Goal: Task Accomplishment & Management: Complete application form

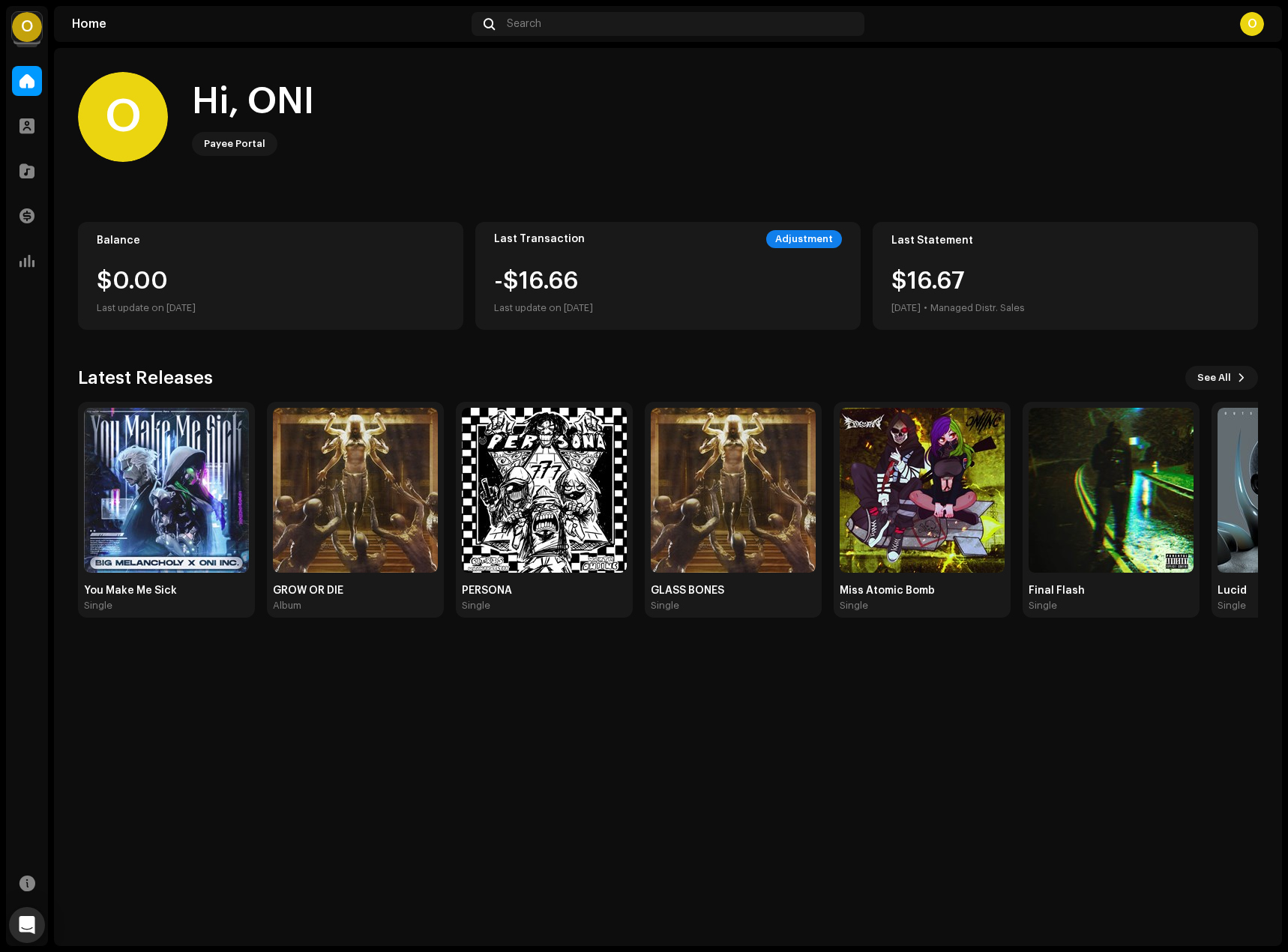
click at [32, 32] on div "O" at bounding box center [27, 27] width 30 height 30
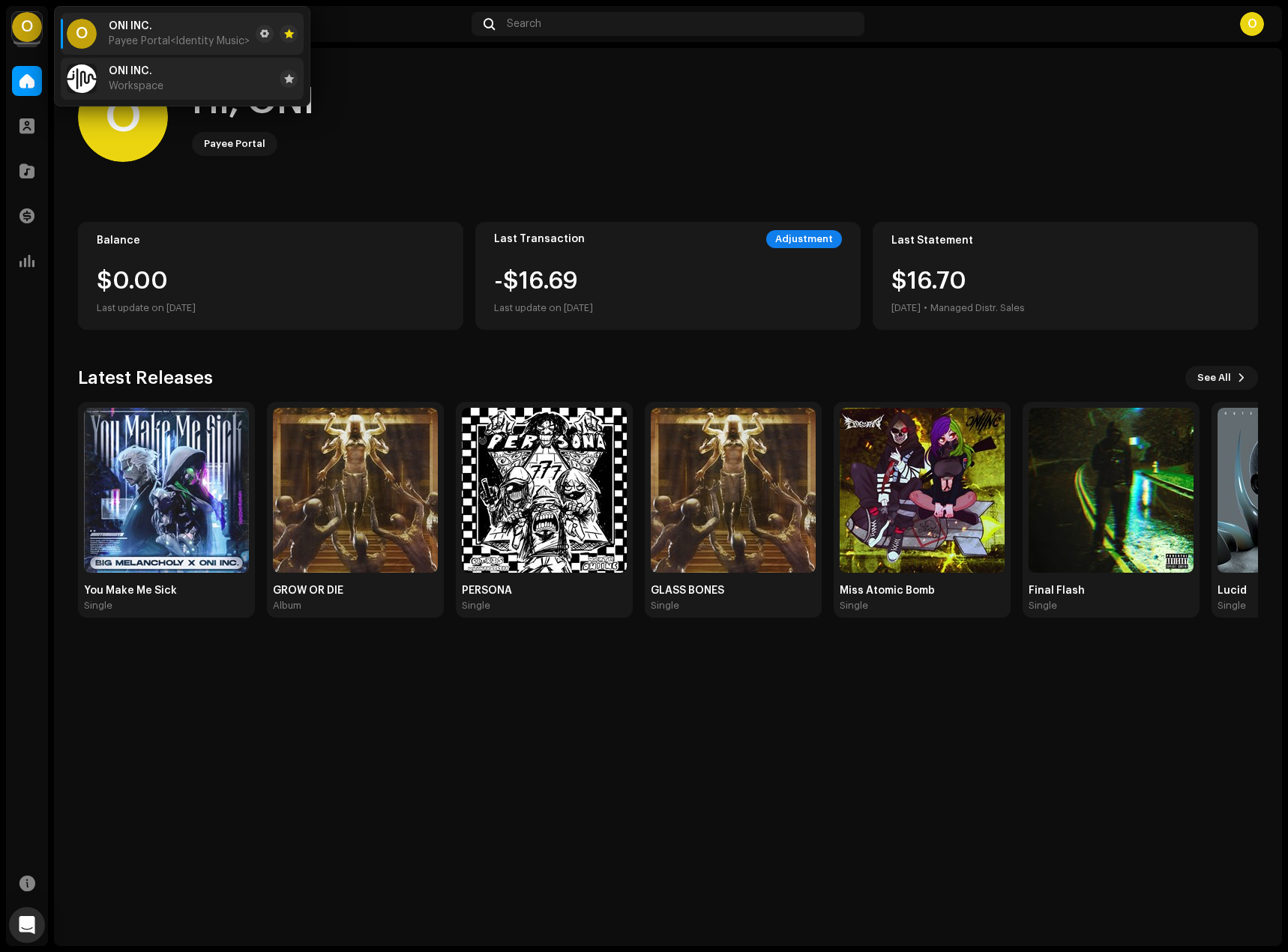
click at [118, 85] on span "Workspace" at bounding box center [136, 86] width 55 height 12
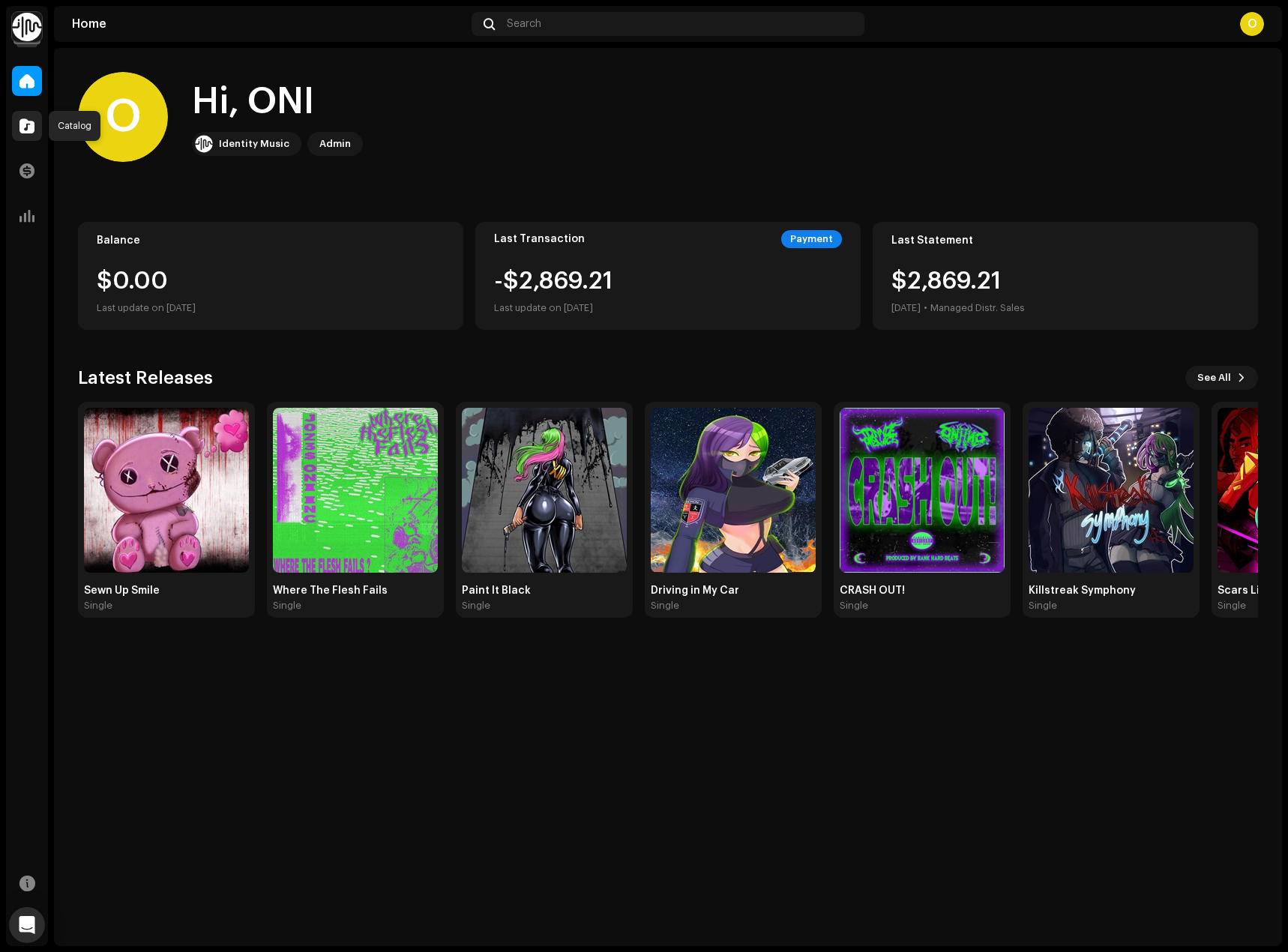
click at [24, 121] on span at bounding box center [27, 126] width 15 height 12
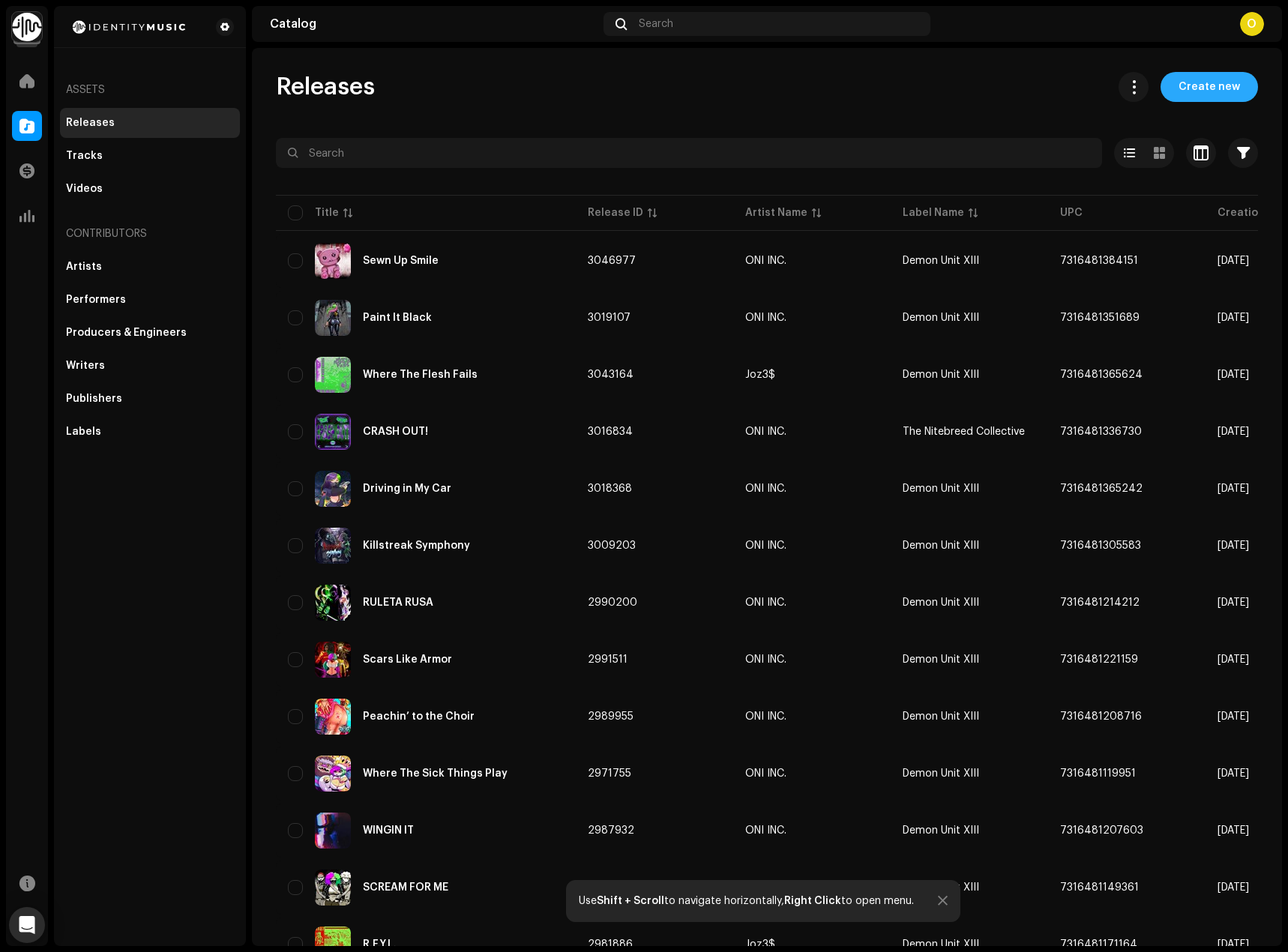
click at [1182, 76] on span "Create new" at bounding box center [1210, 87] width 62 height 30
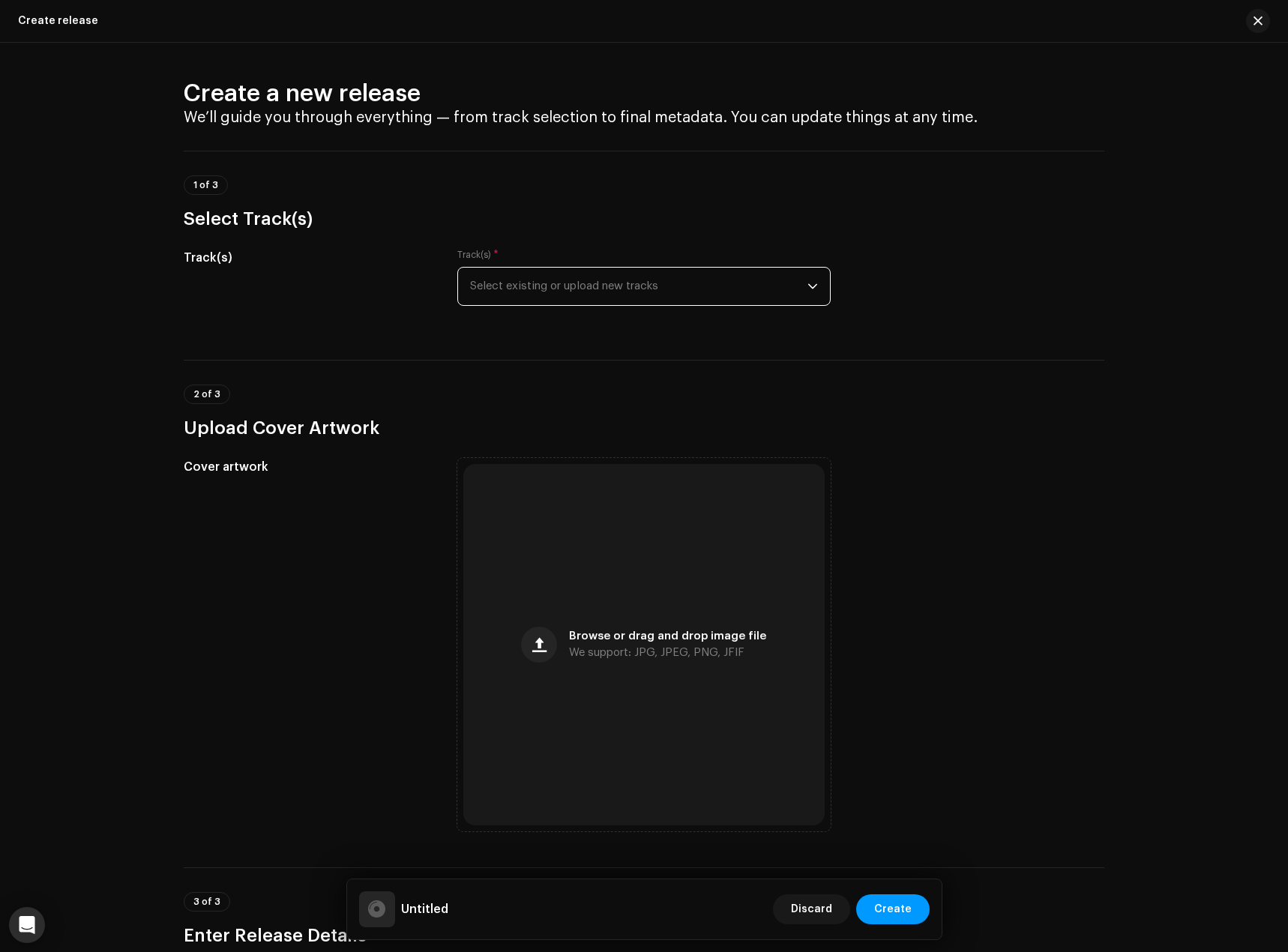
click at [590, 285] on span "Select existing or upload new tracks" at bounding box center [639, 286] width 337 height 38
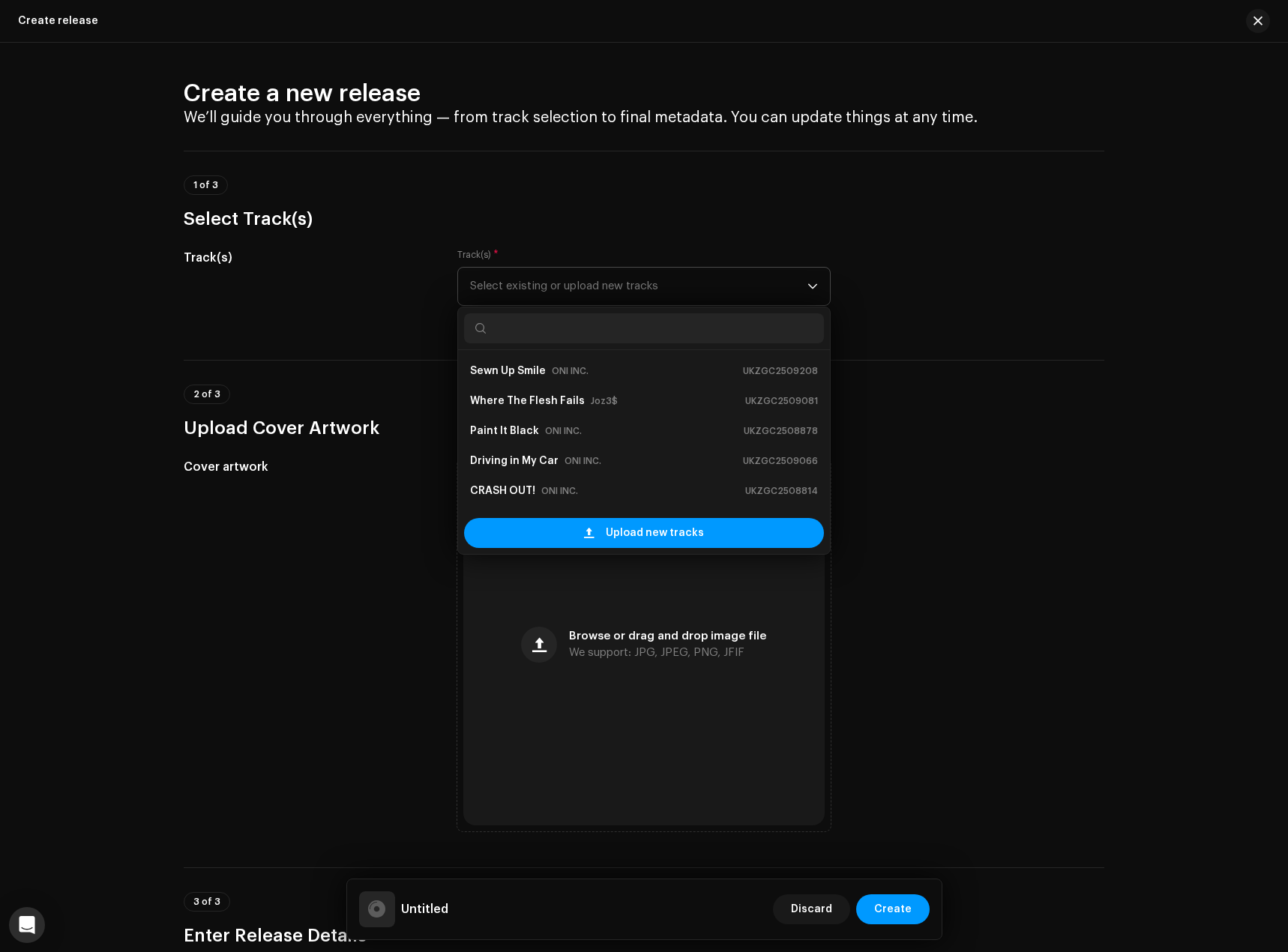
scroll to position [24, 0]
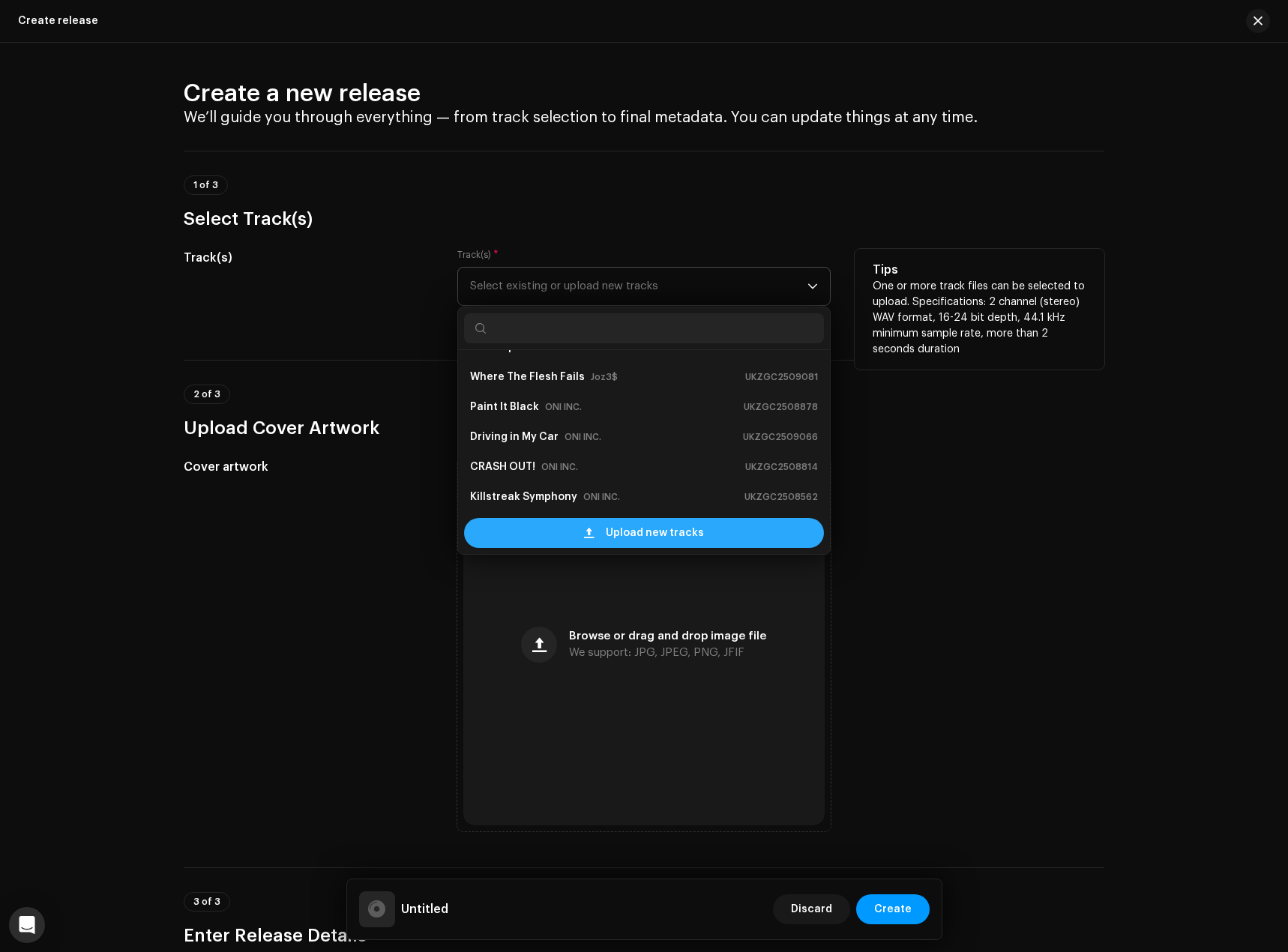
click at [632, 524] on span "Upload new tracks" at bounding box center [655, 533] width 98 height 30
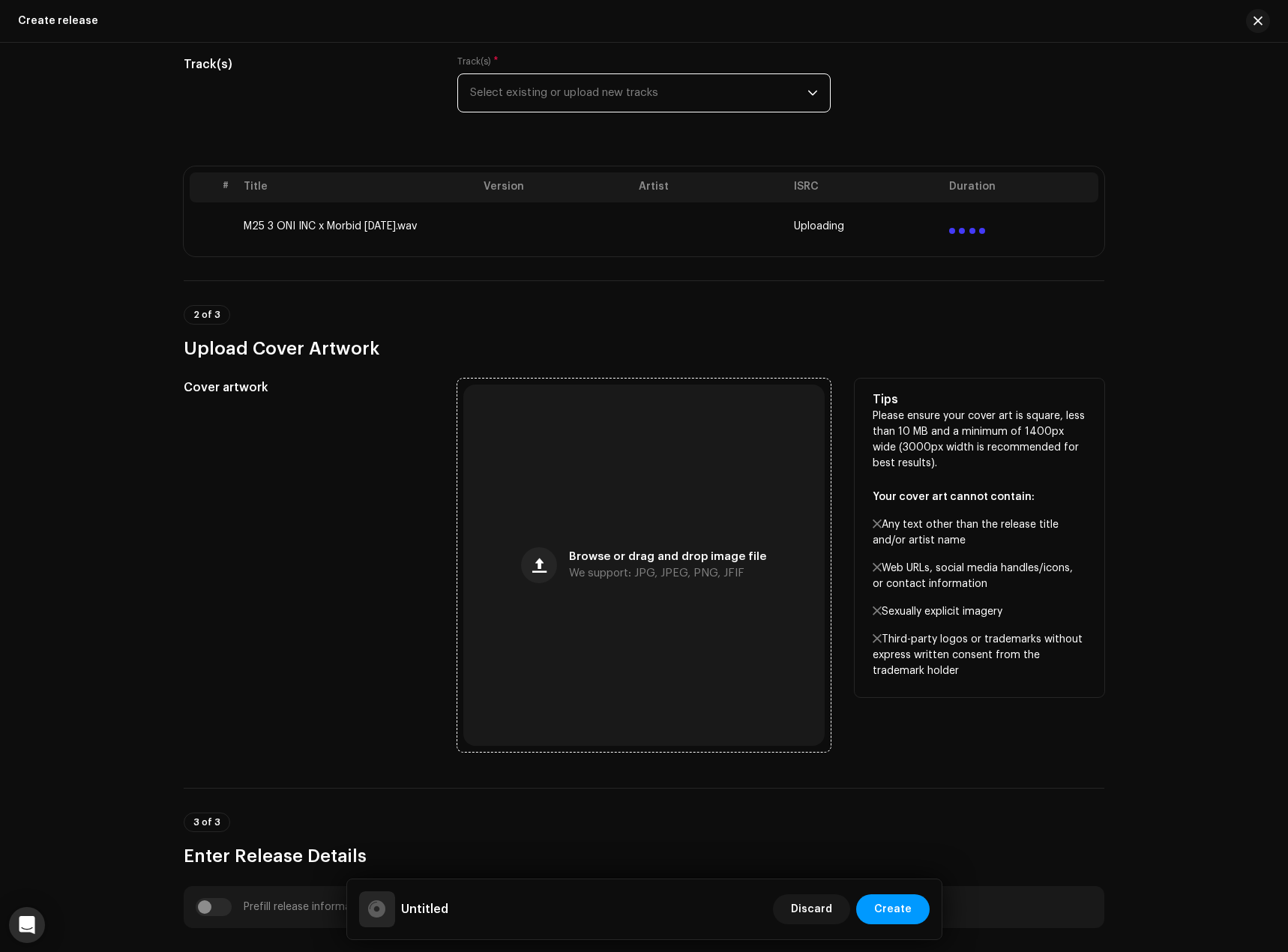
scroll to position [300, 0]
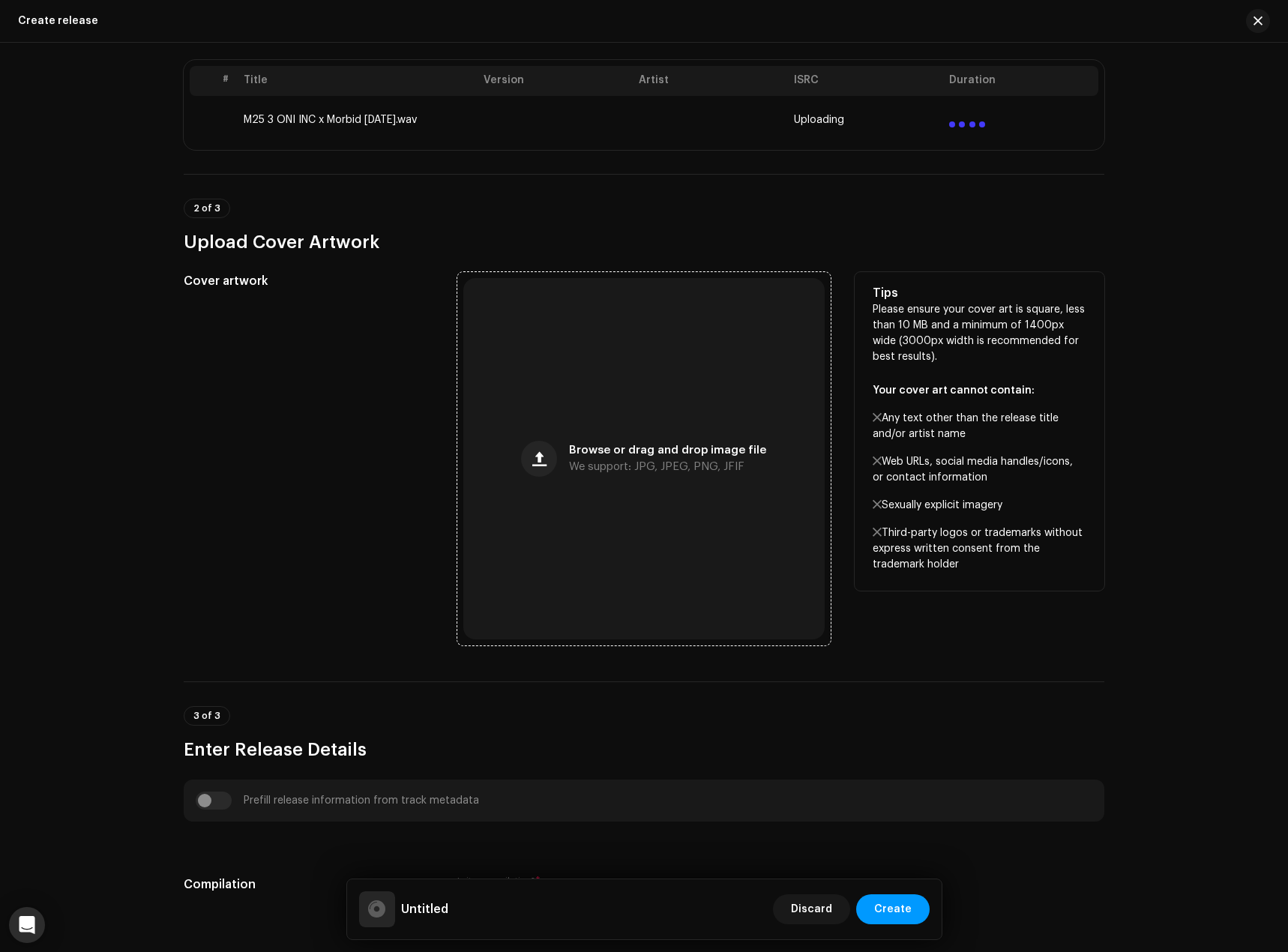
click at [549, 479] on div "Browse or drag and drop image file We support: JPG, JPEG, PNG, JFIF" at bounding box center [644, 458] width 361 height 361
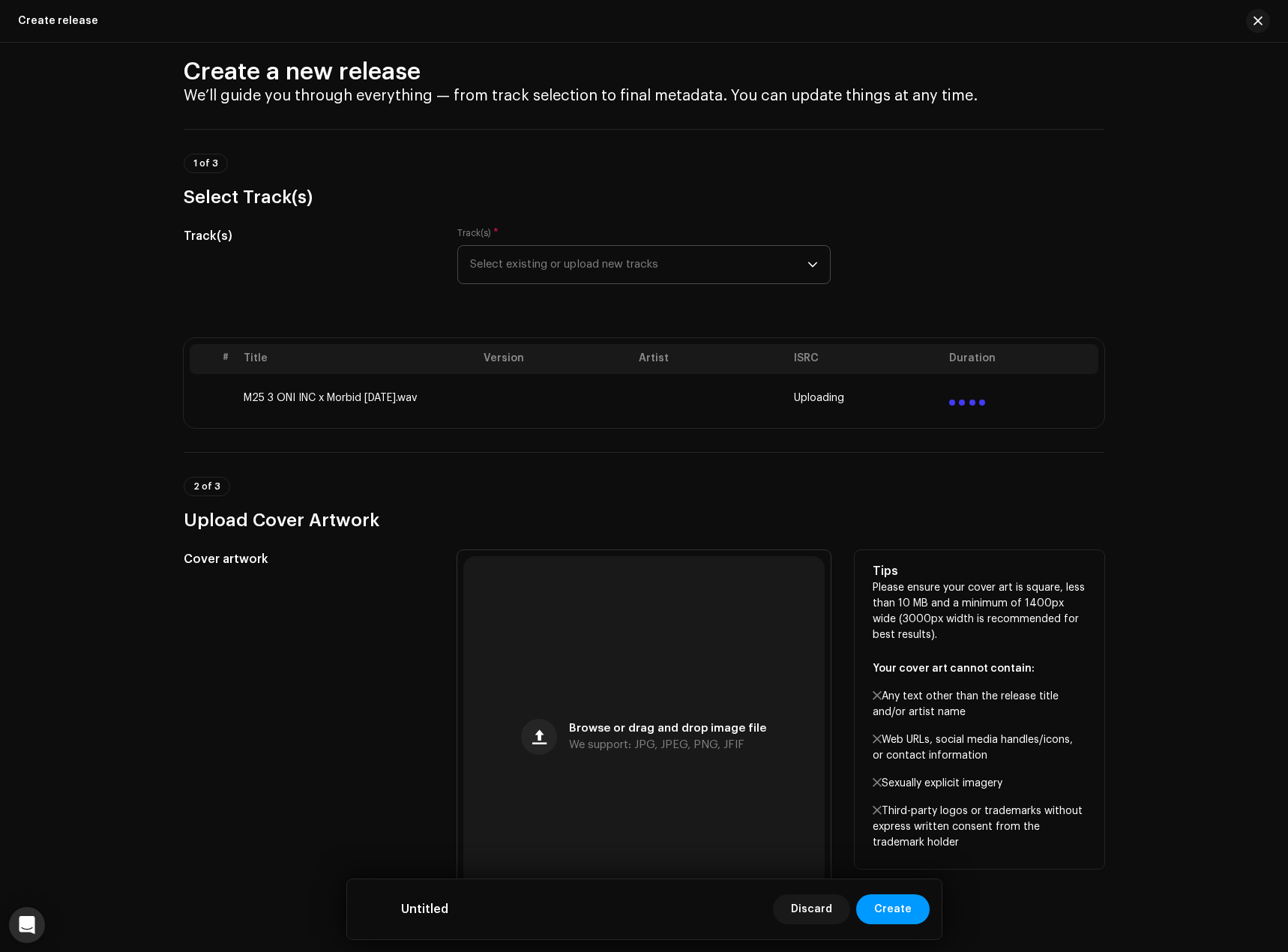
scroll to position [0, 0]
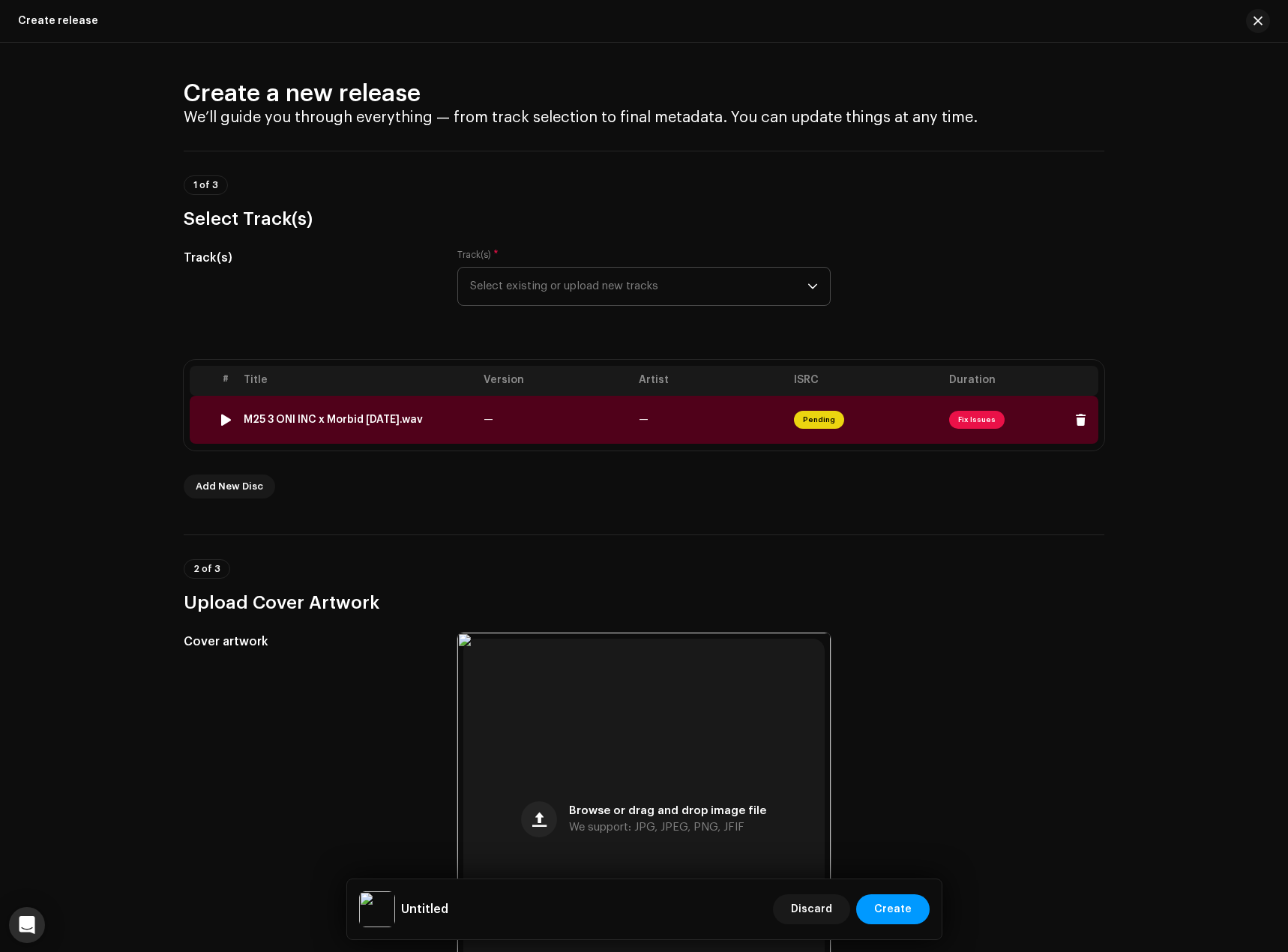
click at [627, 425] on td "—" at bounding box center [555, 420] width 156 height 48
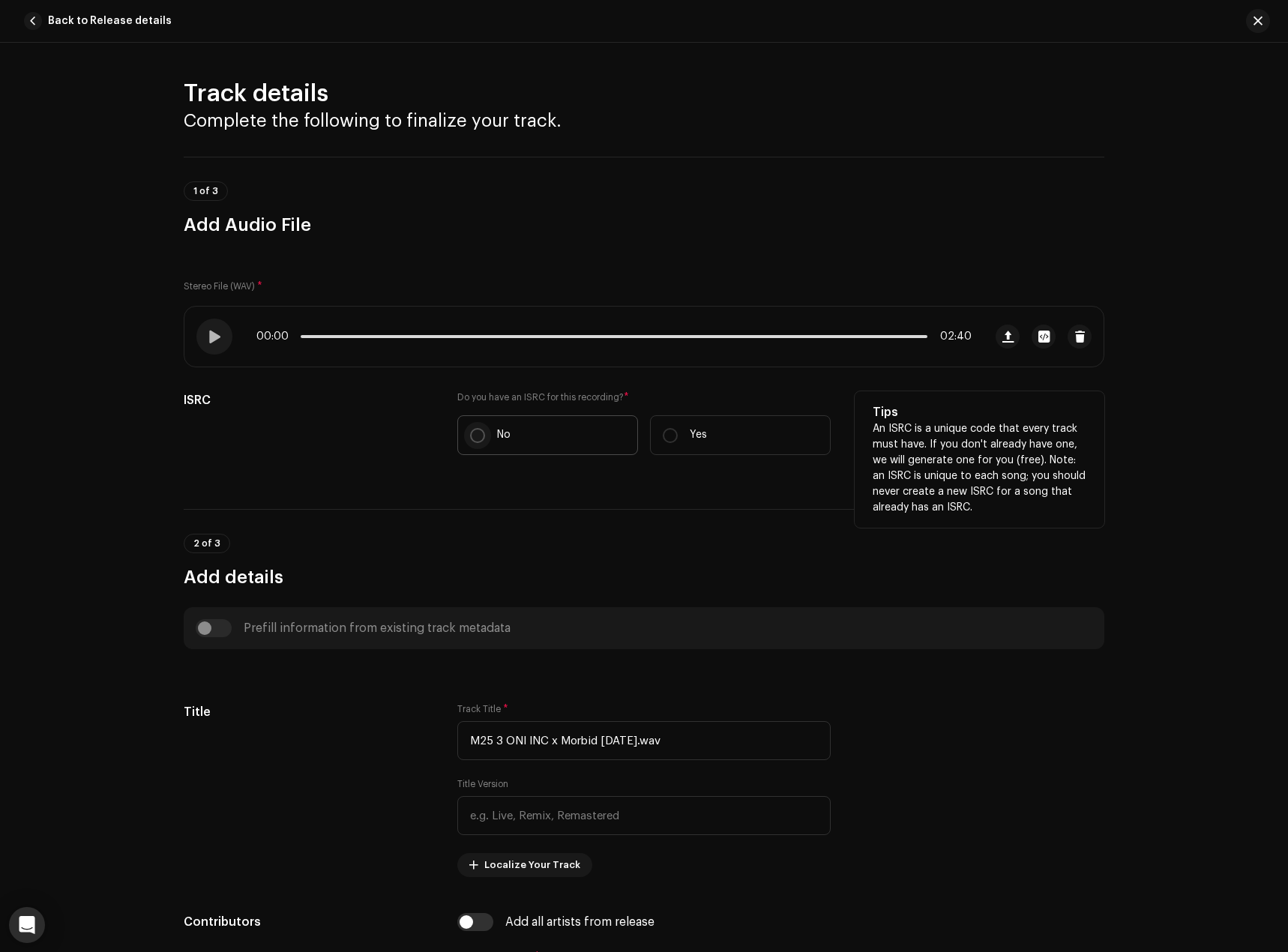
click at [477, 434] on input "No" at bounding box center [478, 436] width 15 height 15
radio input "true"
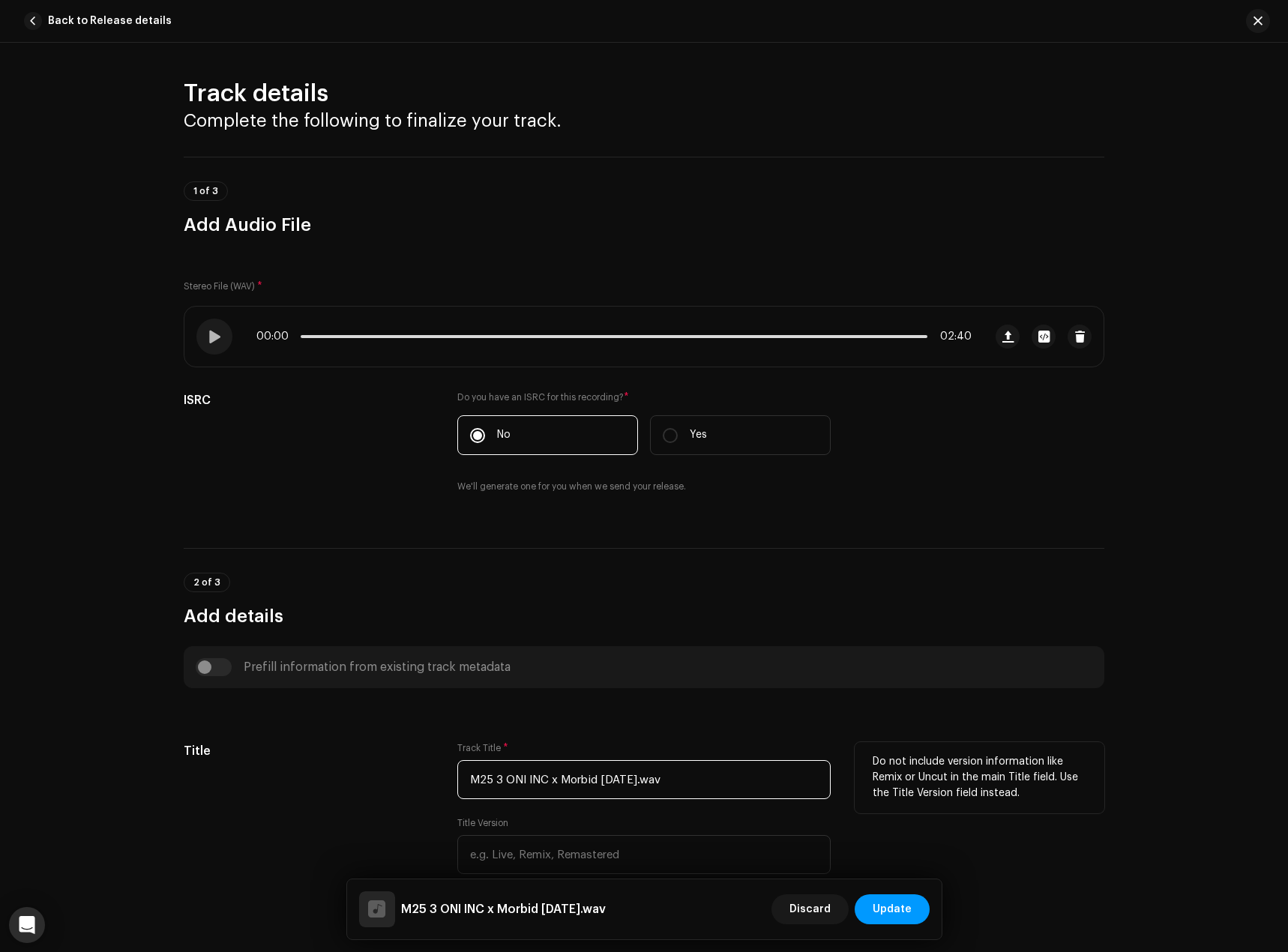
click at [588, 772] on input "M25 3 ONI INC x Morbid [DATE].wav" at bounding box center [644, 780] width 373 height 39
click at [589, 772] on input "M25 3 ONI INC x Morbid [DATE].wav" at bounding box center [644, 780] width 373 height 39
click at [818, 760] on input "M25 3 ONI INC x Morbid [DATE].wav" at bounding box center [644, 780] width 373 height 39
click at [755, 772] on input "M25 3 ONI INC x Morbid [DATE].wav" at bounding box center [644, 780] width 373 height 39
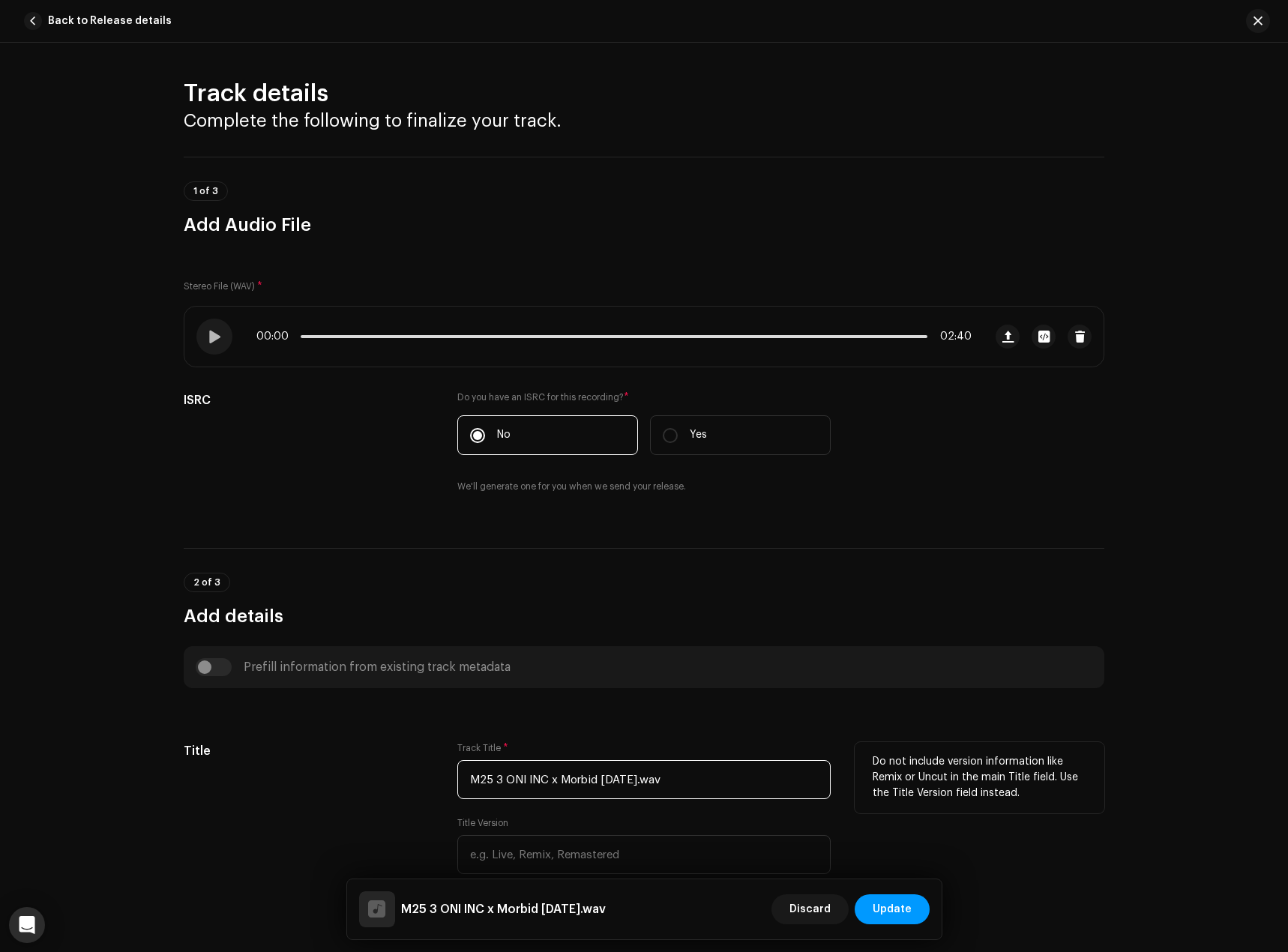
click at [755, 772] on input "M25 3 ONI INC x Morbid [DATE].wav" at bounding box center [644, 780] width 373 height 39
paste input "F1N4L_K1LLC4M//"
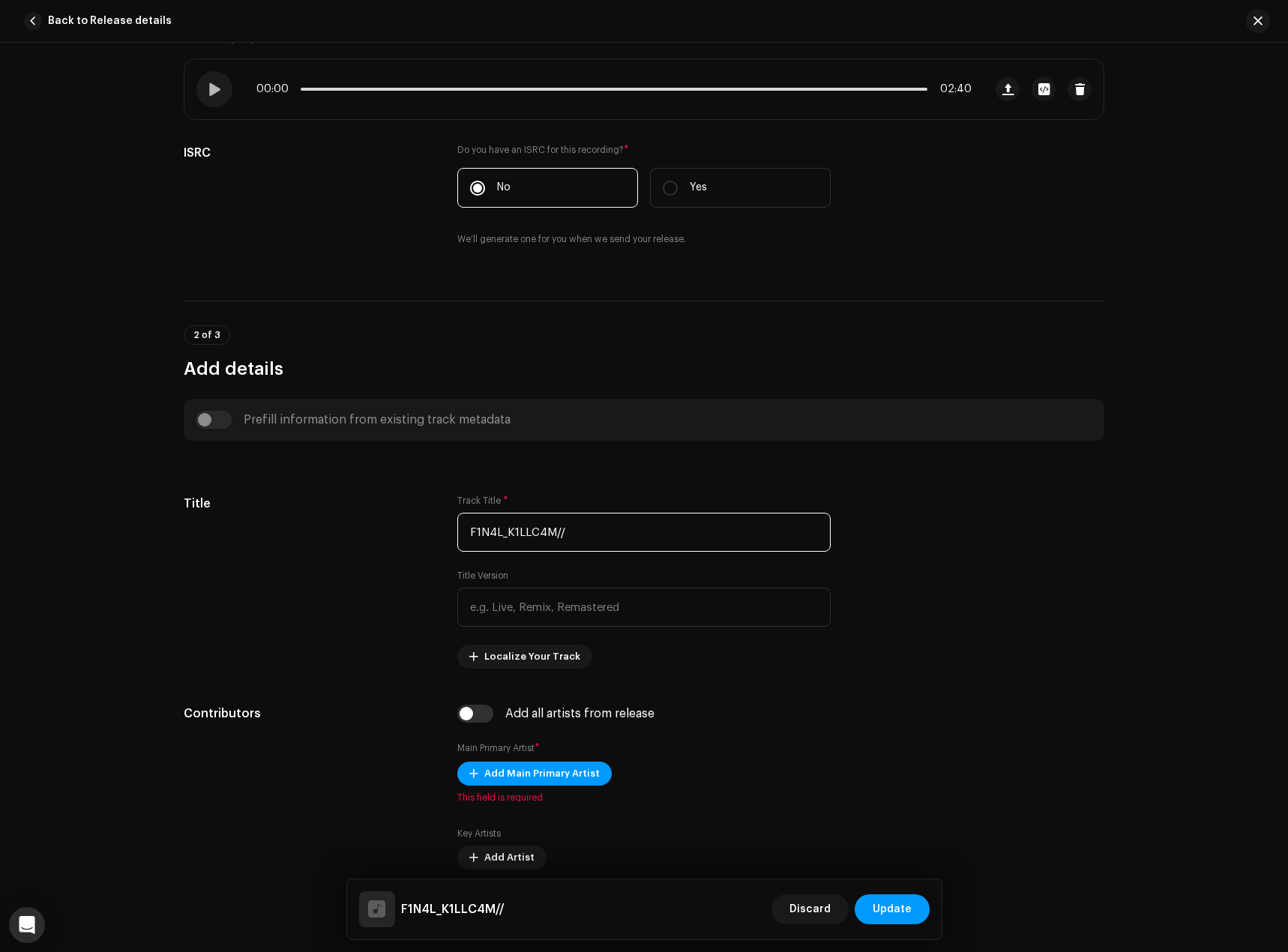
scroll to position [300, 0]
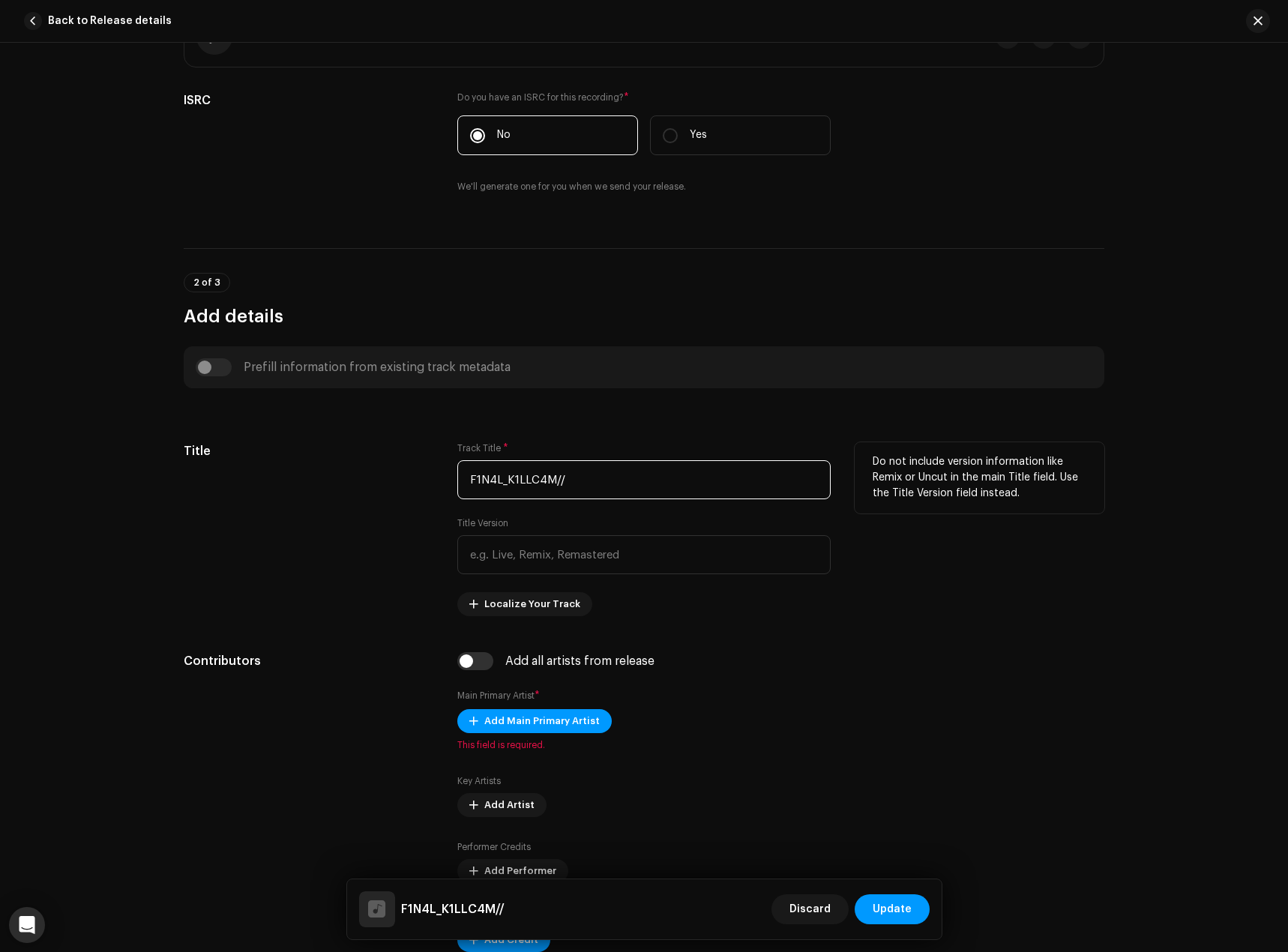
type input "F1N4L_K1LLC4M//"
click at [334, 591] on div "Title" at bounding box center [308, 529] width 249 height 174
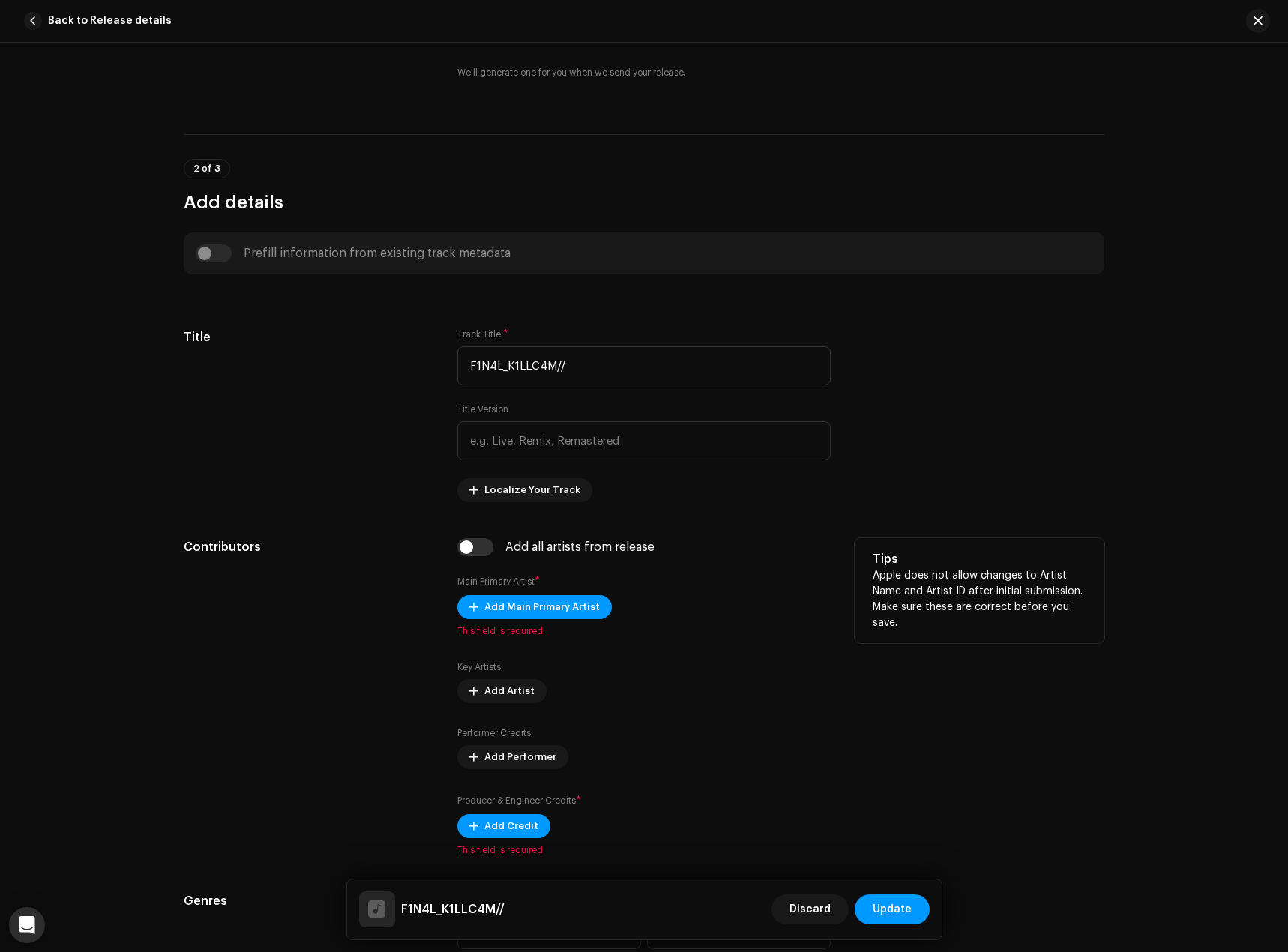
scroll to position [600, 0]
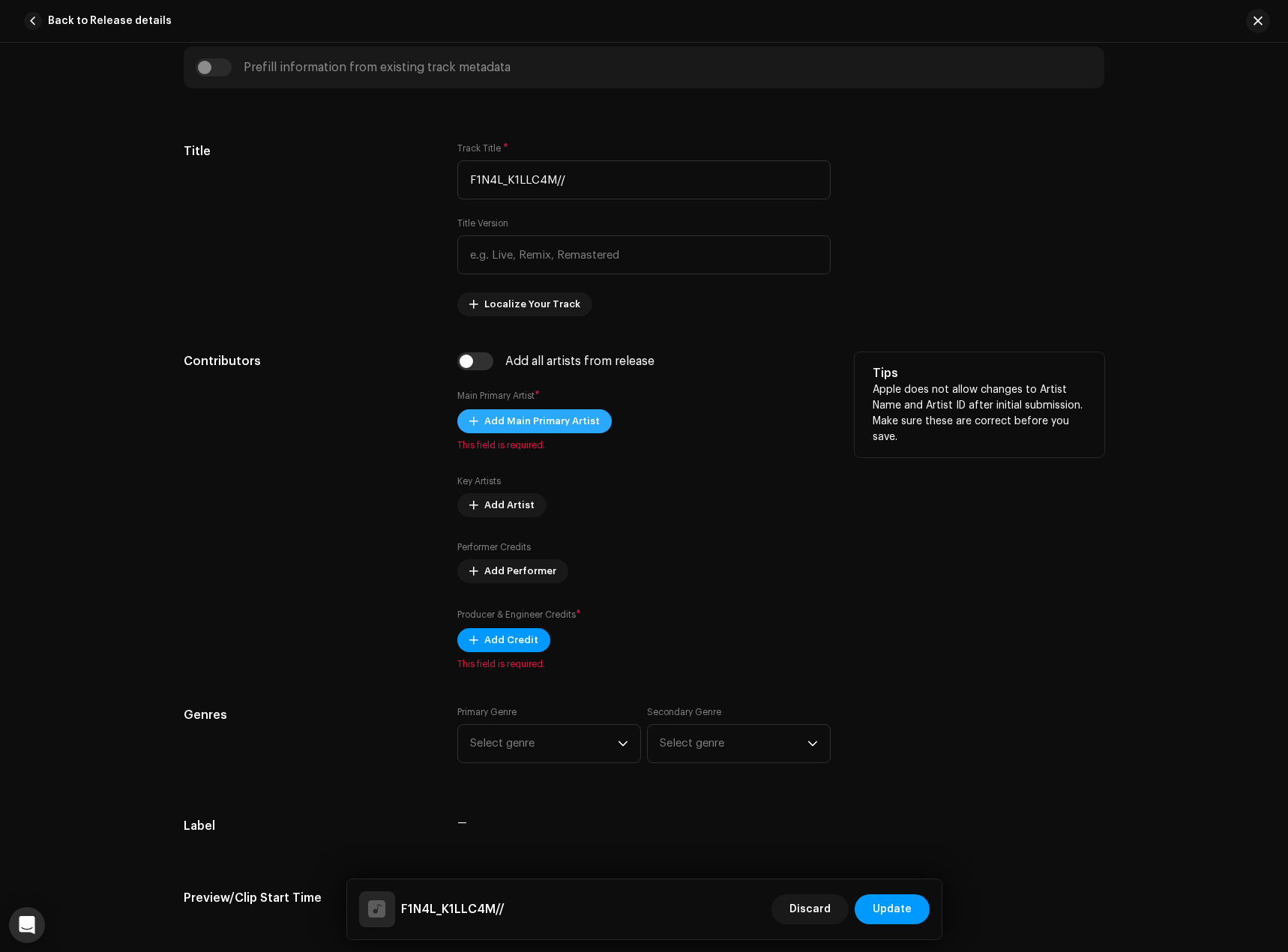
click at [511, 425] on span "Add Main Primary Artist" at bounding box center [543, 422] width 116 height 30
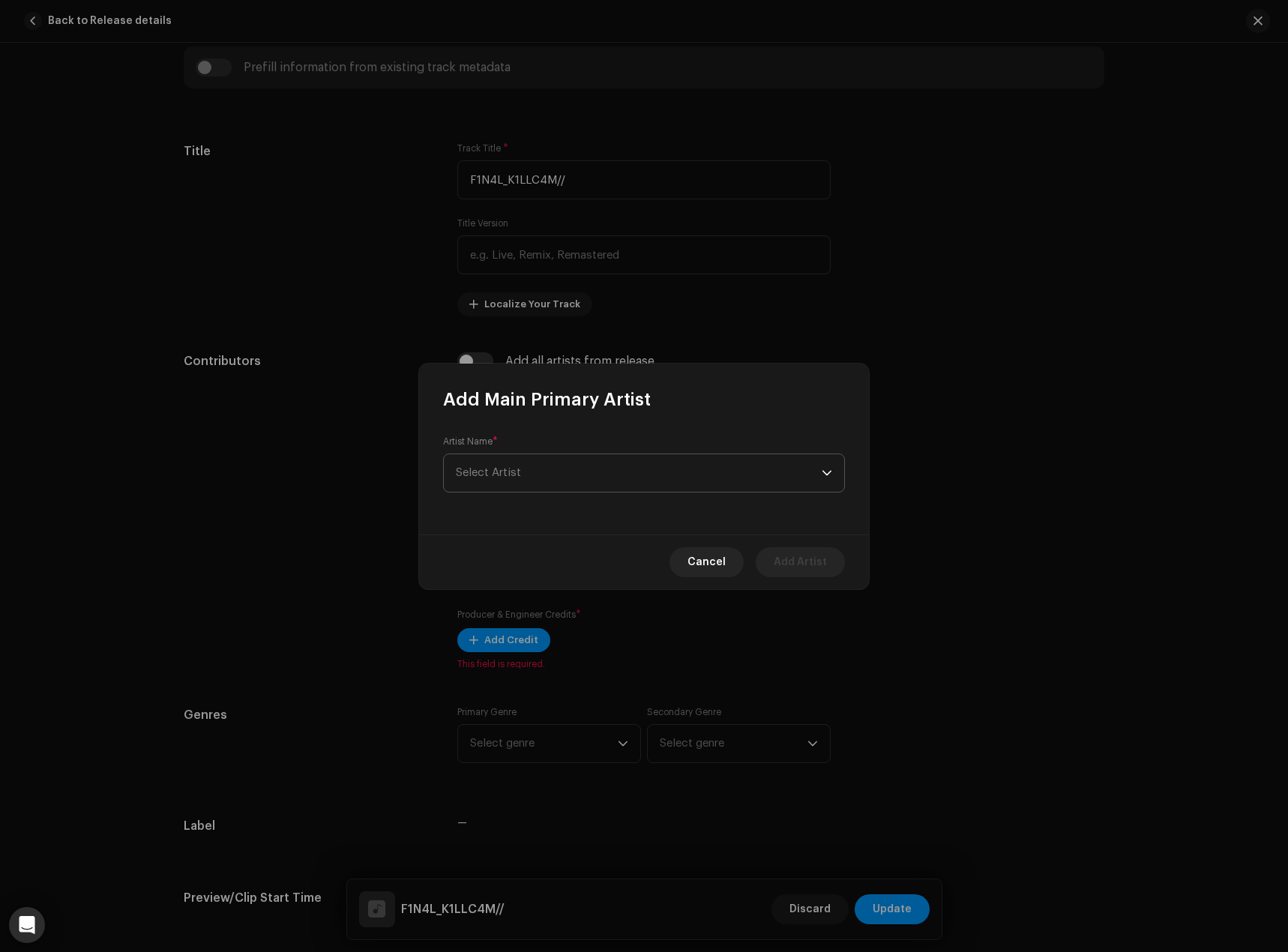
click at [543, 475] on span "Select Artist" at bounding box center [639, 473] width 366 height 38
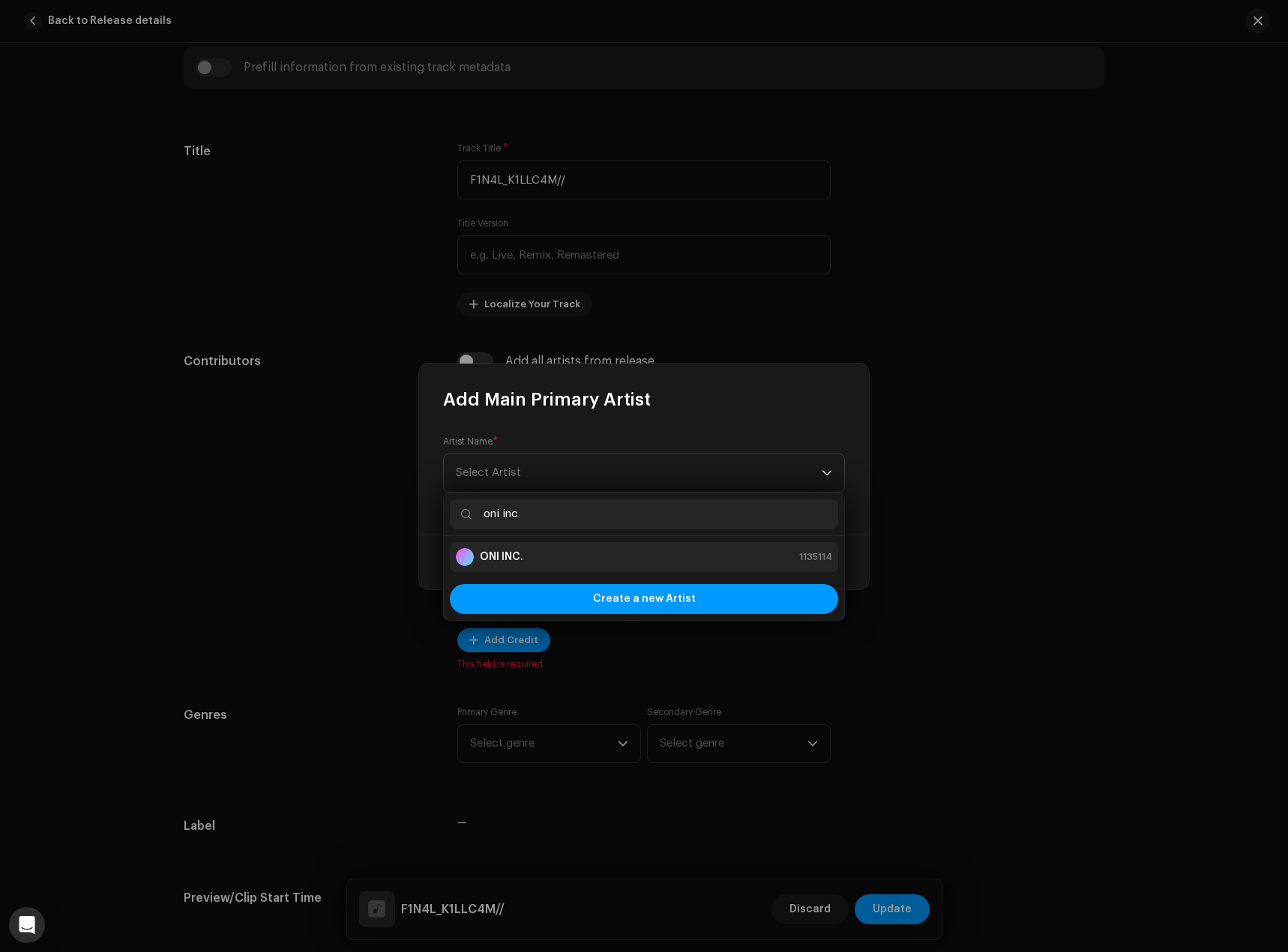
type input "oni inc"
click at [558, 545] on li "ONI INC. 1135114" at bounding box center [644, 557] width 389 height 30
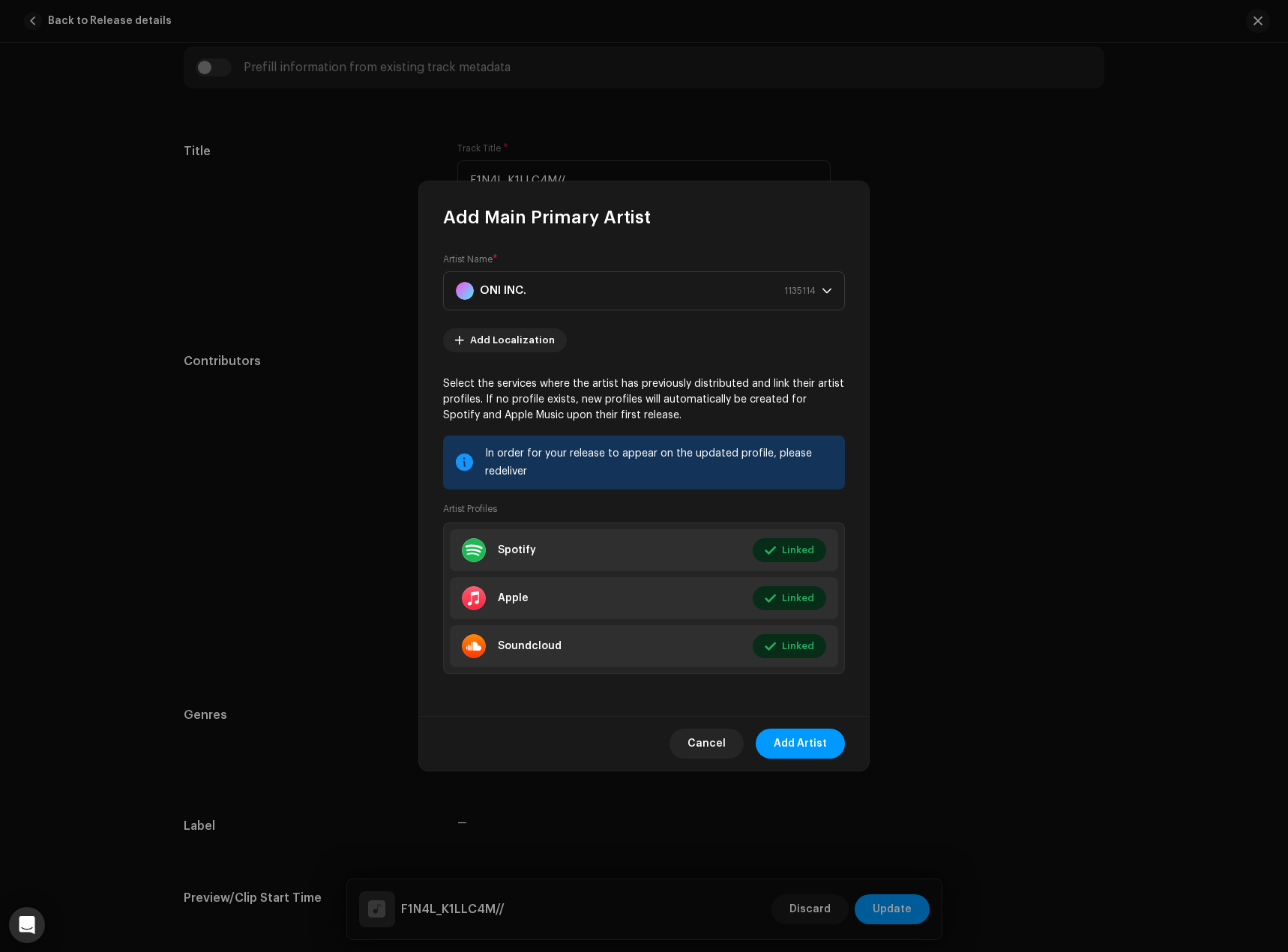
drag, startPoint x: 824, startPoint y: 748, endPoint x: 822, endPoint y: 739, distance: 9.2
click at [823, 747] on span "Add Artist" at bounding box center [800, 744] width 53 height 30
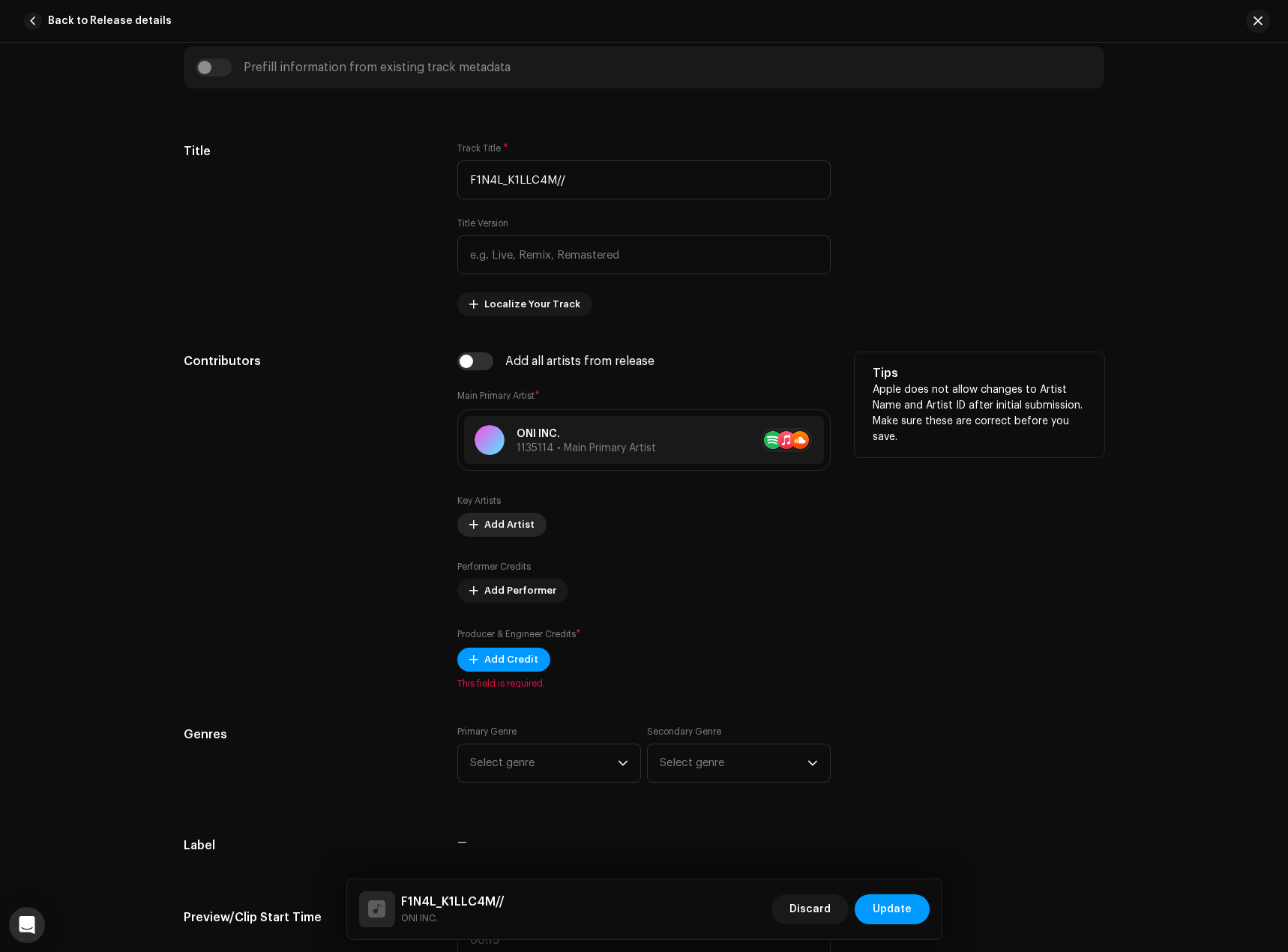
click at [506, 524] on span "Add Artist" at bounding box center [509, 524] width 50 height 30
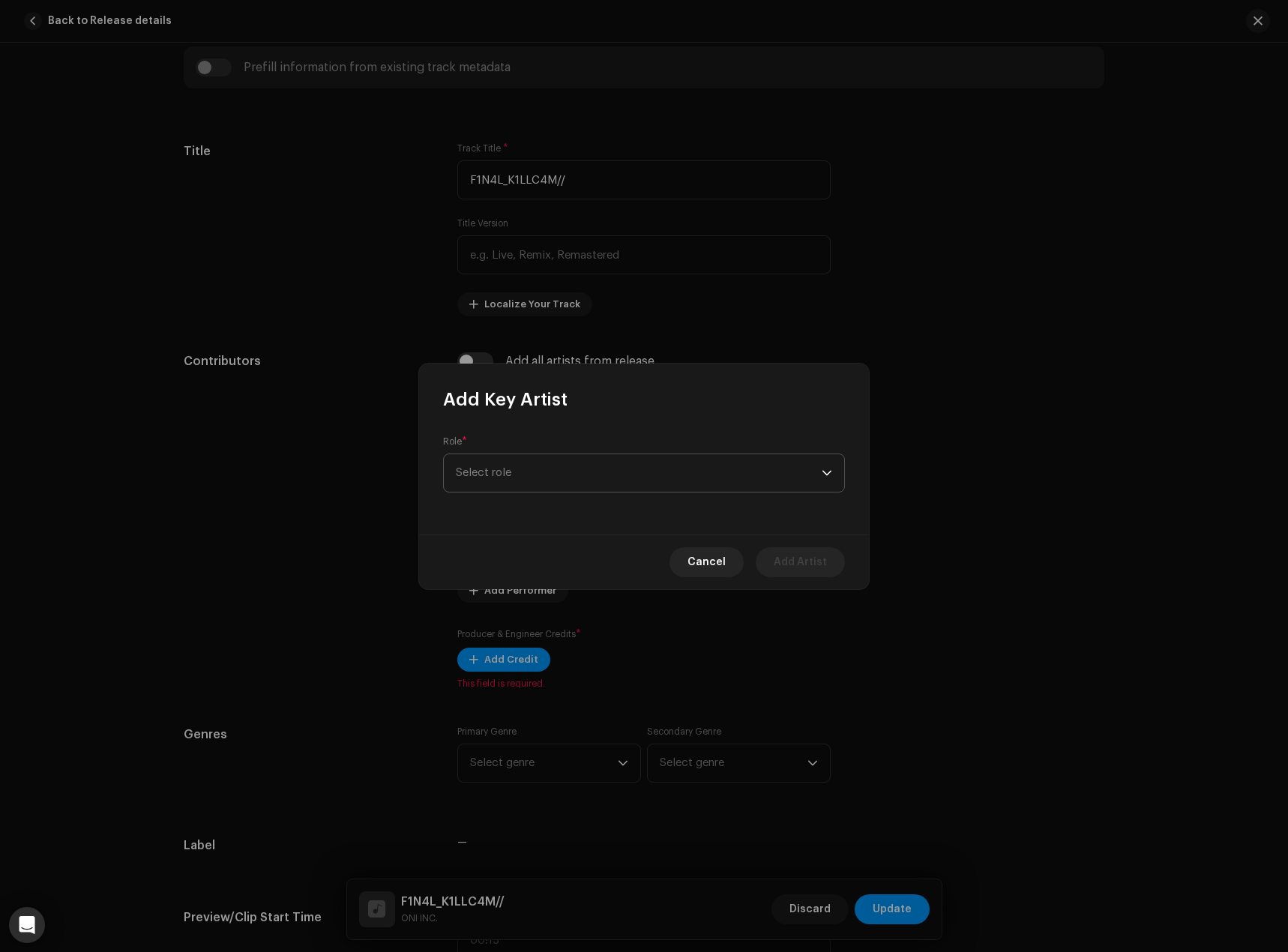
click at [506, 475] on span "Select role" at bounding box center [639, 473] width 366 height 38
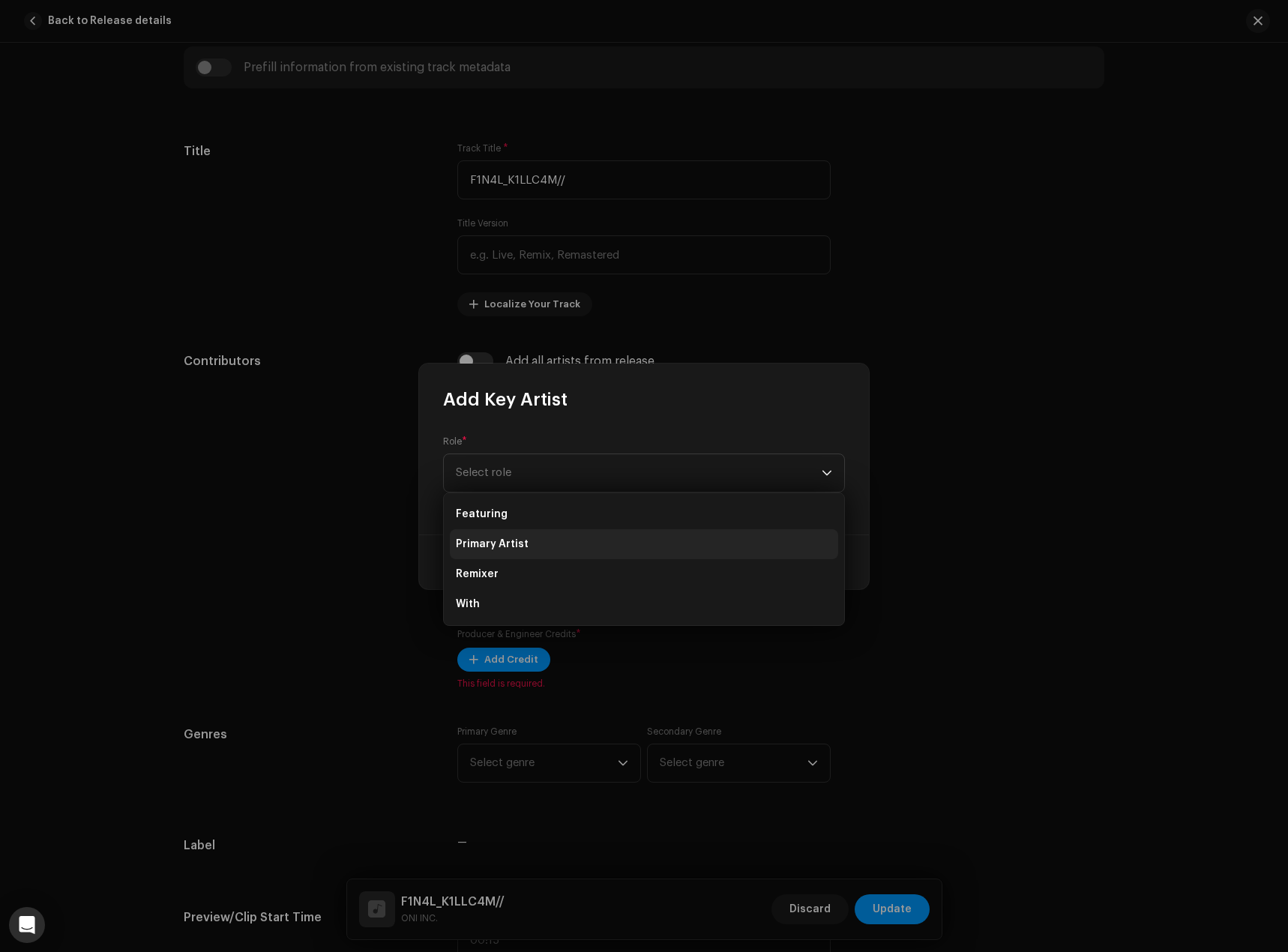
click at [516, 532] on li "Primary Artist" at bounding box center [644, 544] width 389 height 30
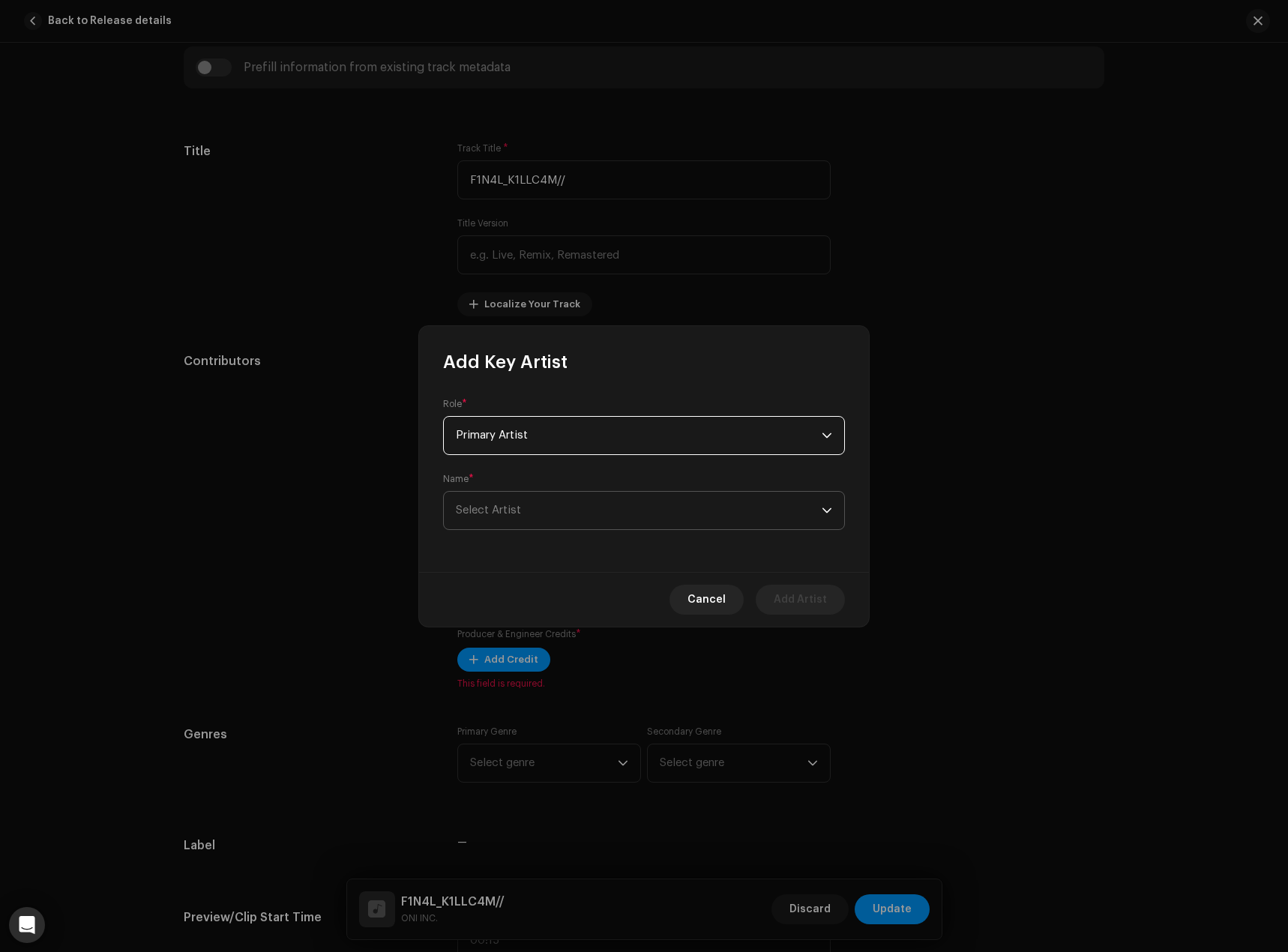
click at [516, 505] on span "Select Artist" at bounding box center [488, 510] width 65 height 11
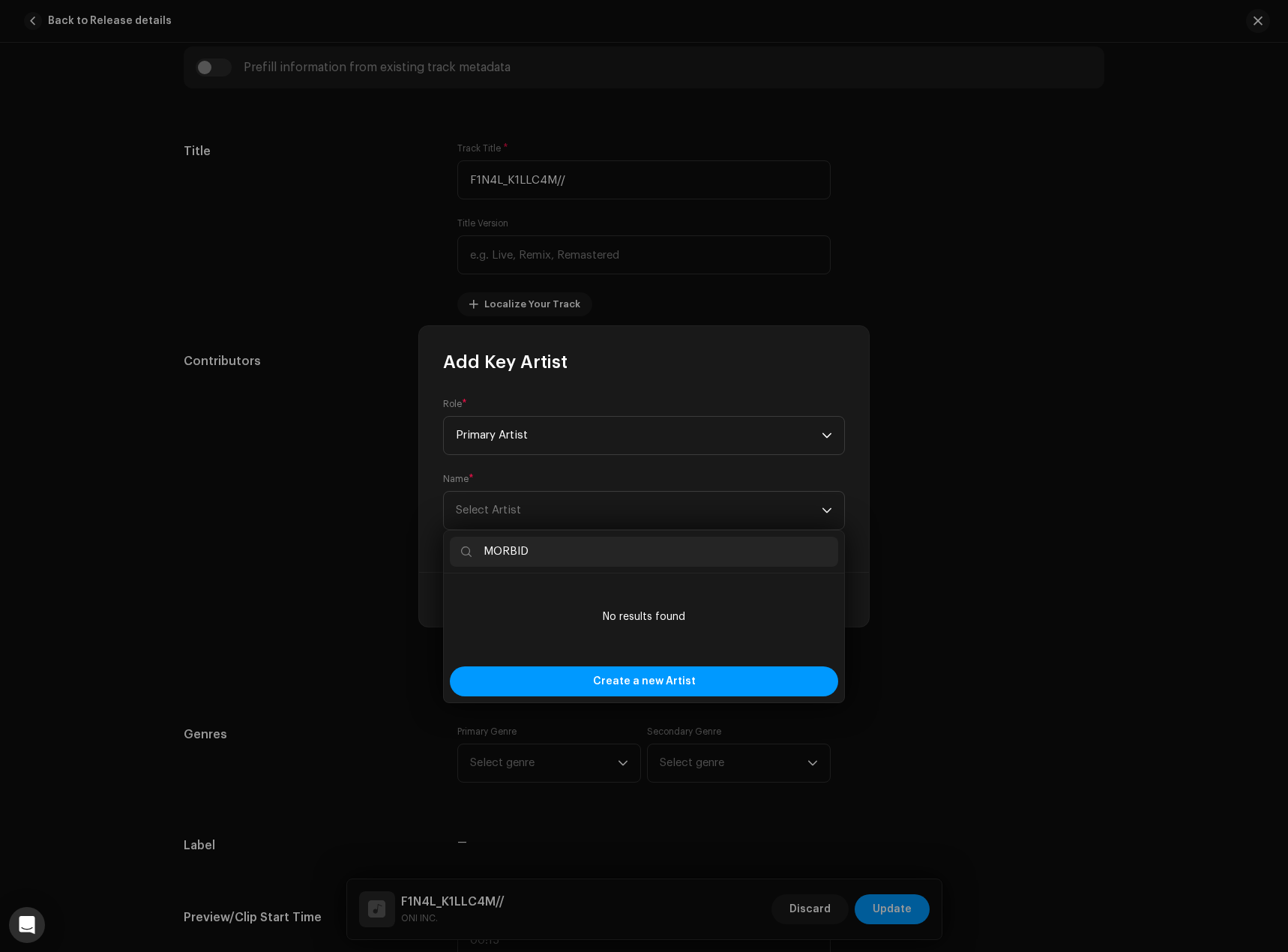
type input "MORBID"
click at [570, 516] on span "Select Artist" at bounding box center [639, 511] width 366 height 38
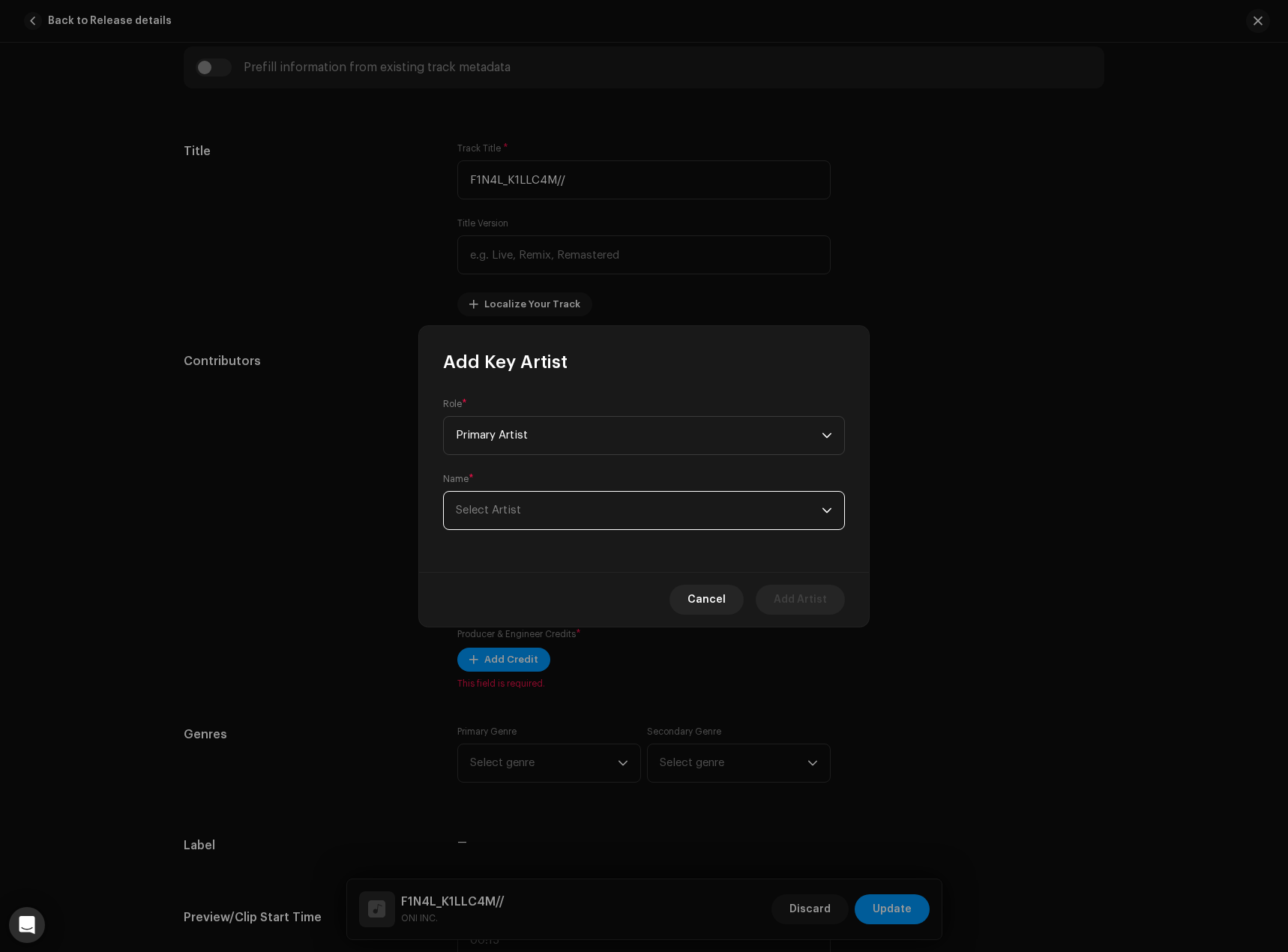
click at [570, 514] on span "Select Artist" at bounding box center [639, 511] width 366 height 38
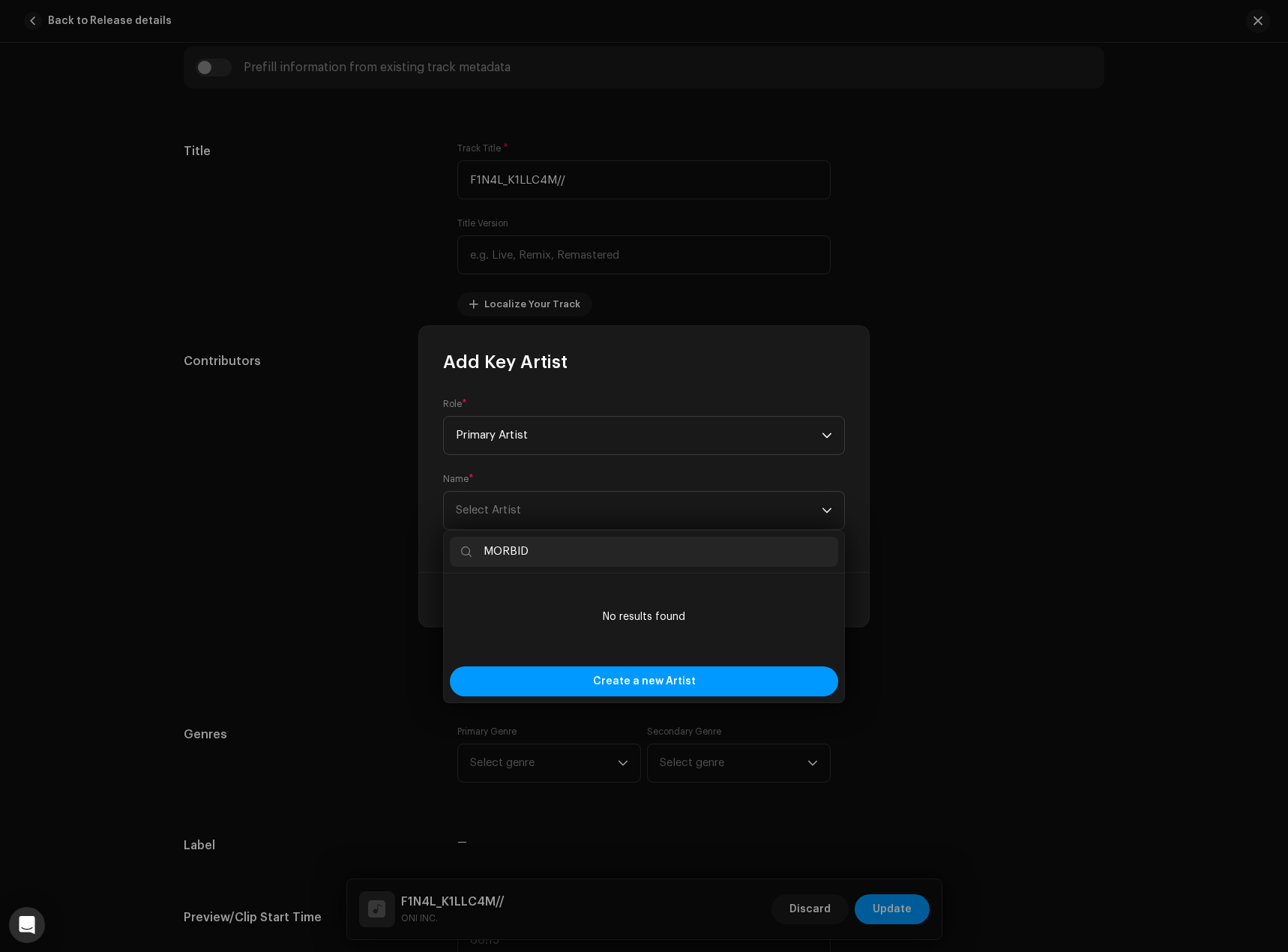
click at [564, 544] on input "MORBID" at bounding box center [644, 552] width 389 height 30
click at [564, 545] on input "MORBID" at bounding box center [644, 552] width 389 height 30
type input "Morbidrip"
click at [630, 678] on span "Create a new Artist" at bounding box center [644, 682] width 103 height 30
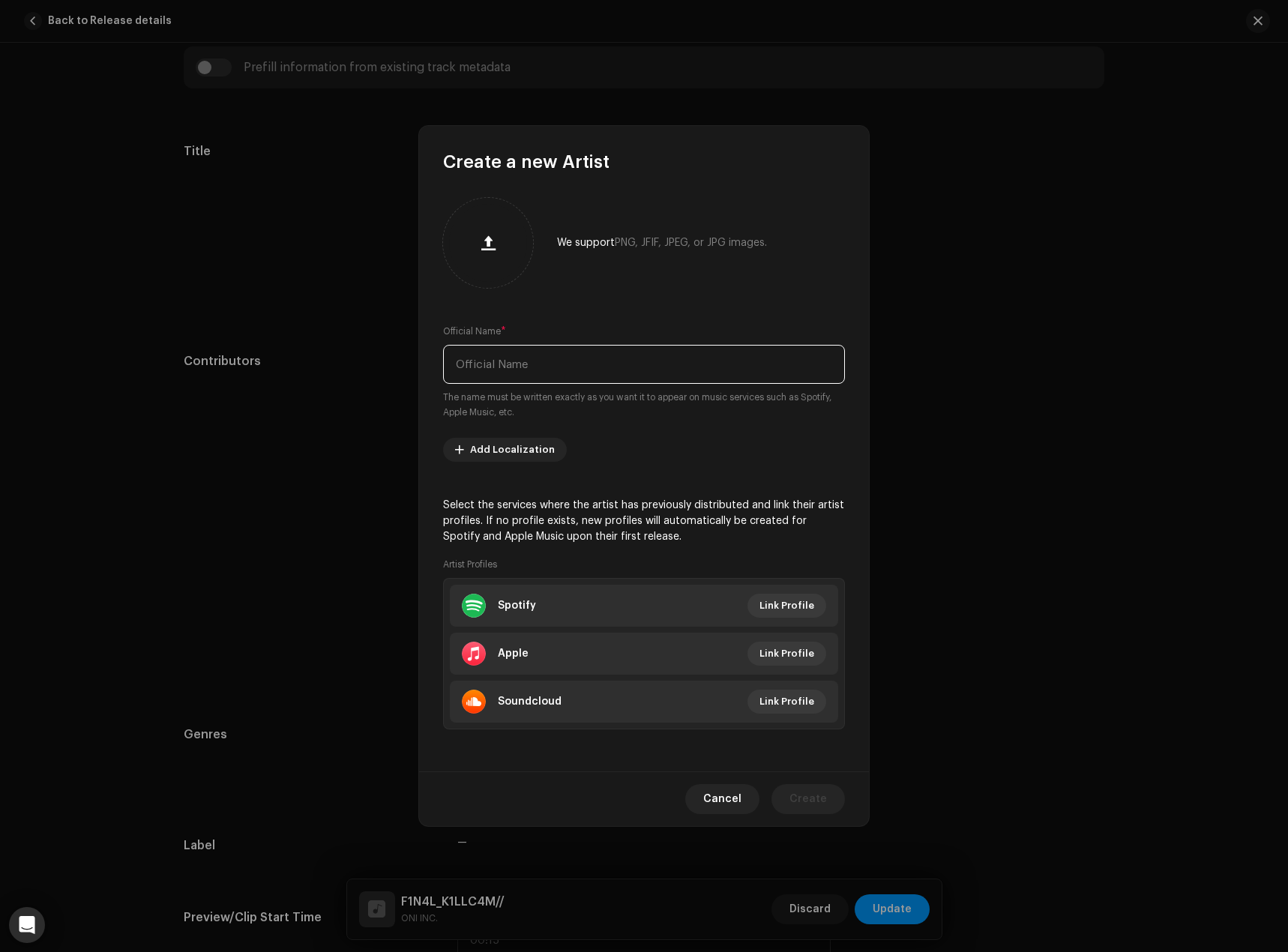
click at [583, 378] on input "text" at bounding box center [644, 364] width 402 height 39
type input "Morbidrip"
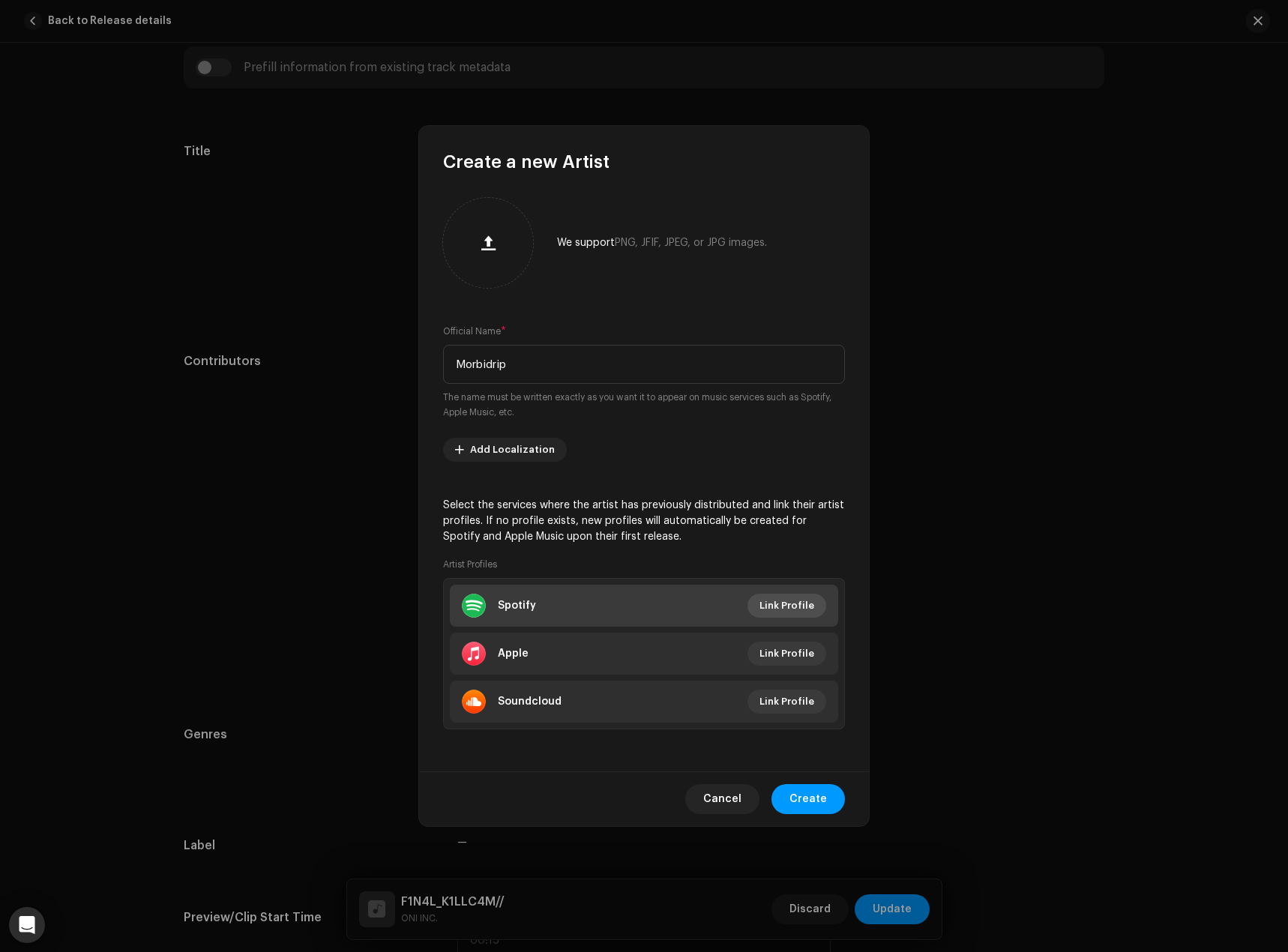
click at [800, 605] on span "Link Profile" at bounding box center [787, 606] width 55 height 30
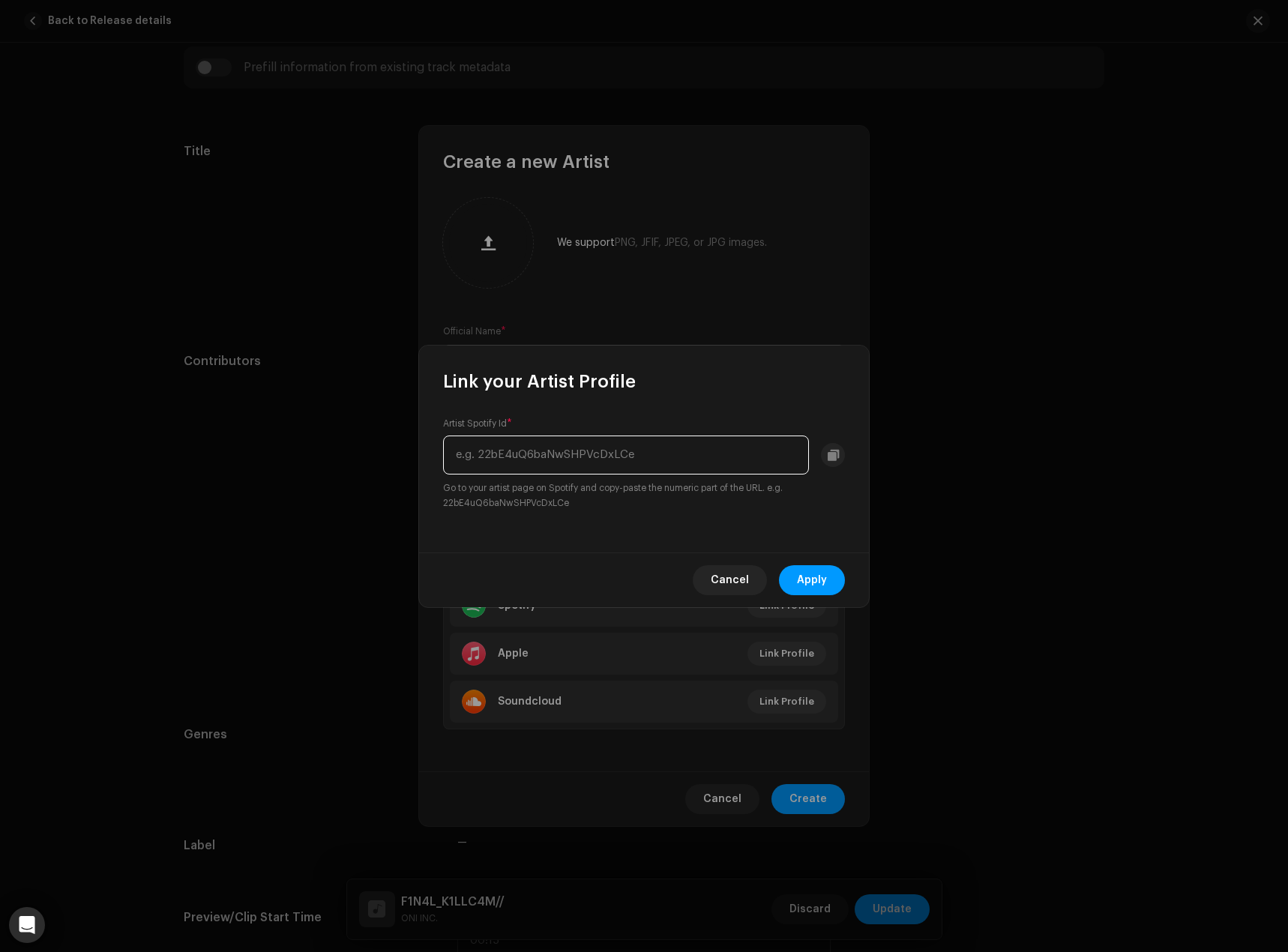
paste input "68dbjriozupZt6zC9Rdp63"
type input "68dbjriozupZt6zC9Rdp63"
click at [815, 580] on span "Apply" at bounding box center [812, 580] width 30 height 30
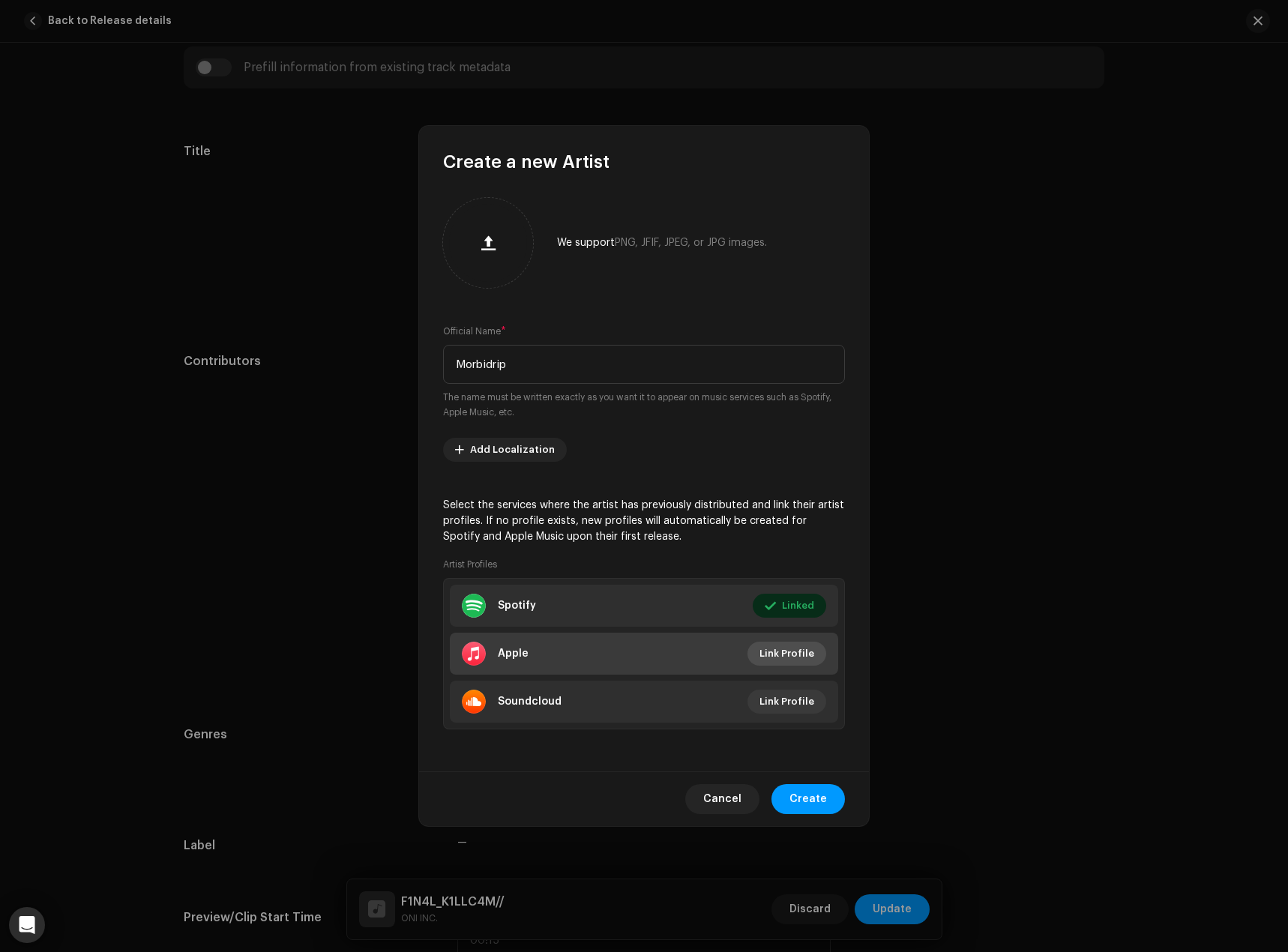
click at [812, 651] on span "Link Profile" at bounding box center [787, 654] width 55 height 30
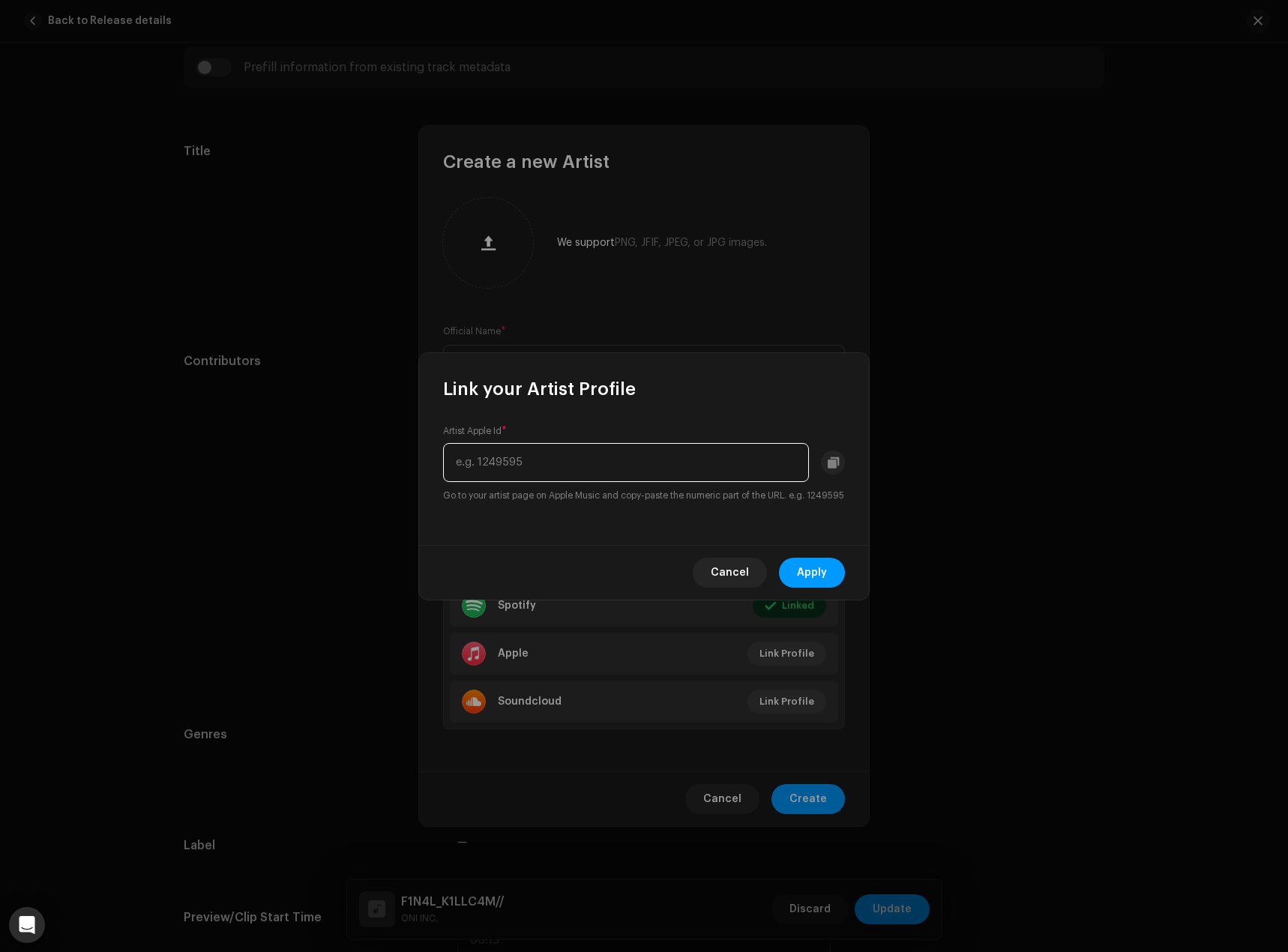
paste input "1684204760"
type input "1684204760"
click at [806, 581] on span "Apply" at bounding box center [812, 573] width 30 height 30
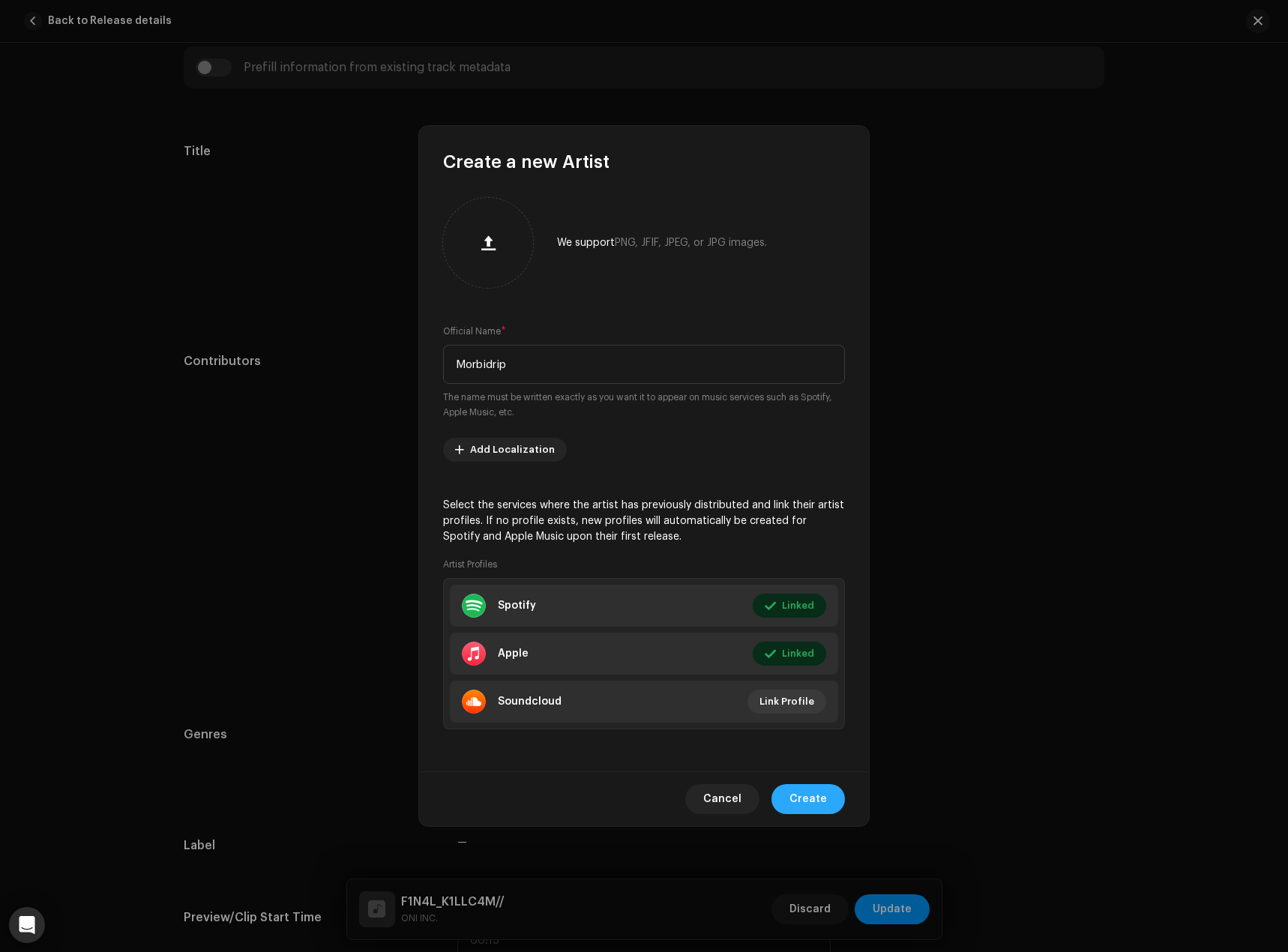
click at [826, 803] on span "Create" at bounding box center [809, 799] width 38 height 30
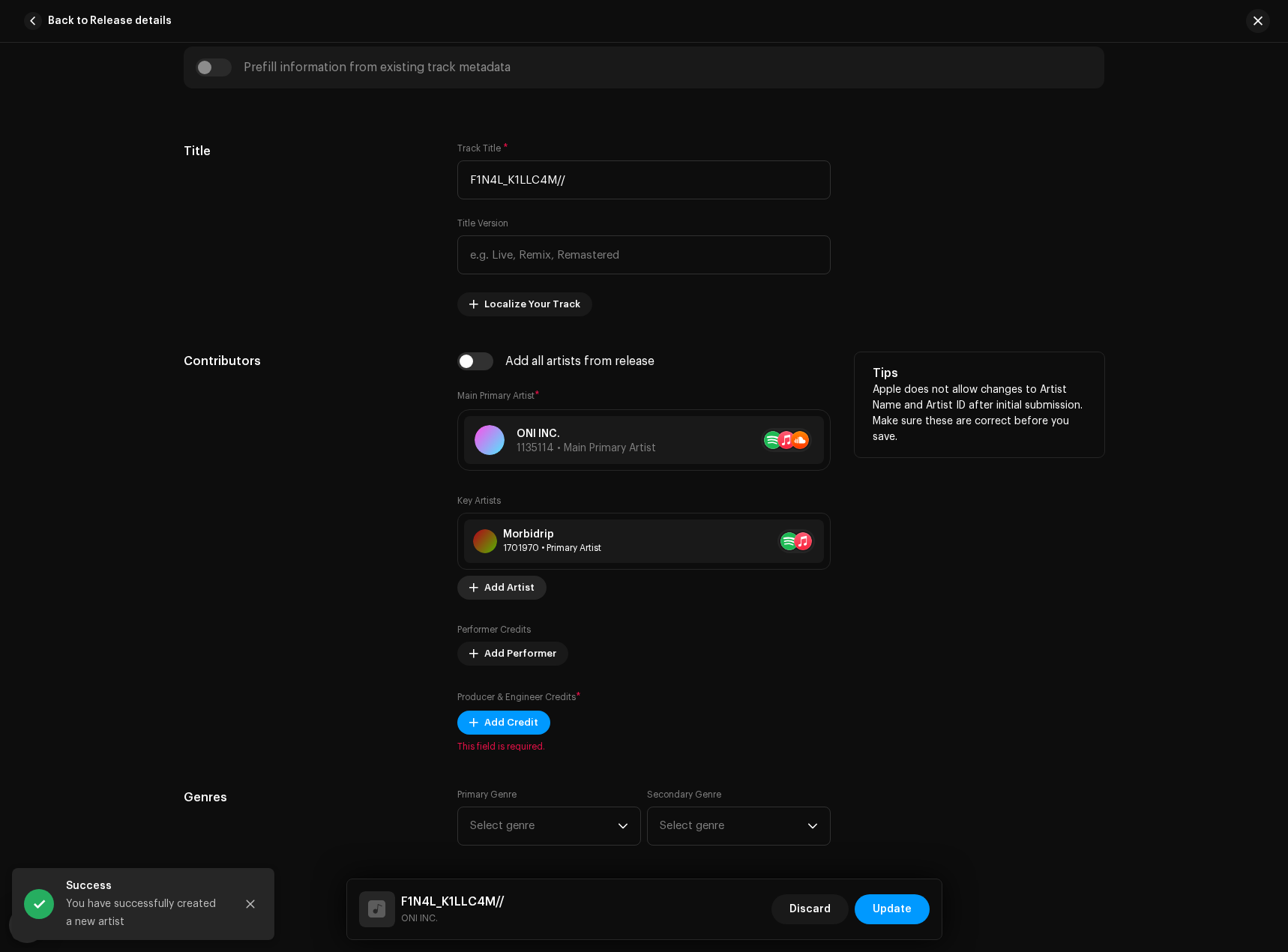
click at [497, 587] on span "Add Artist" at bounding box center [509, 588] width 50 height 30
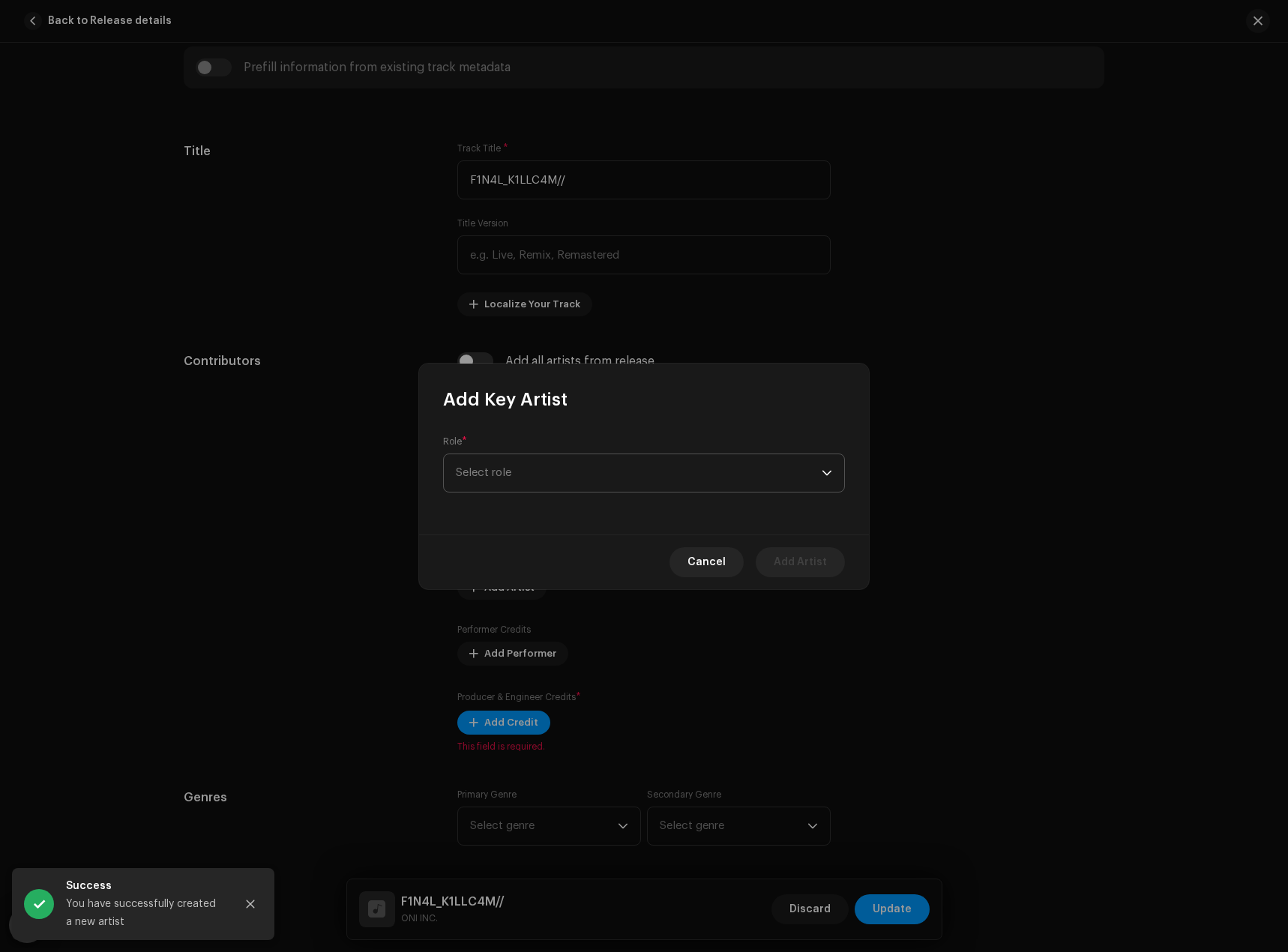
click at [580, 478] on span "Select role" at bounding box center [639, 473] width 366 height 38
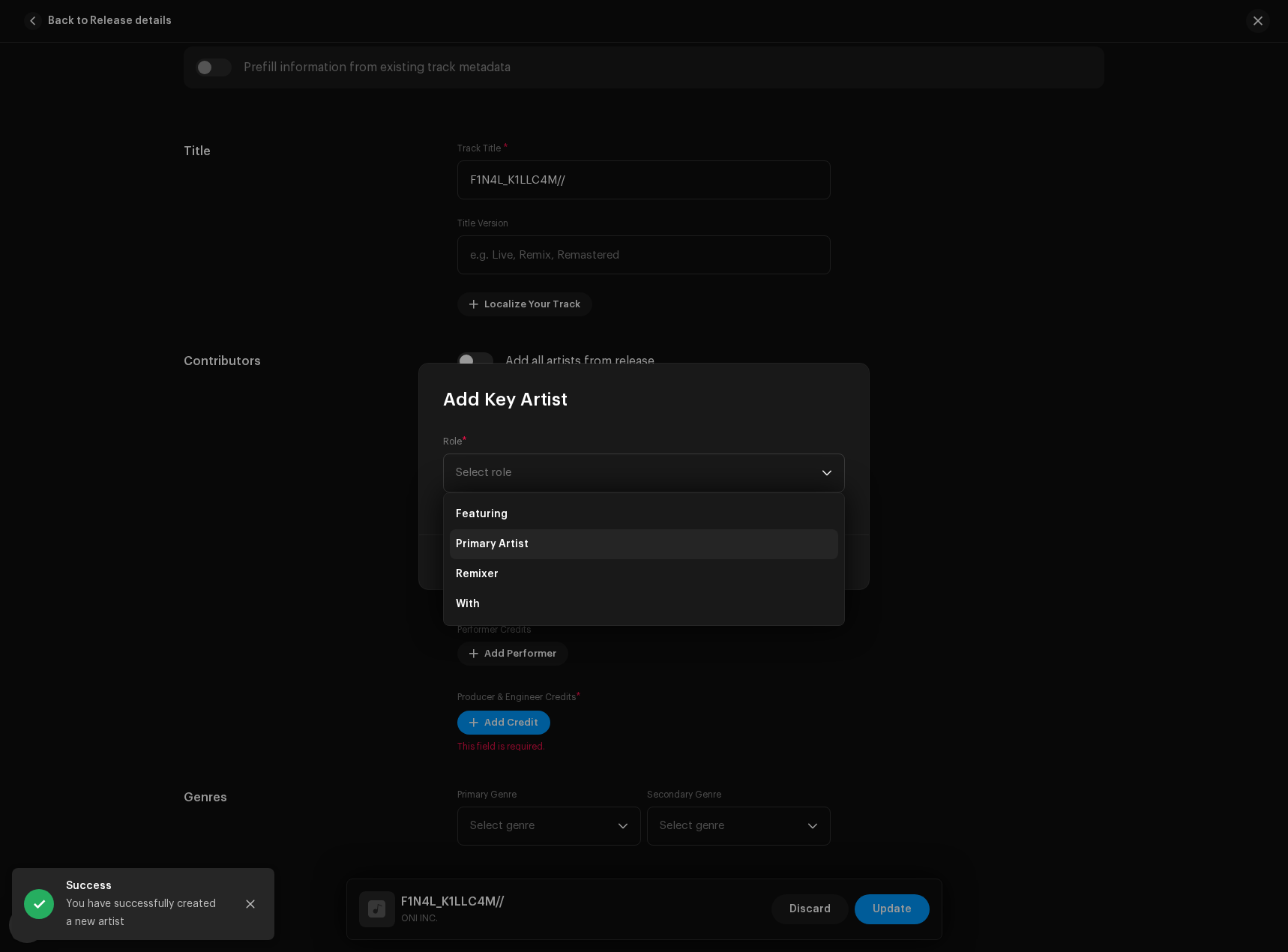
click at [535, 547] on li "Primary Artist" at bounding box center [644, 544] width 389 height 30
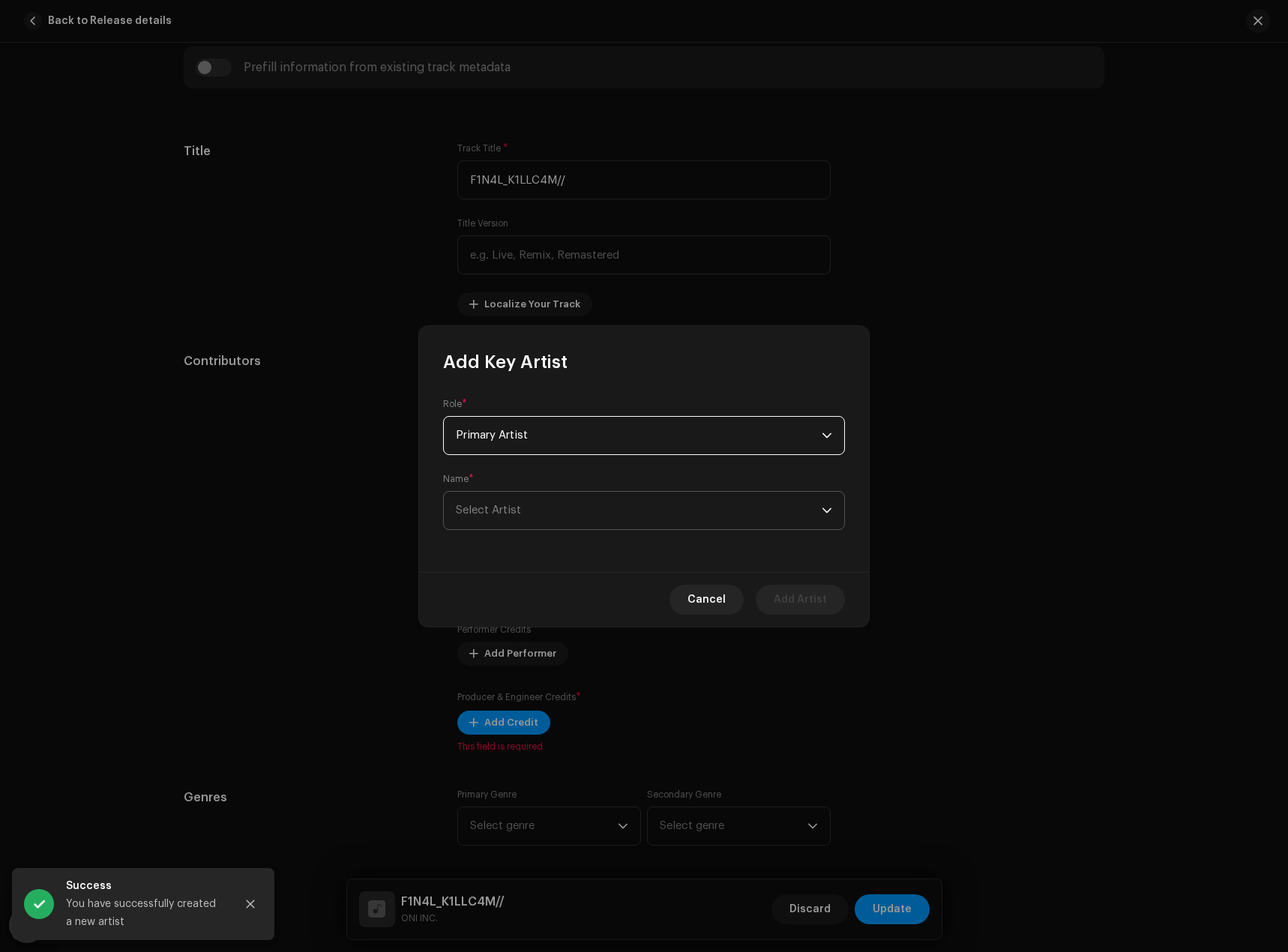
click at [589, 511] on span "Select Artist" at bounding box center [639, 511] width 366 height 38
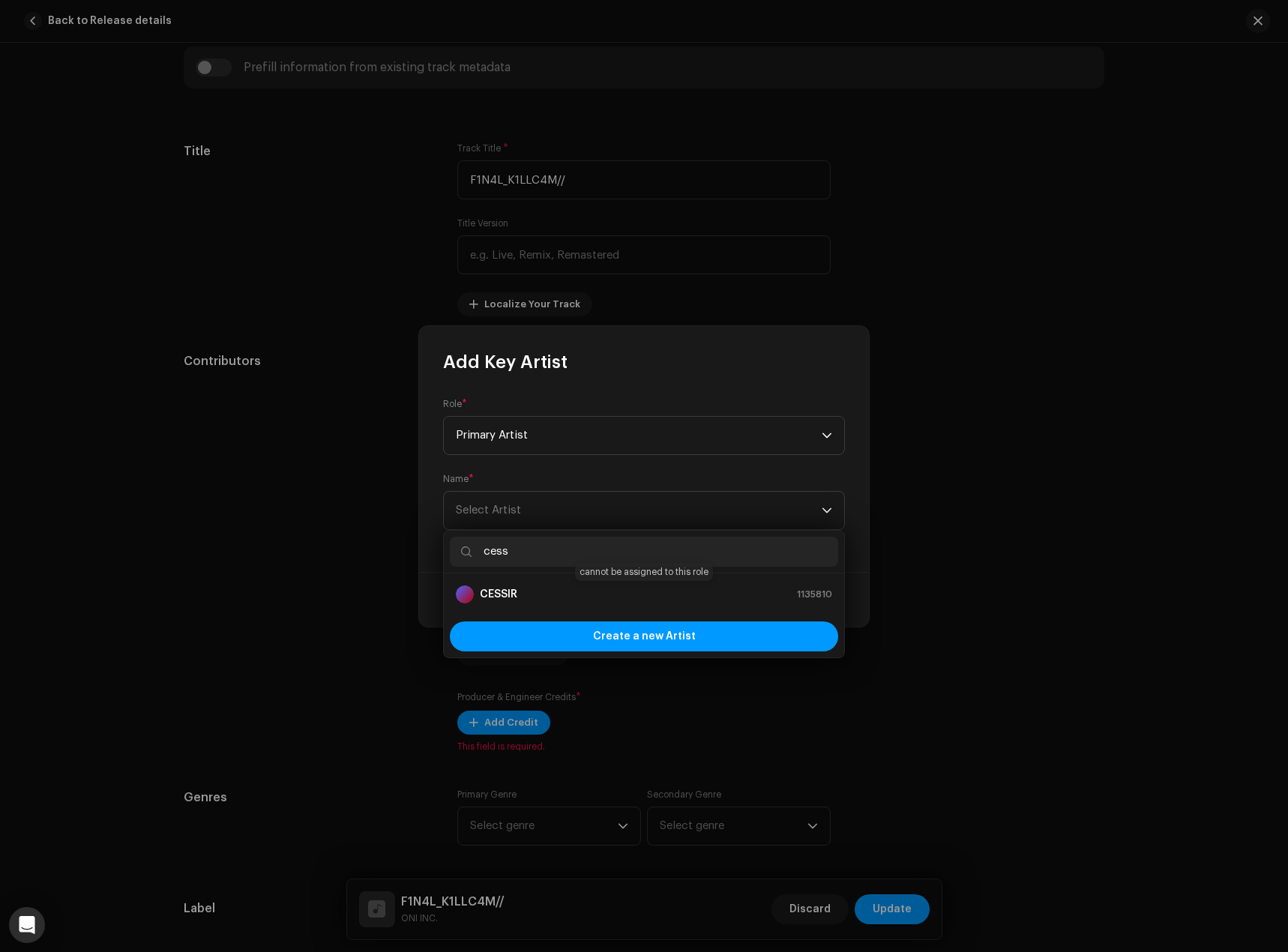
type input "cess"
click at [545, 597] on div "CESSIR 1135810" at bounding box center [644, 594] width 376 height 18
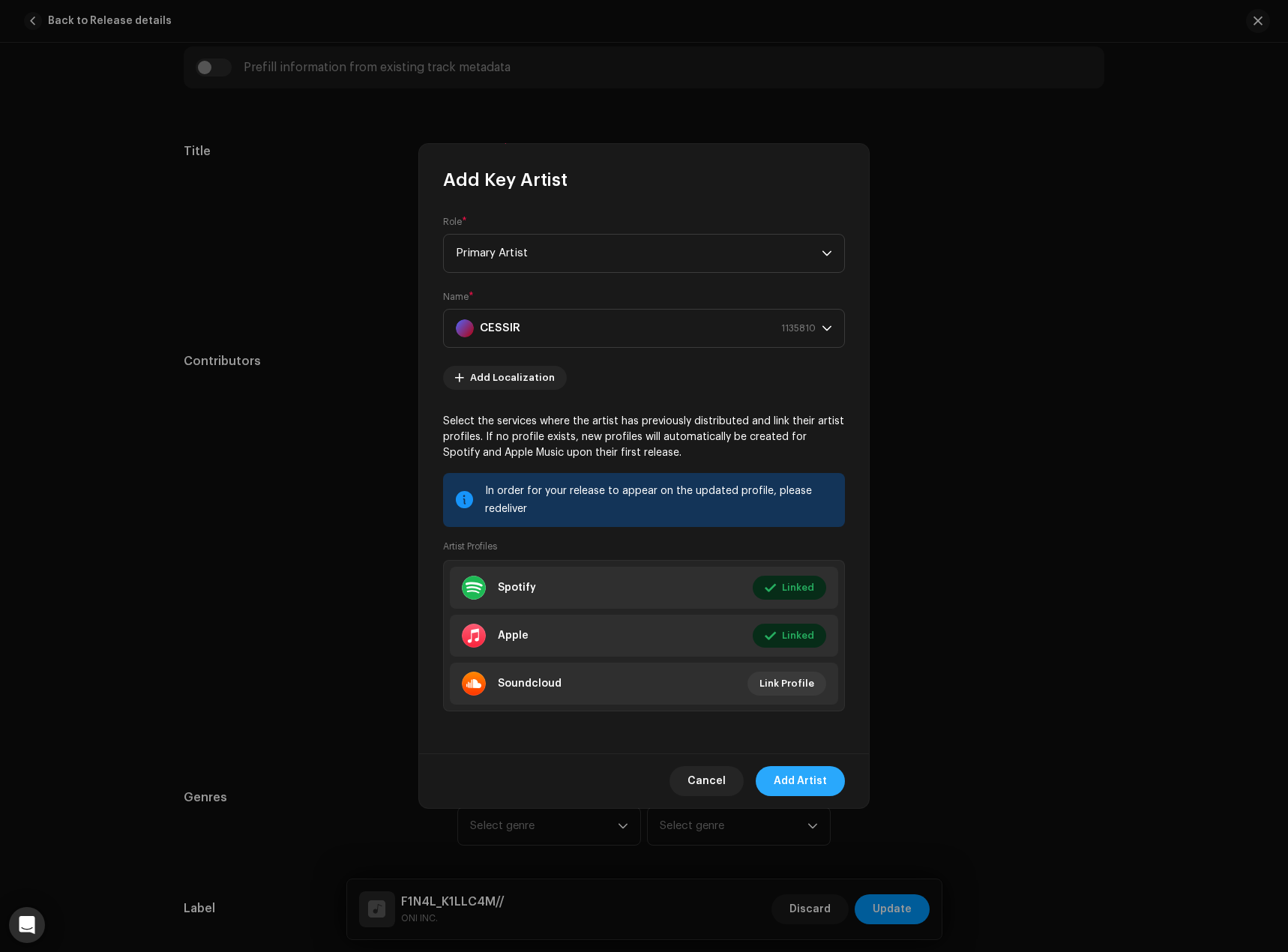
click at [820, 786] on span "Add Artist" at bounding box center [800, 781] width 53 height 30
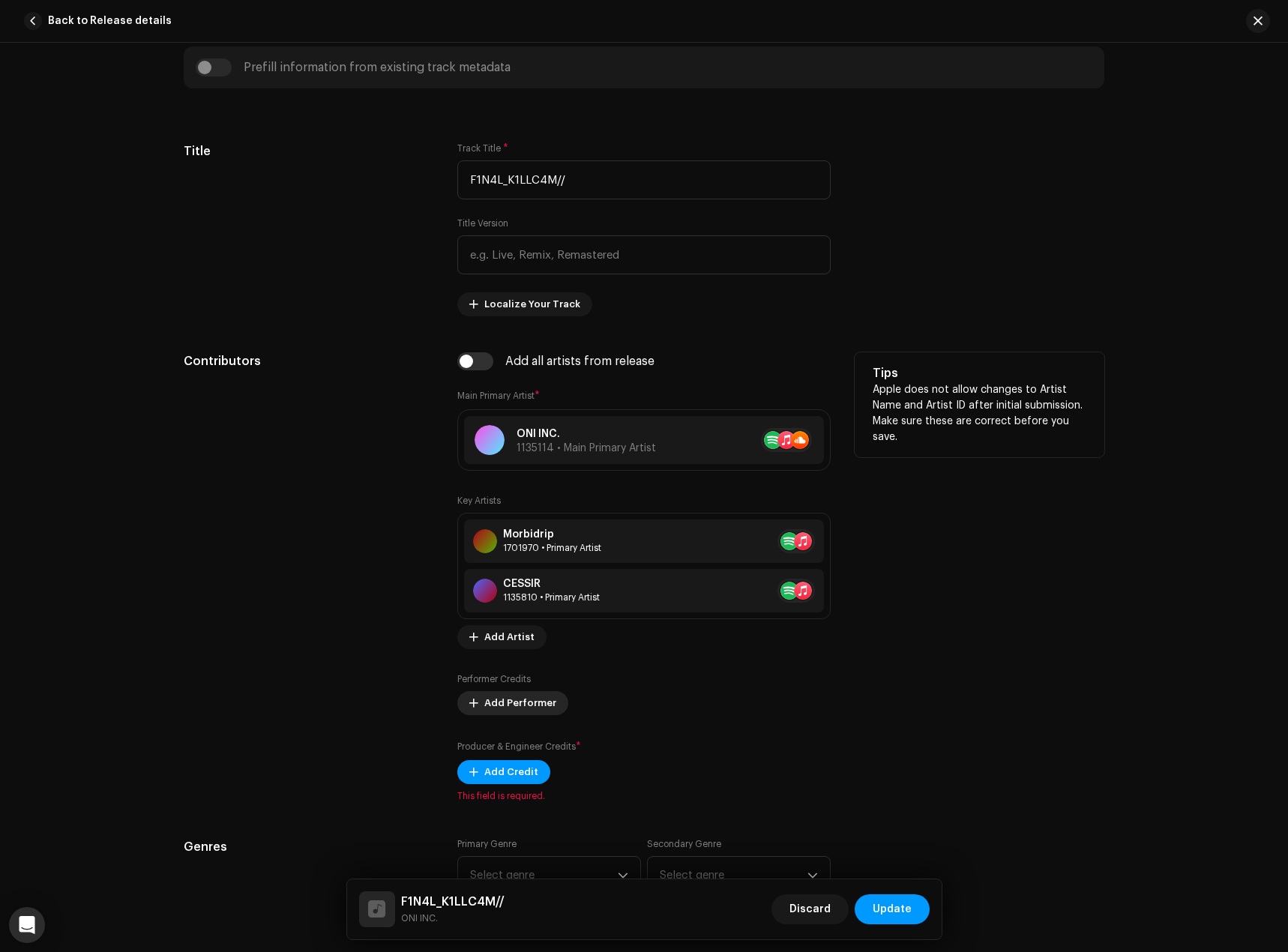
click at [552, 702] on button "Add Performer" at bounding box center [513, 703] width 111 height 24
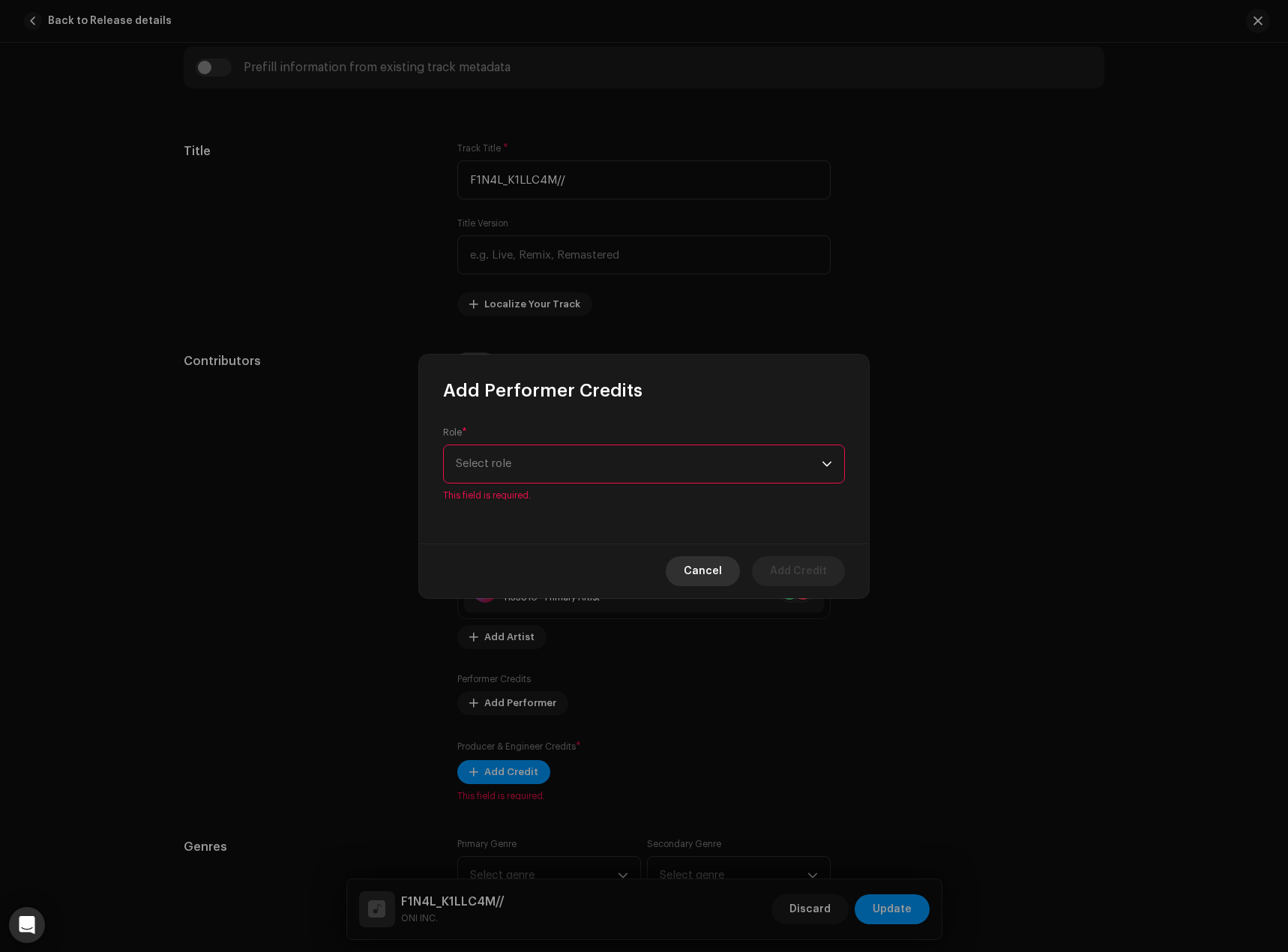
click at [715, 562] on span "Cancel" at bounding box center [703, 571] width 38 height 30
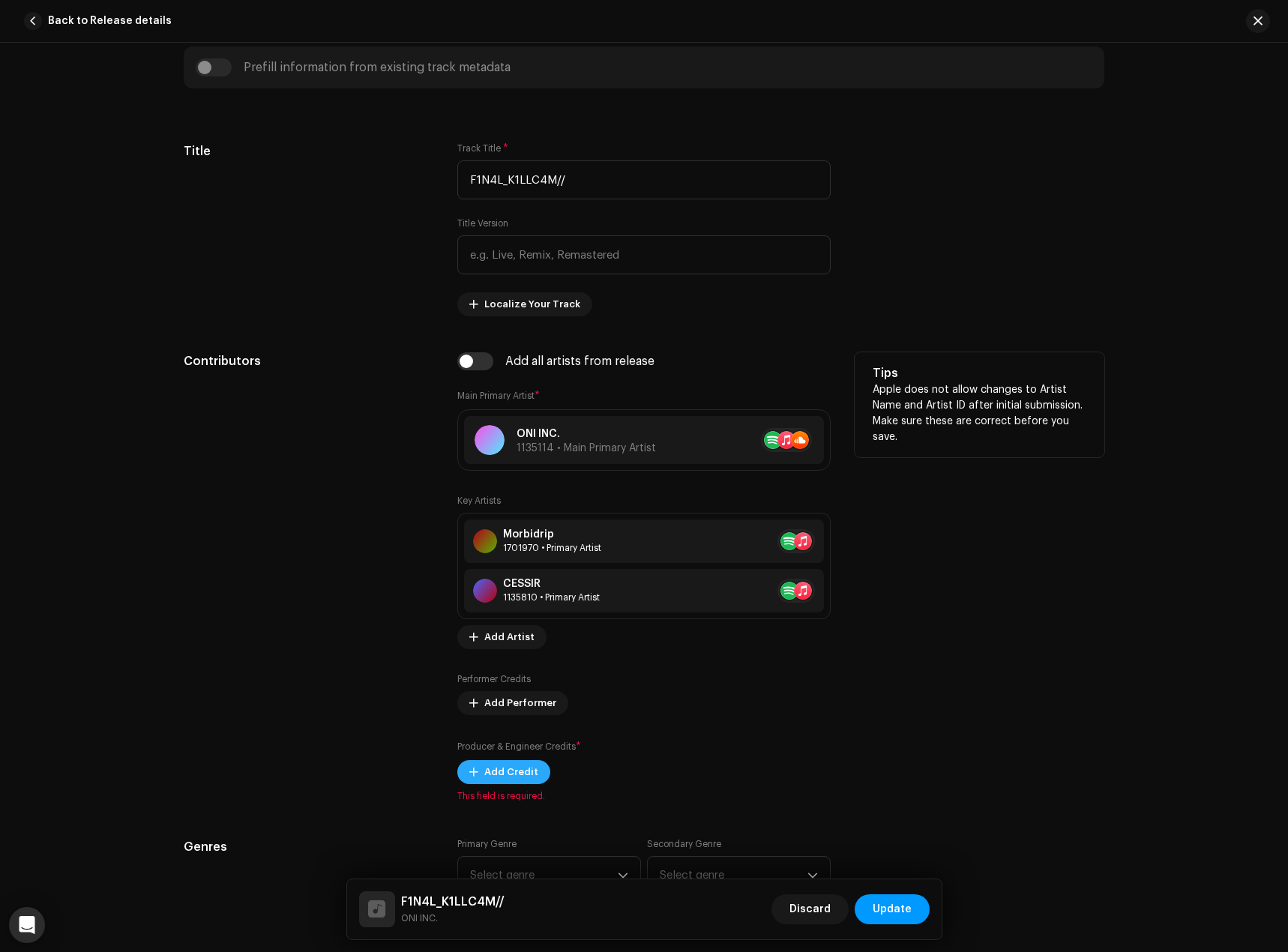
click at [498, 772] on span "Add Credit" at bounding box center [512, 772] width 54 height 30
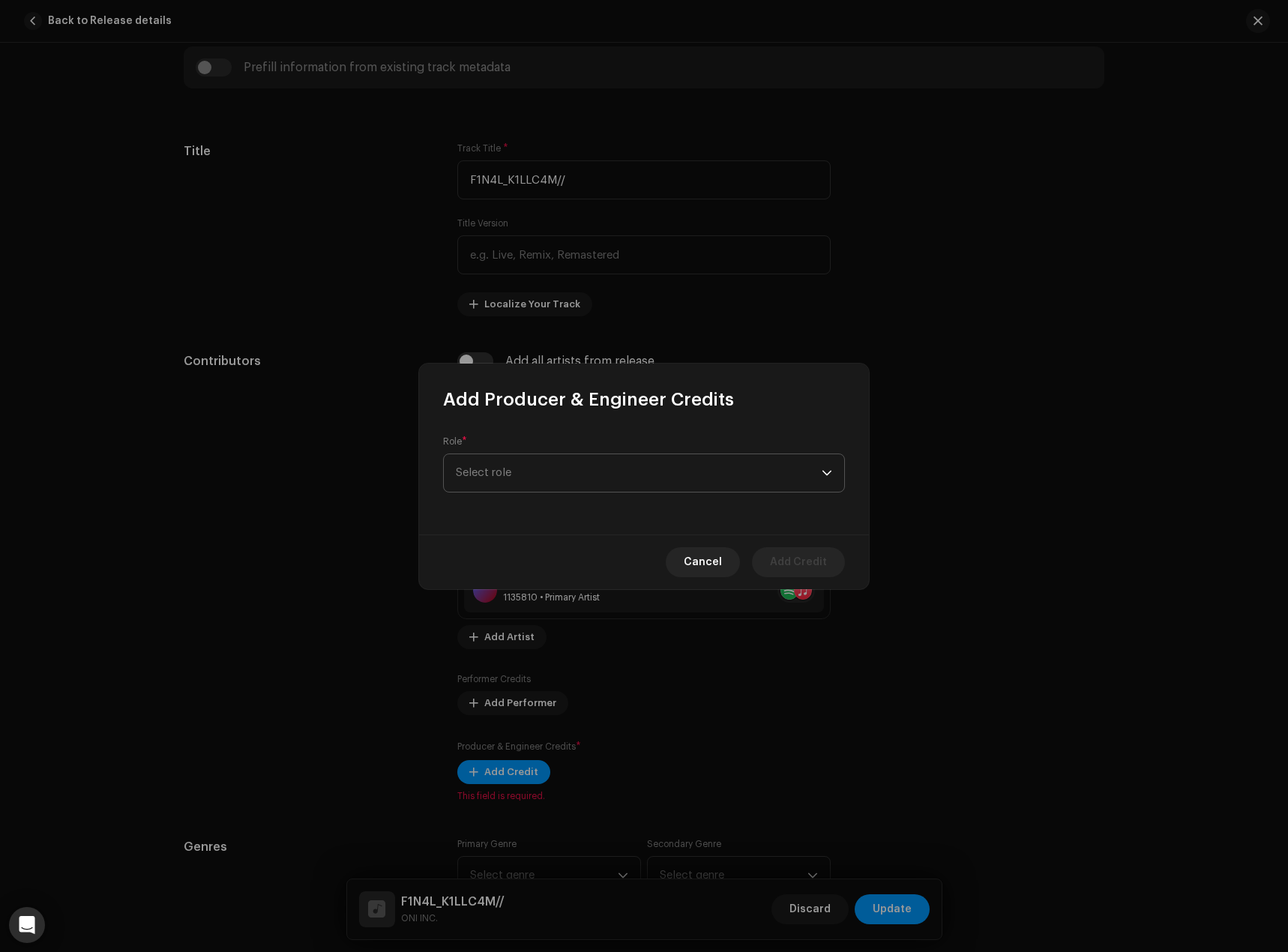
click at [579, 470] on span "Select role" at bounding box center [639, 473] width 366 height 38
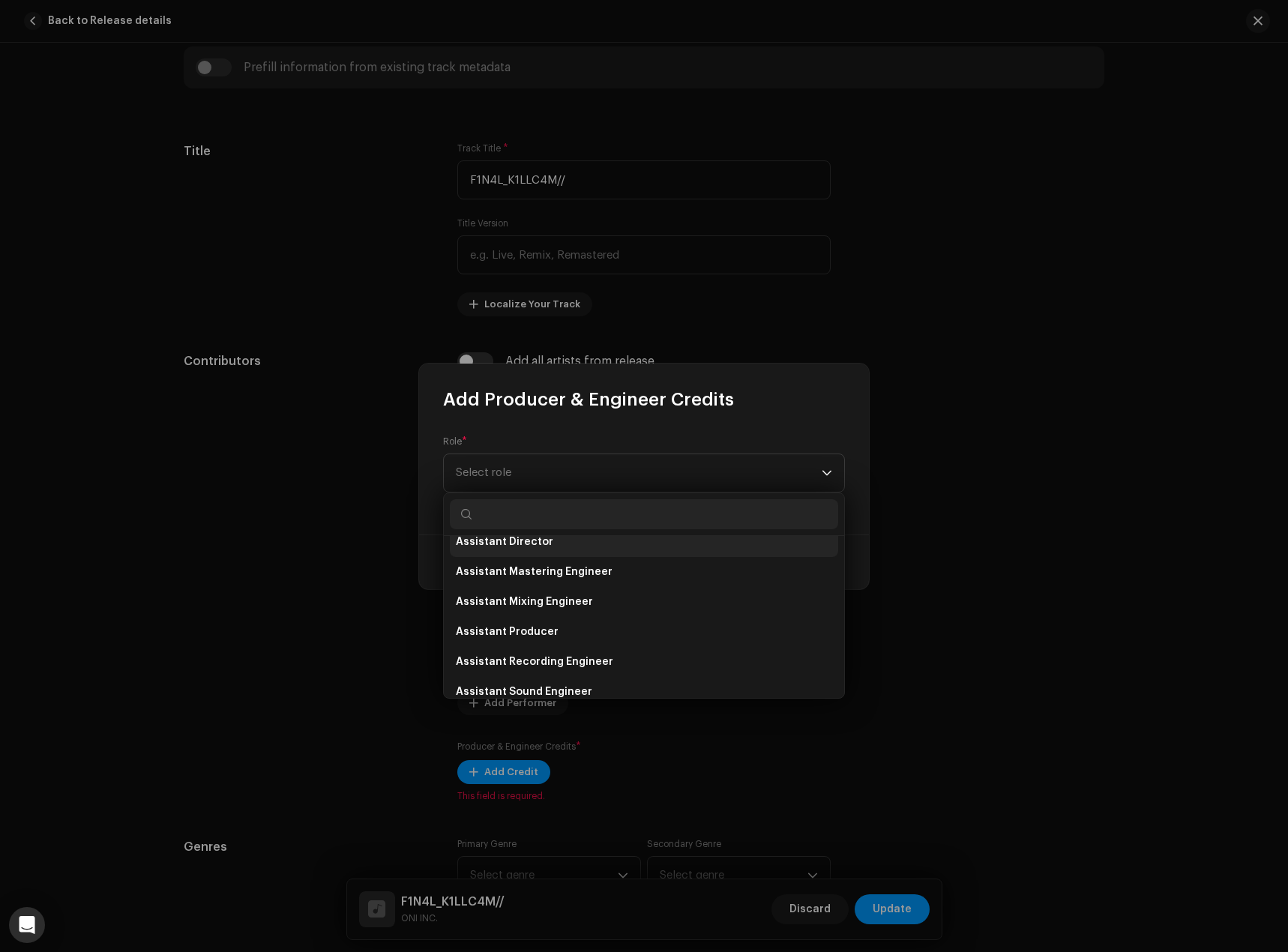
scroll to position [0, 0]
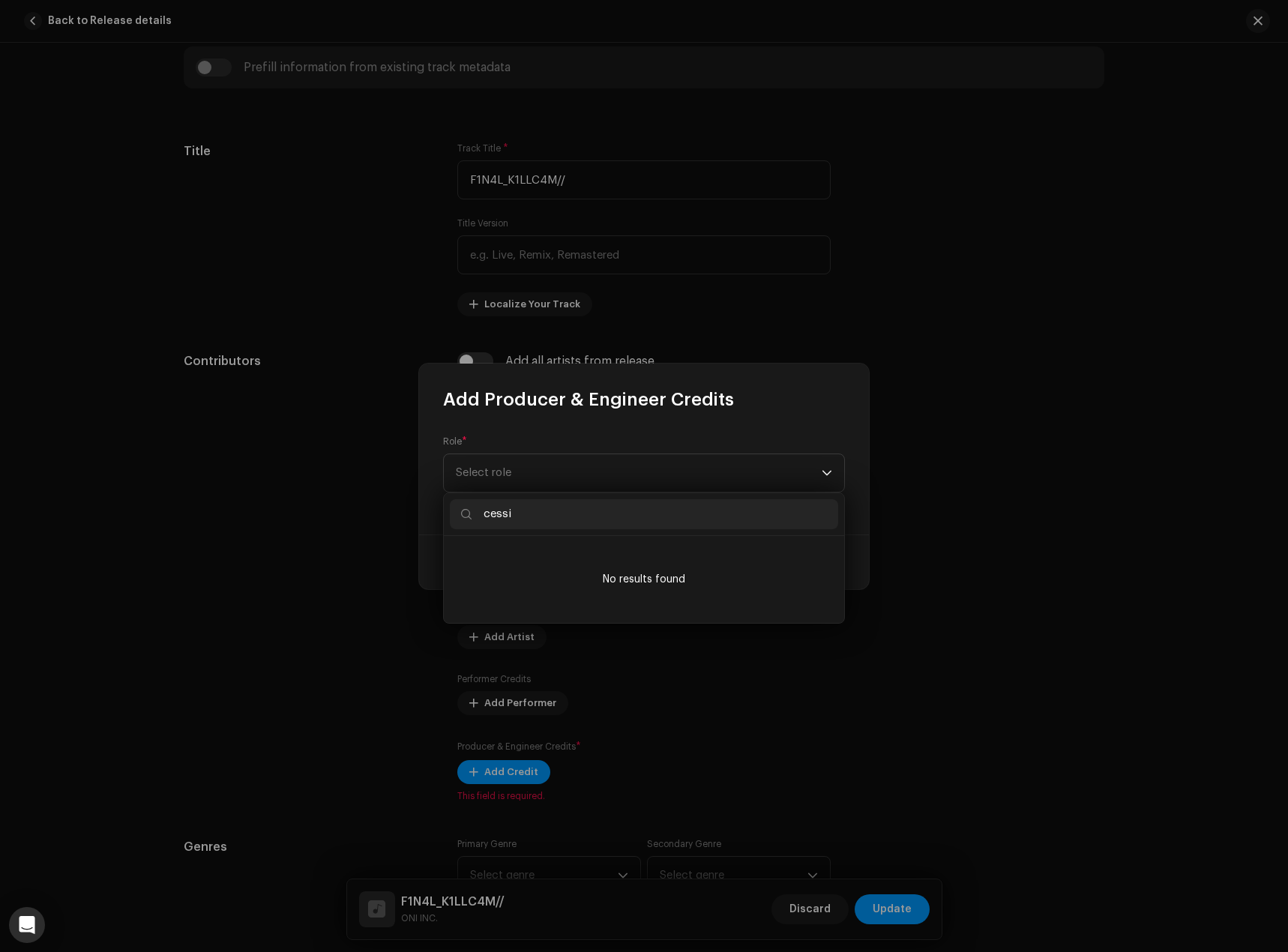
type input "cessir"
click at [755, 503] on input "cessir" at bounding box center [644, 515] width 389 height 30
click at [751, 503] on input "cessir" at bounding box center [644, 515] width 389 height 30
click at [751, 508] on input "cessir" at bounding box center [644, 515] width 389 height 30
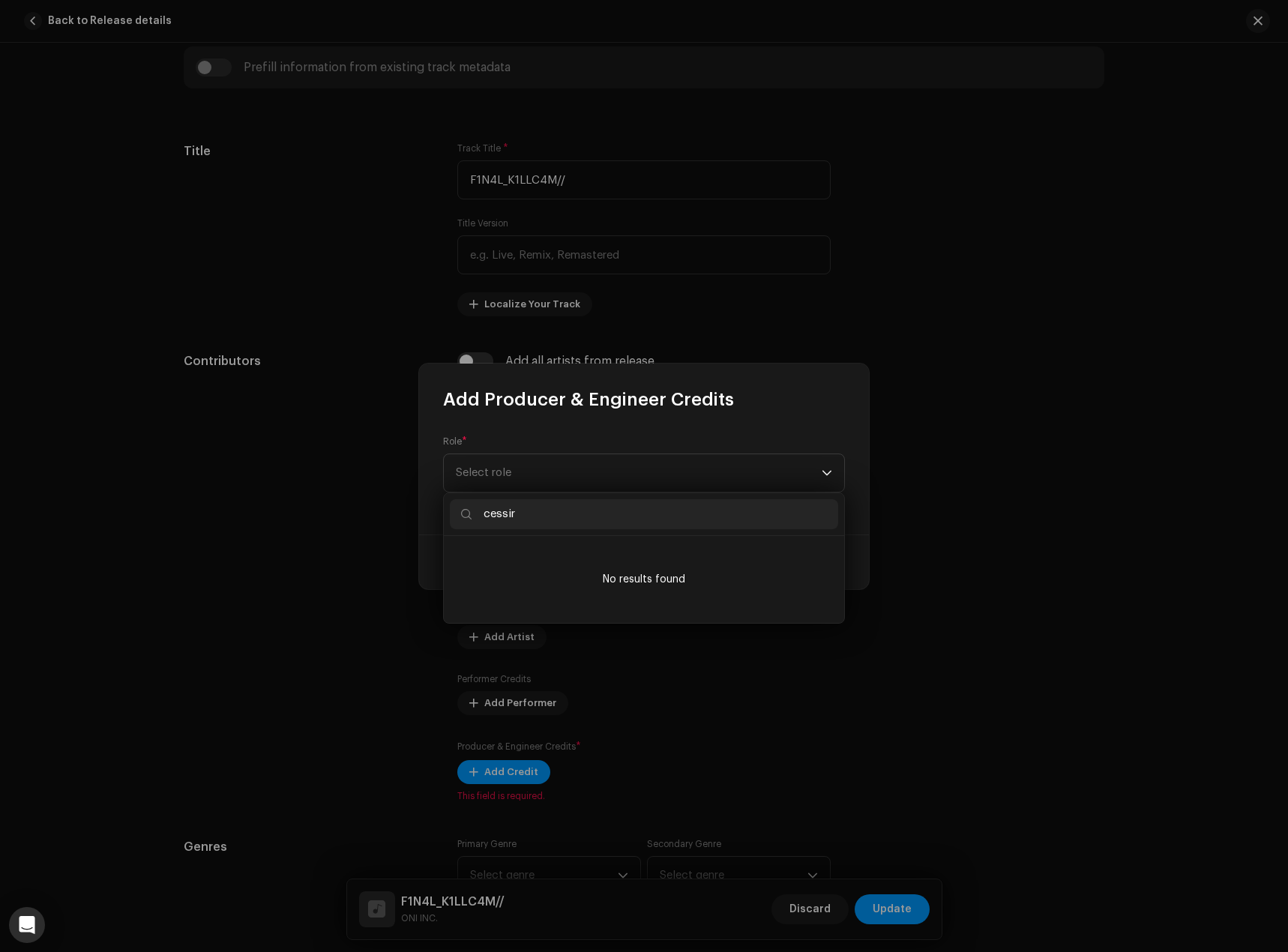
click at [751, 508] on input "cessir" at bounding box center [644, 515] width 389 height 30
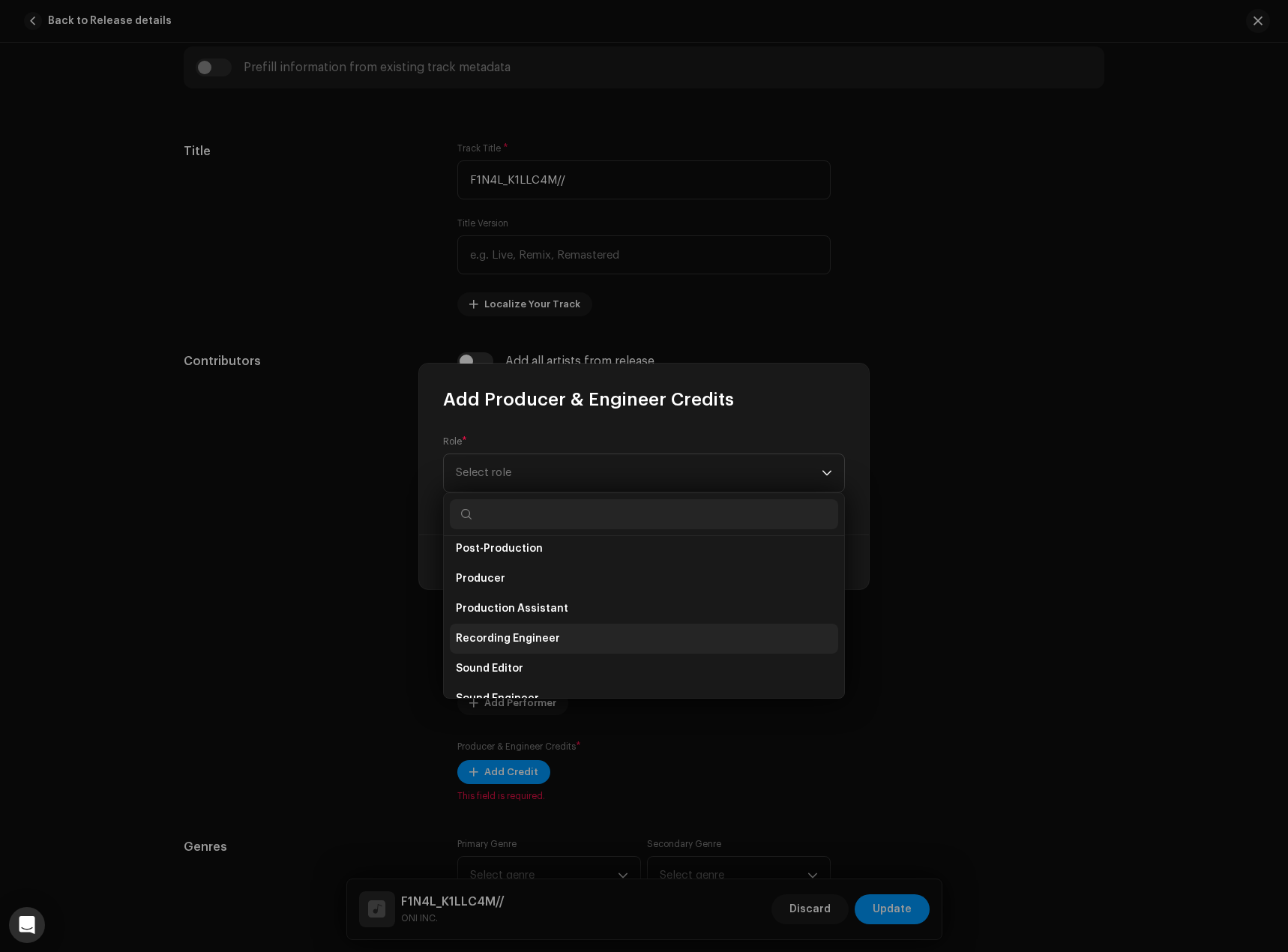
scroll to position [585, 0]
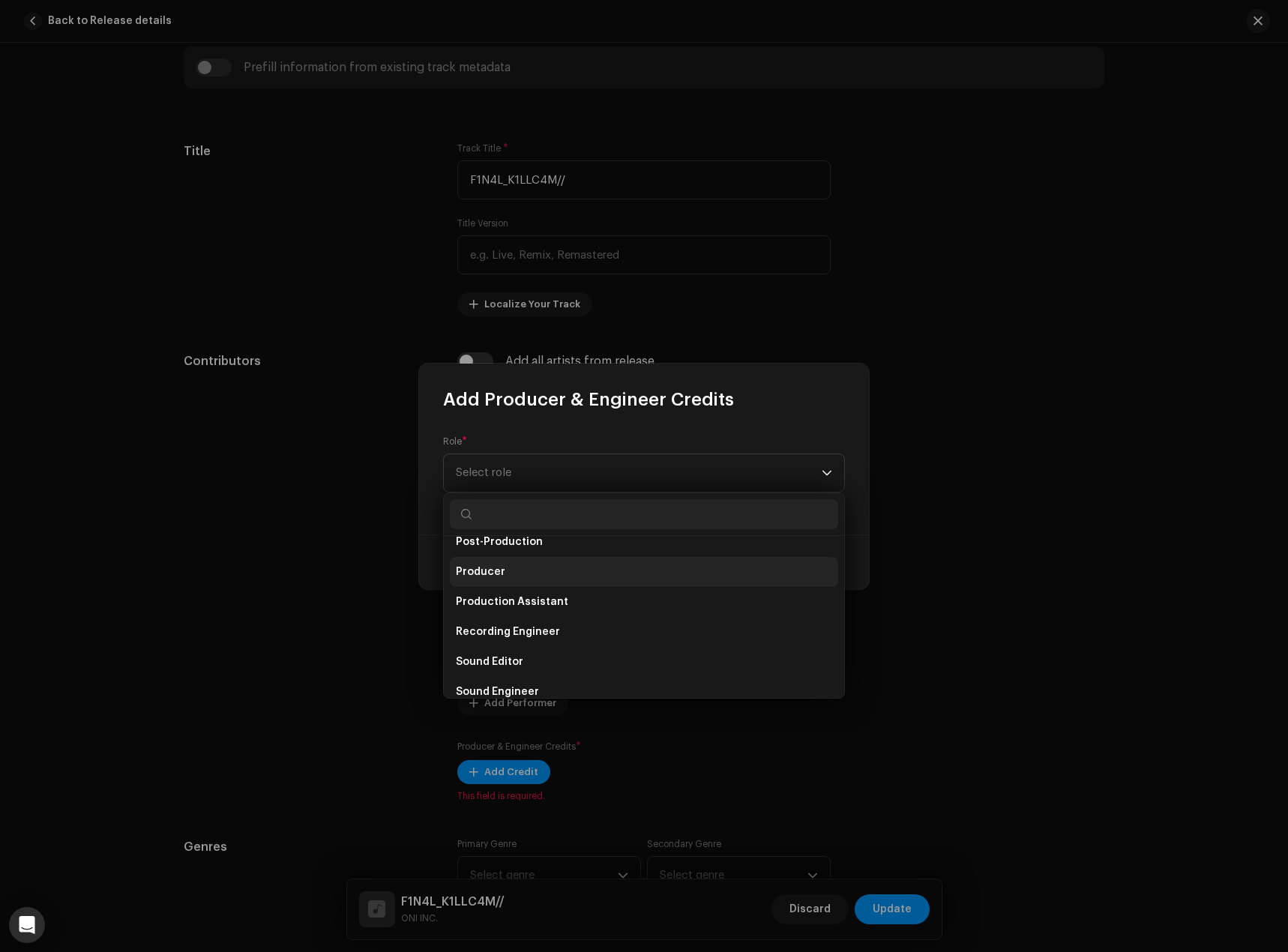
click at [485, 576] on span "Producer" at bounding box center [481, 572] width 50 height 15
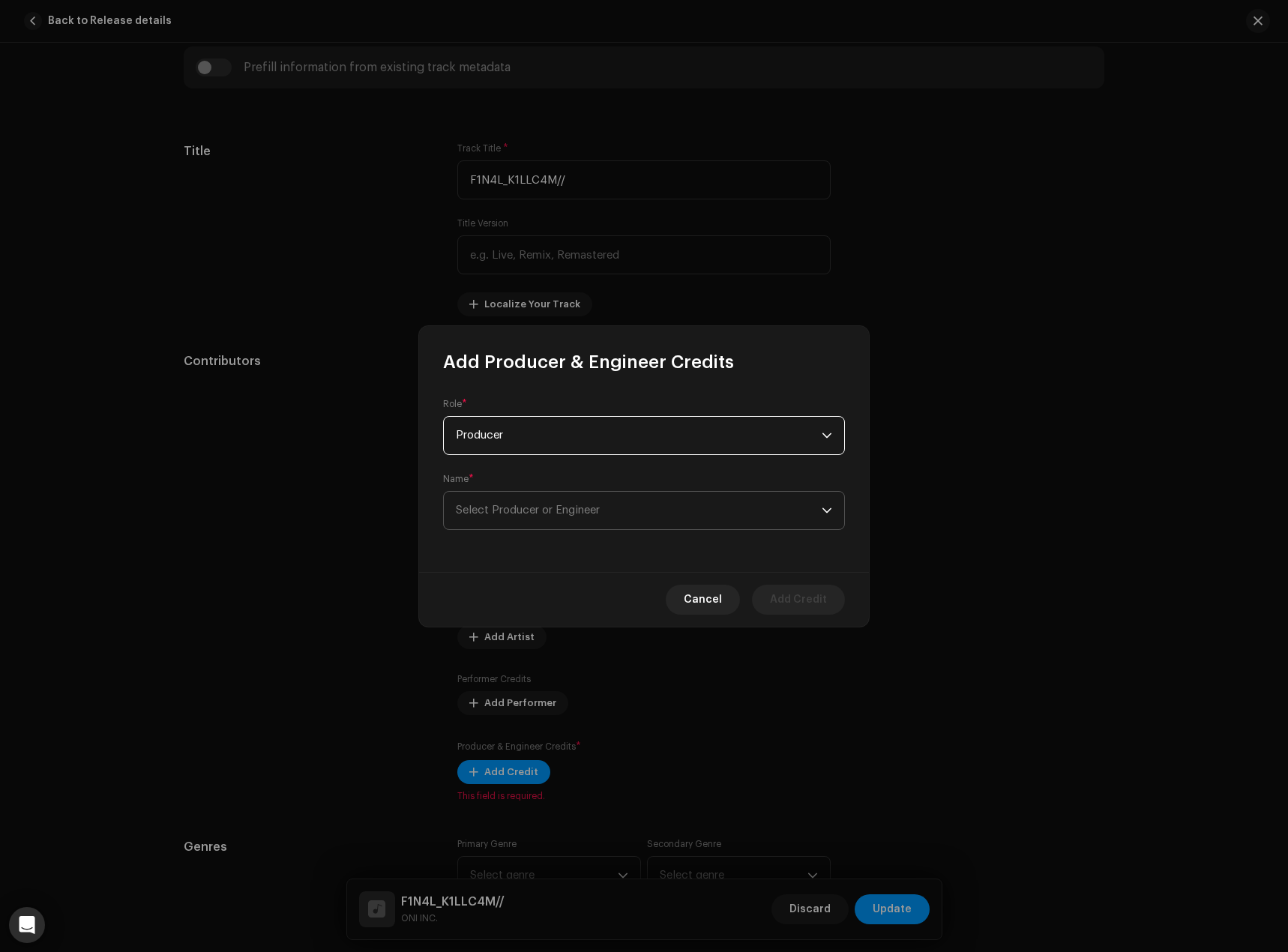
click at [559, 519] on span "Select Producer or Engineer" at bounding box center [639, 511] width 366 height 38
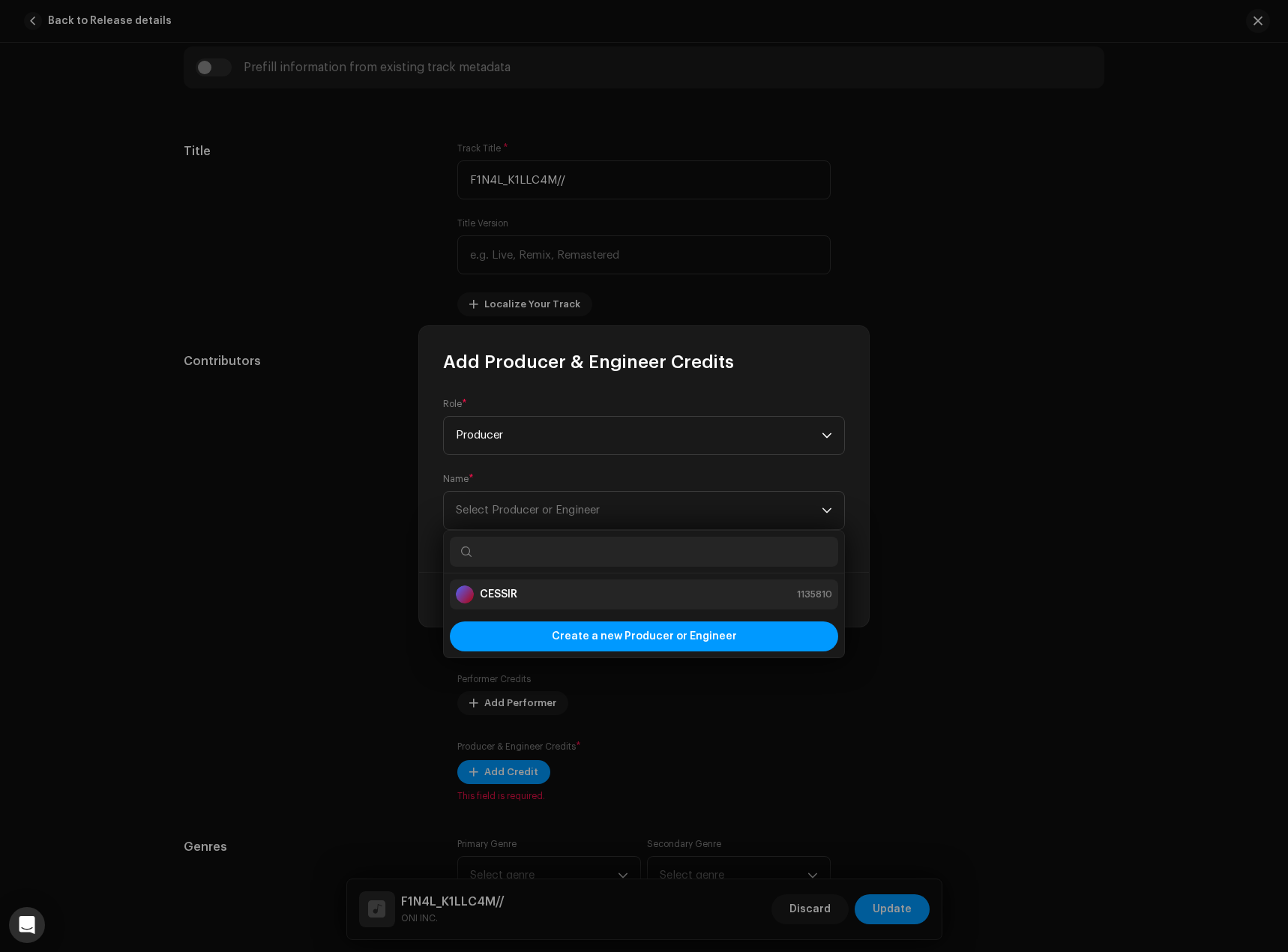
click at [579, 587] on div "CESSIR 1135810" at bounding box center [644, 594] width 376 height 18
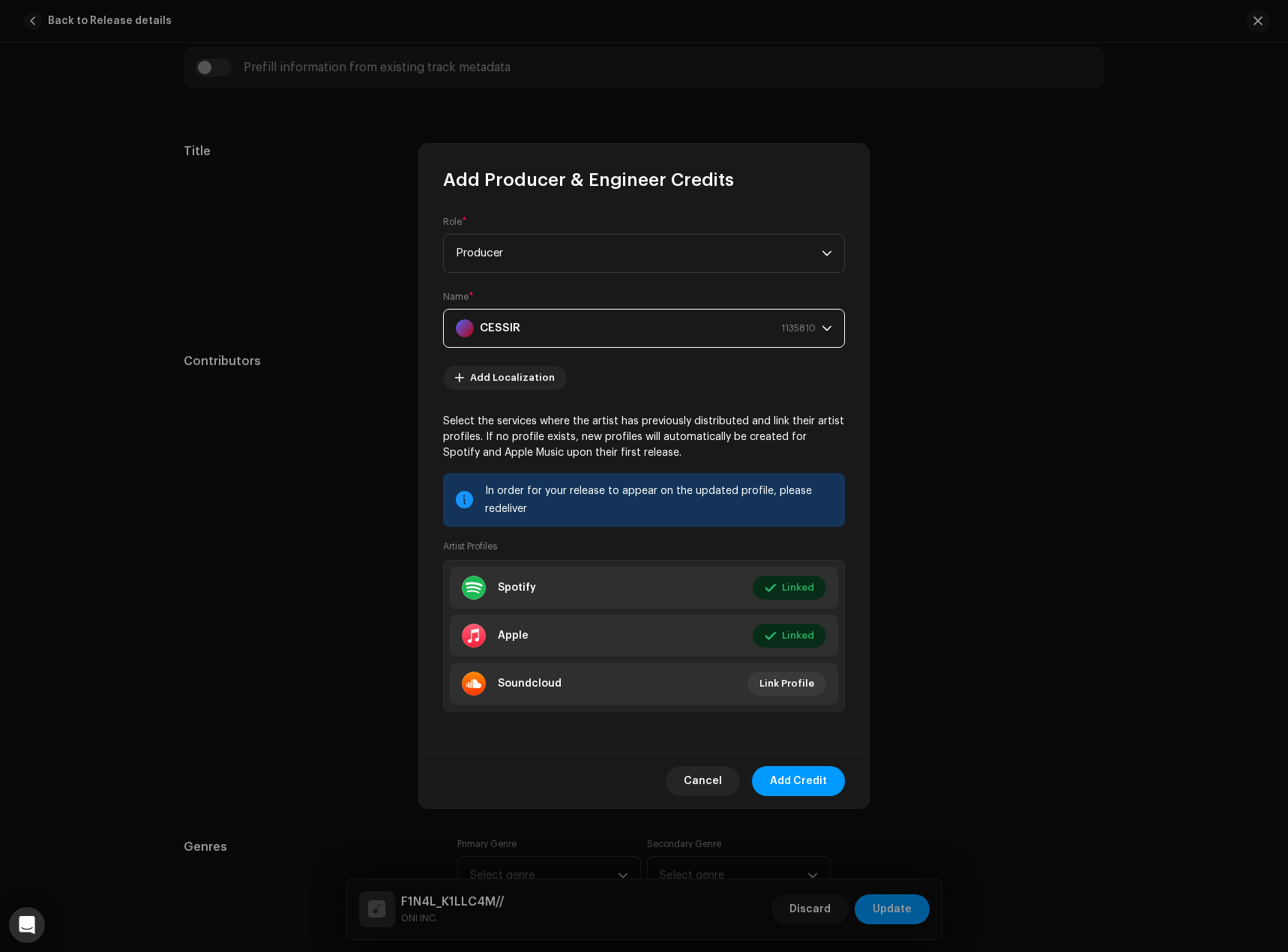
click at [639, 332] on div "CESSIR 1135810" at bounding box center [636, 328] width 360 height 38
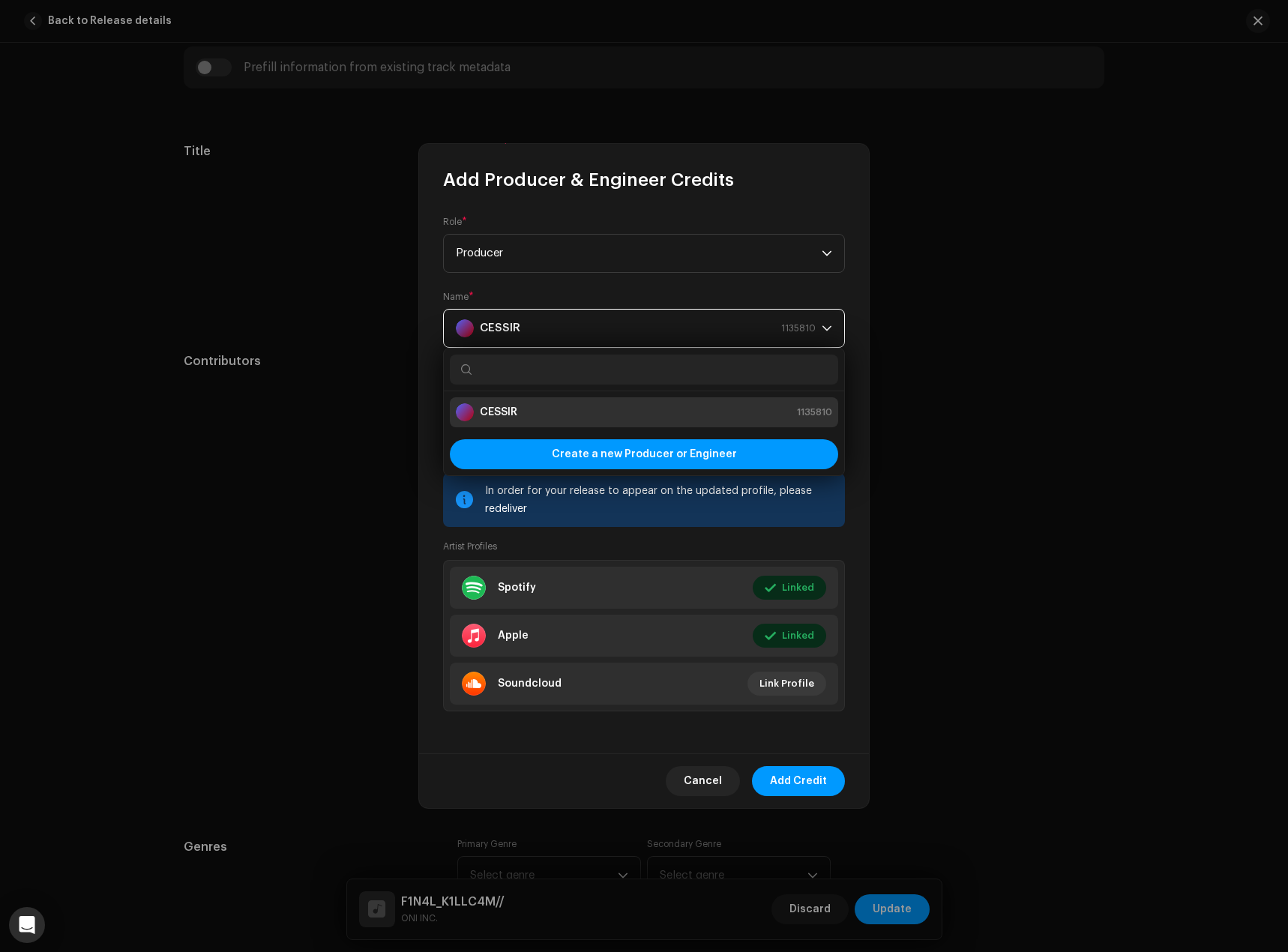
click at [639, 332] on div "CESSIR 1135810" at bounding box center [636, 328] width 360 height 38
click at [712, 778] on span "Cancel" at bounding box center [703, 781] width 38 height 30
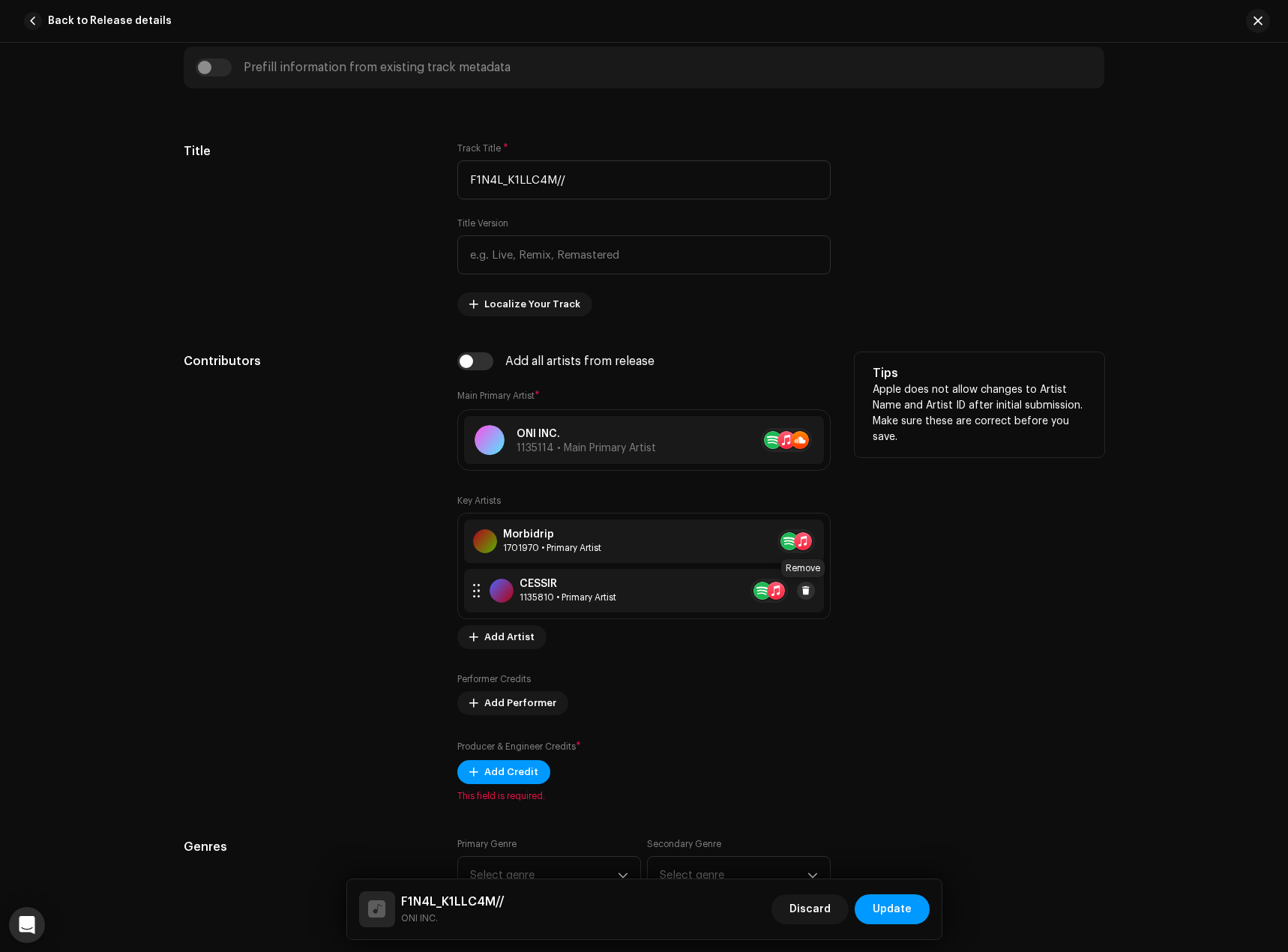
click at [804, 583] on button at bounding box center [806, 591] width 18 height 18
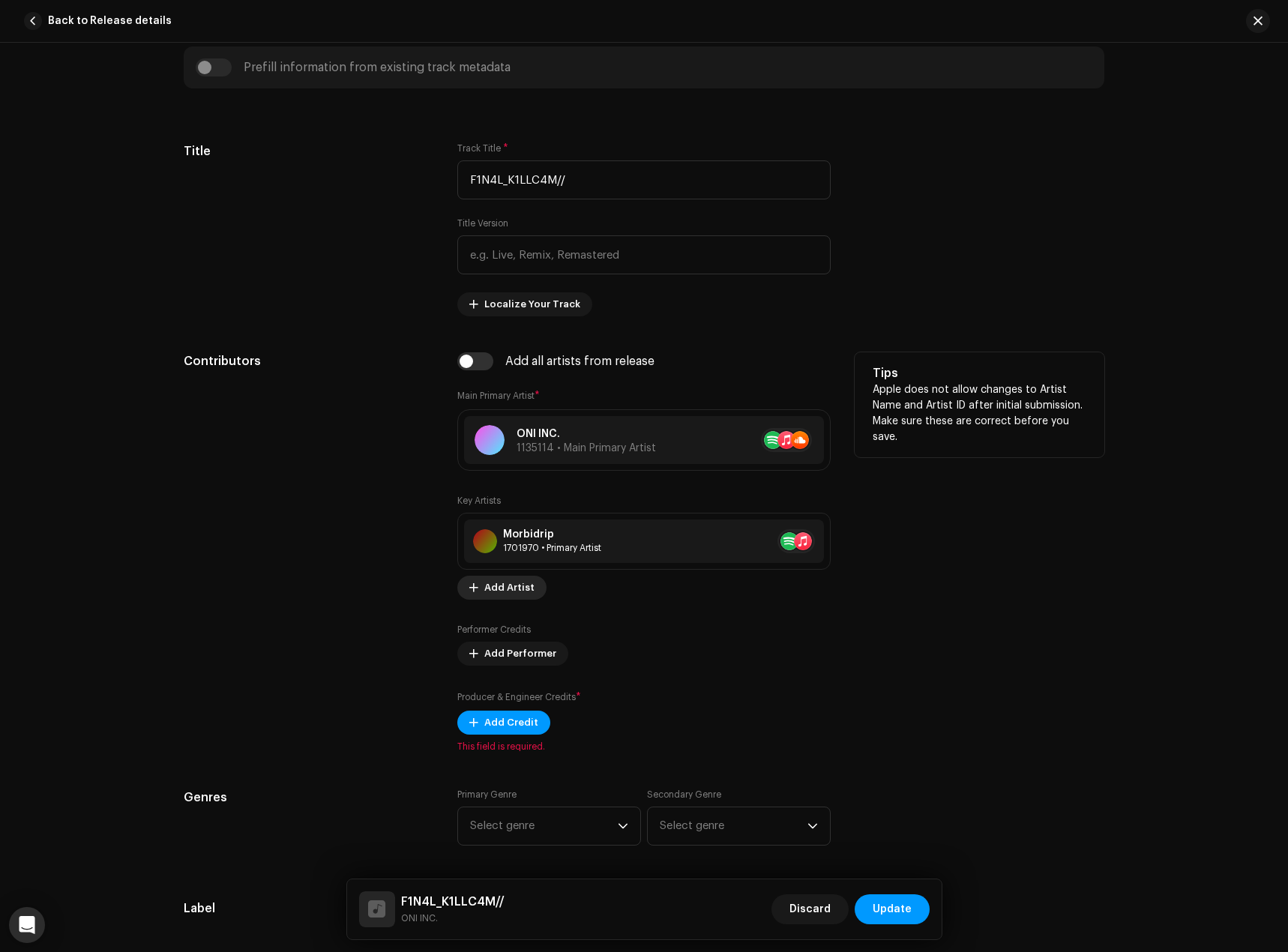
click at [499, 588] on span "Add Artist" at bounding box center [509, 588] width 50 height 30
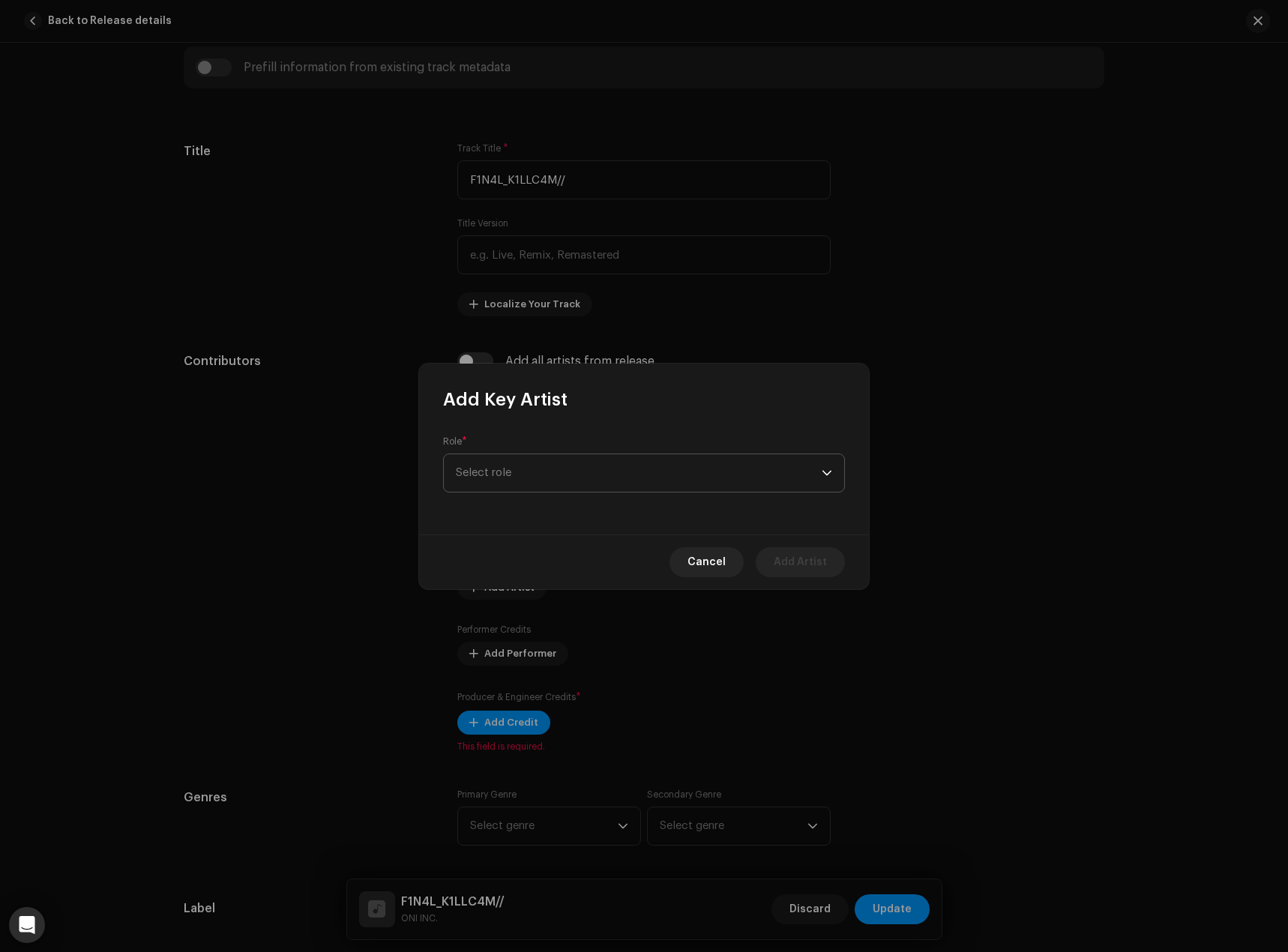
click at [521, 488] on span "Select role" at bounding box center [639, 473] width 366 height 38
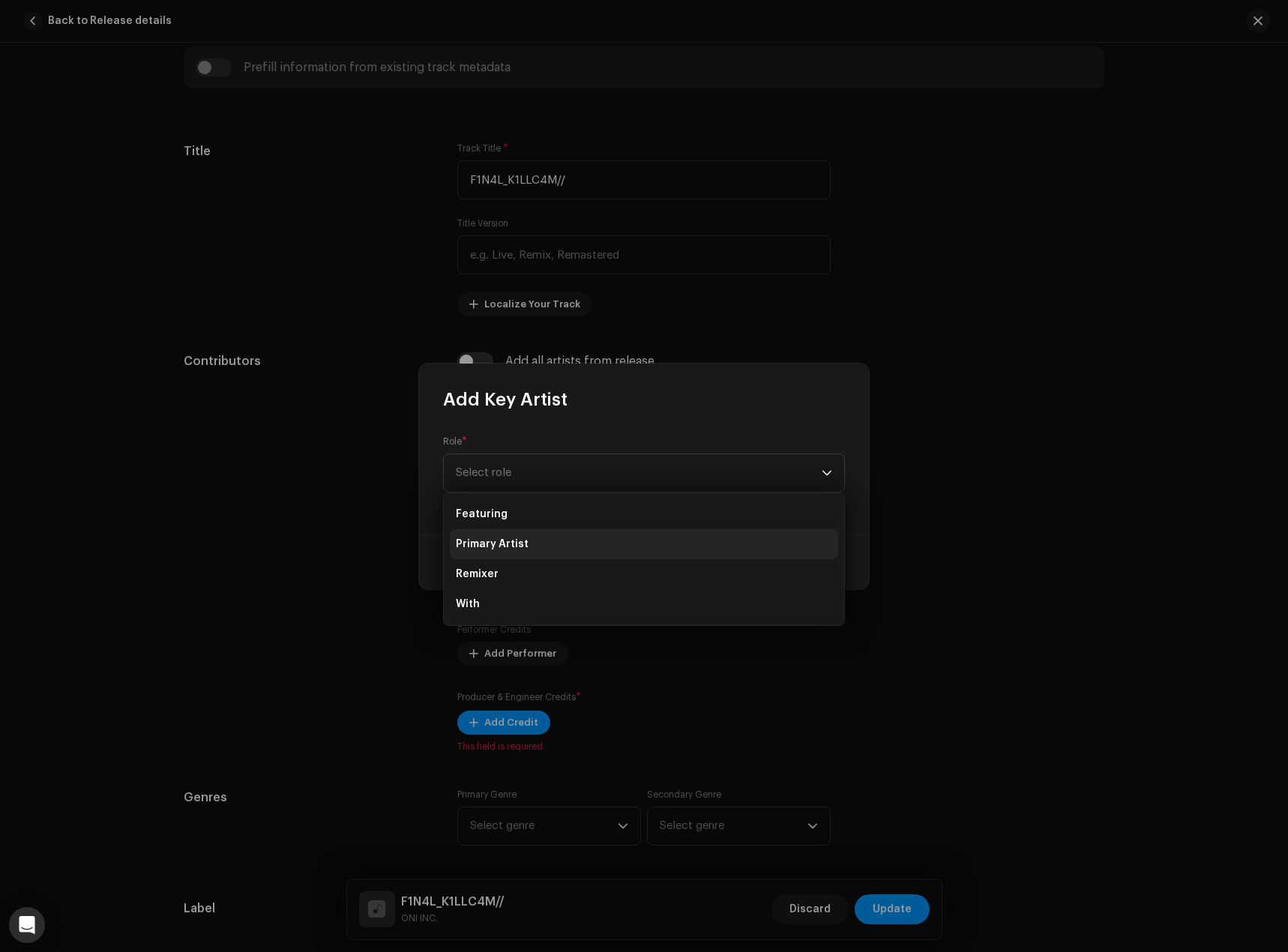
click at [506, 536] on span "Primary Artist" at bounding box center [492, 544] width 73 height 15
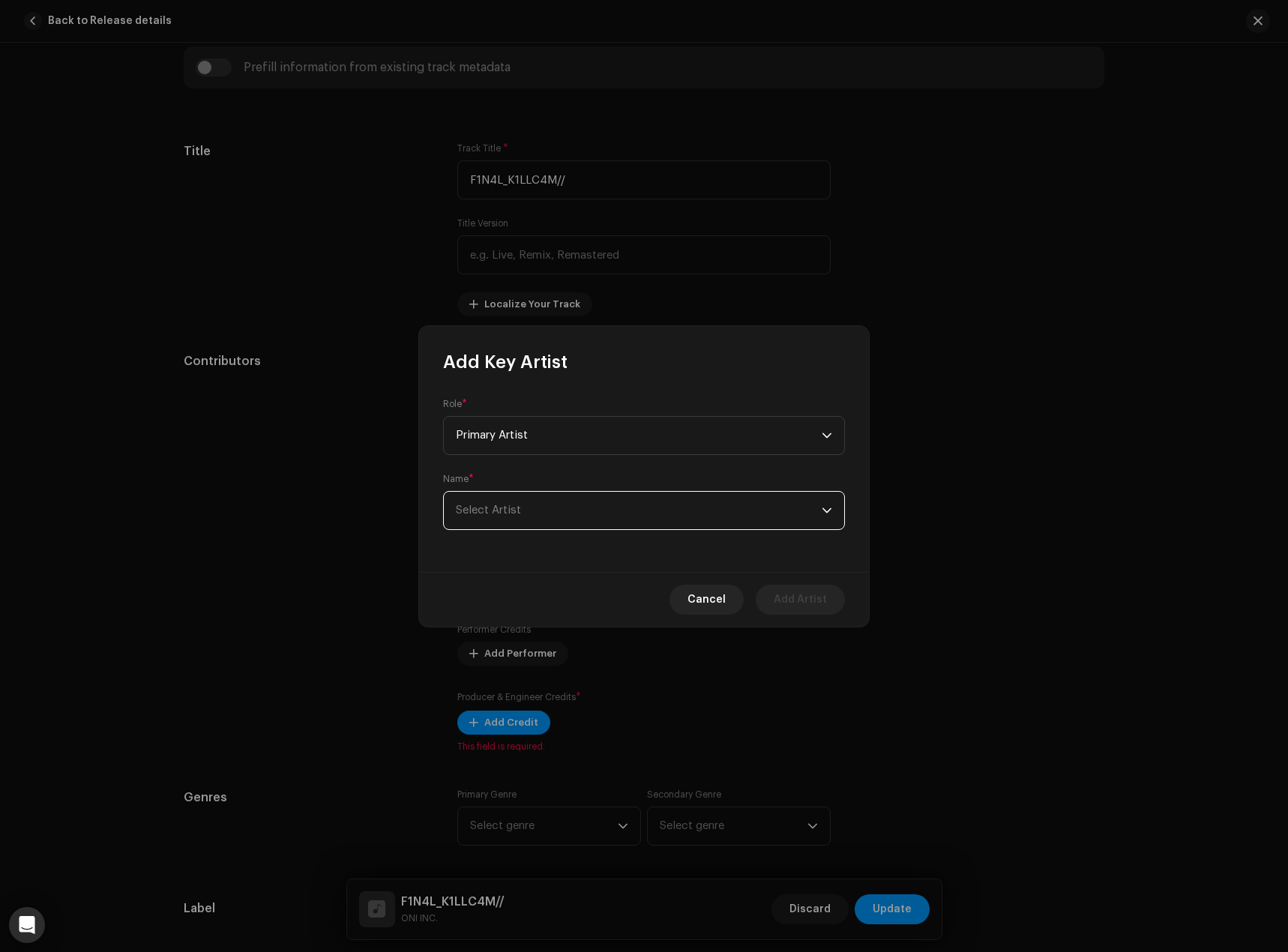
click at [619, 518] on span "Select Artist" at bounding box center [639, 511] width 366 height 38
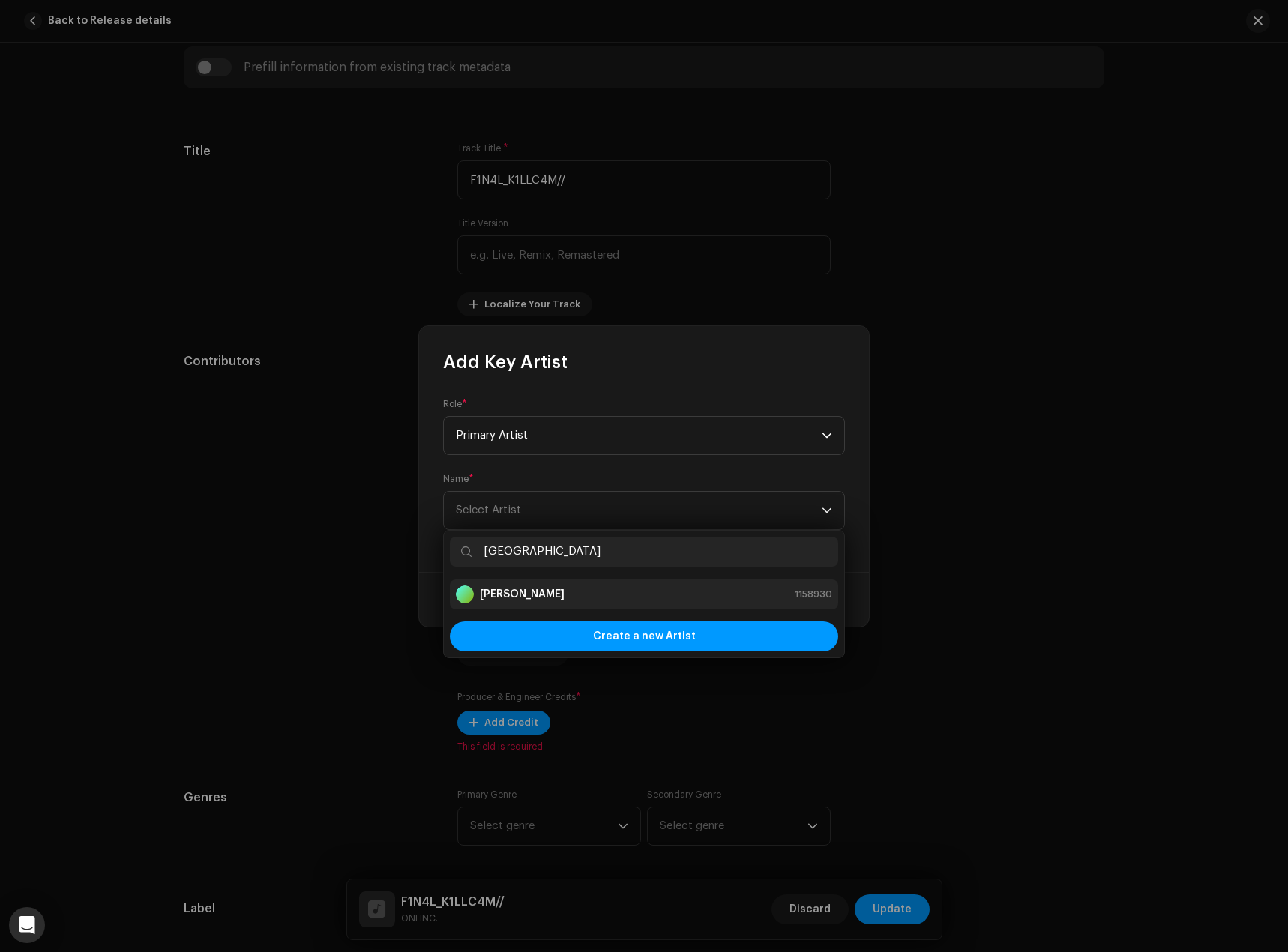
type input "[GEOGRAPHIC_DATA]"
click at [591, 585] on div "[PERSON_NAME] 1158930" at bounding box center [644, 594] width 376 height 18
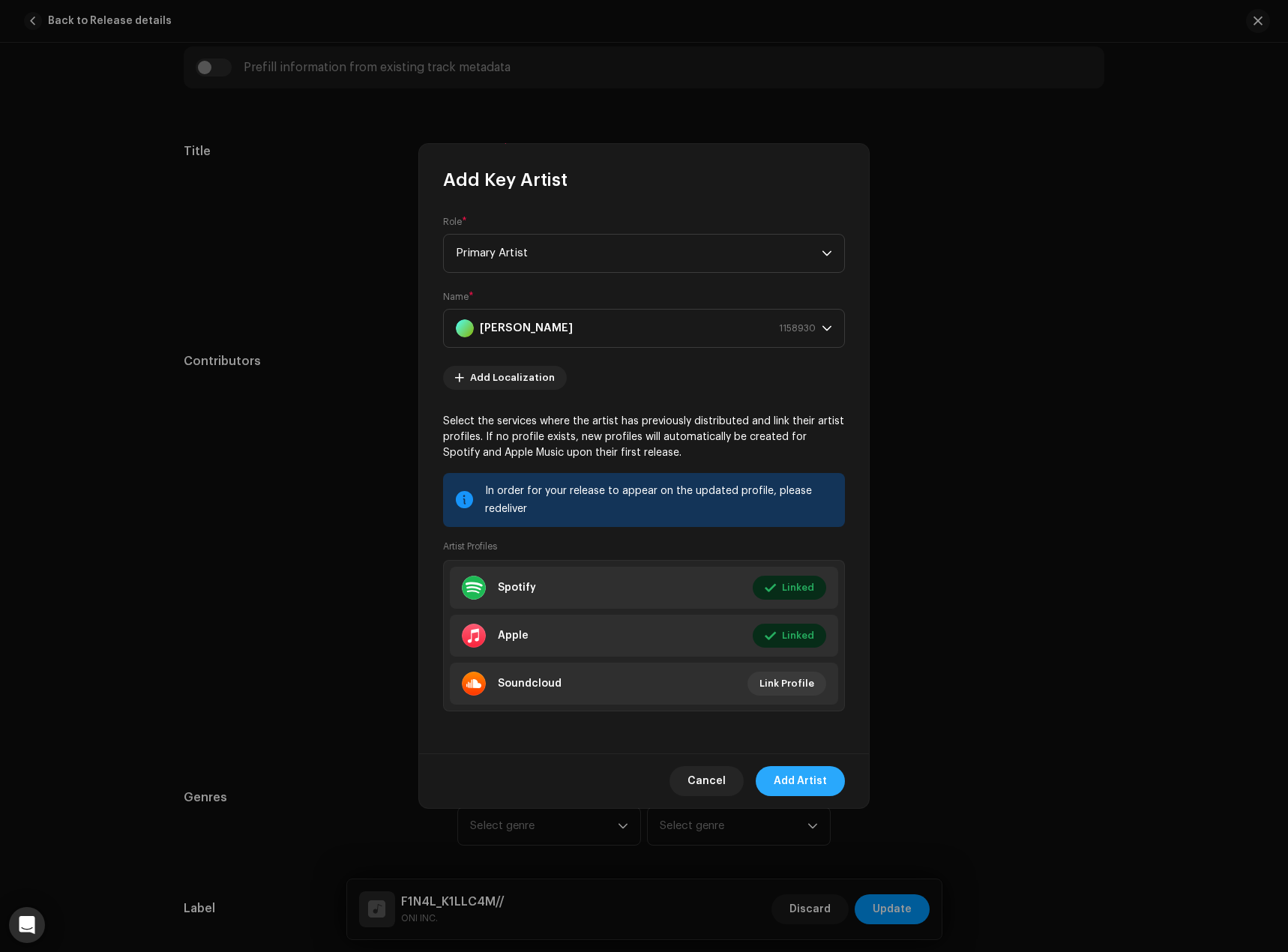
click at [818, 775] on span "Add Artist" at bounding box center [800, 781] width 53 height 30
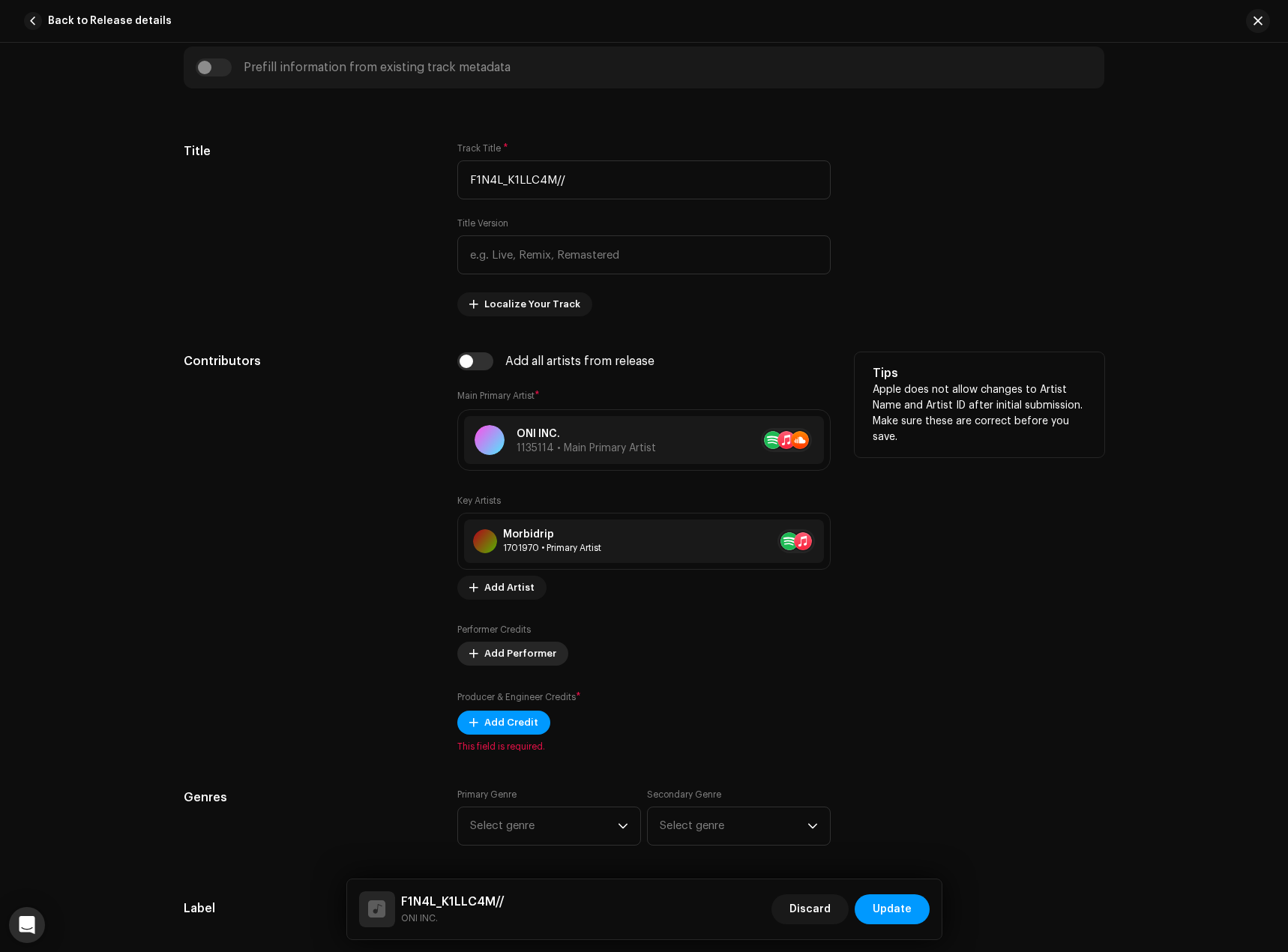
click at [515, 644] on span "Add Performer" at bounding box center [521, 654] width 72 height 30
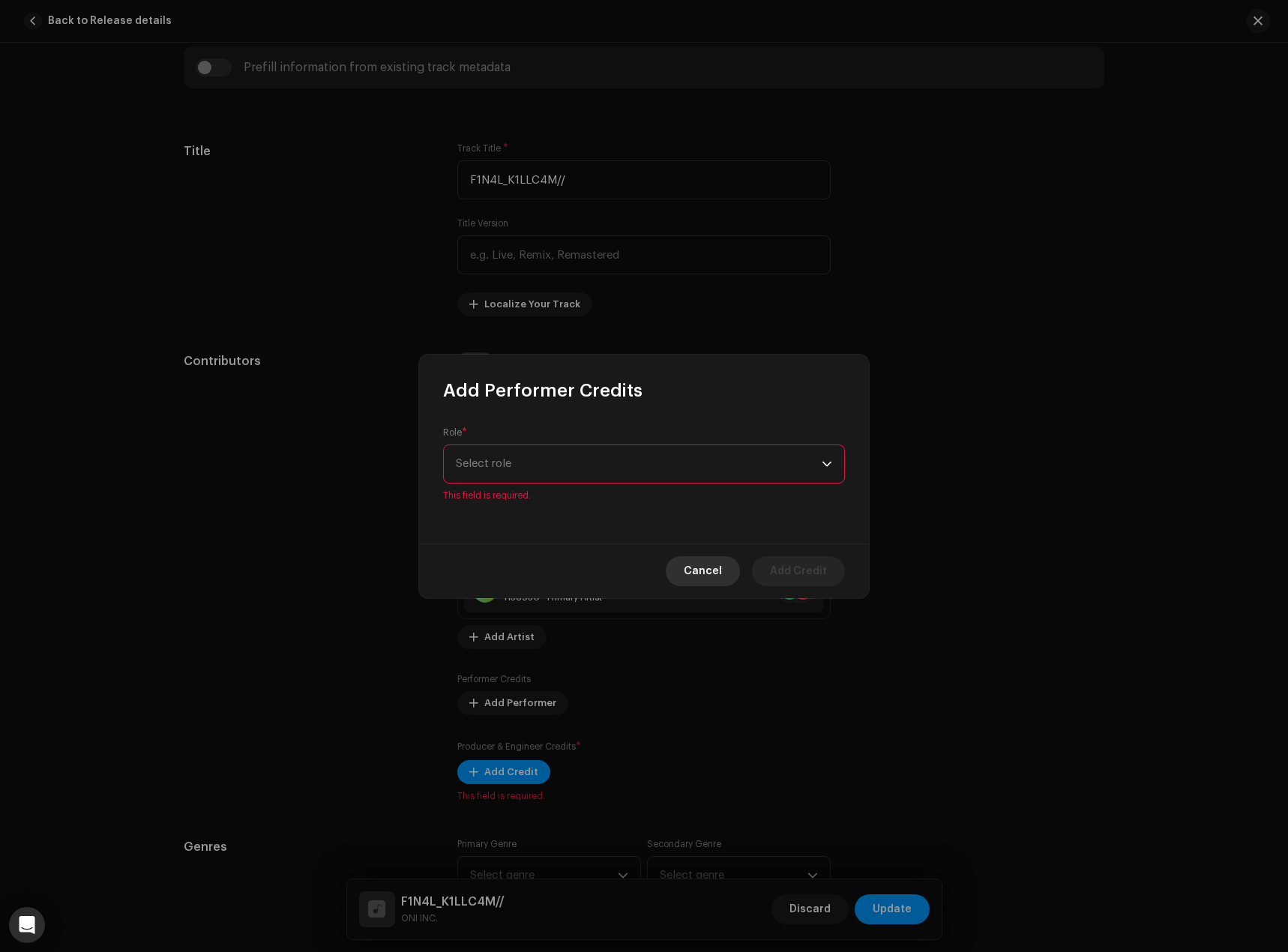
click at [684, 565] on button "Cancel" at bounding box center [703, 571] width 74 height 30
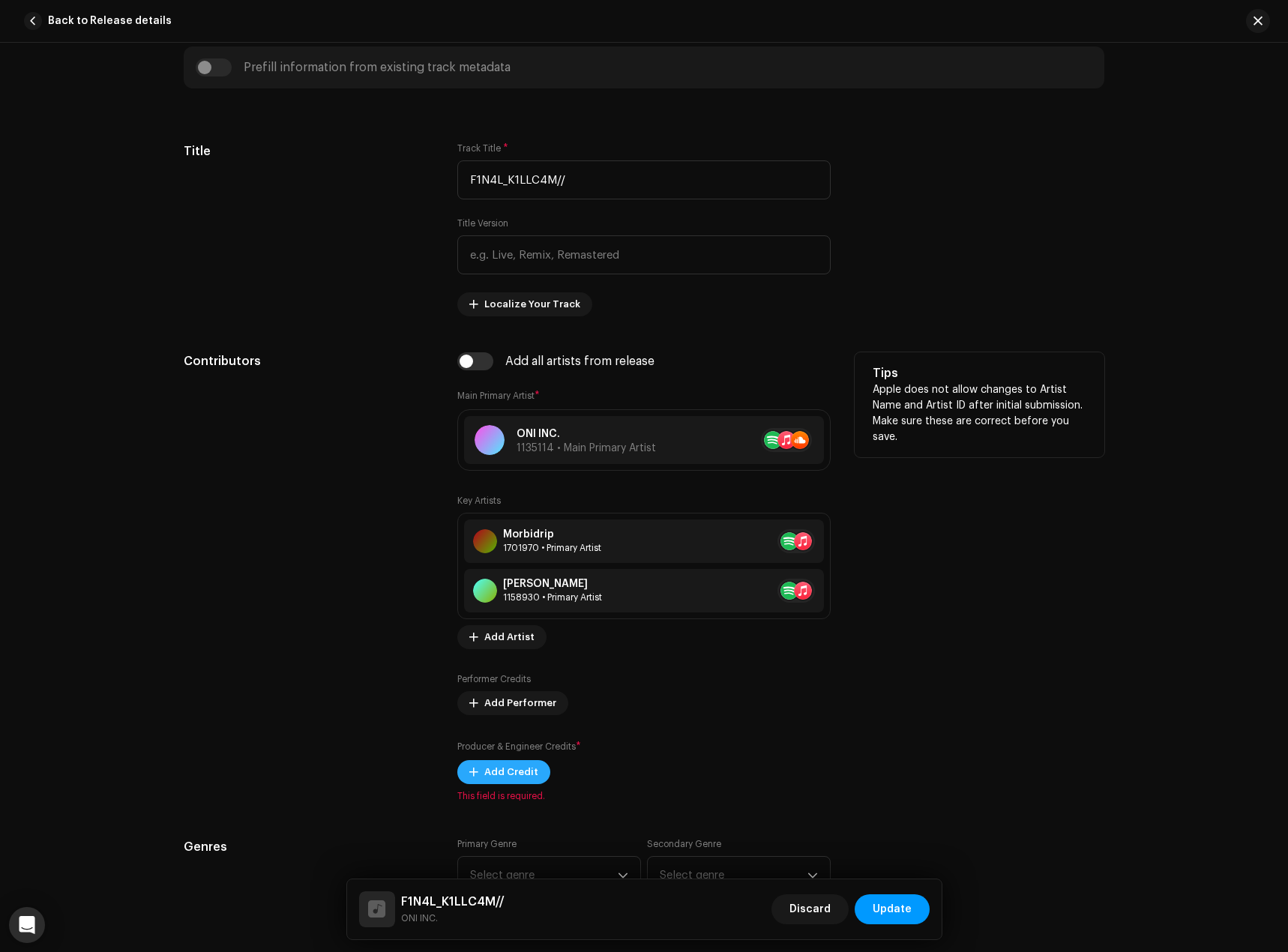
click at [504, 774] on span "Add Credit" at bounding box center [512, 772] width 54 height 30
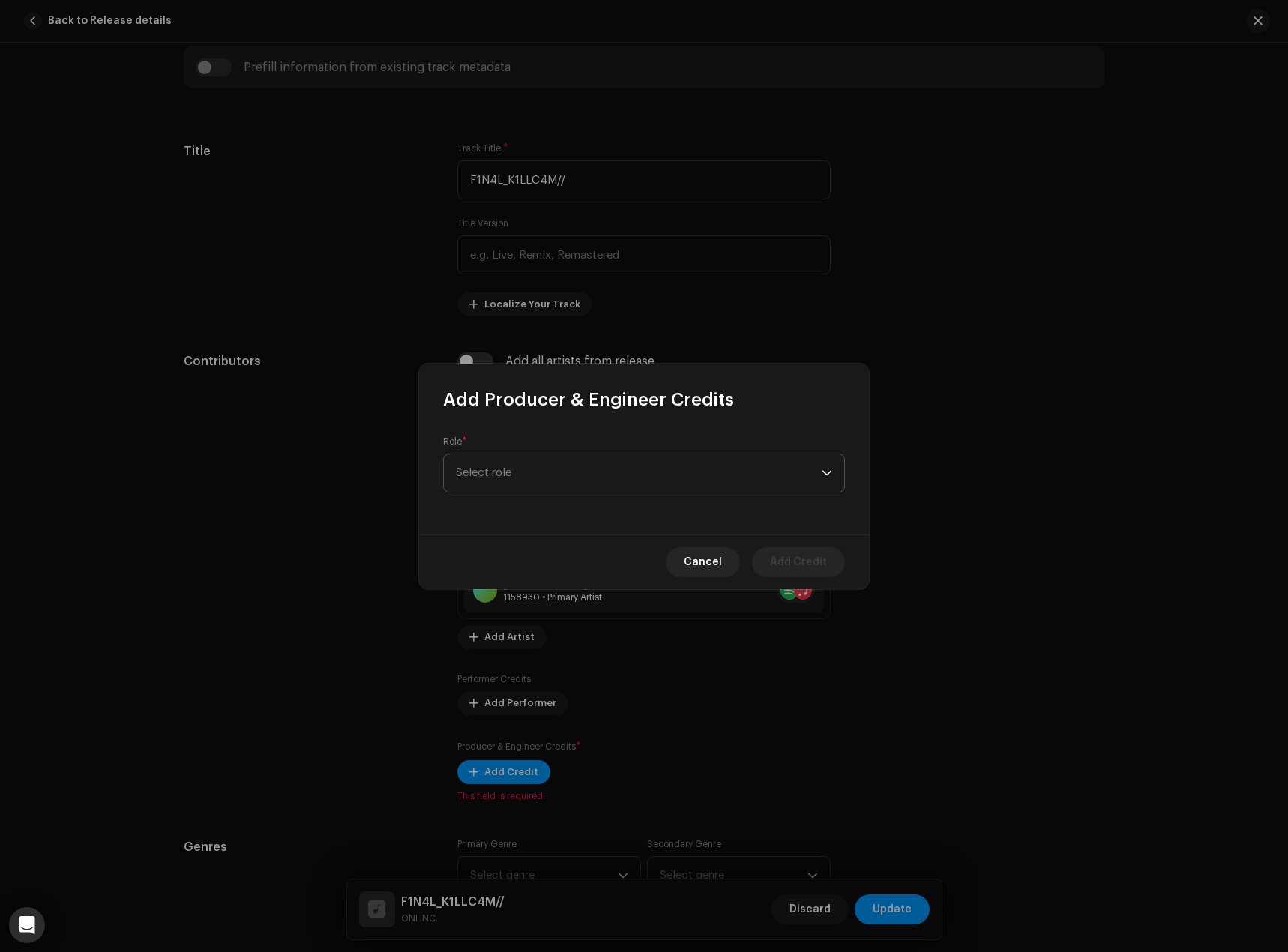
click at [512, 467] on span "Select role" at bounding box center [639, 473] width 366 height 38
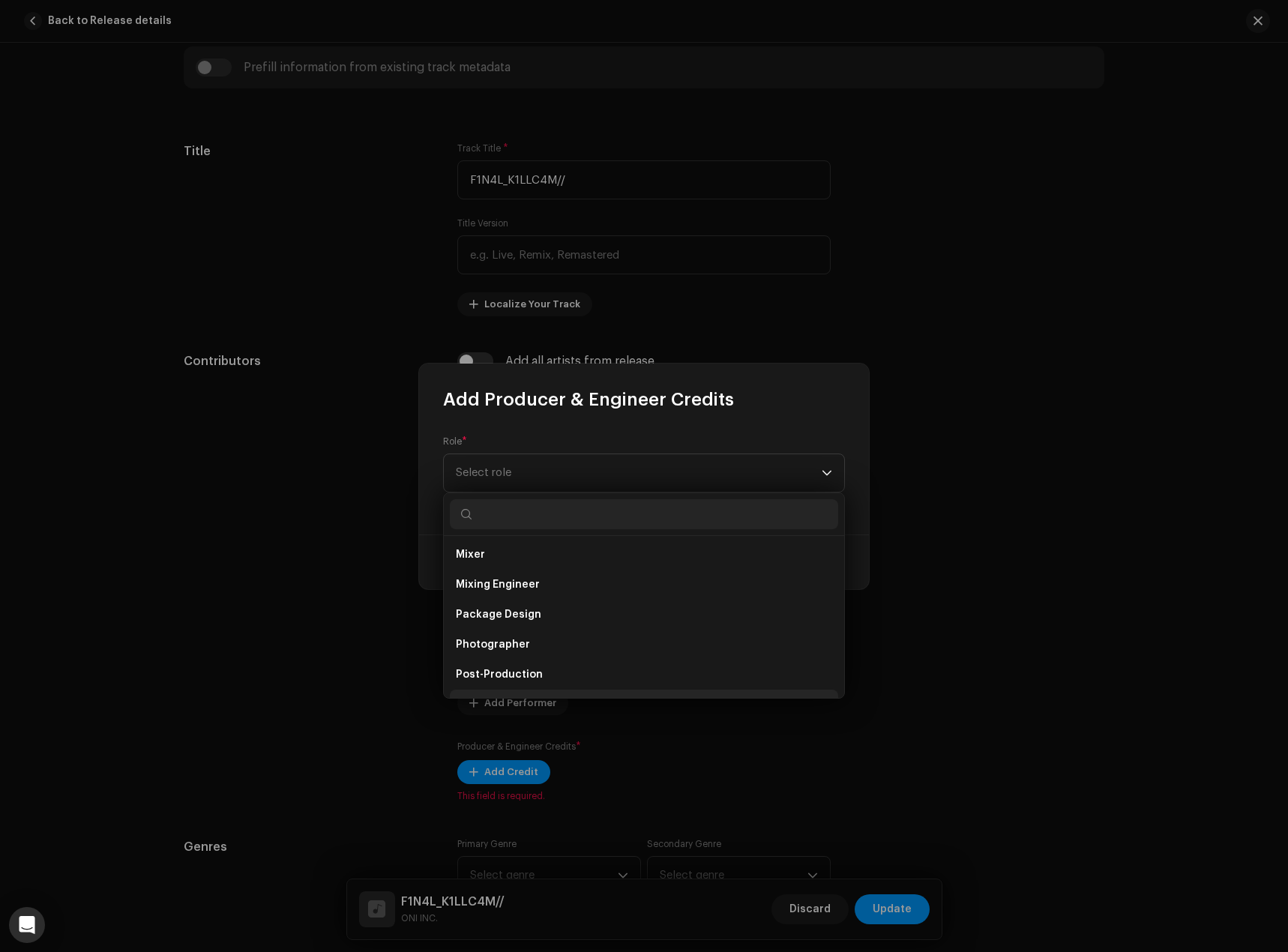
scroll to position [435, 0]
click at [519, 595] on span "Mixing Engineer" at bounding box center [498, 602] width 84 height 15
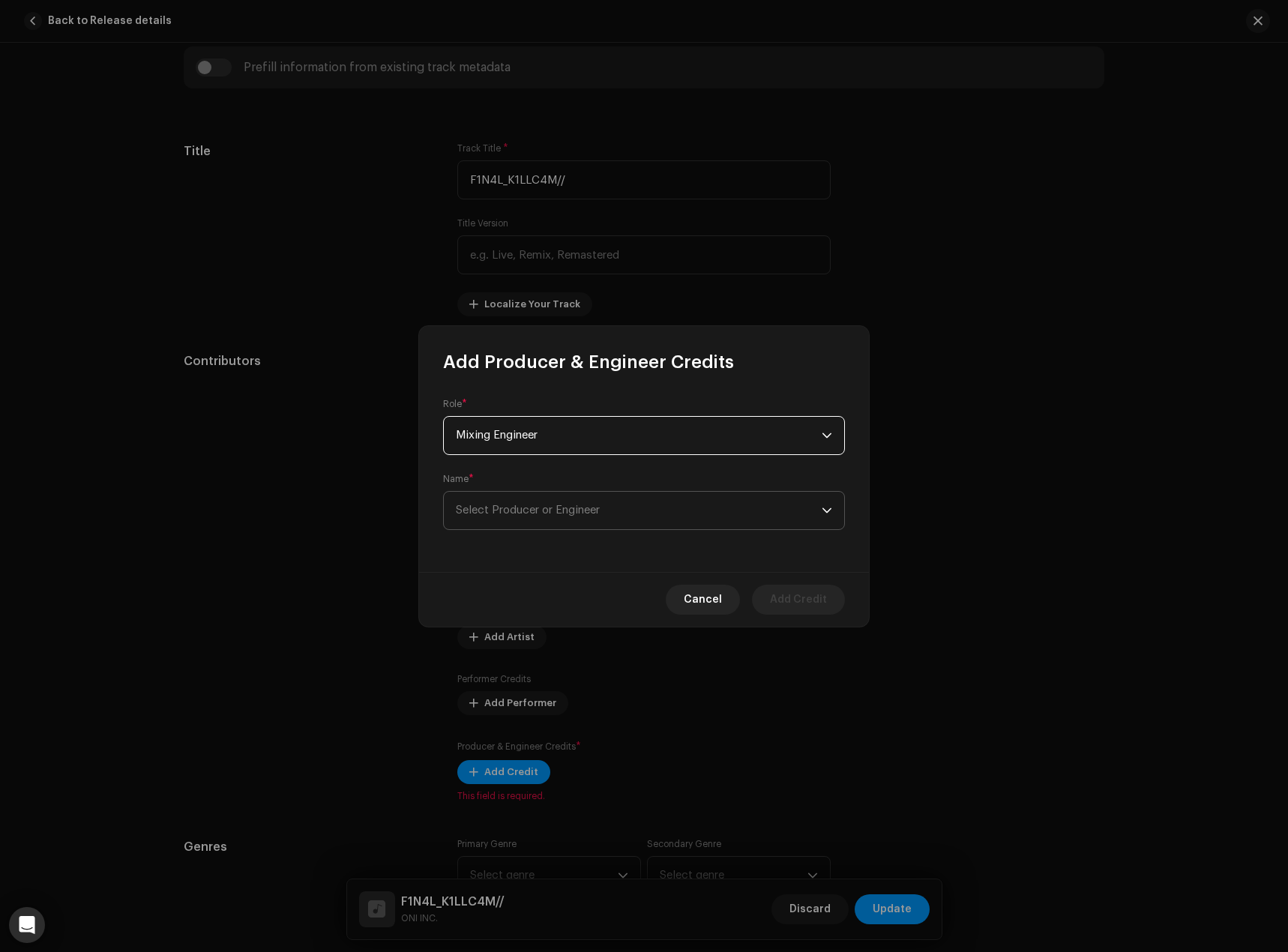
click at [538, 520] on span "Select Producer or Engineer" at bounding box center [639, 511] width 366 height 38
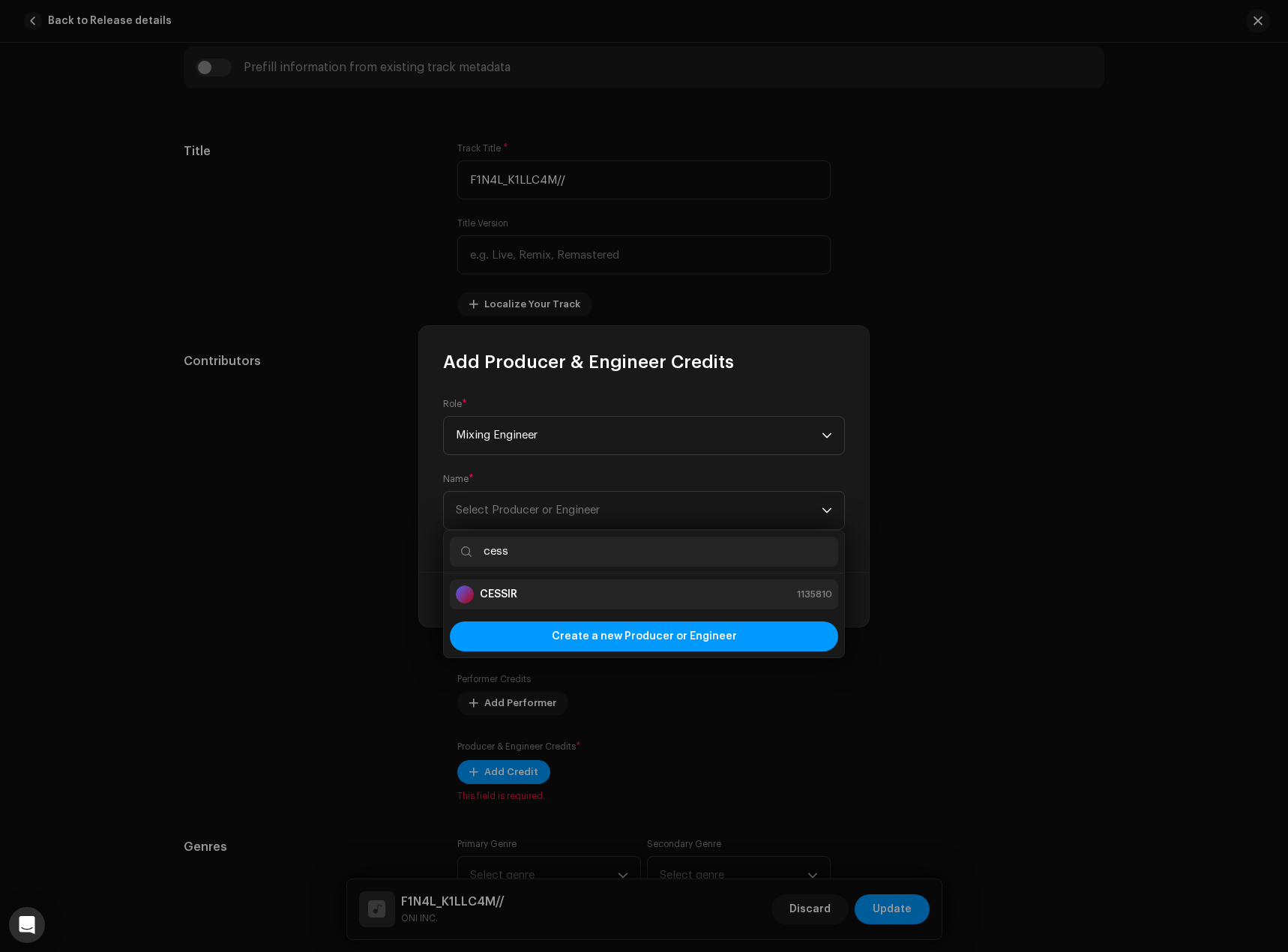
type input "cess"
click at [547, 595] on div "CESSIR 1135810" at bounding box center [644, 594] width 376 height 18
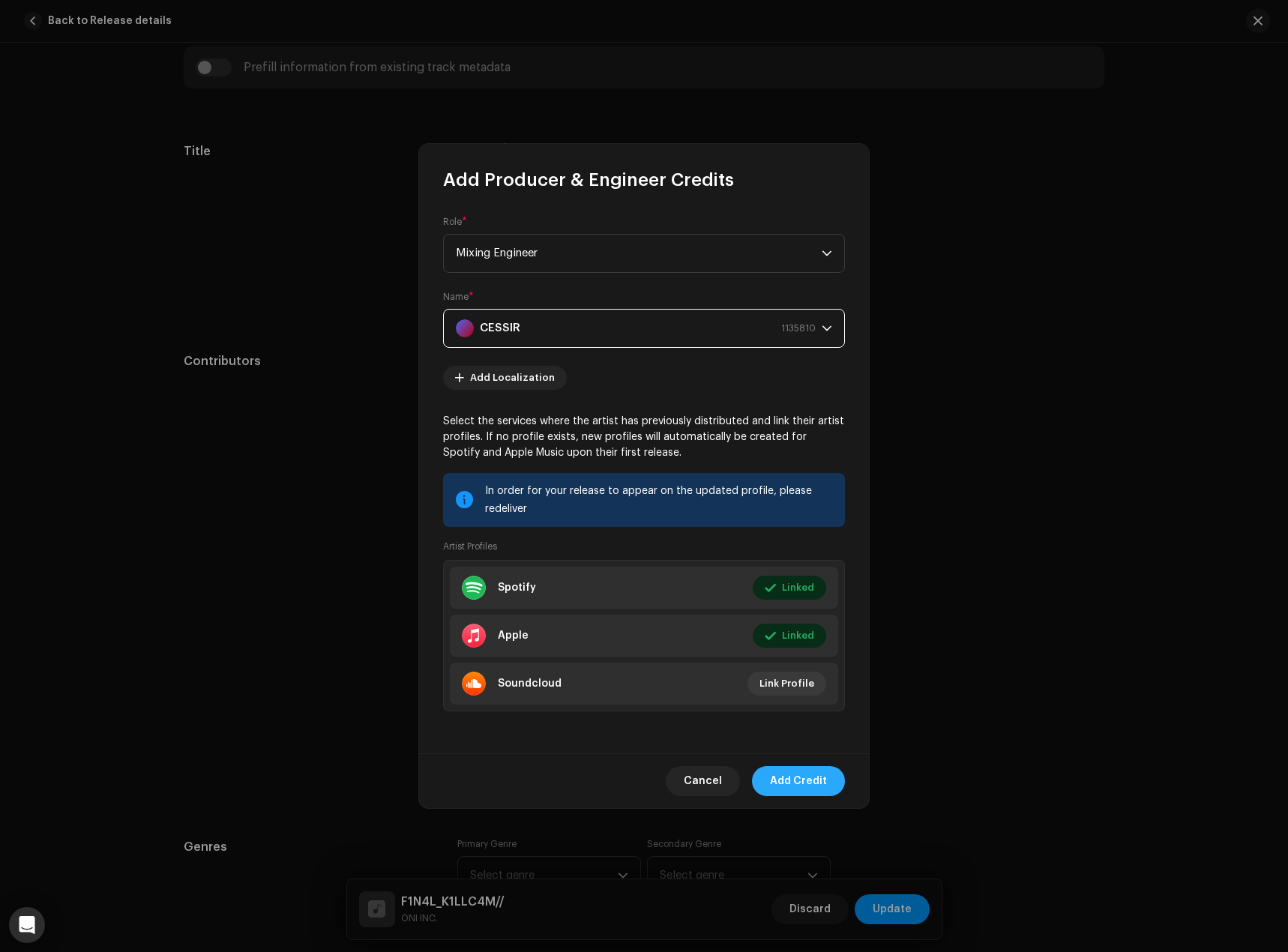
click at [809, 781] on span "Add Credit" at bounding box center [799, 781] width 57 height 30
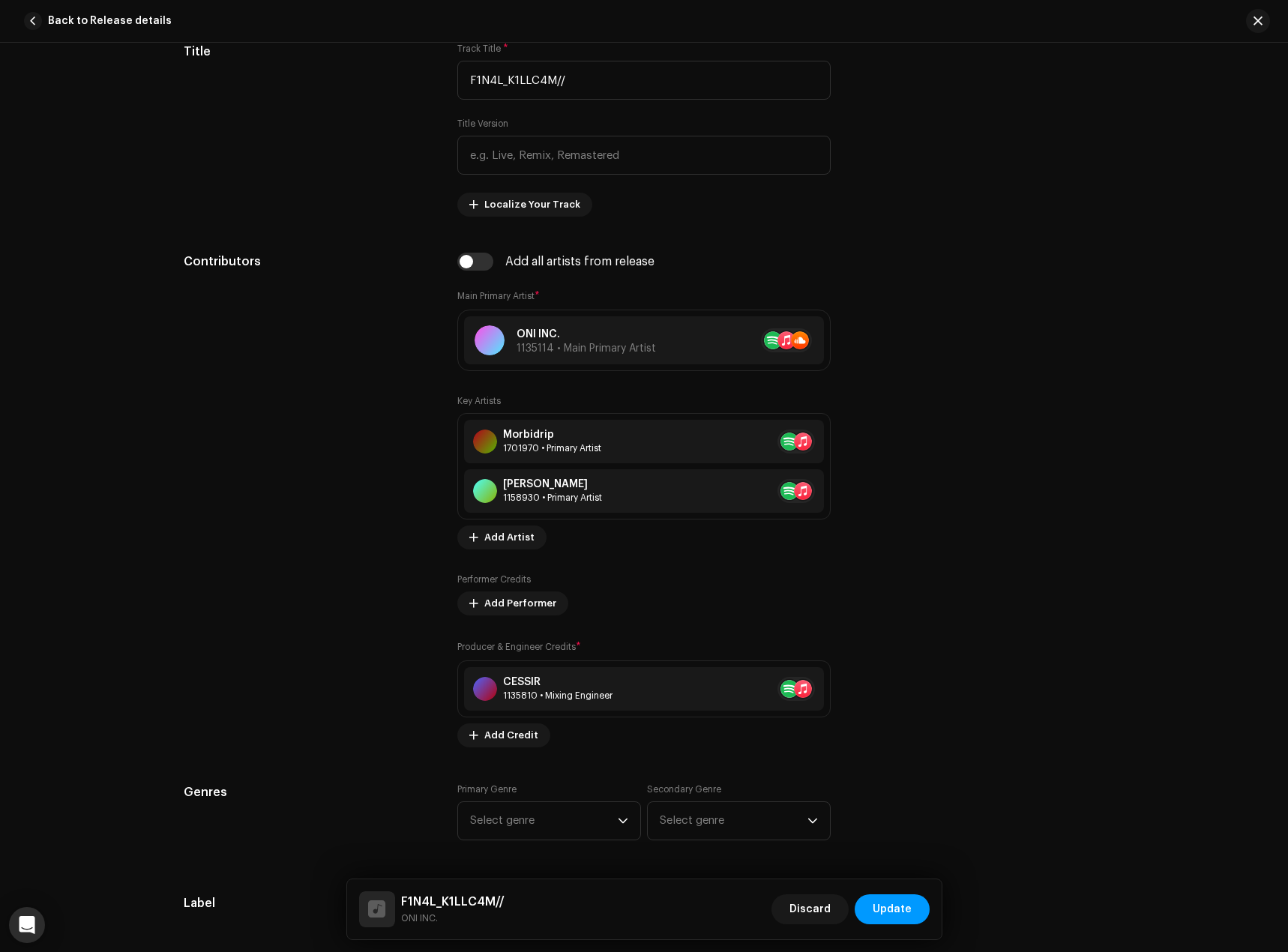
scroll to position [750, 0]
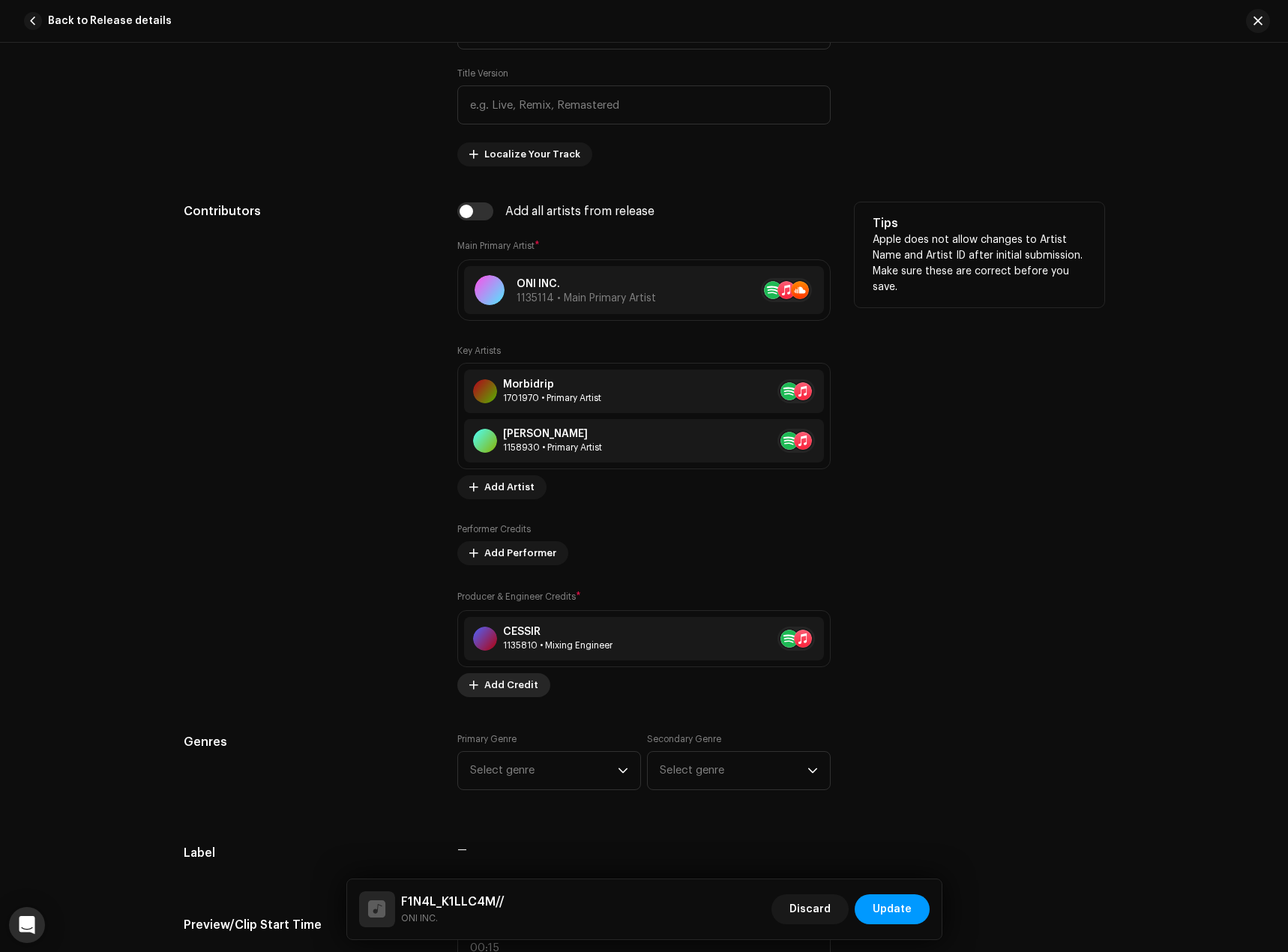
click at [527, 696] on span "Add Credit" at bounding box center [512, 685] width 54 height 30
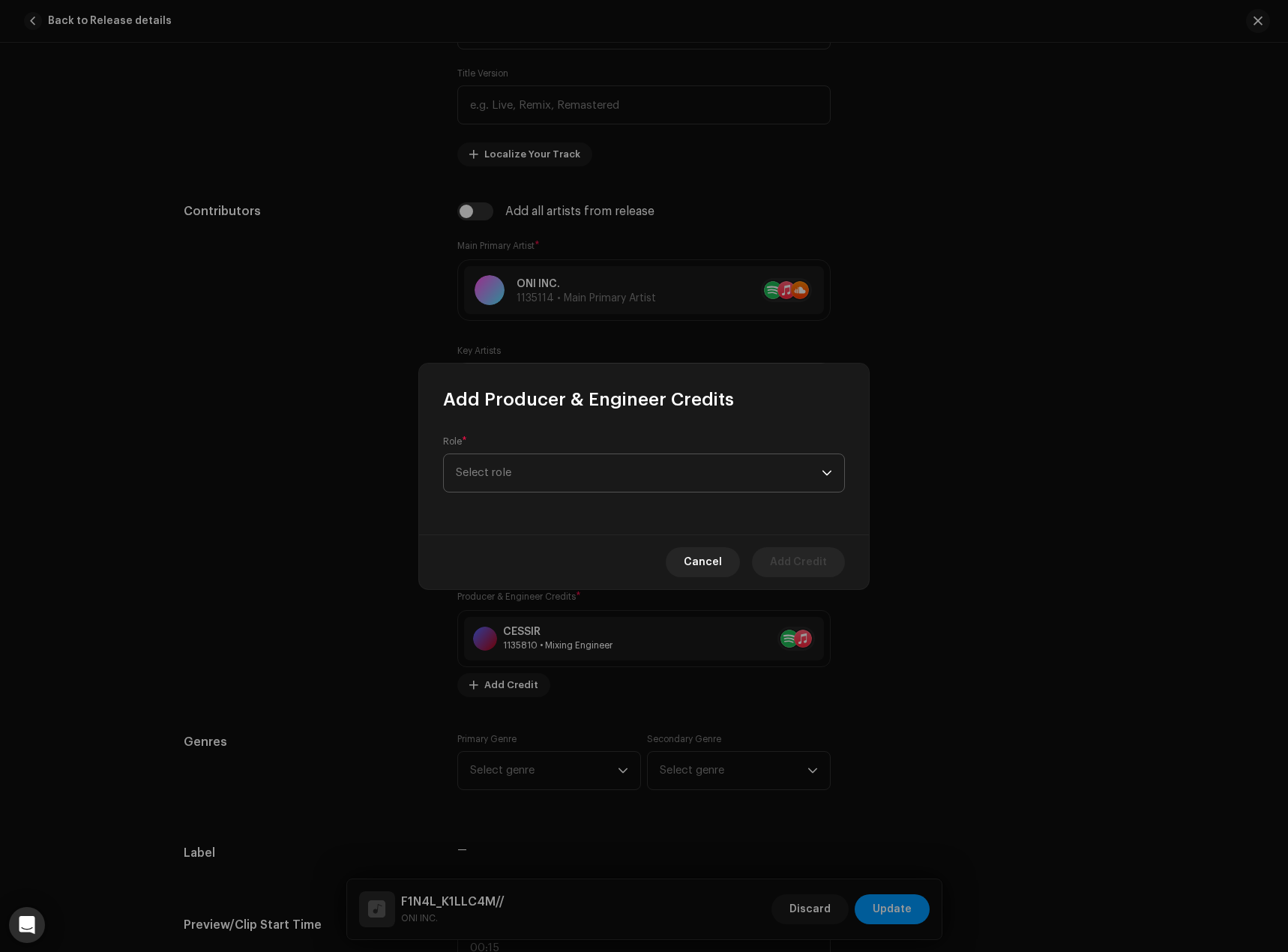
click at [506, 473] on span "Select role" at bounding box center [639, 473] width 366 height 38
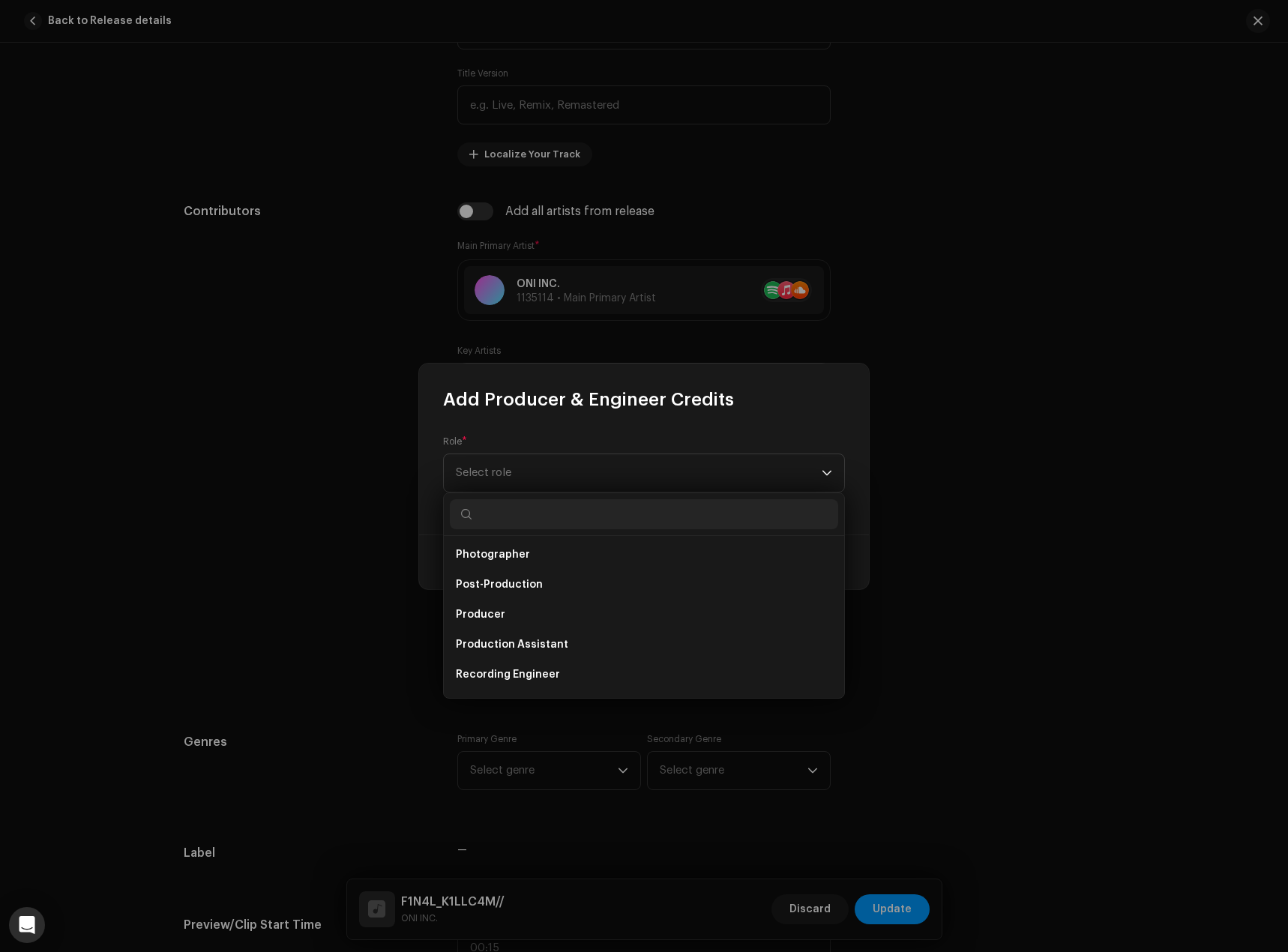
scroll to position [509, 0]
click at [512, 641] on li "Producer" at bounding box center [644, 647] width 389 height 30
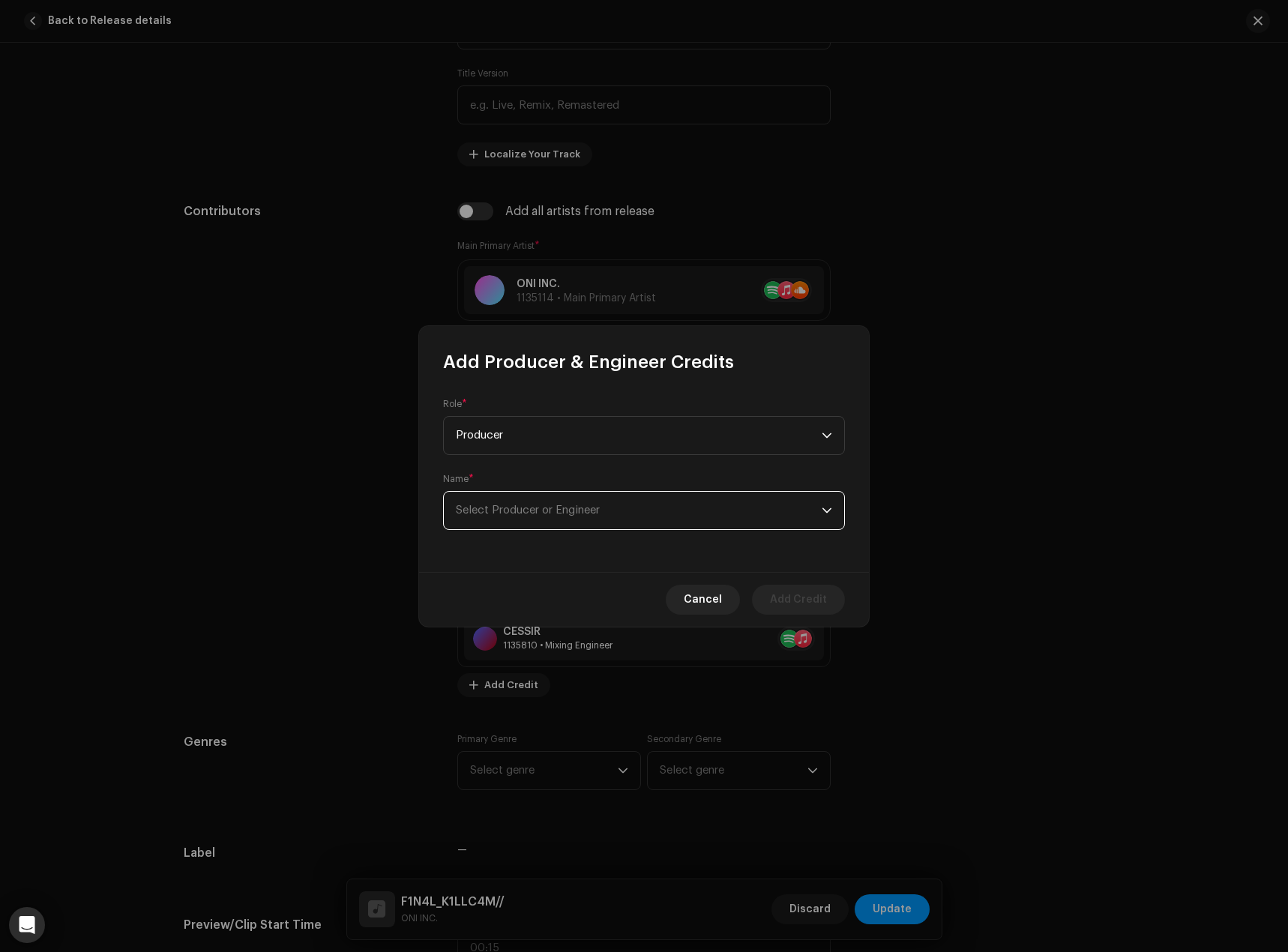
click at [525, 515] on span "Select Producer or Engineer" at bounding box center [528, 510] width 144 height 11
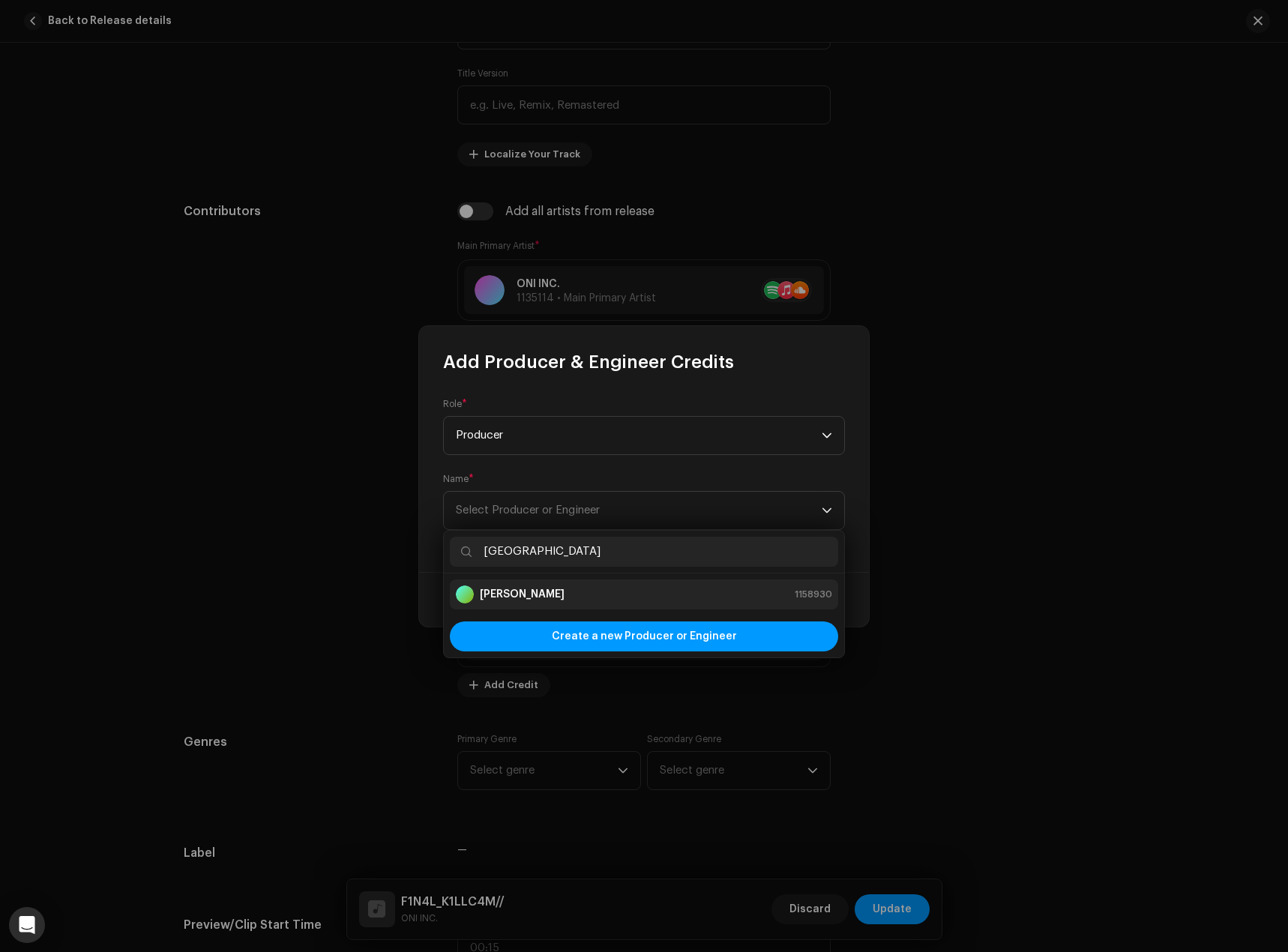
type input "[GEOGRAPHIC_DATA]"
click at [588, 588] on div "[PERSON_NAME] 1158930" at bounding box center [644, 594] width 376 height 18
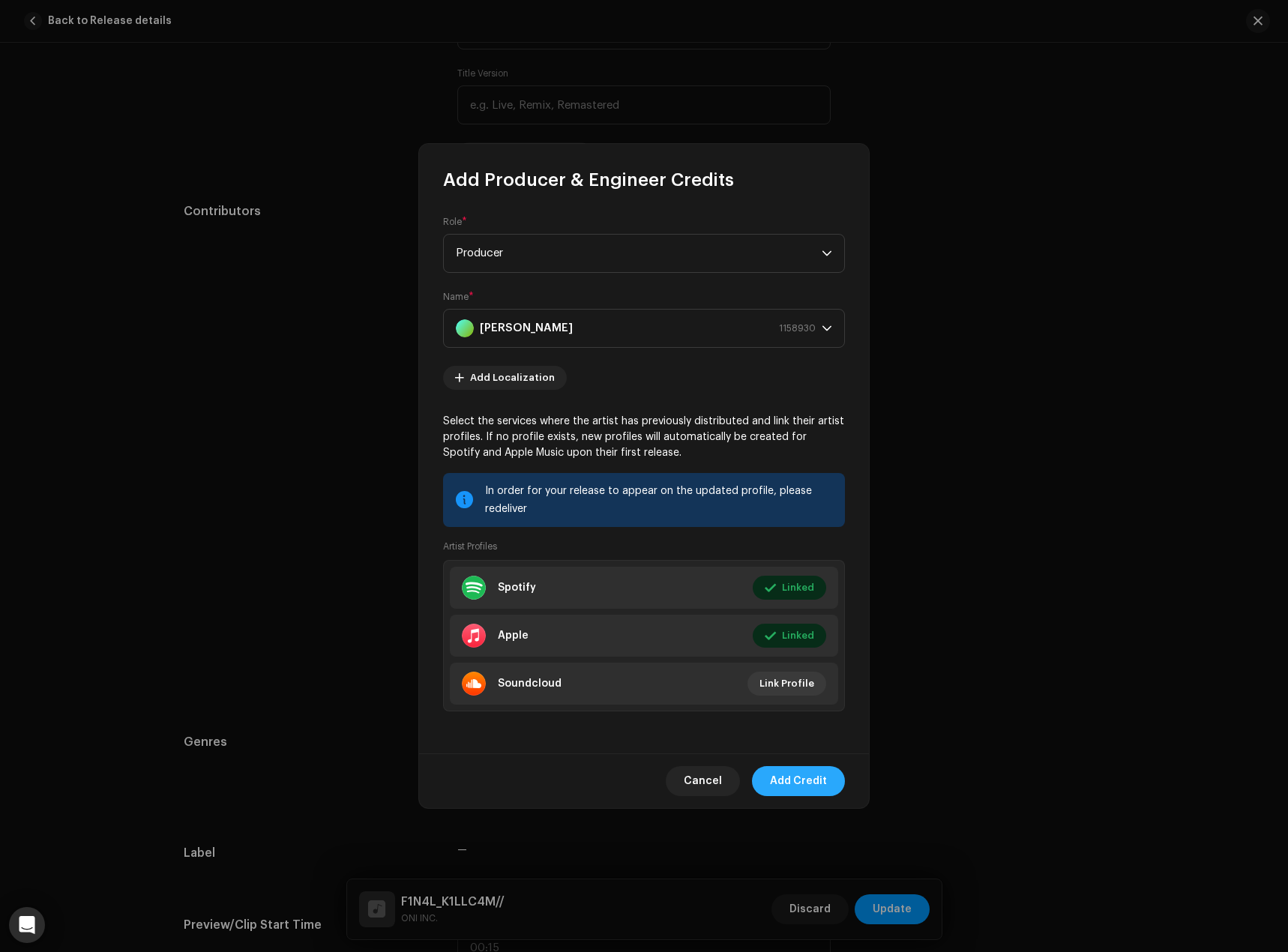
click at [819, 772] on span "Add Credit" at bounding box center [799, 781] width 57 height 30
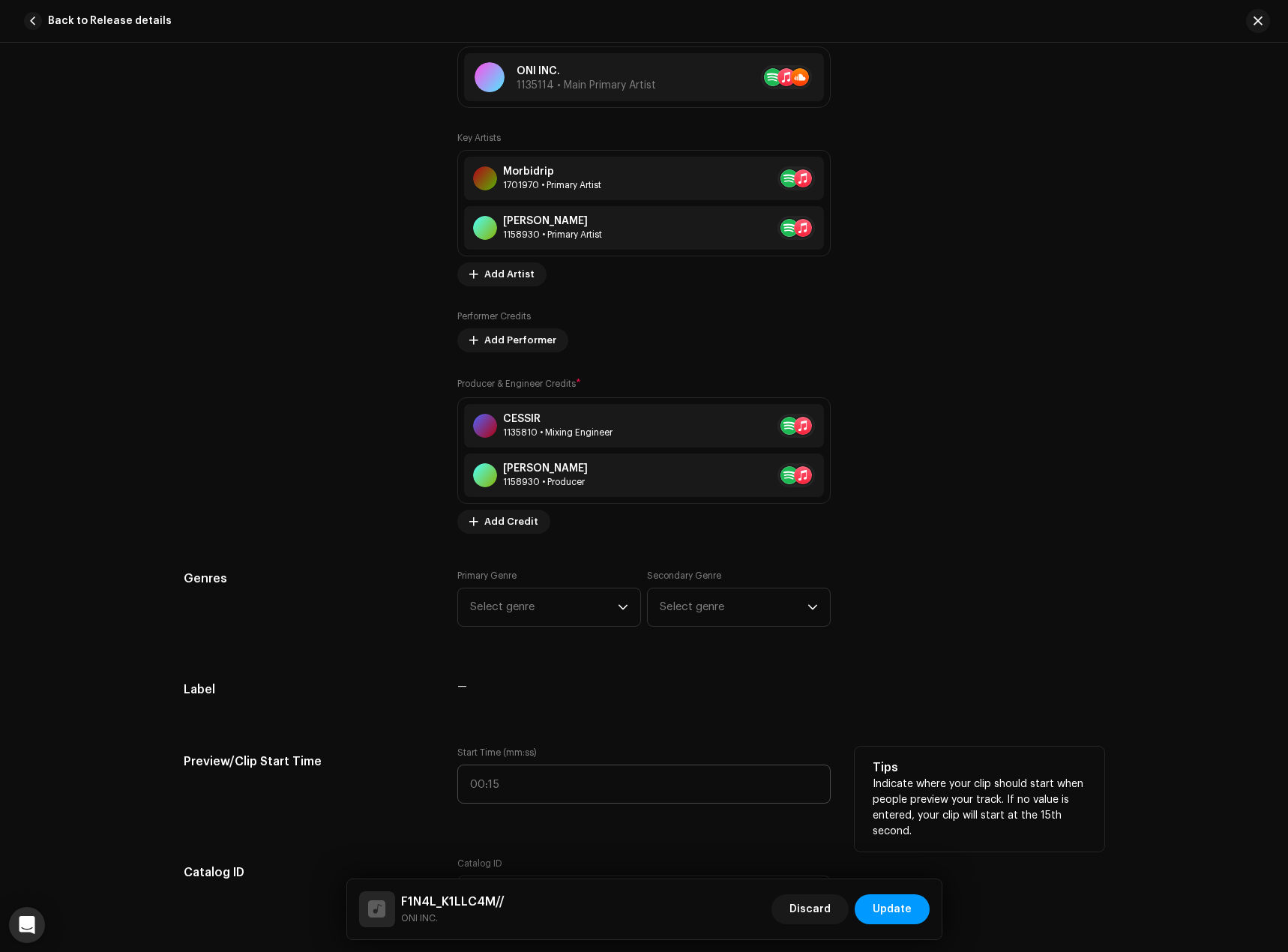
scroll to position [975, 0]
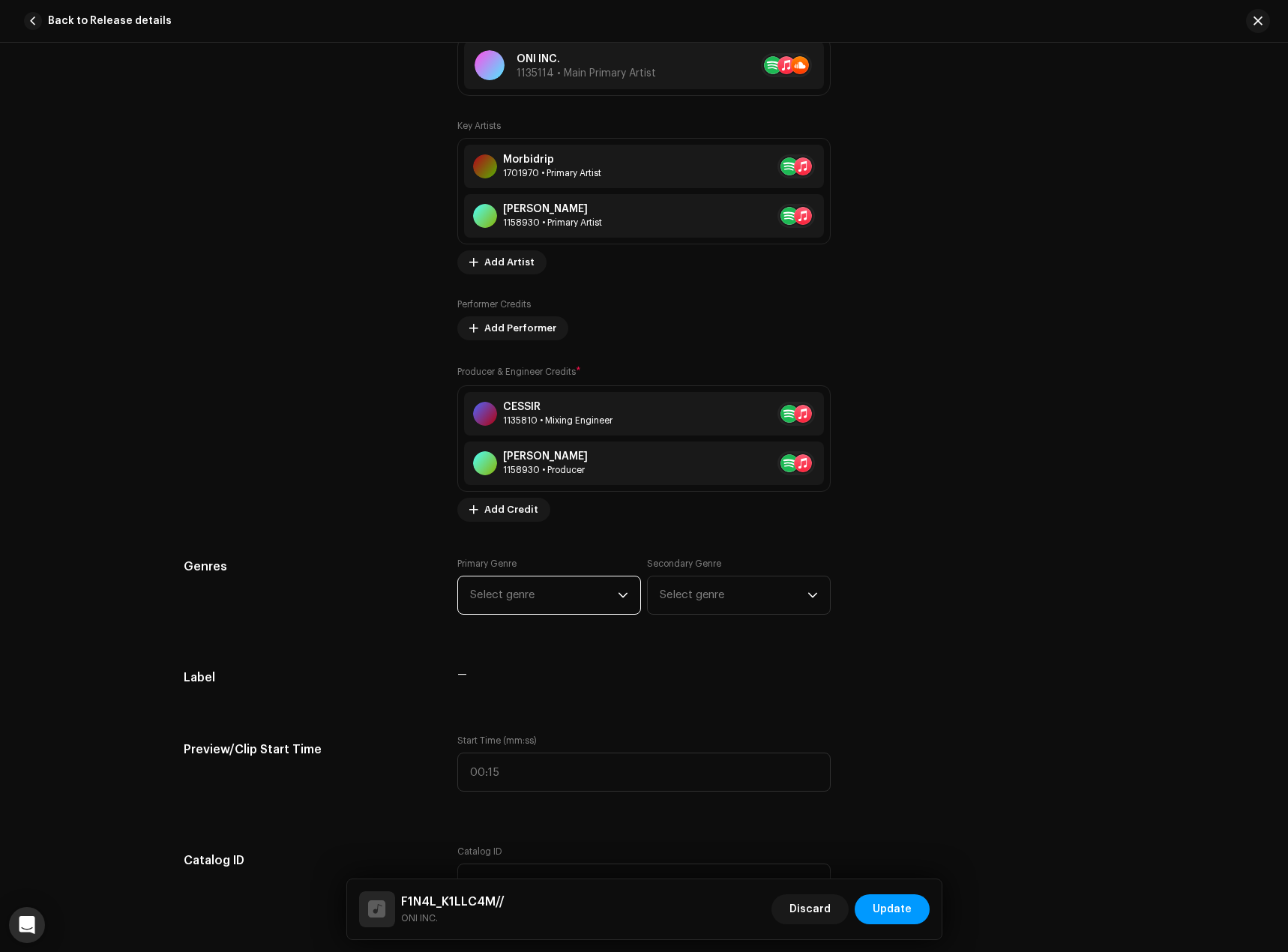
click at [573, 600] on span "Select genre" at bounding box center [544, 595] width 148 height 38
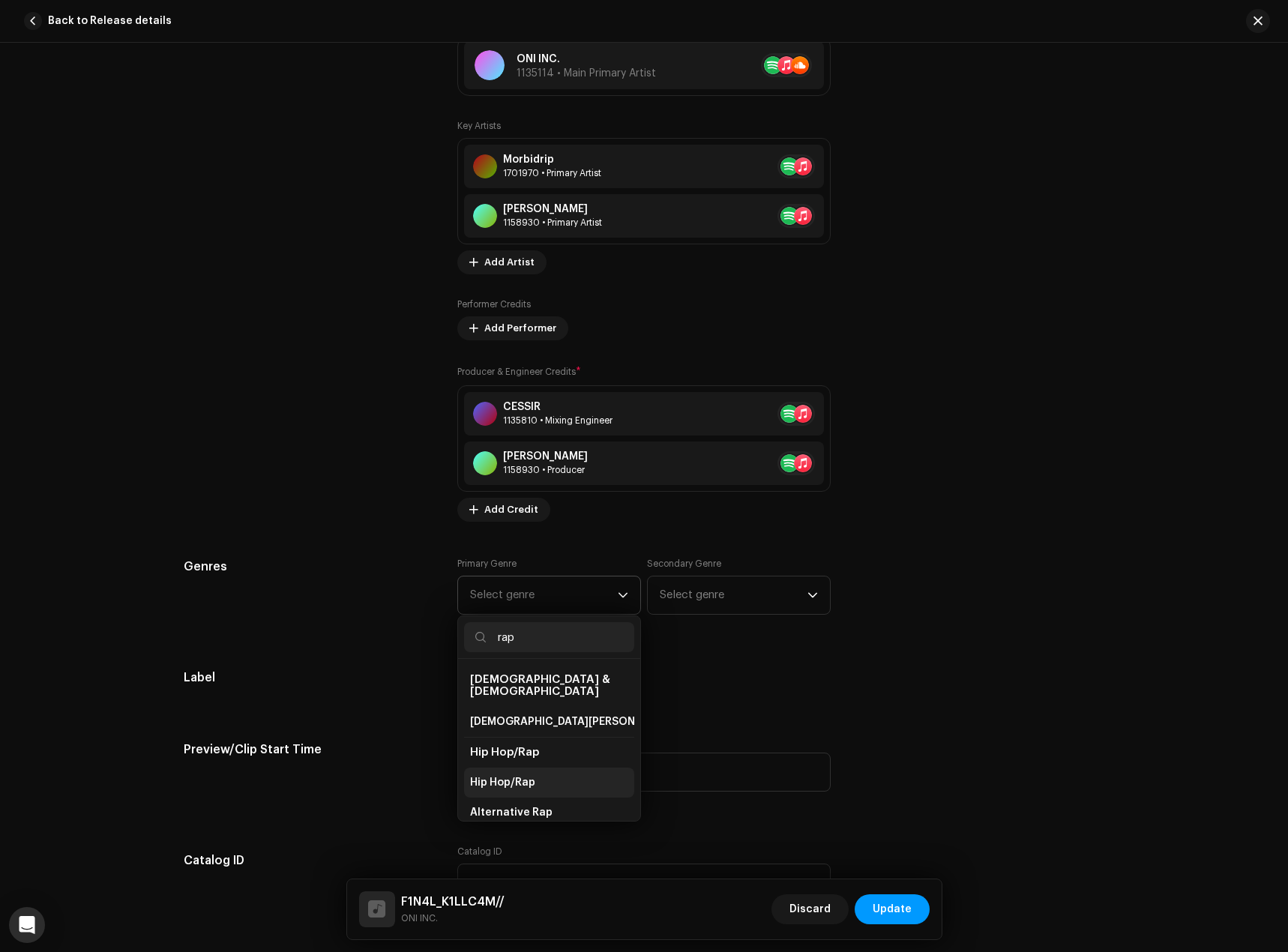
type input "rap"
click at [551, 768] on li "Hip Hop/Rap" at bounding box center [549, 783] width 170 height 30
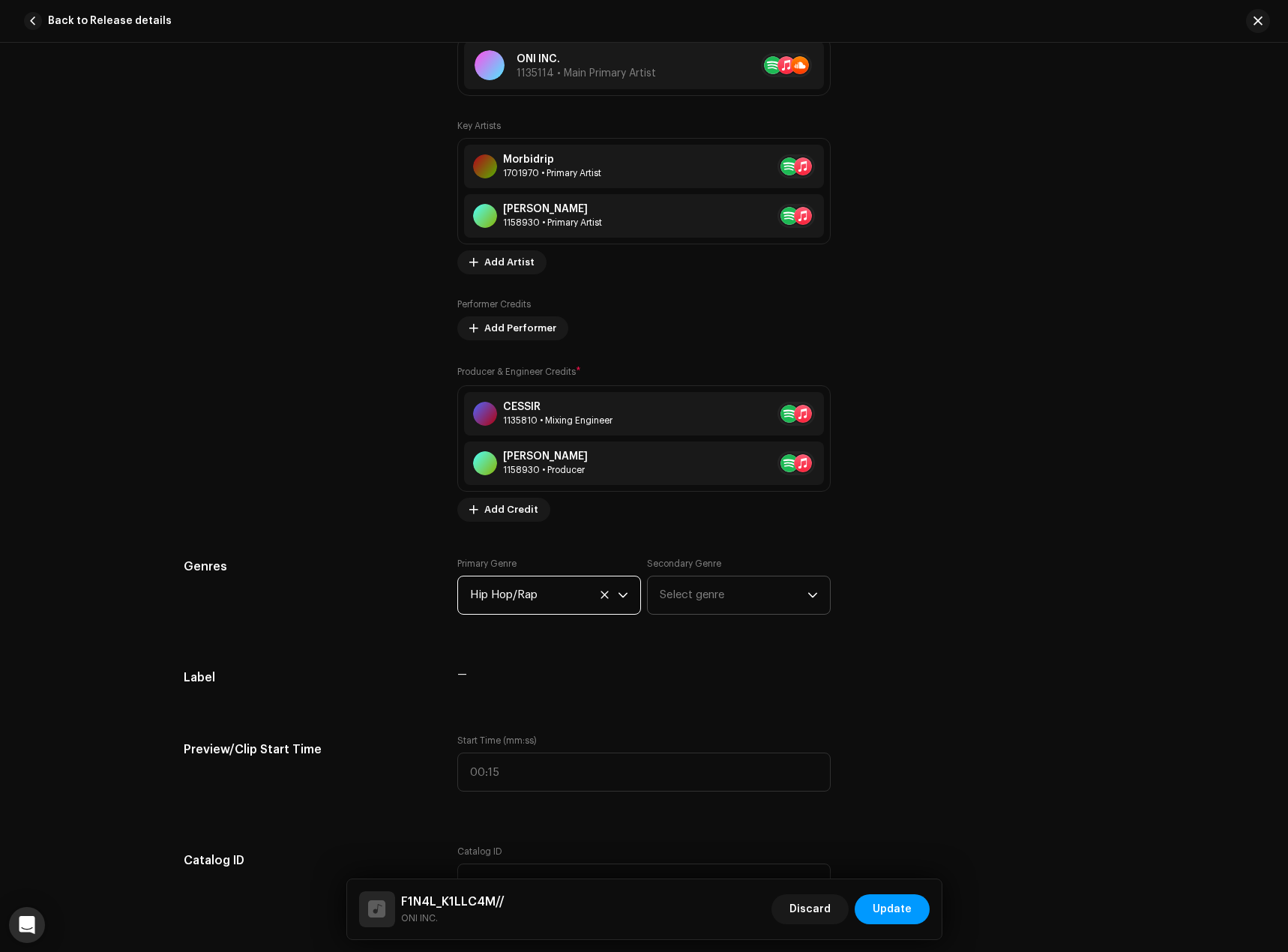
click at [742, 613] on div "Primary Genre Hip Hop/Rap Secondary Genre Select genre" at bounding box center [644, 595] width 373 height 75
click at [754, 598] on span "Select genre" at bounding box center [733, 595] width 148 height 38
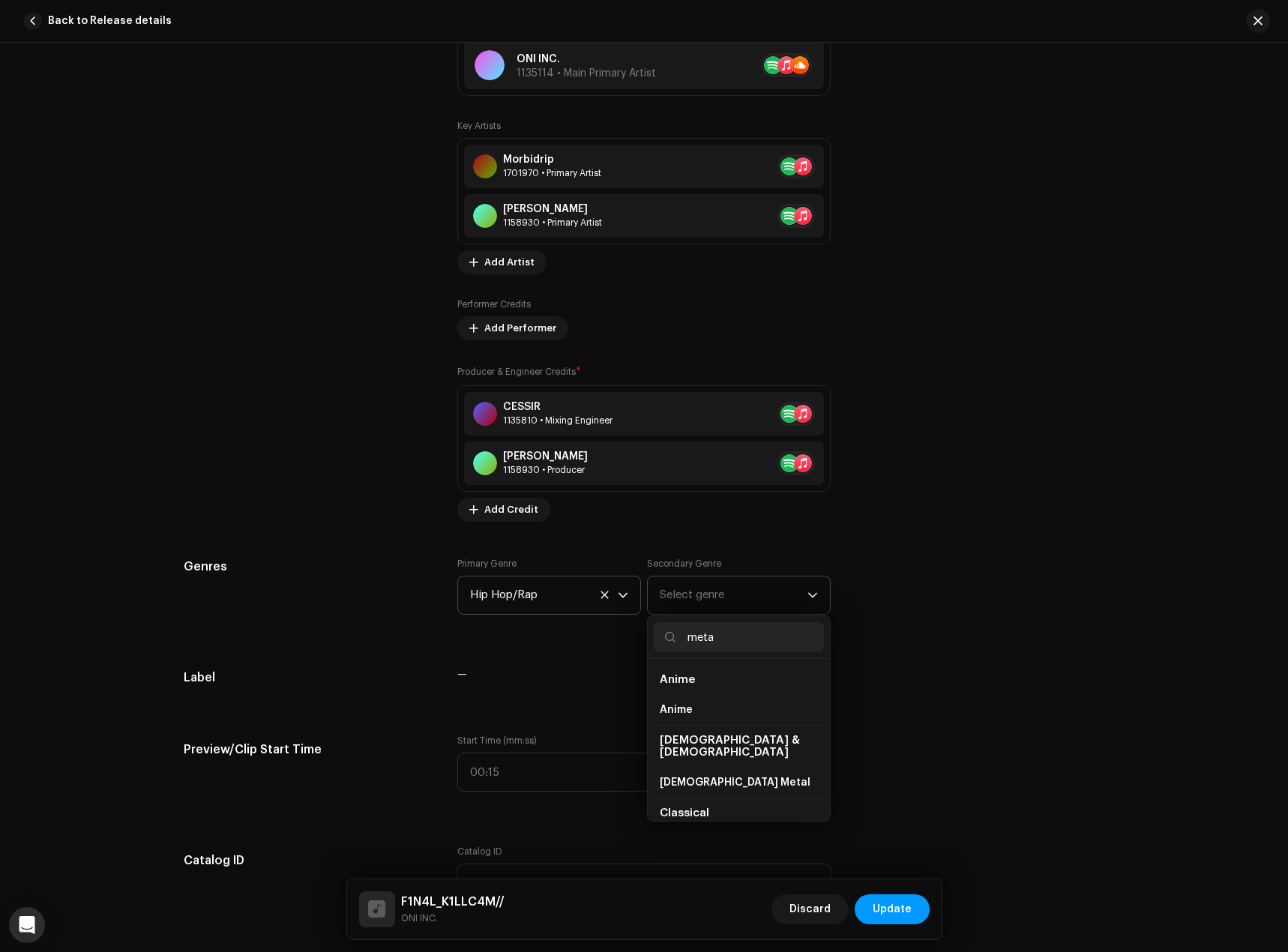
type input "metal"
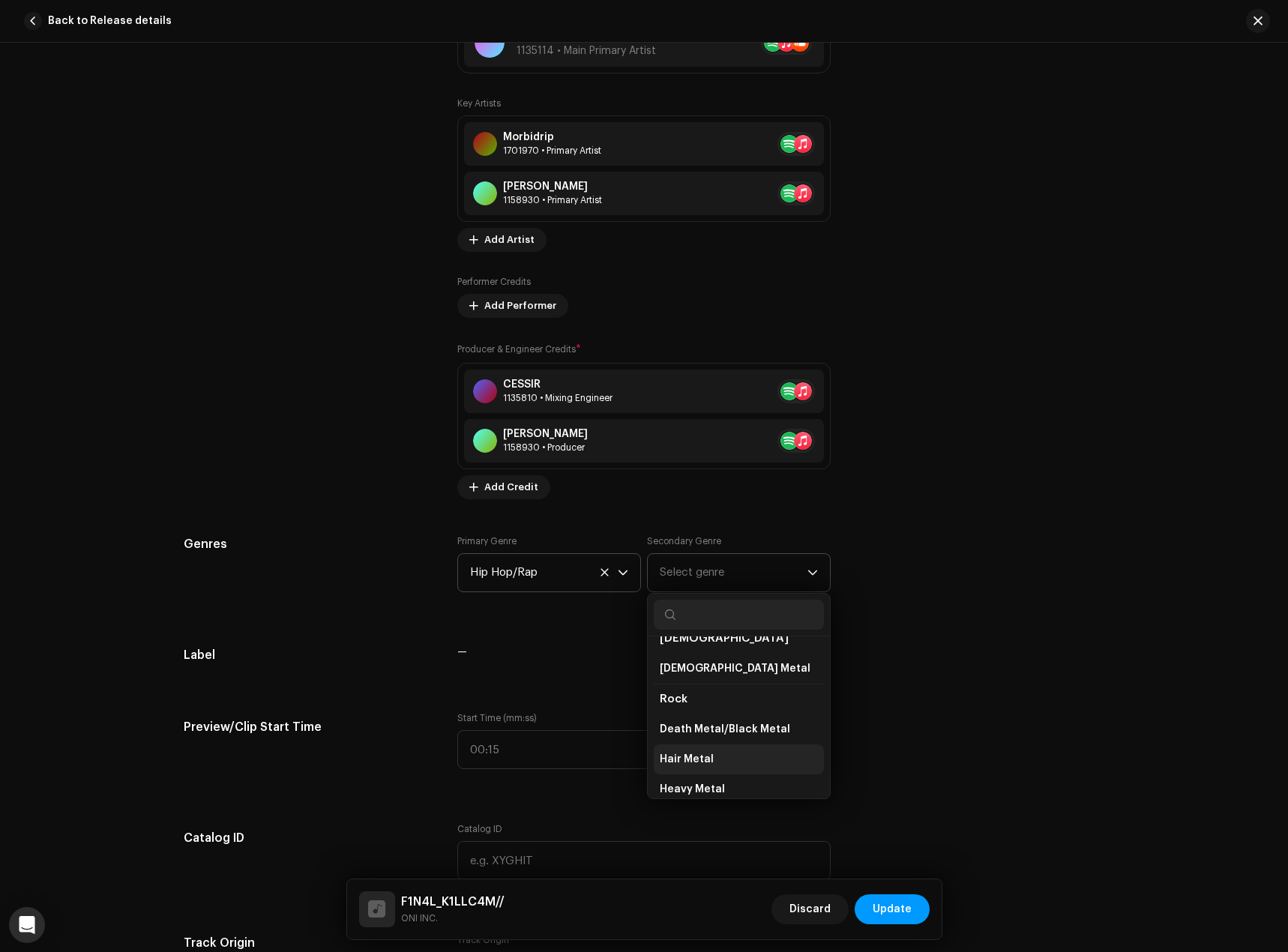
scroll to position [1050, 0]
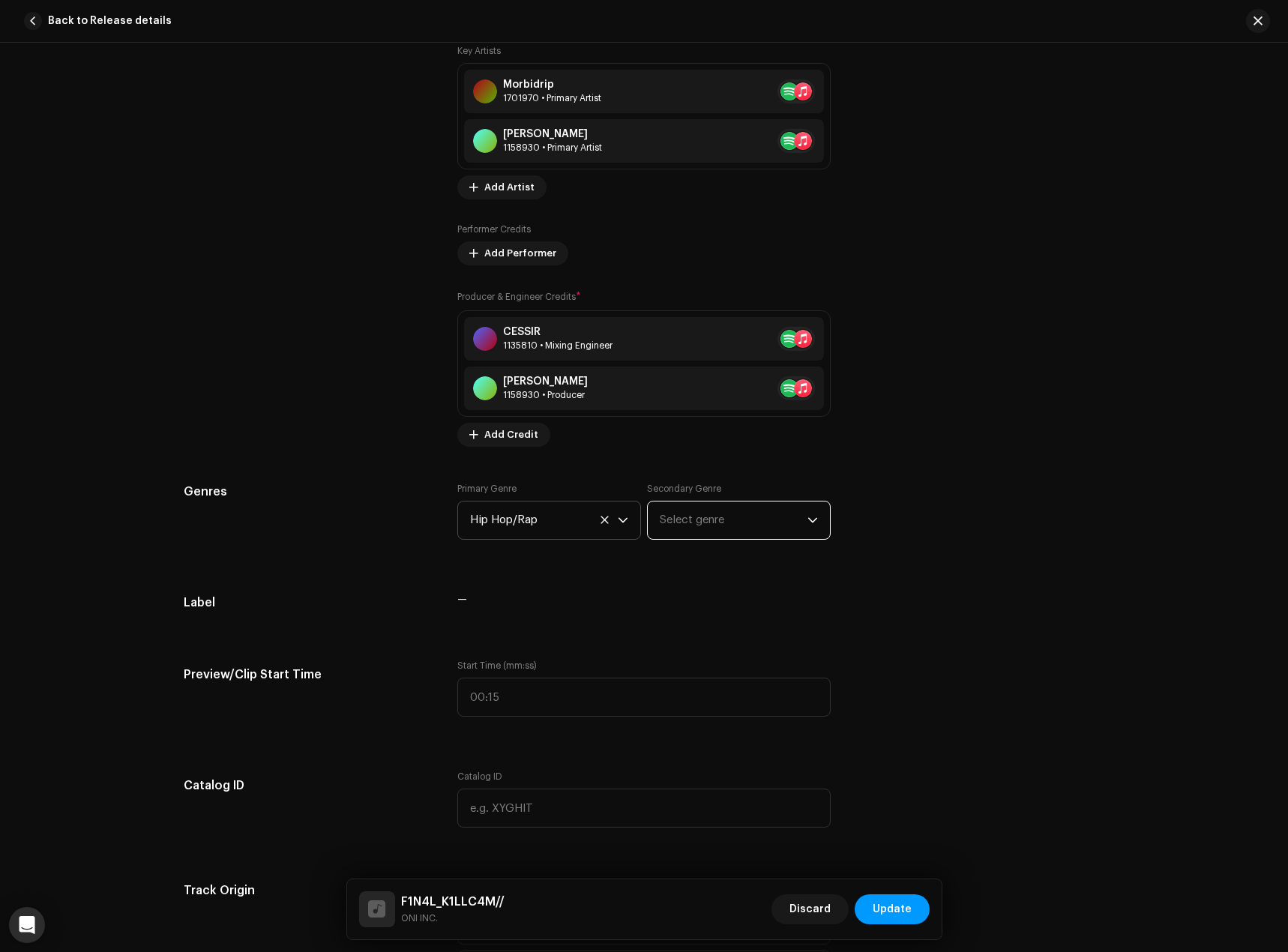
click at [715, 521] on span "Select genre" at bounding box center [733, 521] width 148 height 38
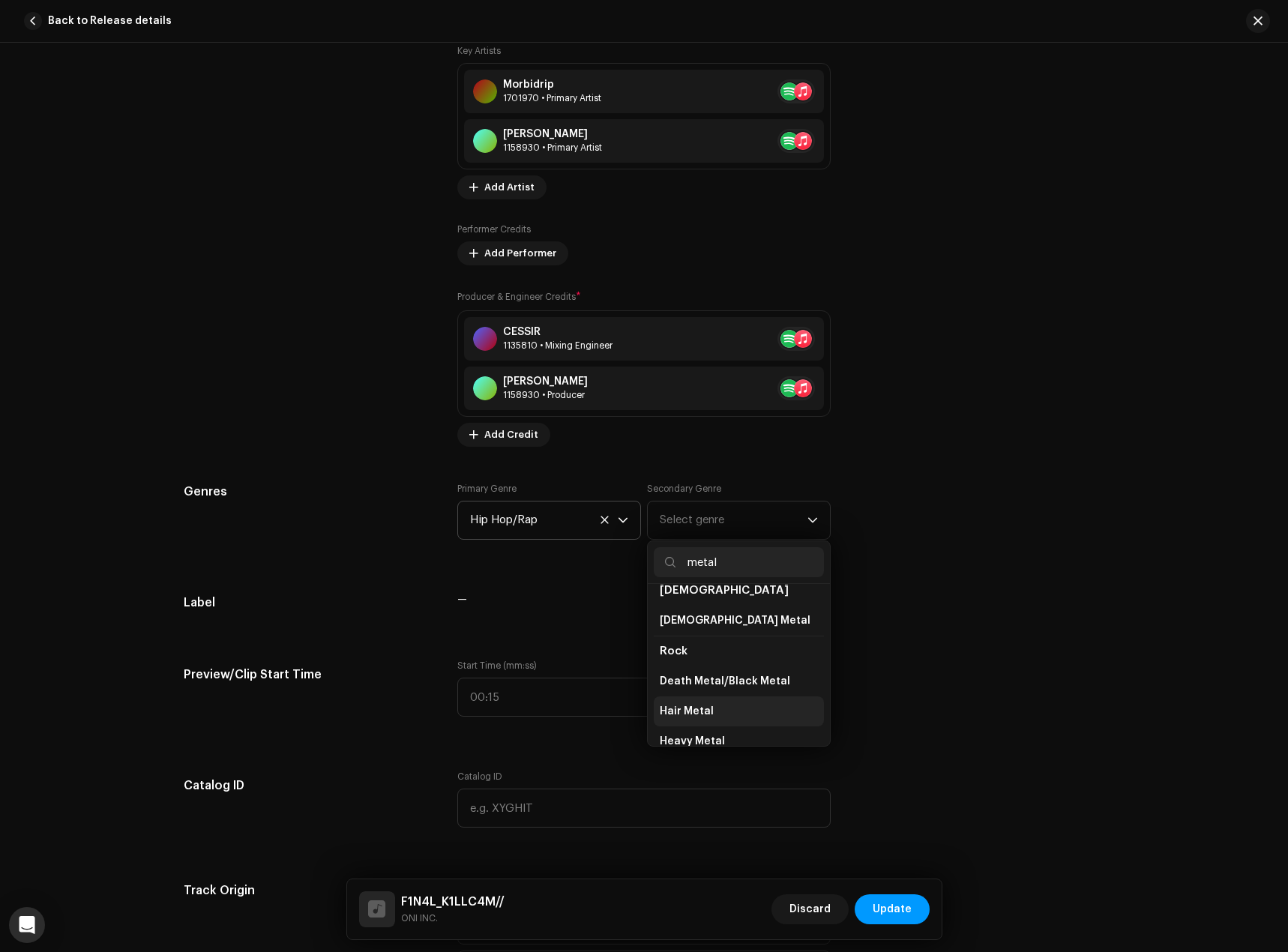
scroll to position [31, 0]
type input "metal"
click at [691, 730] on span "Heavy Metal" at bounding box center [692, 737] width 65 height 15
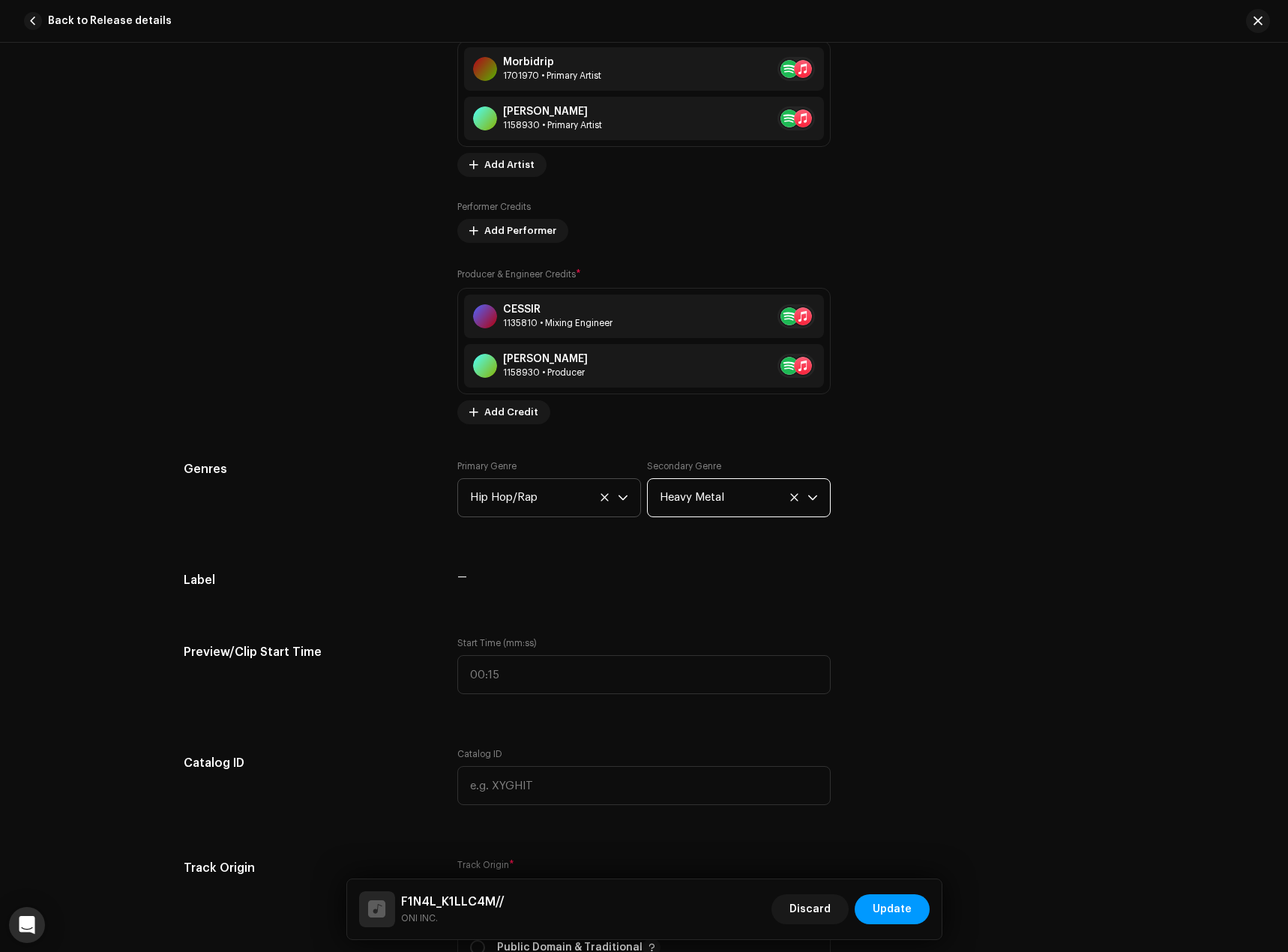
scroll to position [1125, 0]
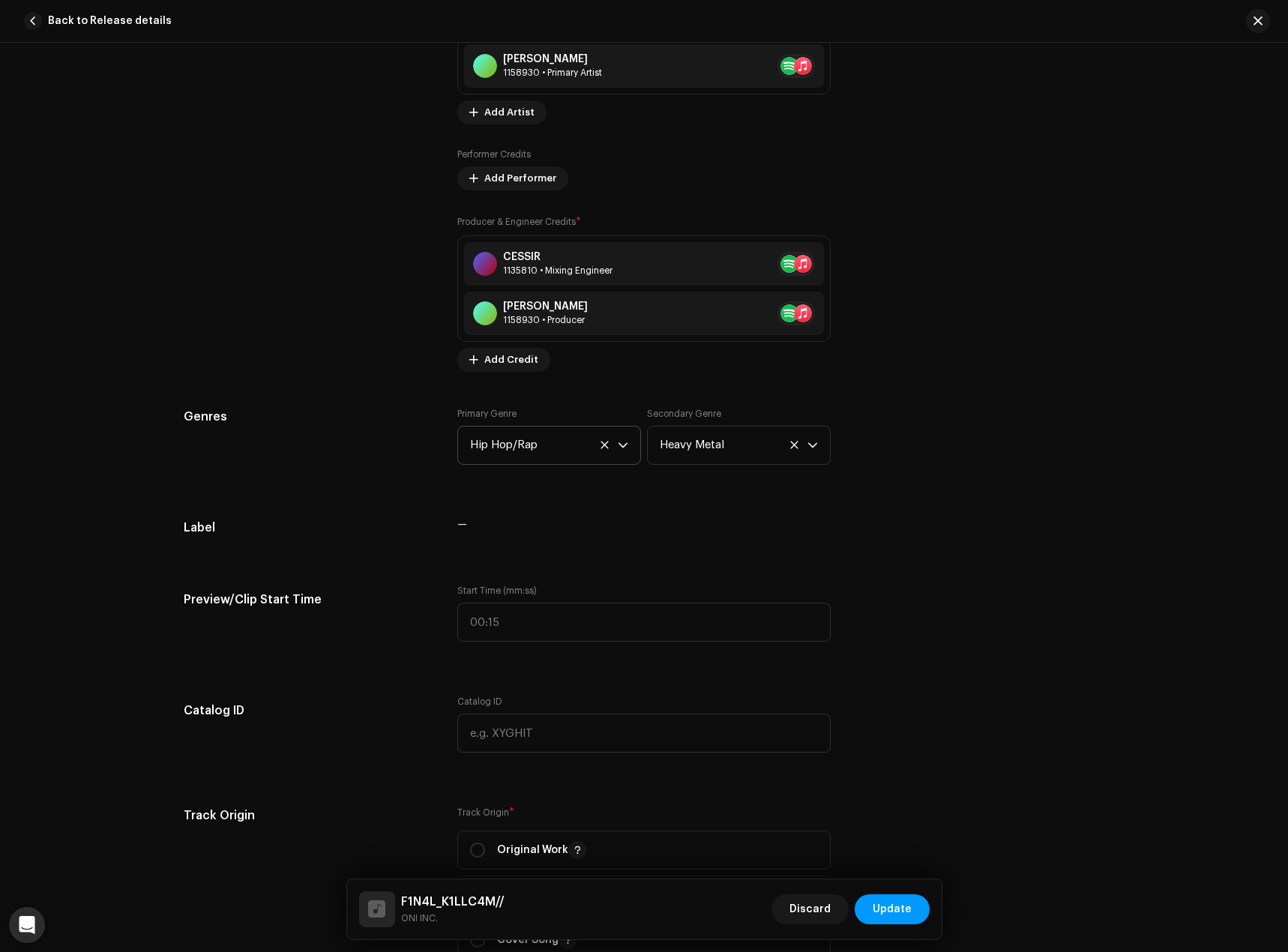
click at [1211, 792] on div "Track details Complete the following to finalize your track. 1 of 3 Add Audio F…" at bounding box center [644, 497] width 1288 height 909
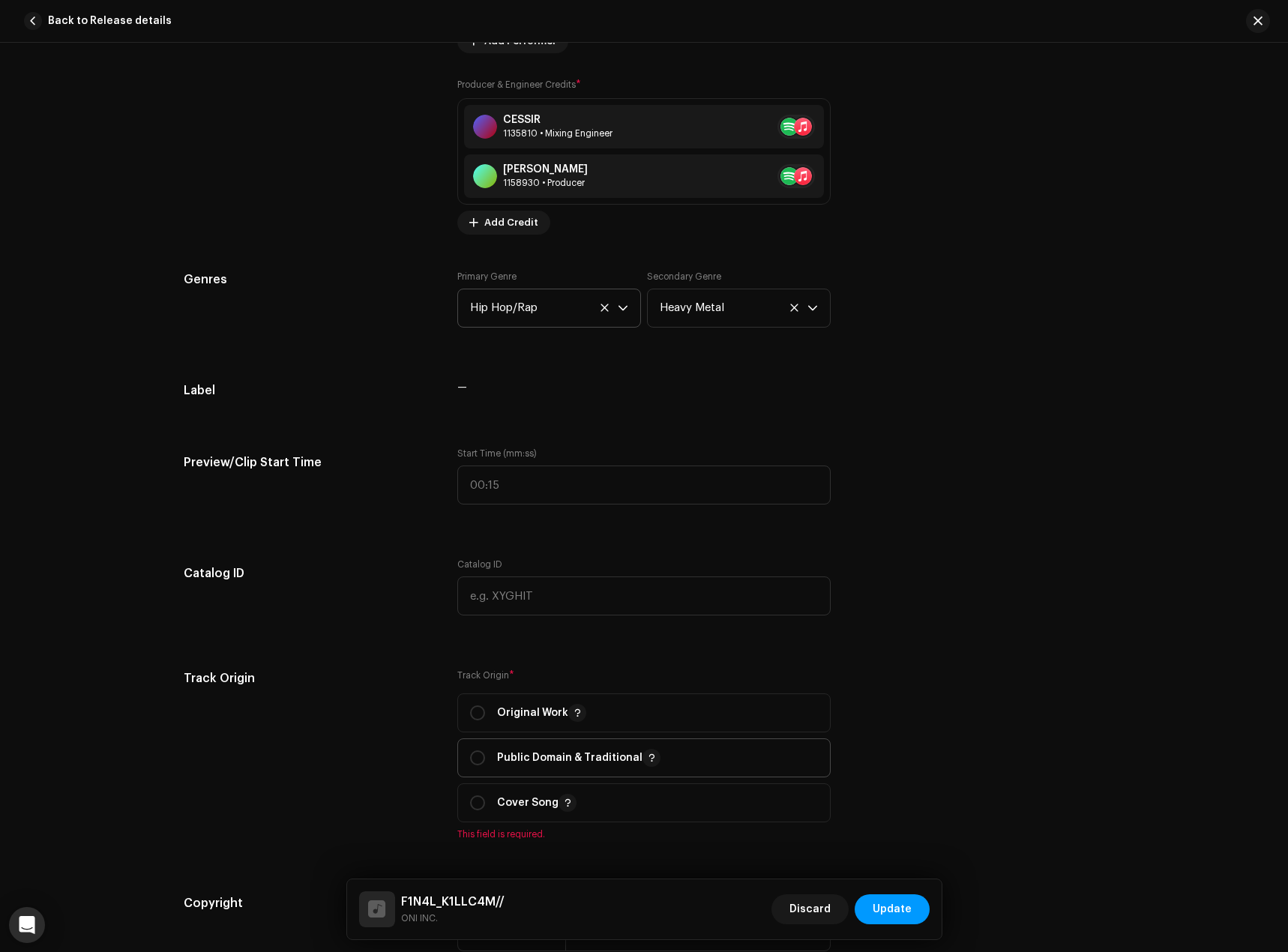
scroll to position [1274, 0]
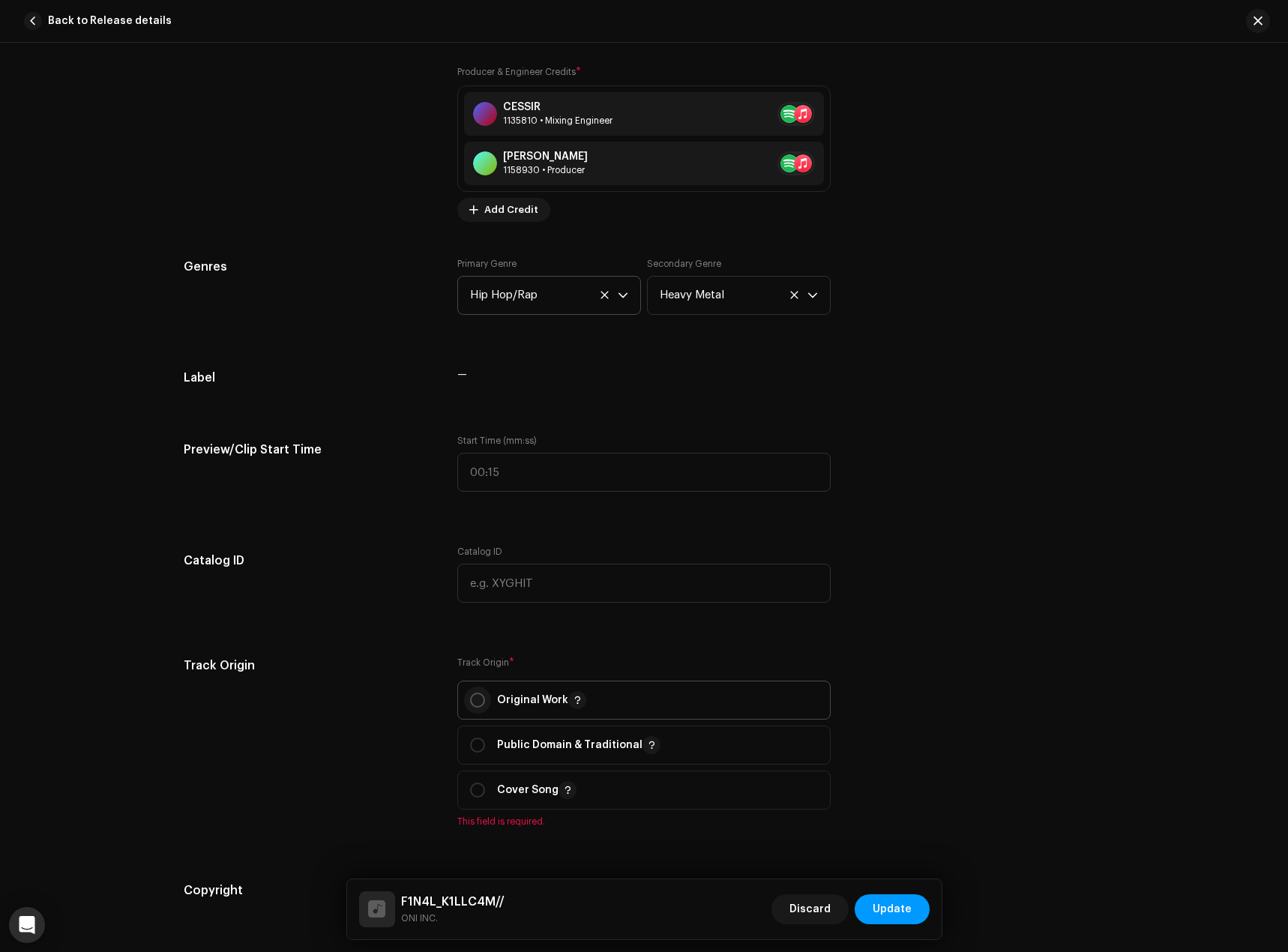
click at [474, 696] on input "radio" at bounding box center [478, 700] width 15 height 15
radio input "true"
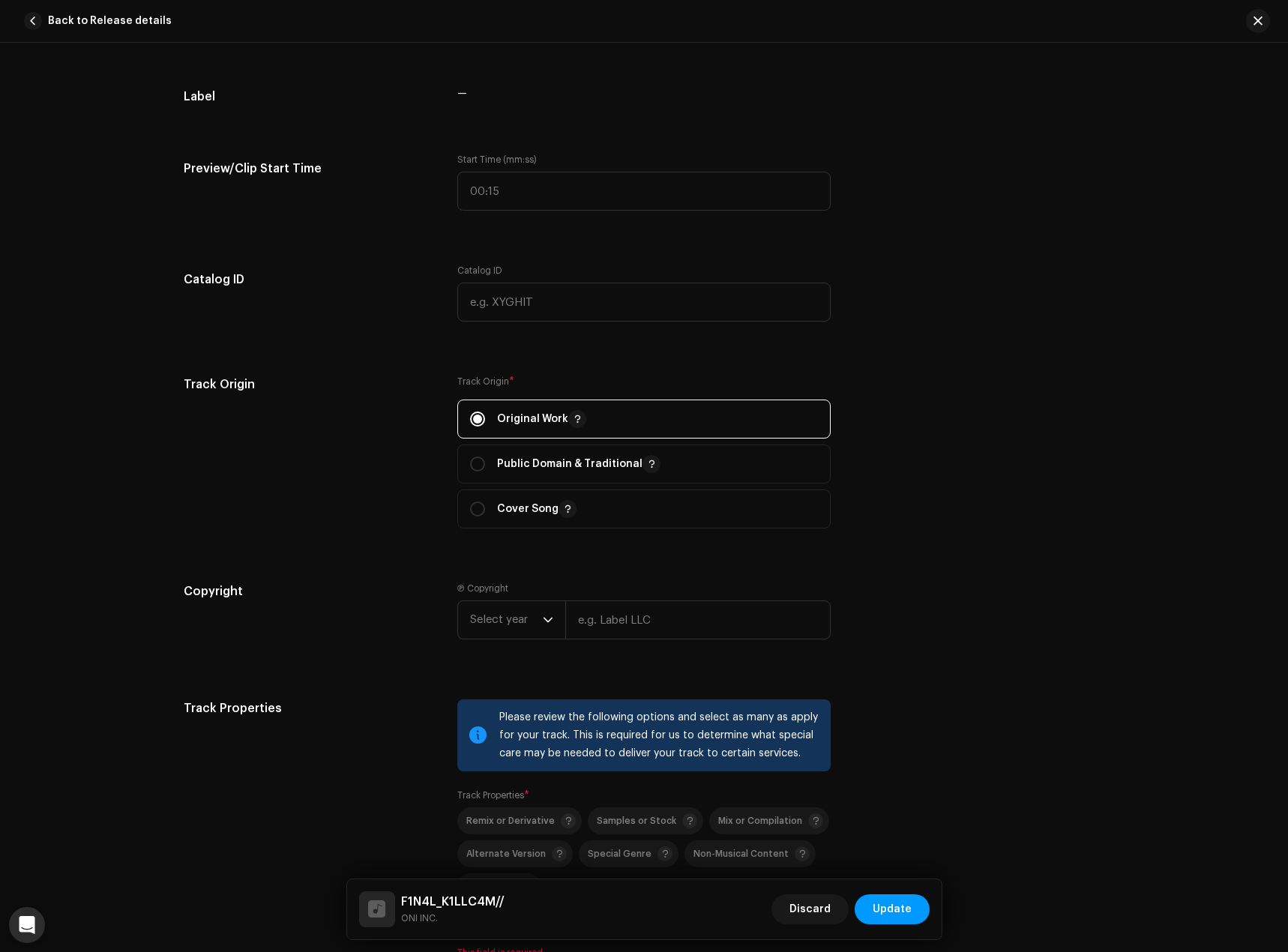
scroll to position [1574, 0]
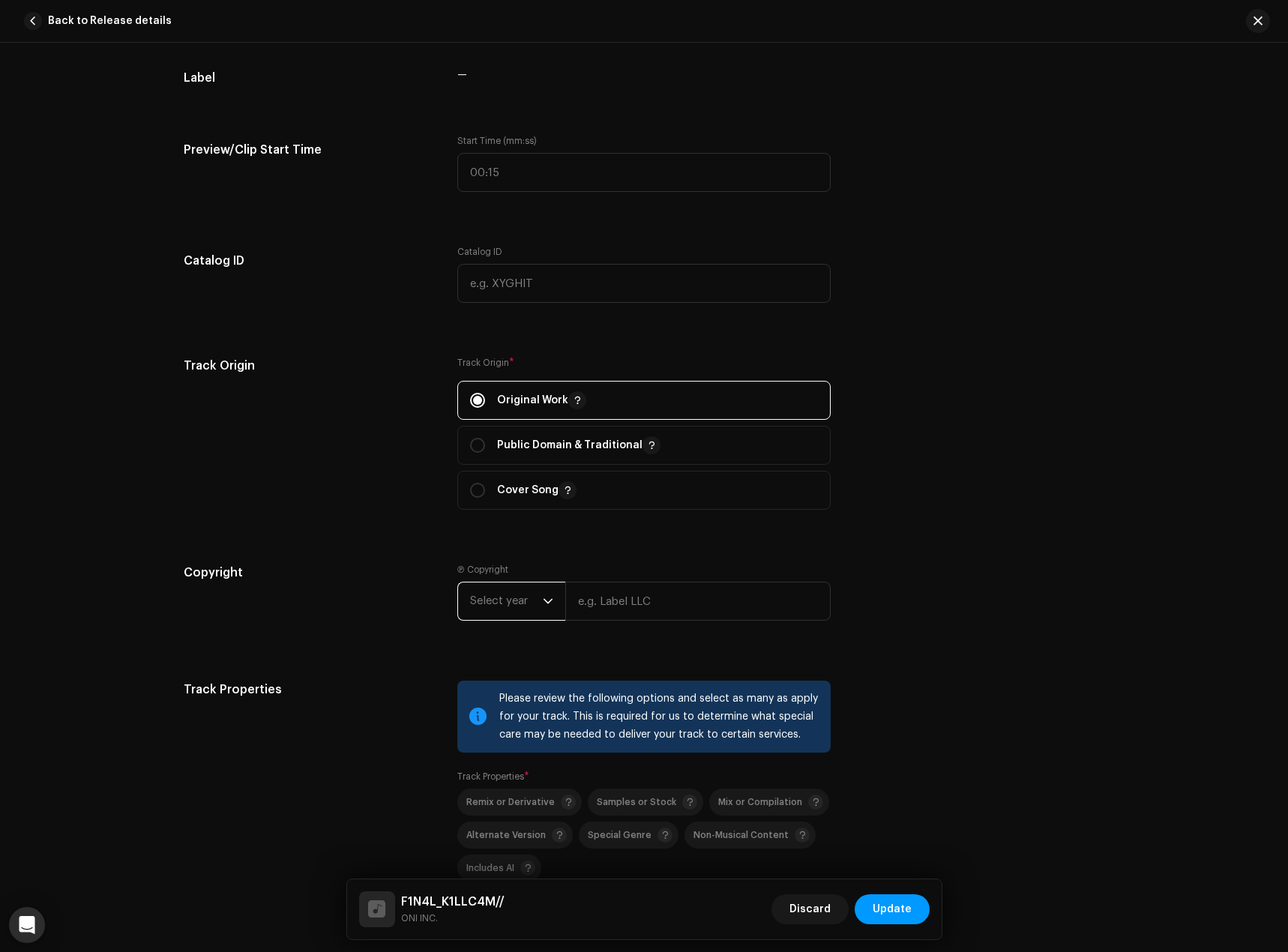
click at [500, 604] on span "Select year" at bounding box center [506, 601] width 73 height 38
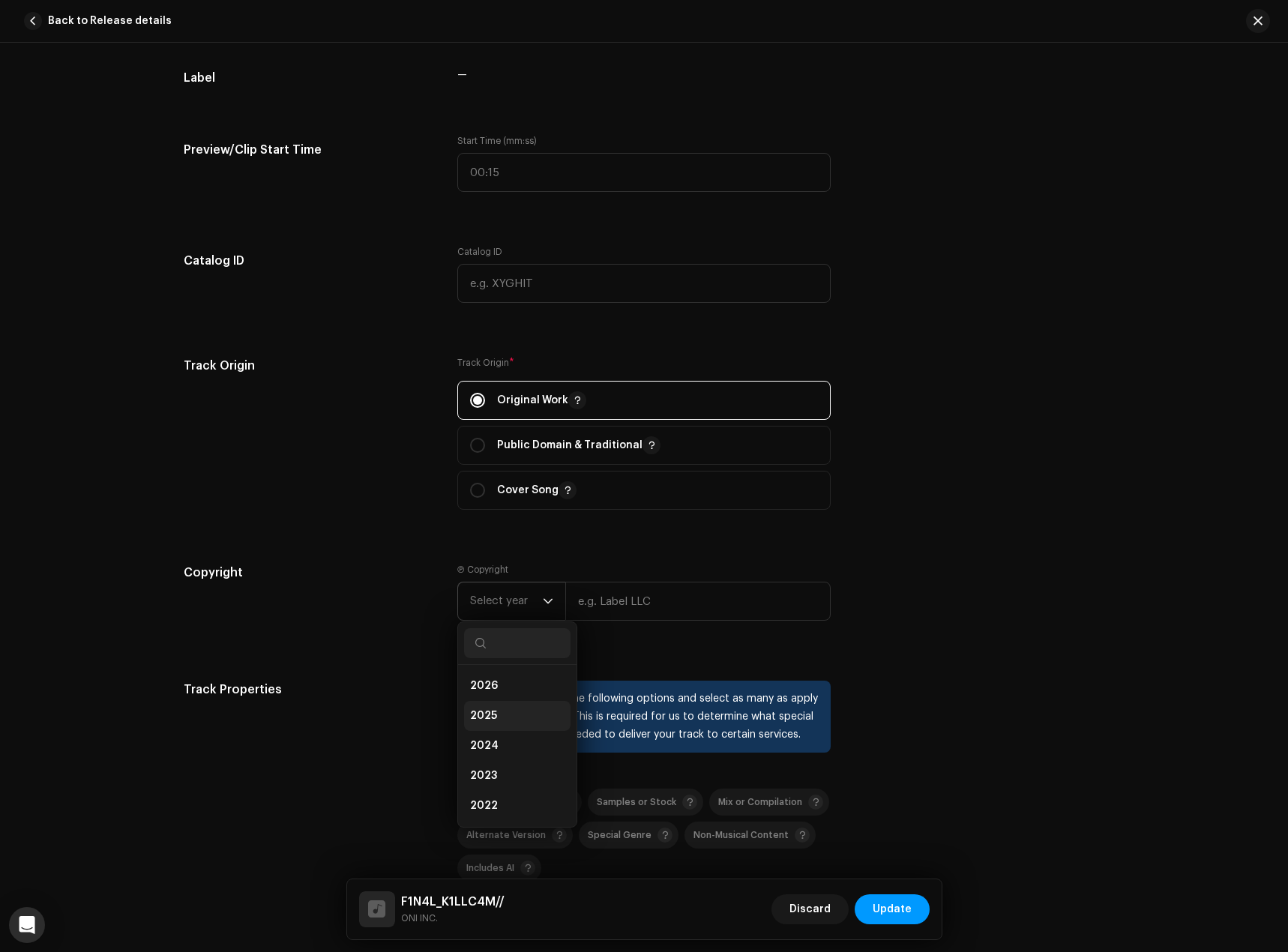
click at [503, 711] on li "2025" at bounding box center [518, 716] width 107 height 30
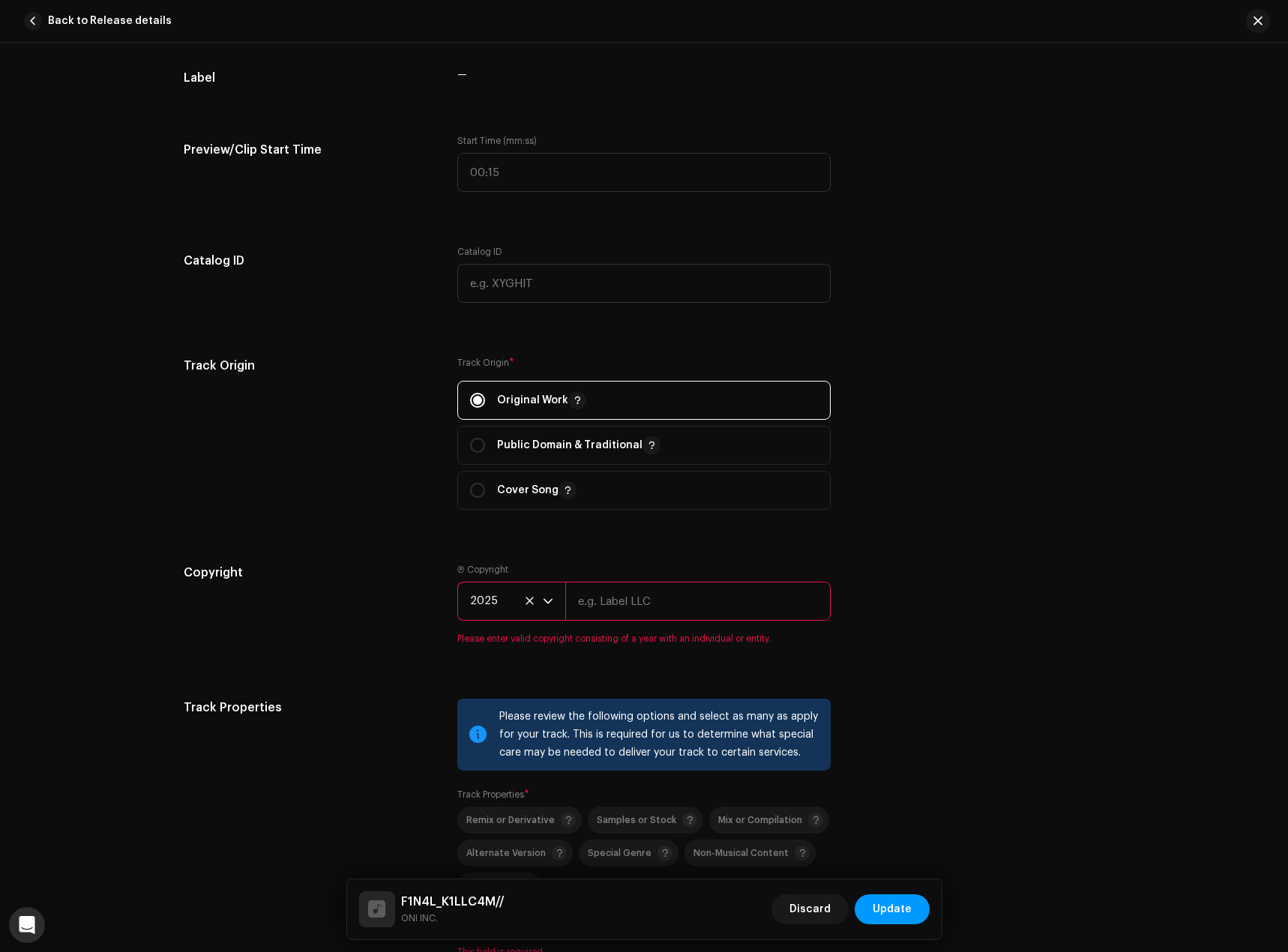
click at [648, 603] on input "text" at bounding box center [697, 601] width 265 height 39
type input "Demon Unit XIII"
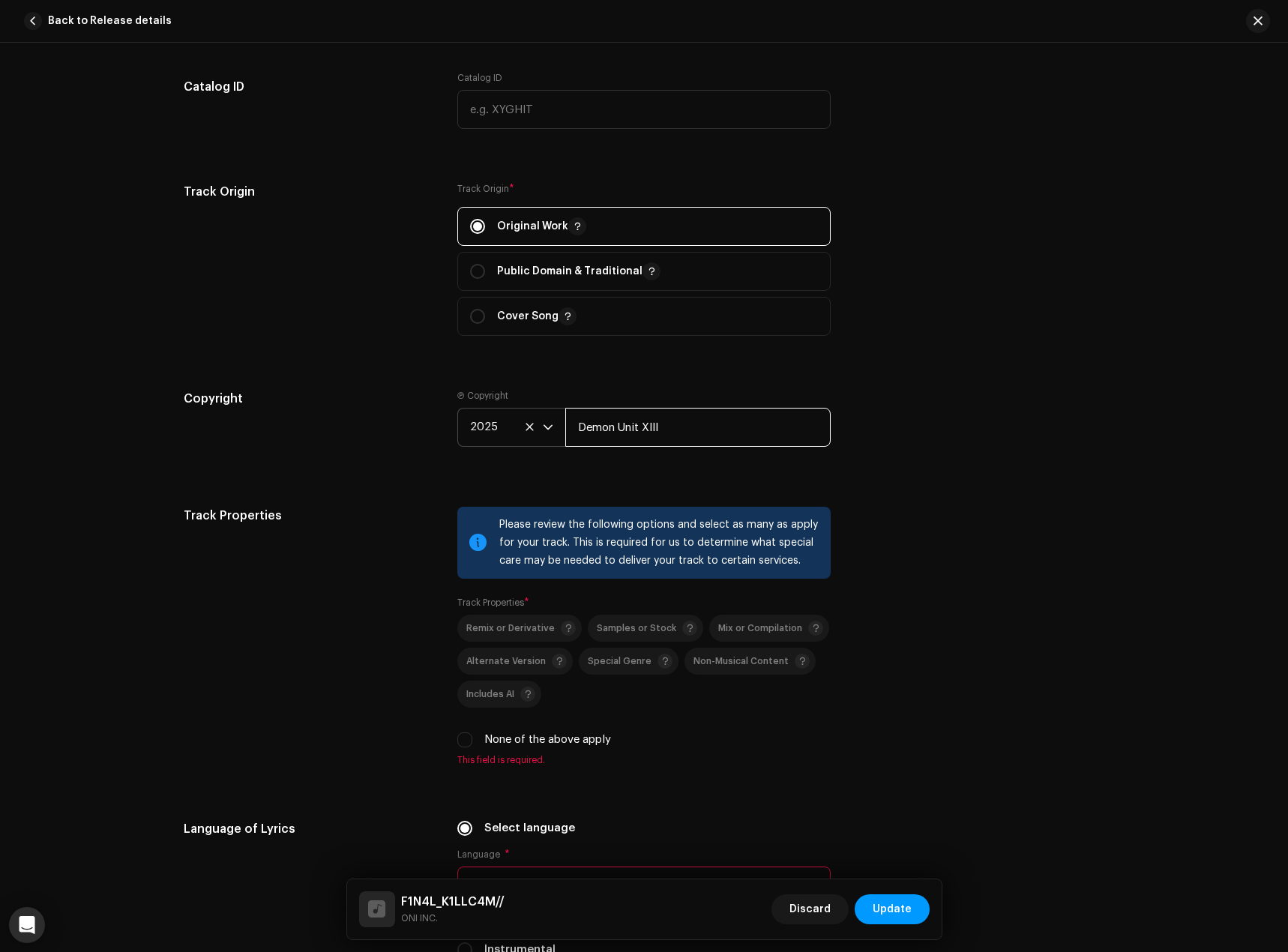
scroll to position [1874, 0]
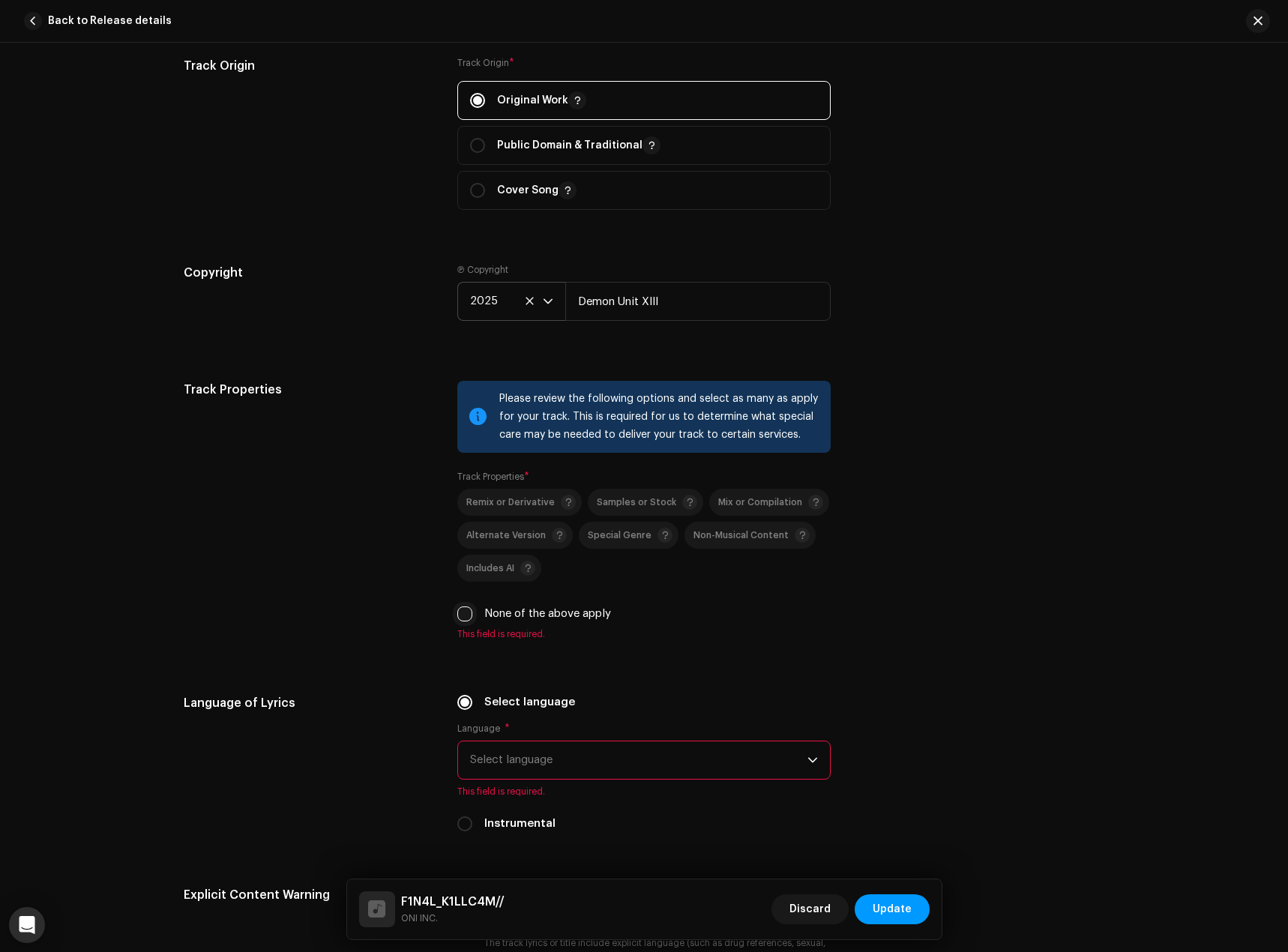
click at [466, 612] on input "None of the above apply" at bounding box center [465, 614] width 15 height 15
checkbox input "true"
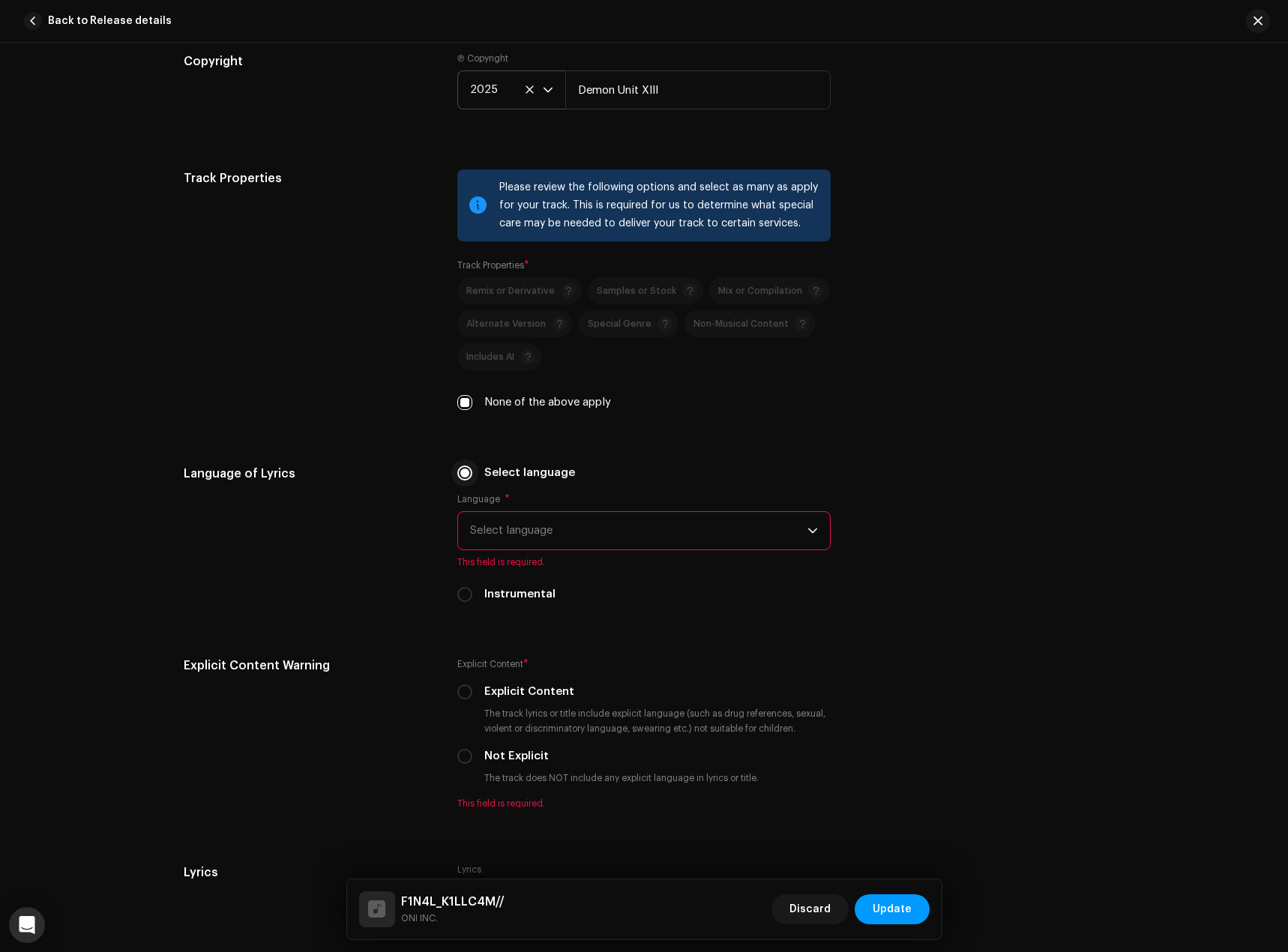
scroll to position [2099, 0]
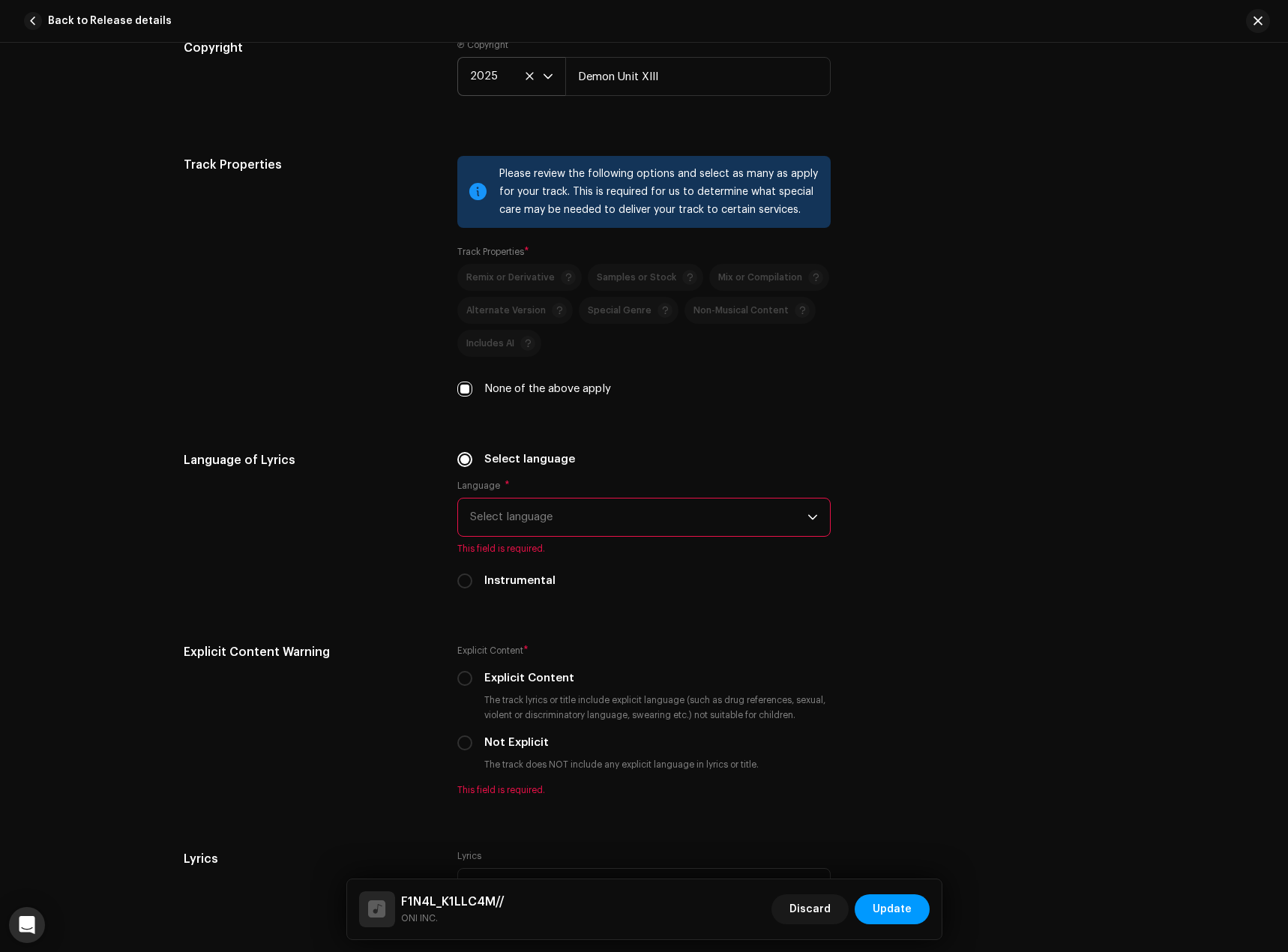
click at [532, 516] on span "Select language" at bounding box center [639, 518] width 337 height 38
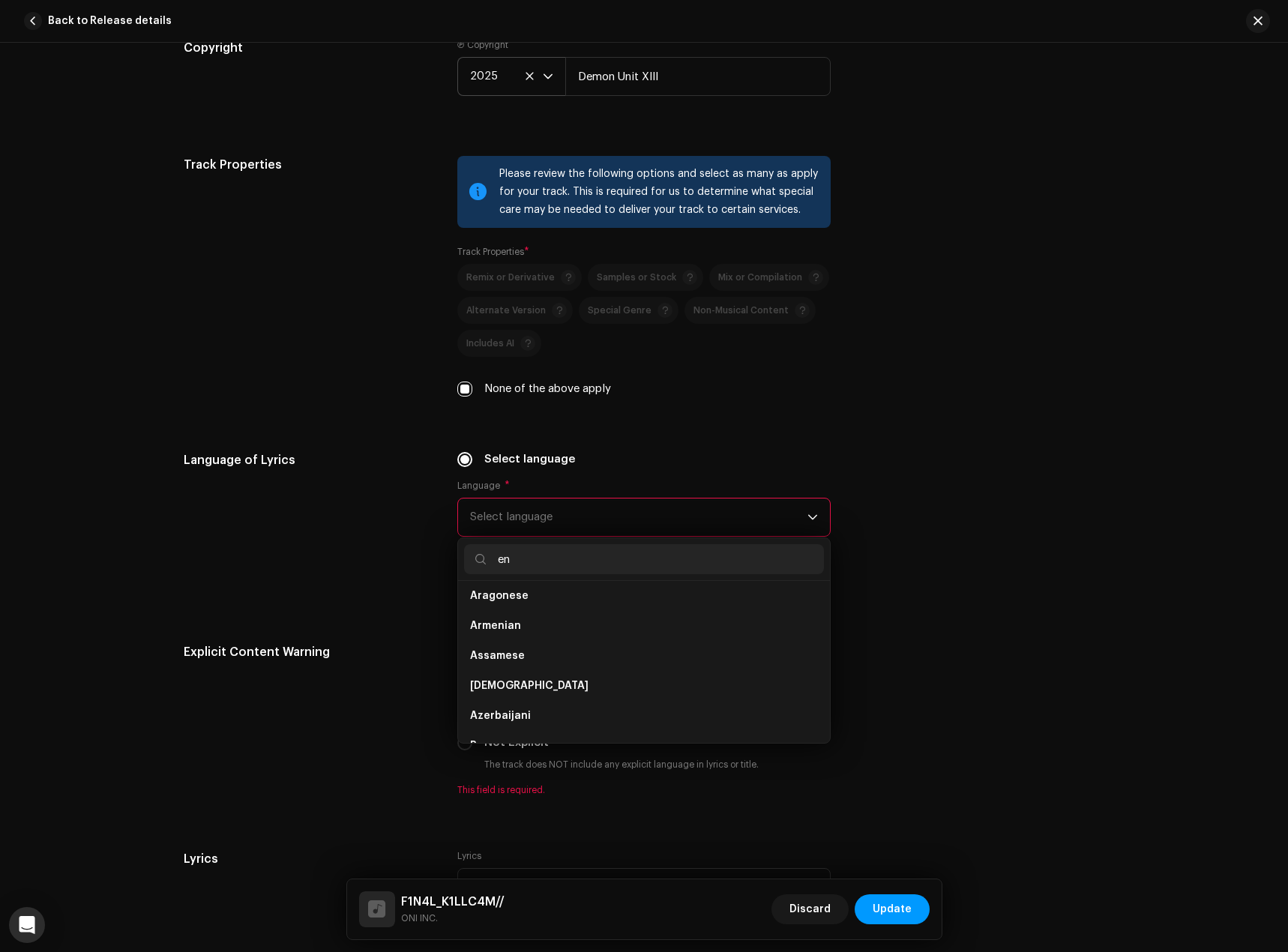
scroll to position [0, 0]
type input "eng"
click at [562, 640] on li "English" at bounding box center [644, 632] width 360 height 30
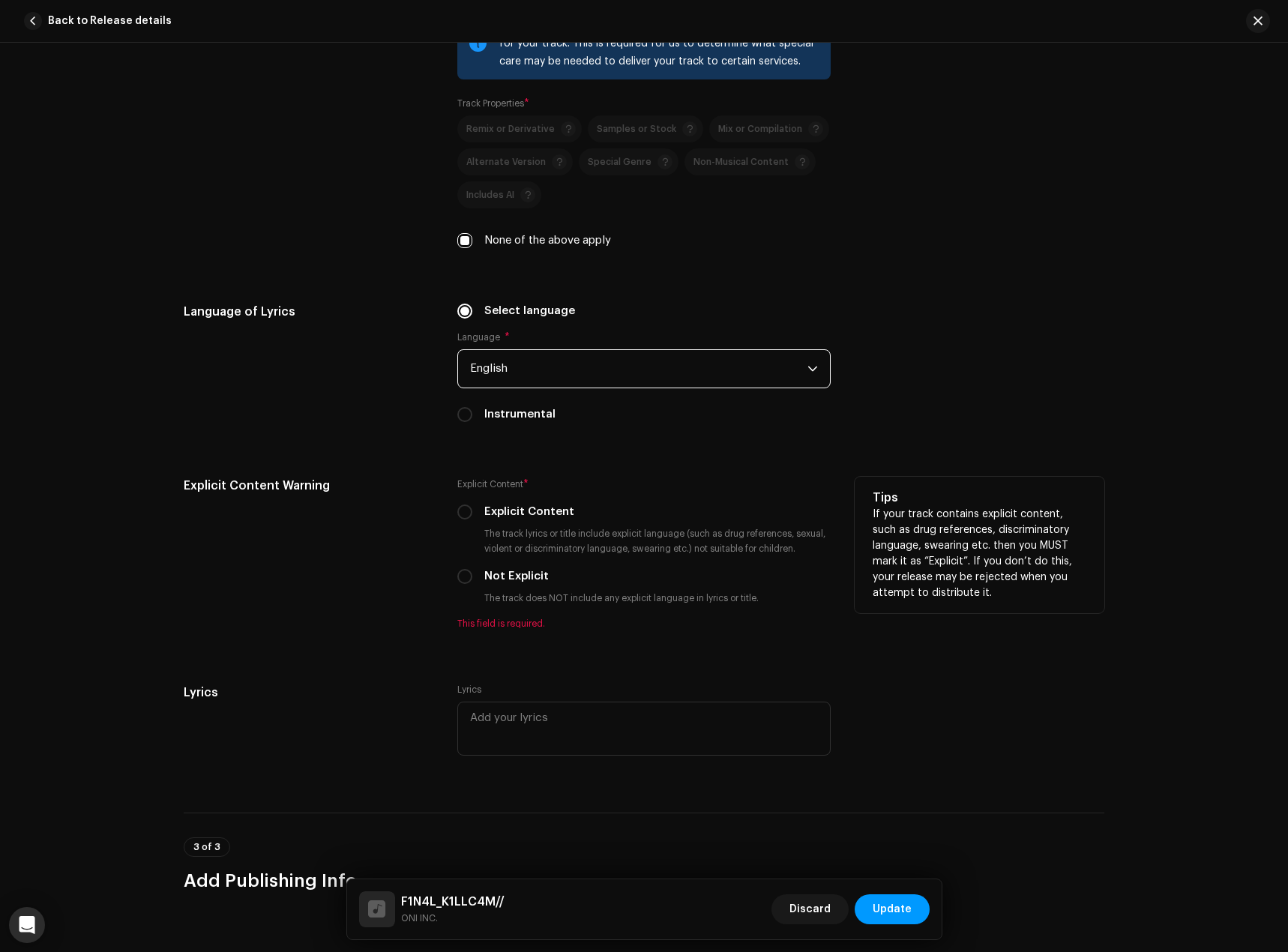
scroll to position [2249, 0]
click at [464, 516] on input "Explicit Content" at bounding box center [465, 511] width 15 height 15
radio input "true"
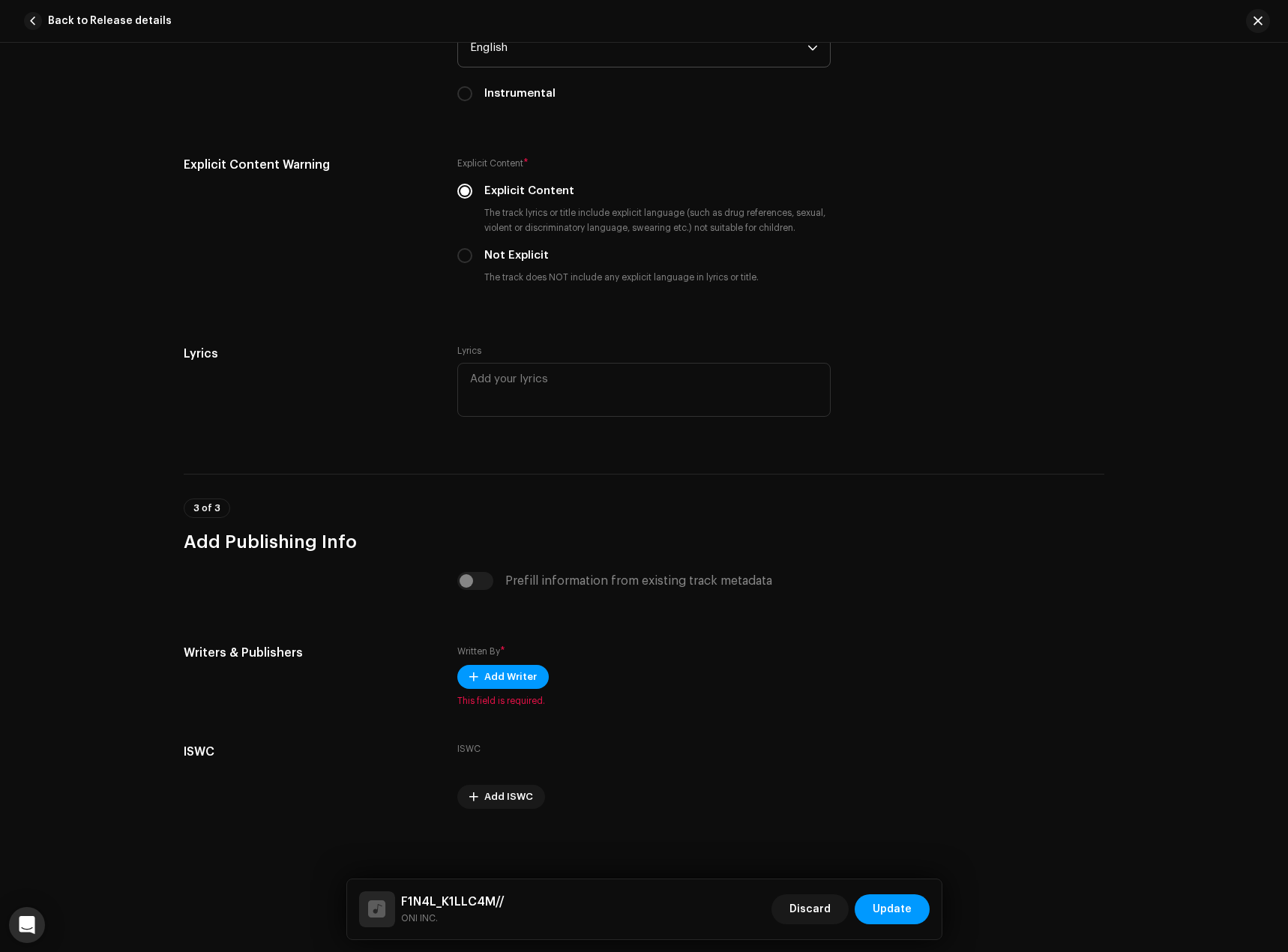
scroll to position [2569, 0]
click at [471, 669] on button "Add Writer" at bounding box center [503, 676] width 92 height 24
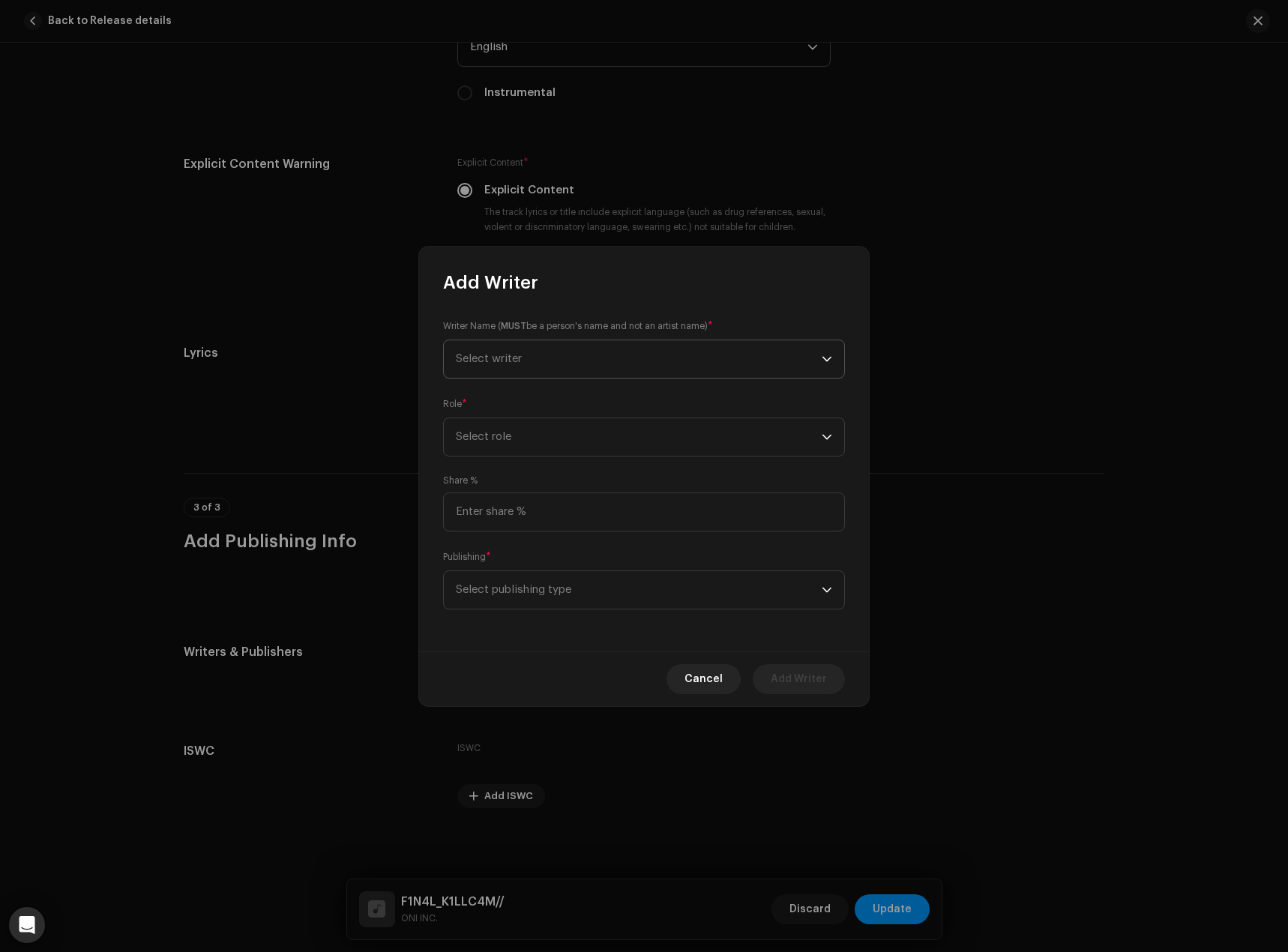
click at [646, 344] on span "Select writer" at bounding box center [639, 359] width 366 height 38
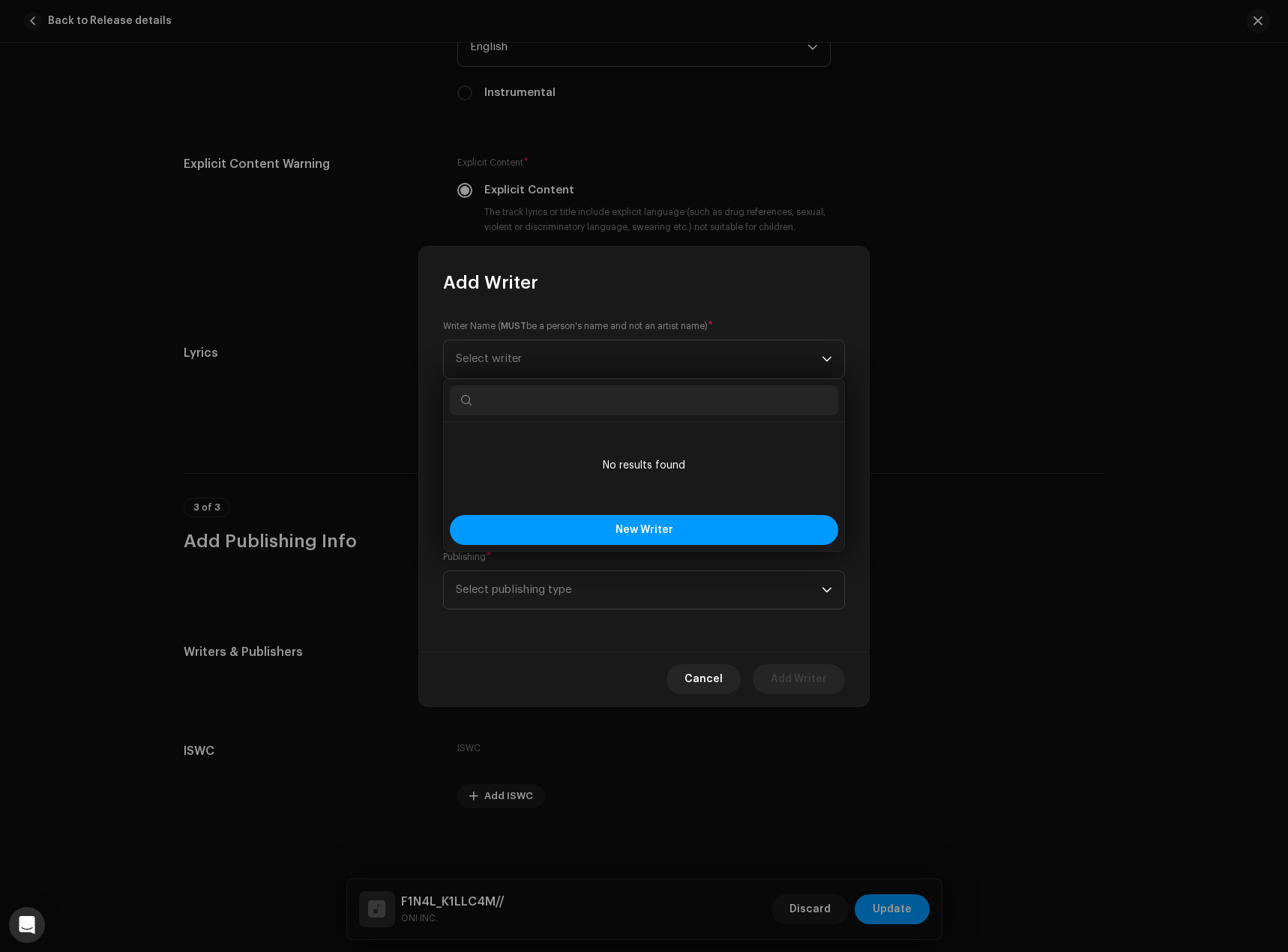
type input "r"
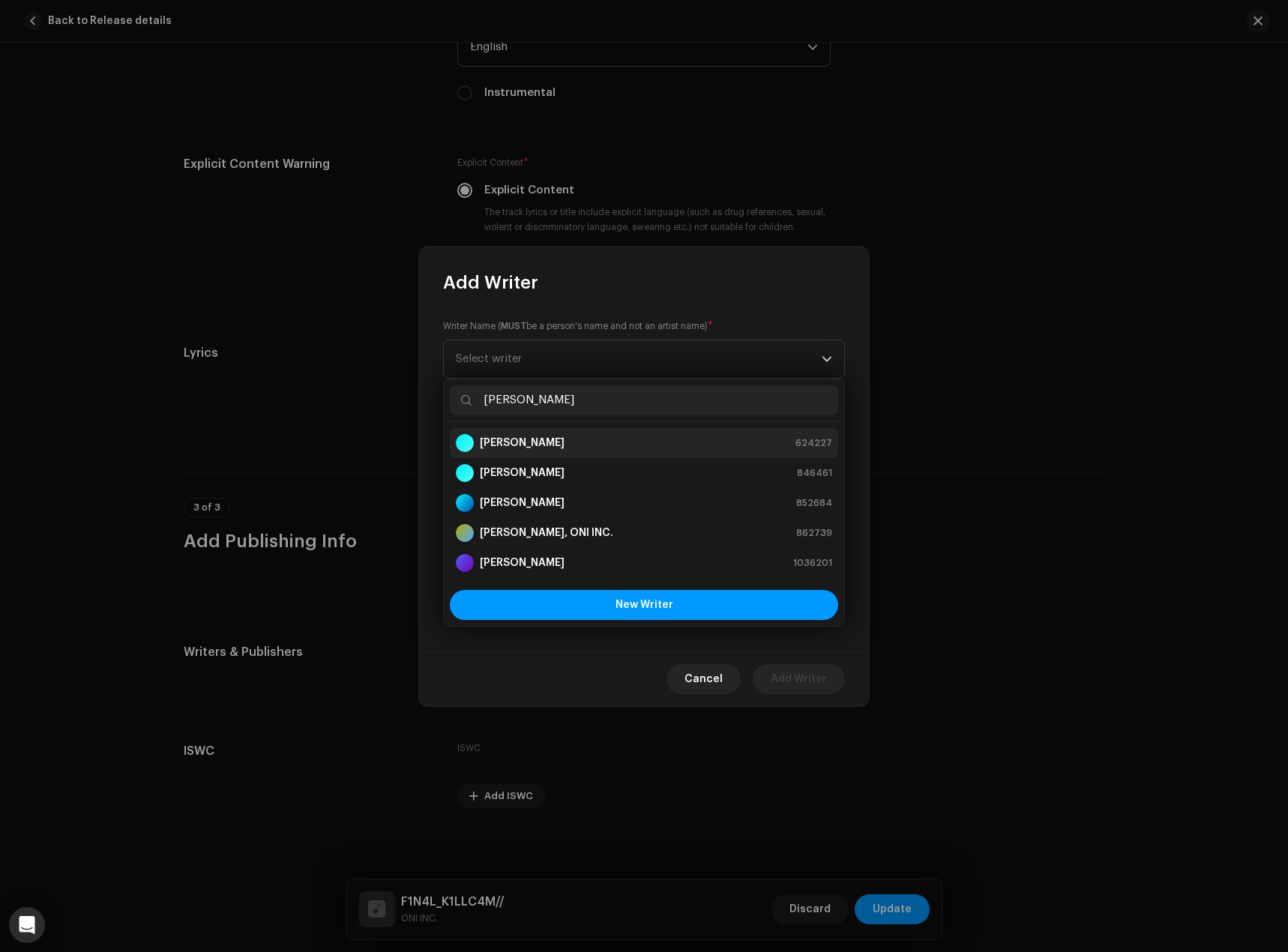
type input "[PERSON_NAME]"
click at [564, 439] on strong "[PERSON_NAME]" at bounding box center [522, 443] width 85 height 15
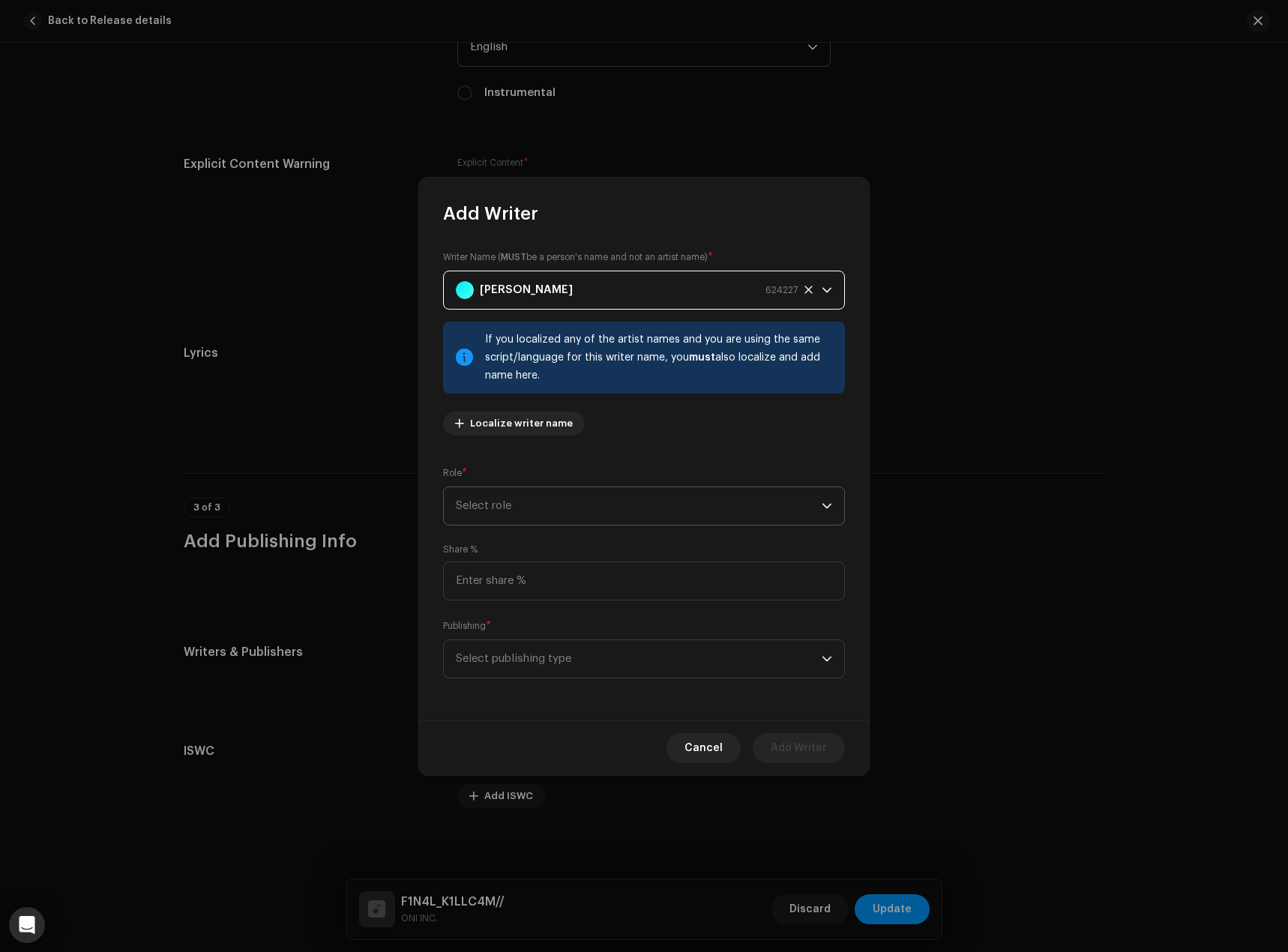
click at [583, 510] on span "Select role" at bounding box center [639, 506] width 366 height 38
click at [522, 630] on span "Composer & Lyricist" at bounding box center [509, 637] width 106 height 15
click at [579, 551] on div "Share %" at bounding box center [644, 572] width 402 height 57
click at [576, 584] on input at bounding box center [644, 581] width 402 height 39
type input "100.00"
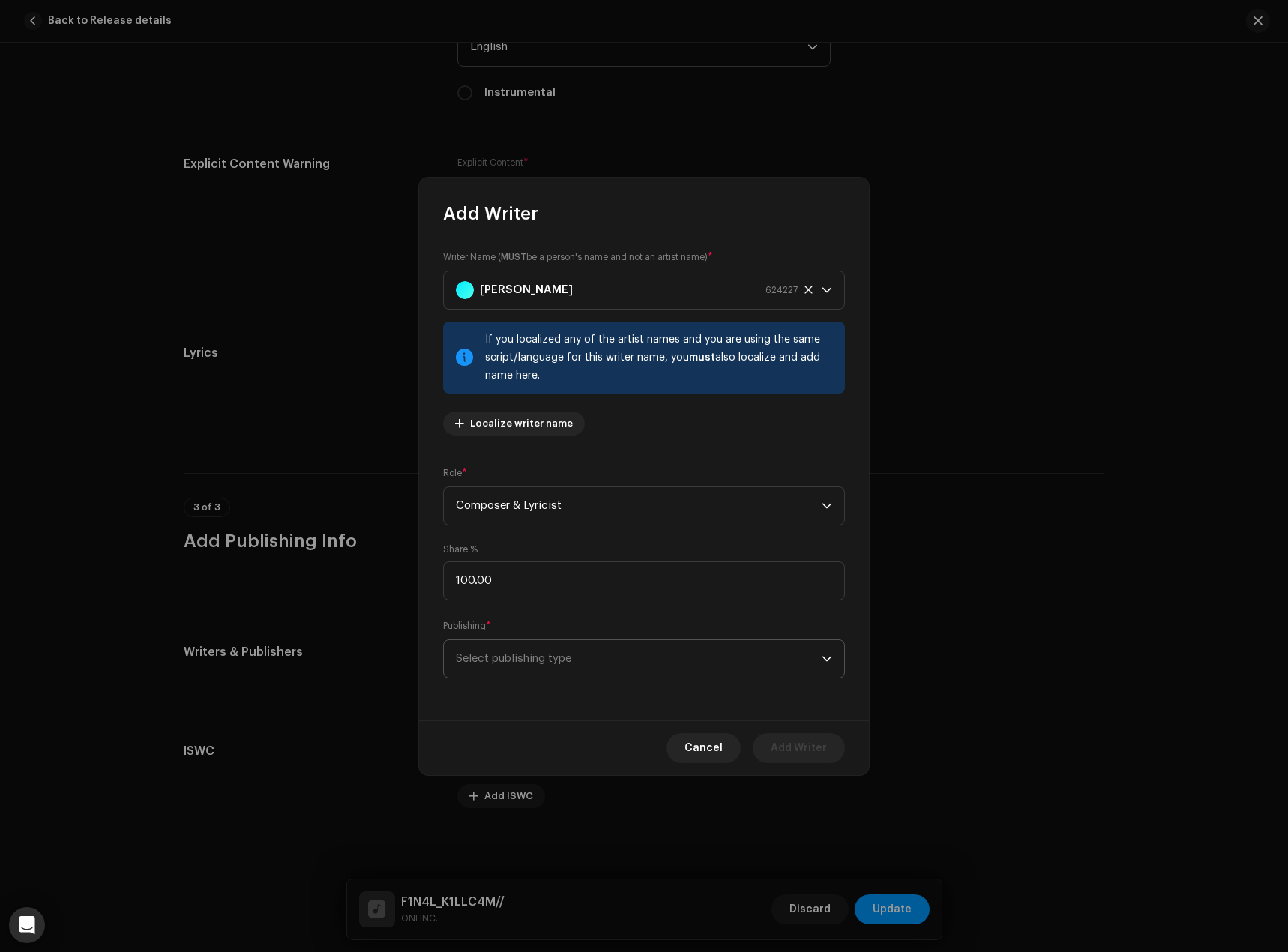
click at [585, 660] on span "Select publishing type" at bounding box center [639, 659] width 366 height 38
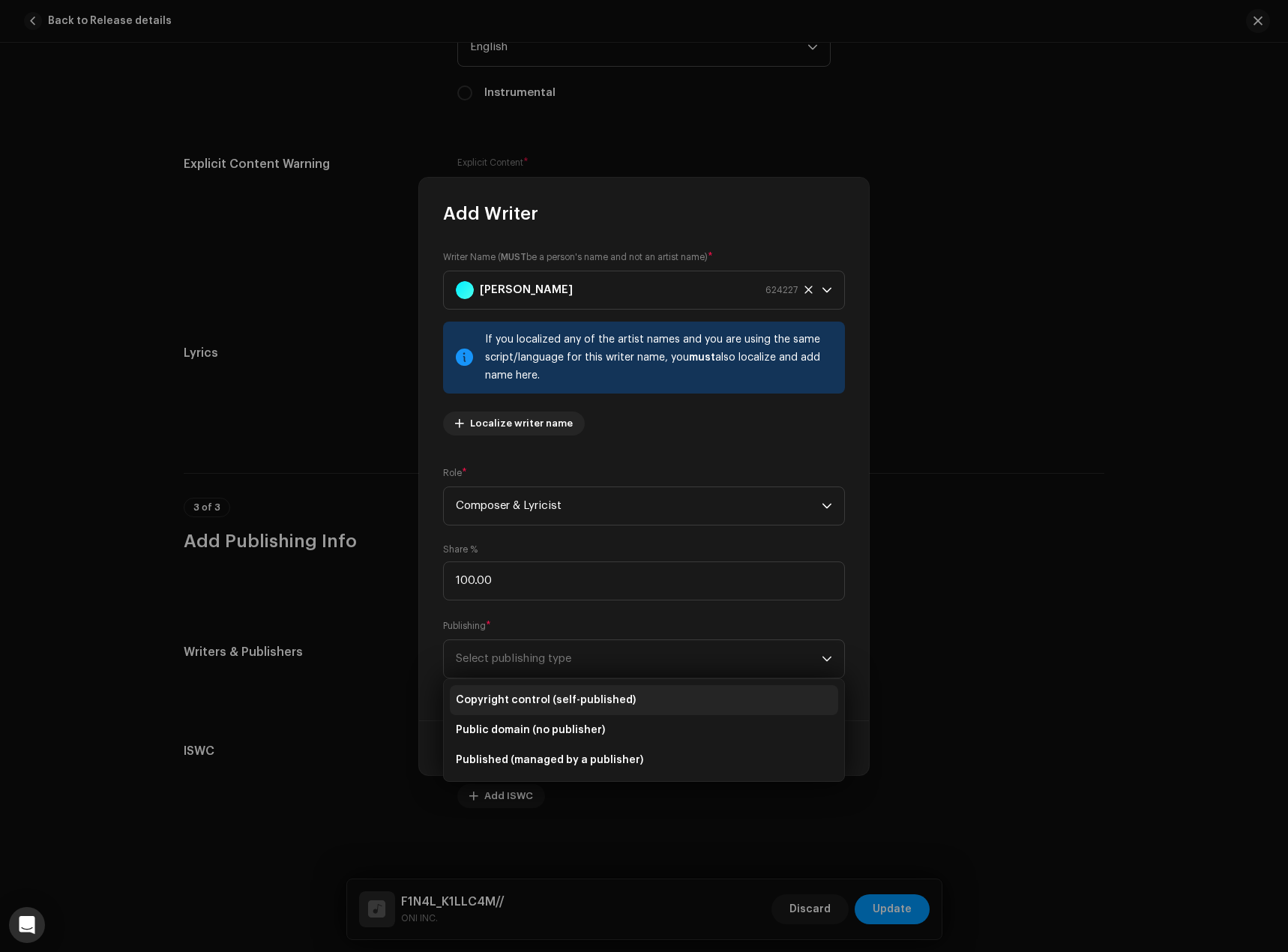
click at [573, 705] on span "Copyright control (self-published)" at bounding box center [546, 700] width 180 height 15
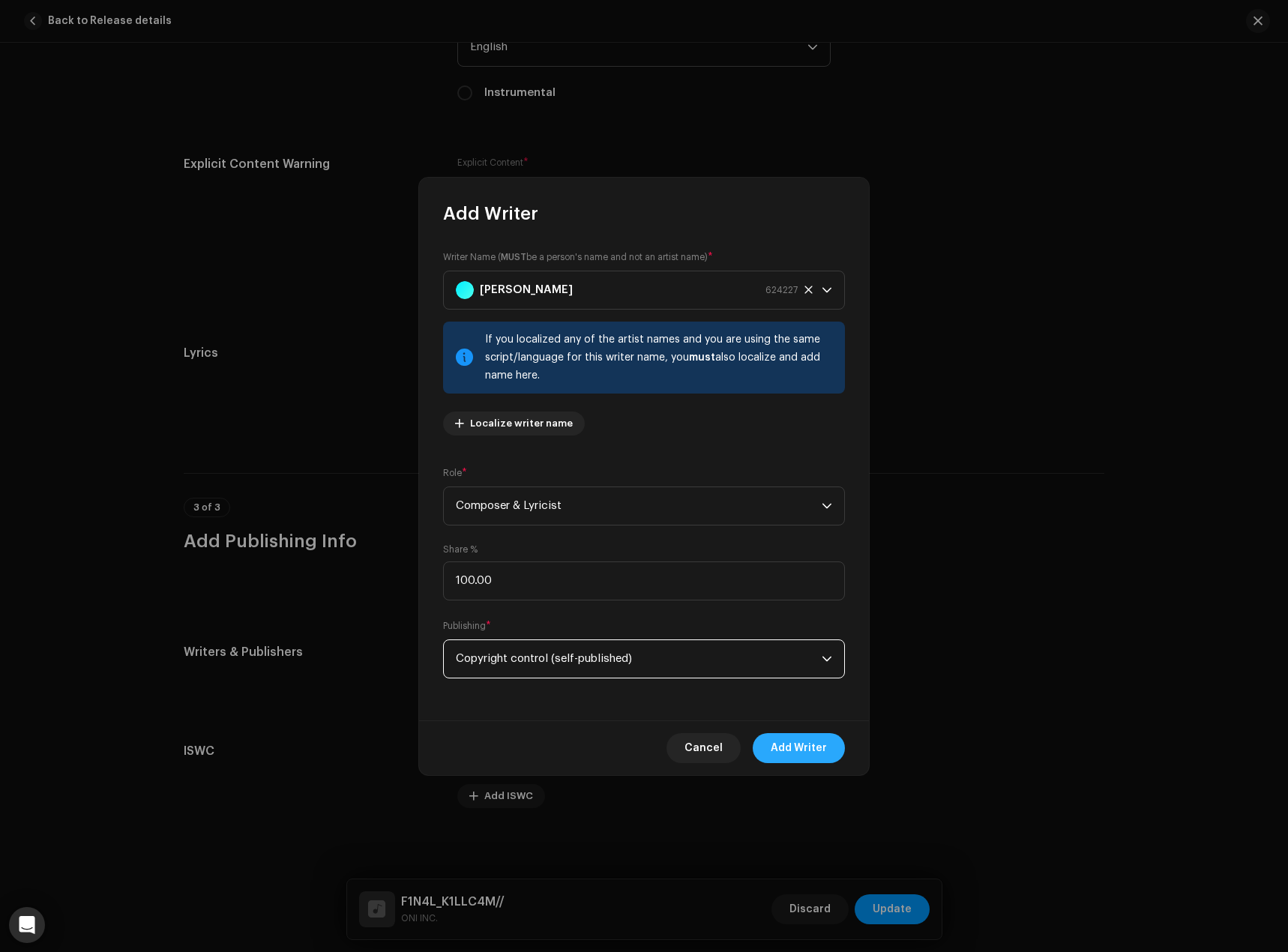
click at [833, 750] on button "Add Writer" at bounding box center [799, 748] width 92 height 30
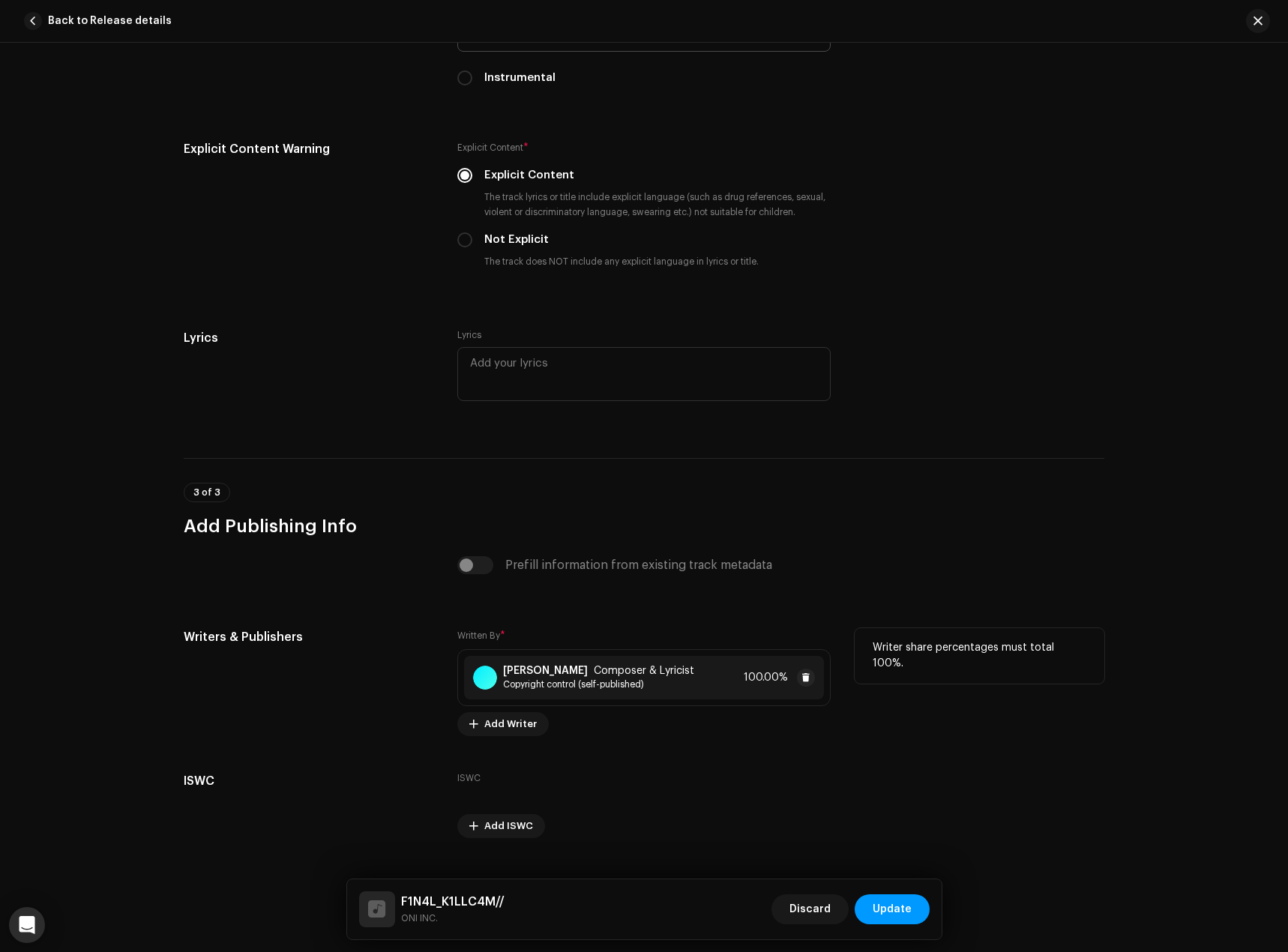
scroll to position [2614, 0]
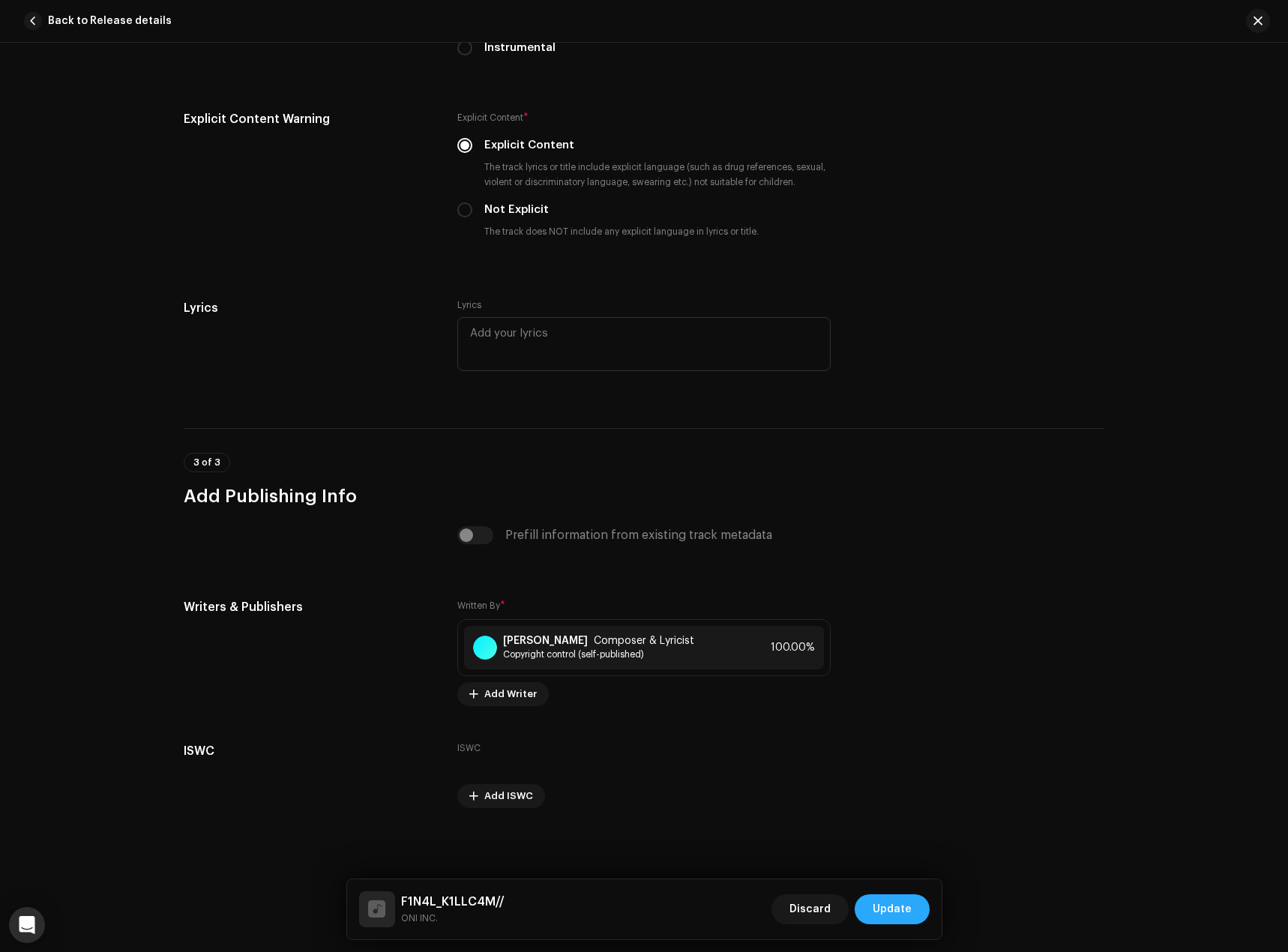
click at [890, 917] on span "Update" at bounding box center [892, 909] width 39 height 30
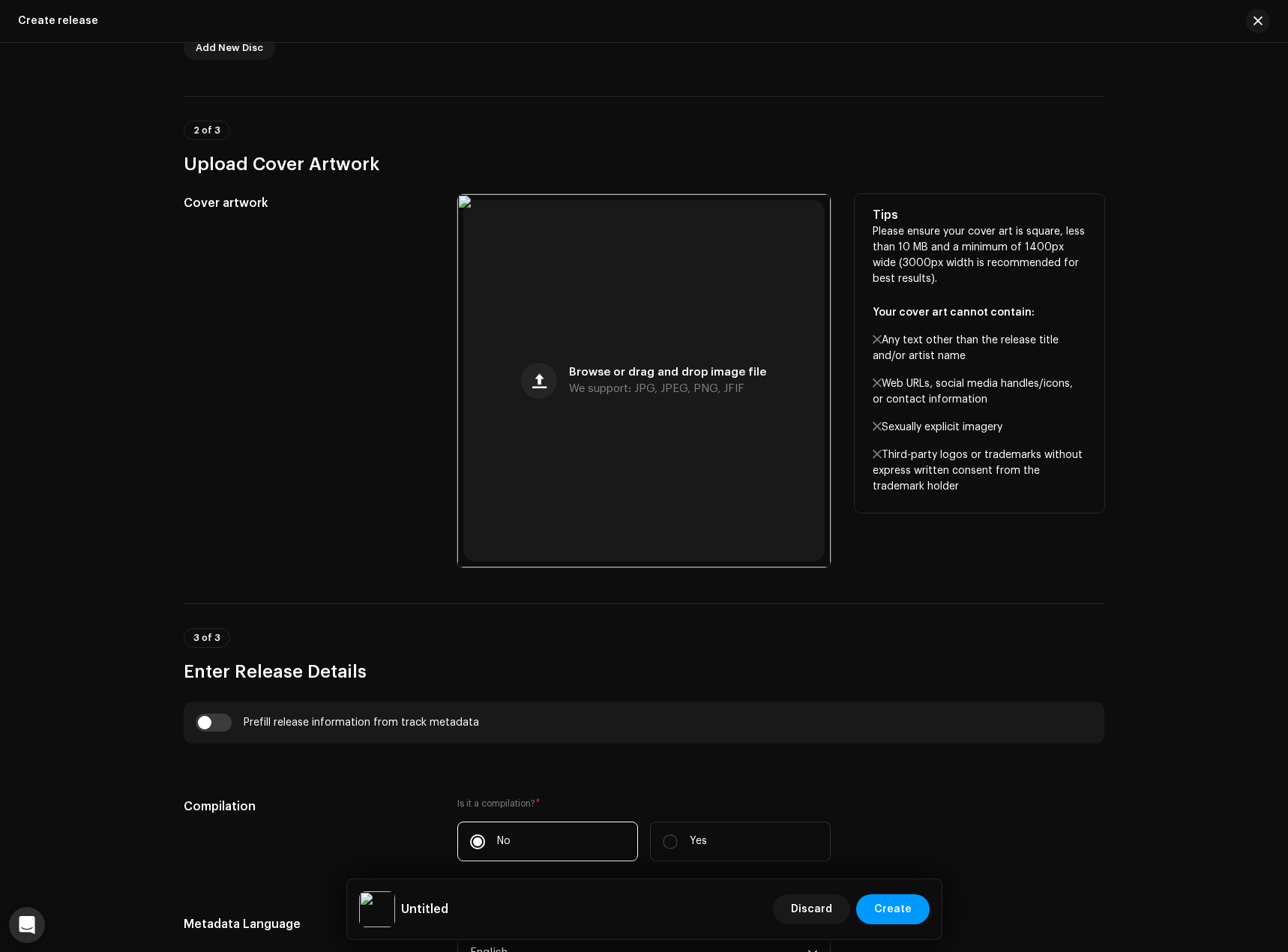
scroll to position [450, 0]
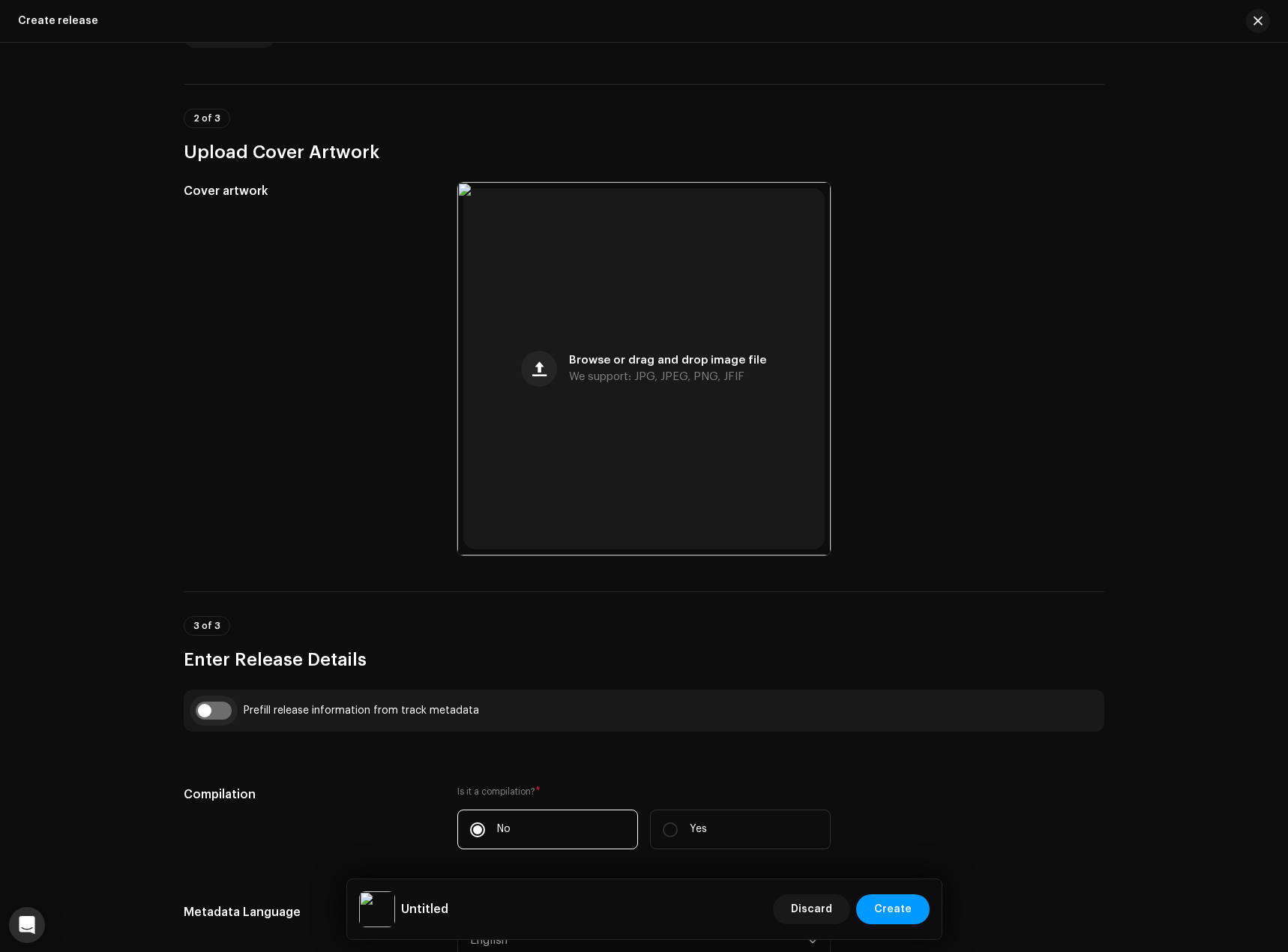
click at [212, 706] on input "checkbox" at bounding box center [213, 711] width 36 height 18
checkbox input "true"
type input "F1N4L_K1LLC4M//"
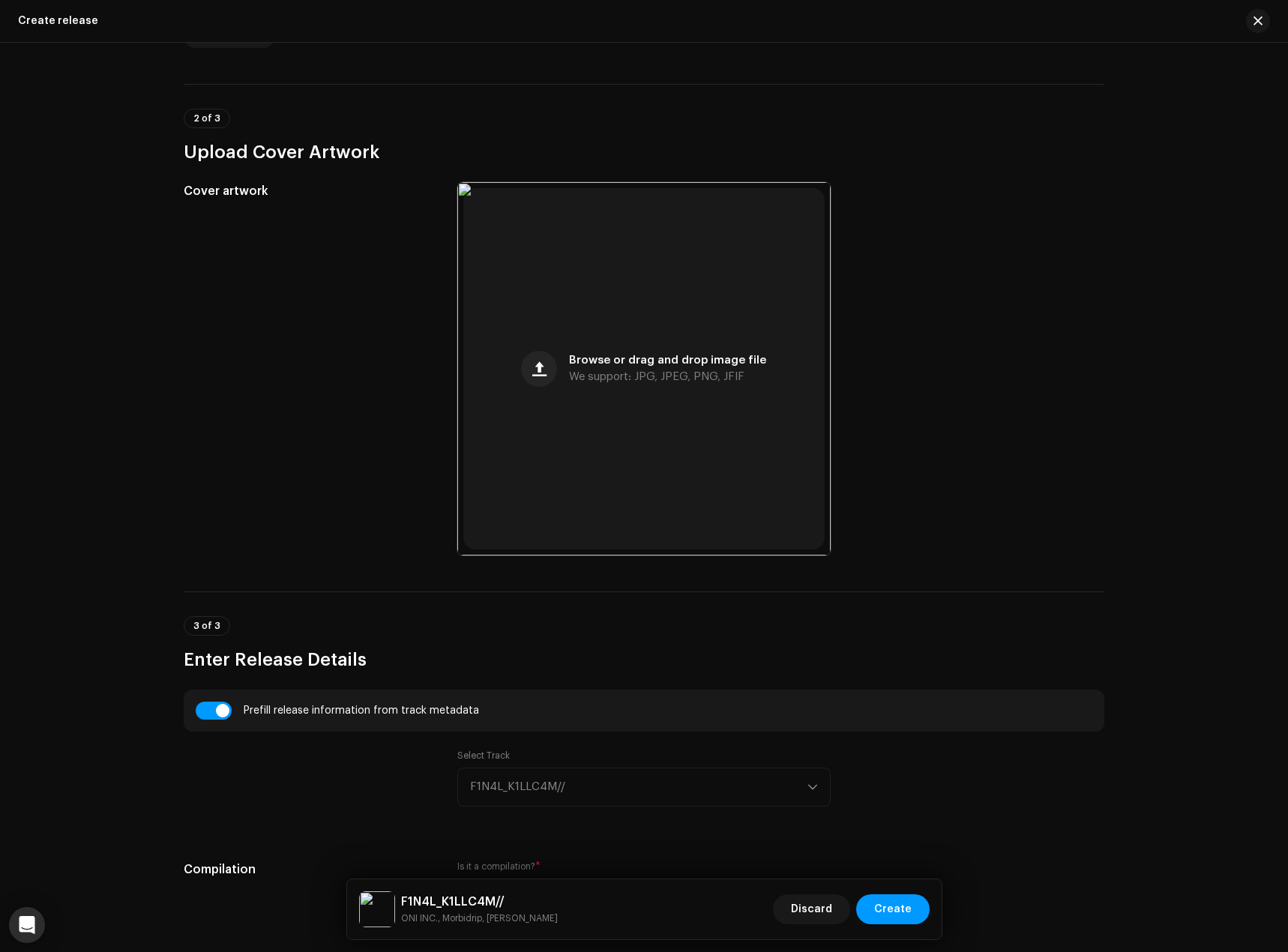
click at [537, 787] on div "Select Track F1N4L_K1LLC4M//" at bounding box center [644, 778] width 373 height 57
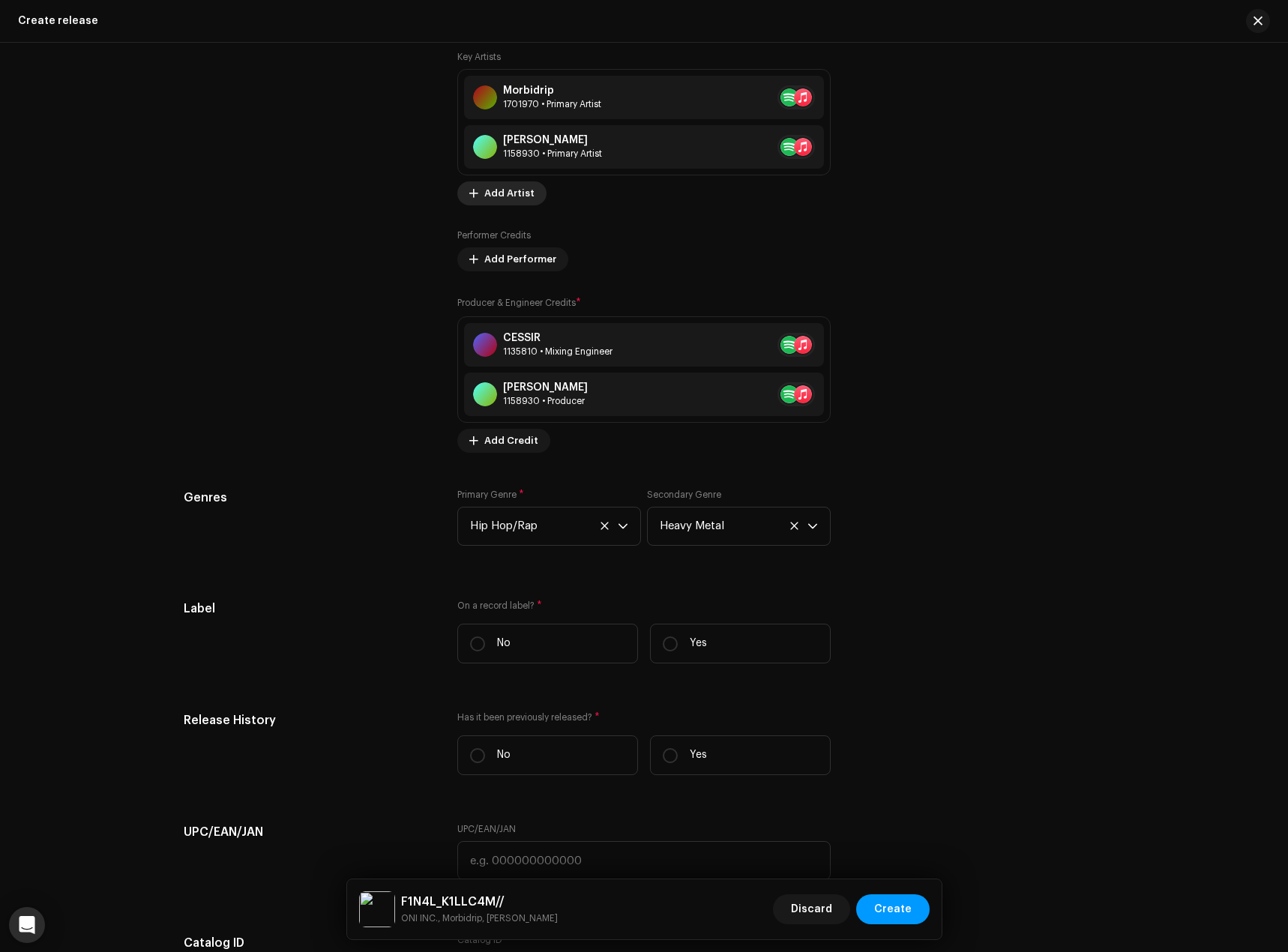
scroll to position [2099, 0]
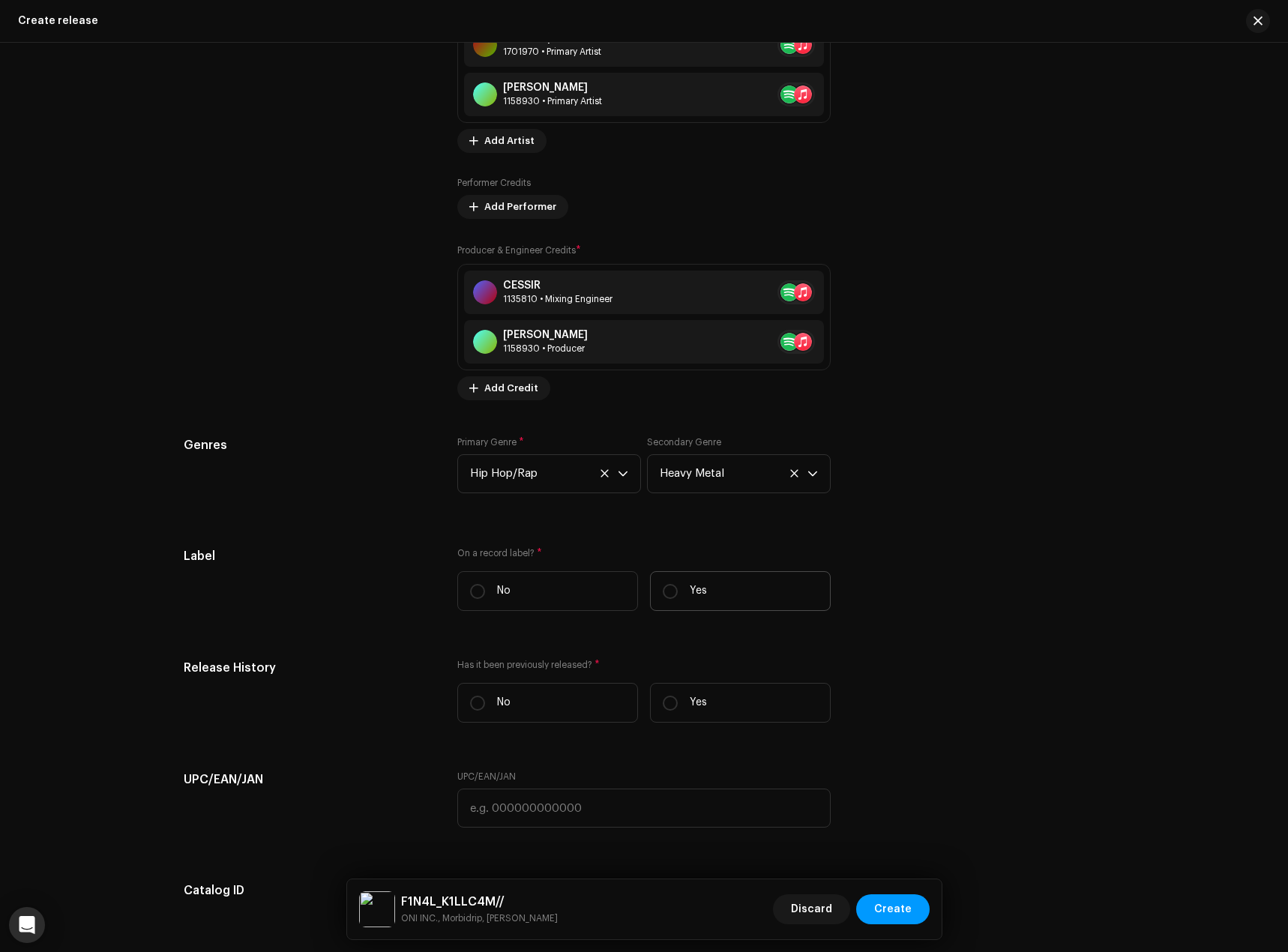
click at [660, 578] on label "Yes" at bounding box center [740, 591] width 180 height 40
click at [663, 584] on input "Yes" at bounding box center [670, 591] width 15 height 15
radio input "true"
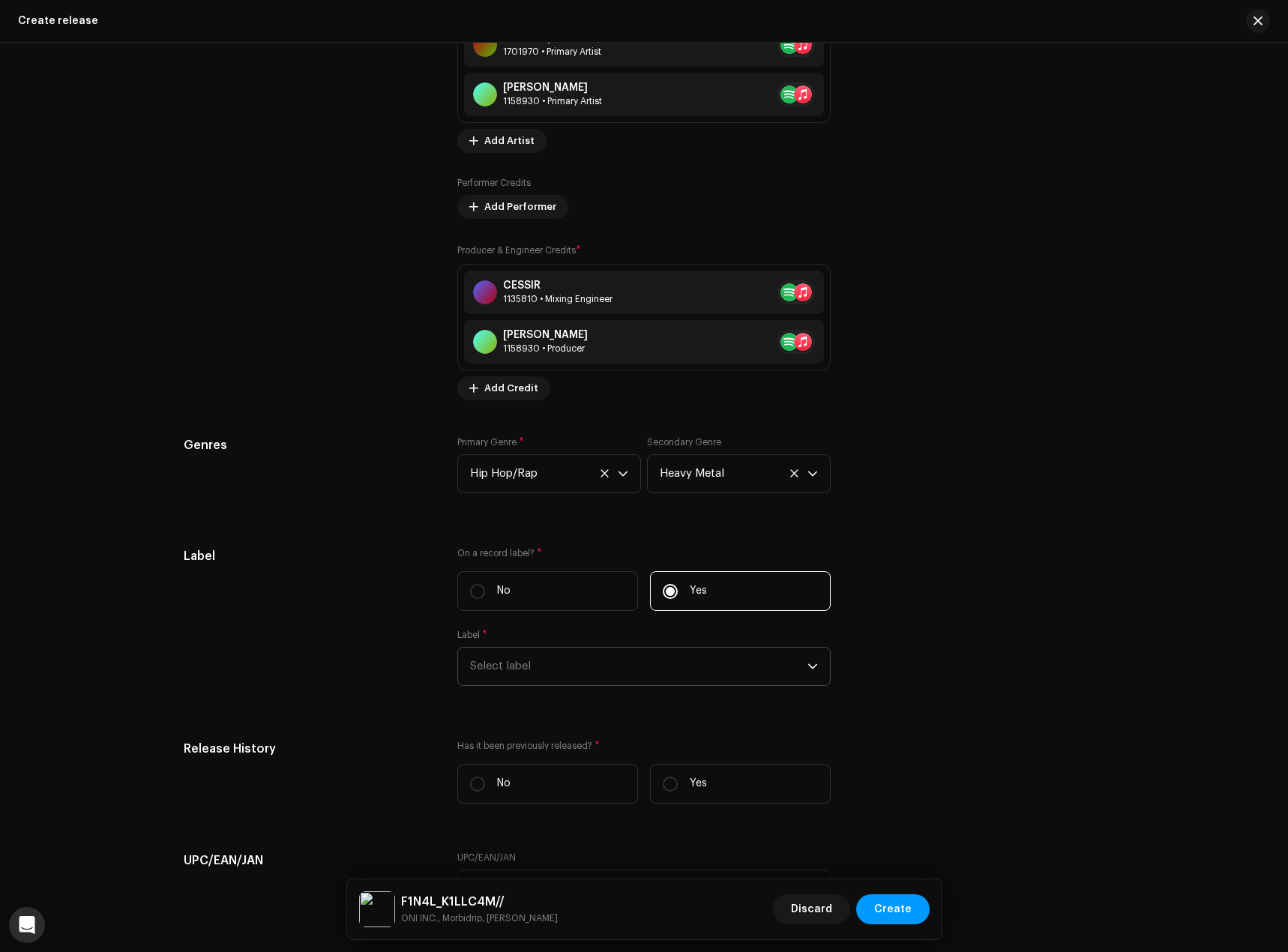
click at [625, 669] on span "Select label" at bounding box center [639, 666] width 337 height 38
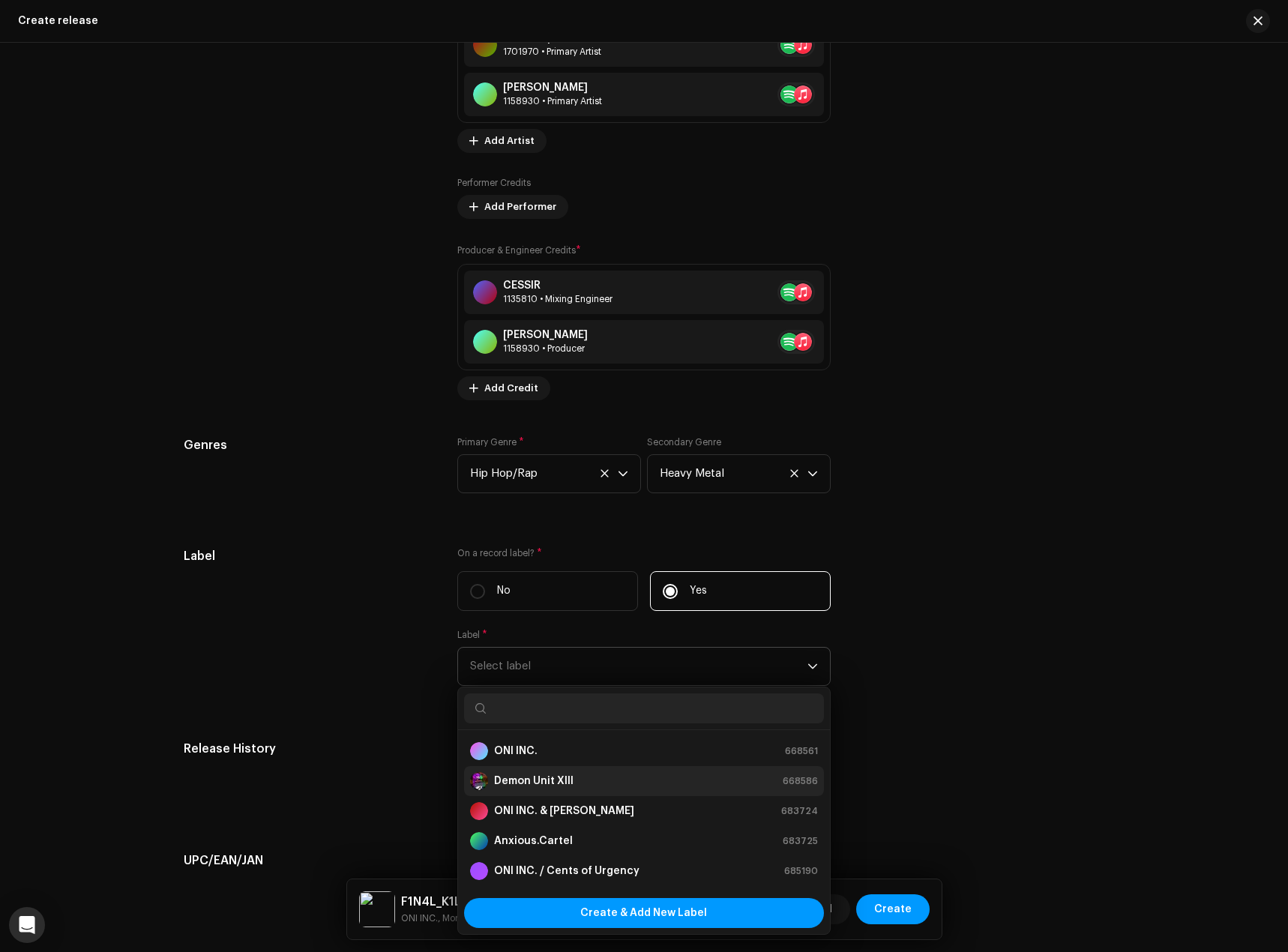
click at [549, 779] on strong "Demon Unit XIII" at bounding box center [534, 781] width 80 height 15
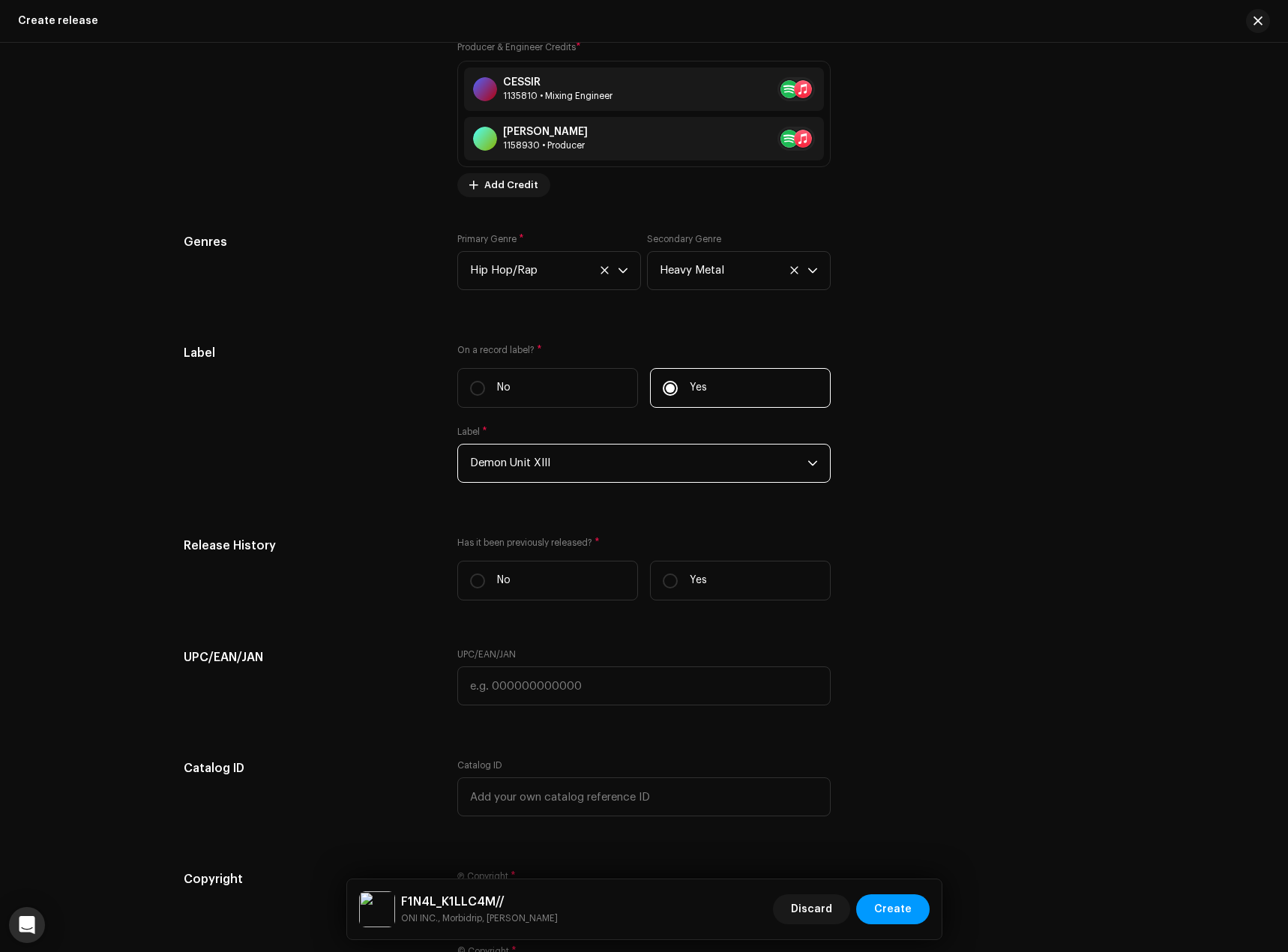
scroll to position [2324, 0]
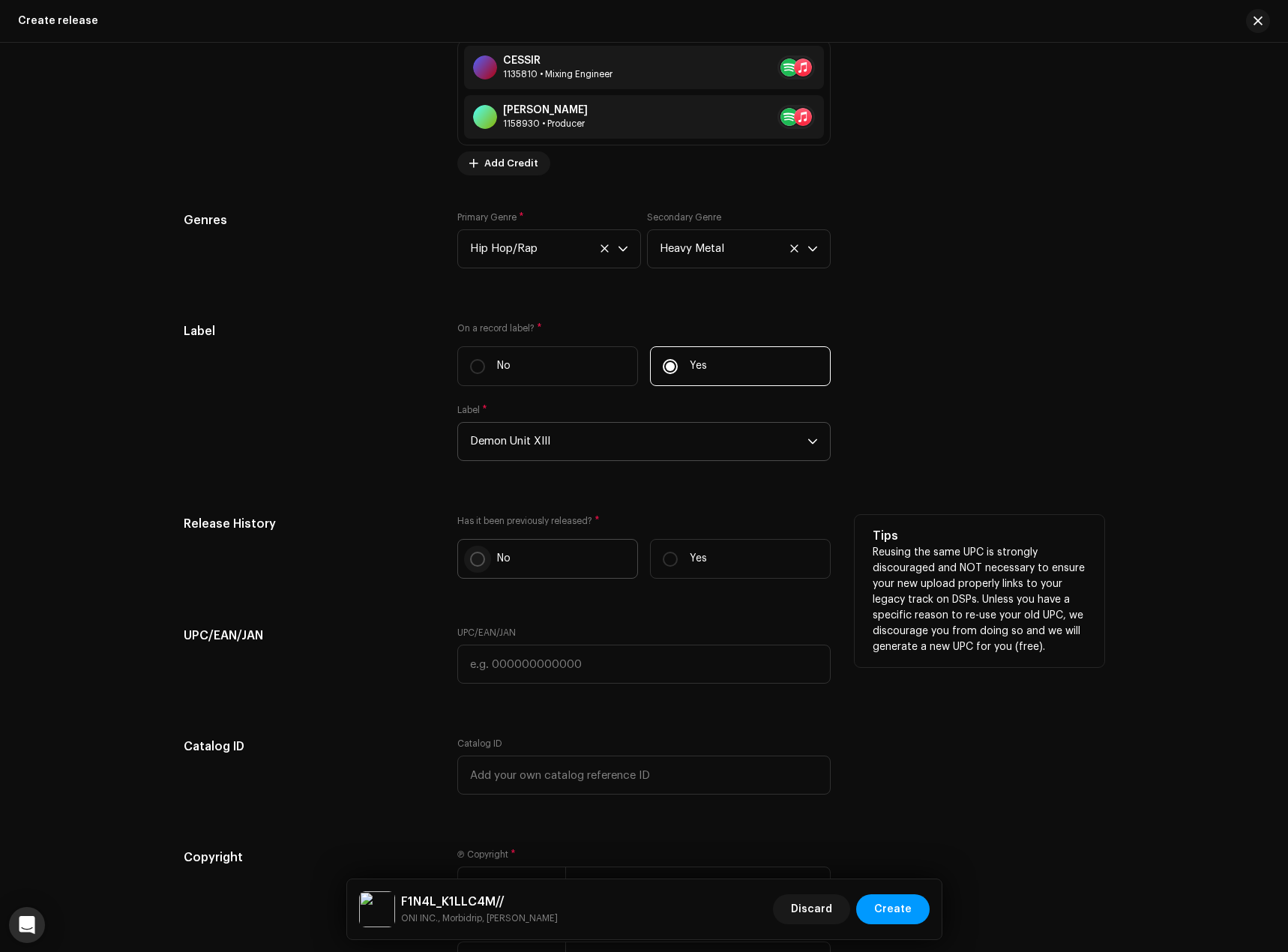
click at [473, 556] on input "No" at bounding box center [478, 559] width 15 height 15
radio input "true"
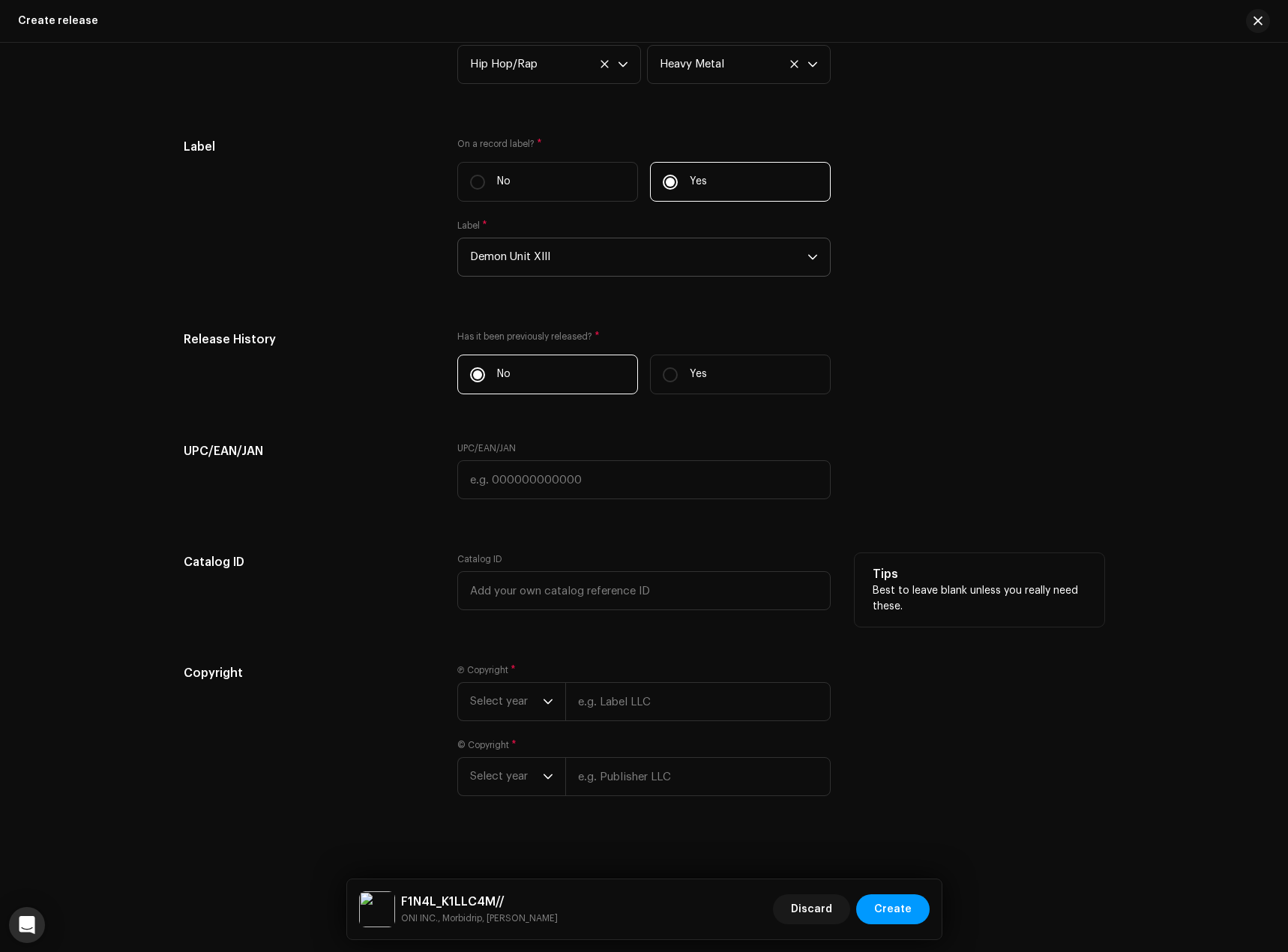
scroll to position [2515, 0]
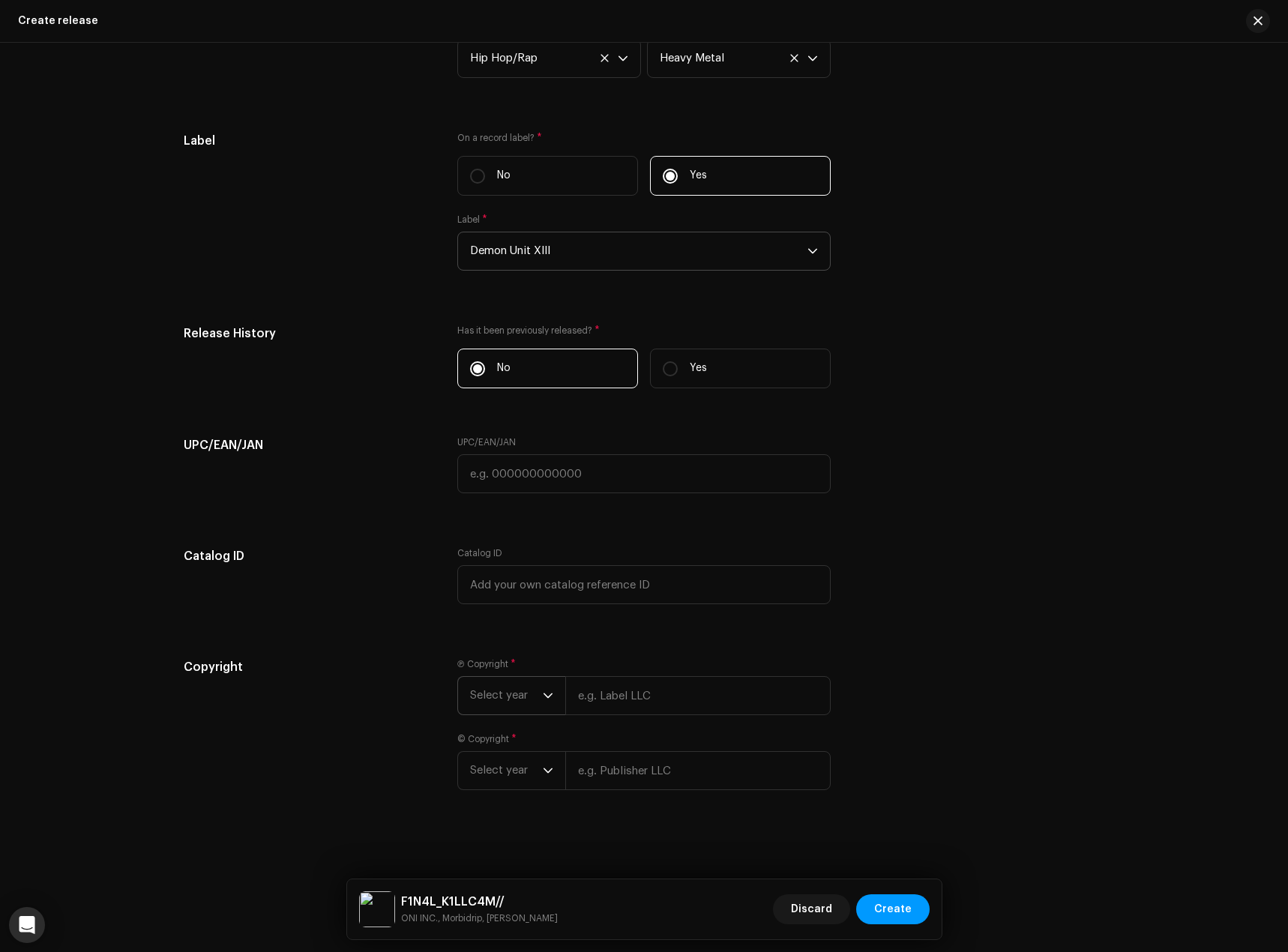
click at [515, 697] on span "Select year" at bounding box center [506, 696] width 73 height 38
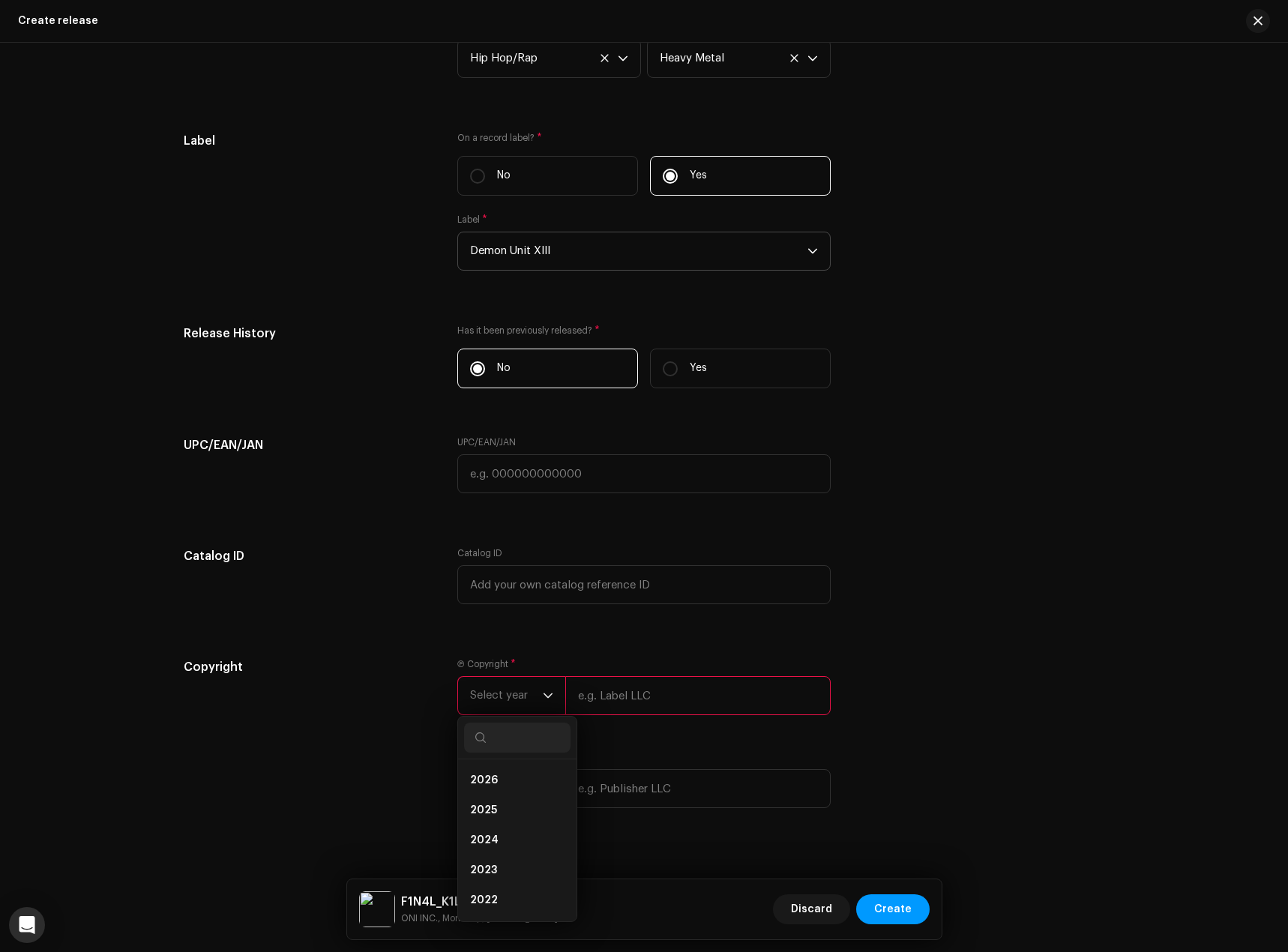
drag, startPoint x: 509, startPoint y: 804, endPoint x: 534, endPoint y: 773, distance: 39.8
click at [508, 804] on li "2025" at bounding box center [518, 811] width 107 height 30
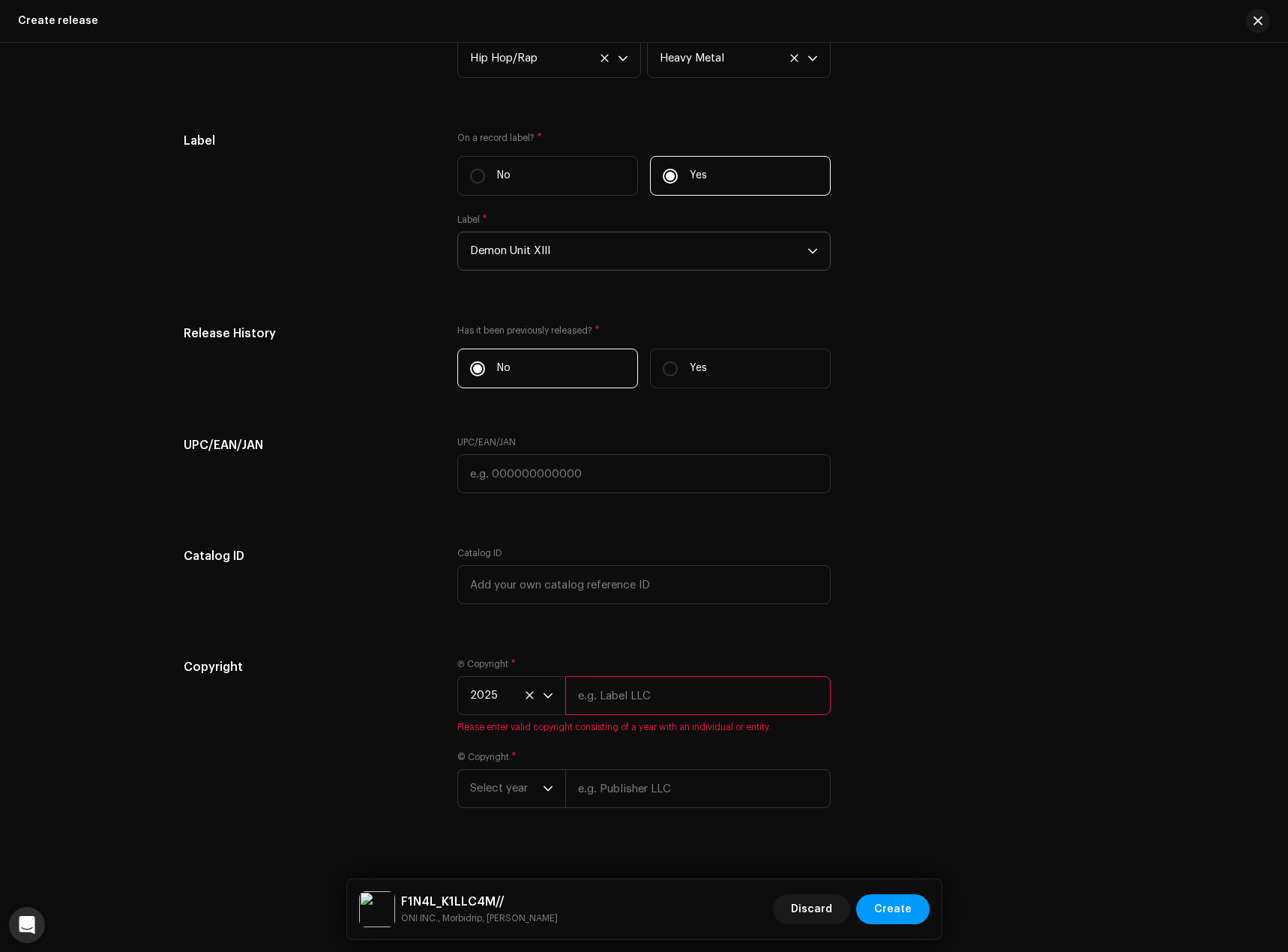
click at [647, 702] on input "text" at bounding box center [697, 696] width 265 height 39
type input "Demon Unit XIII"
click at [516, 763] on span "Select year" at bounding box center [506, 771] width 73 height 38
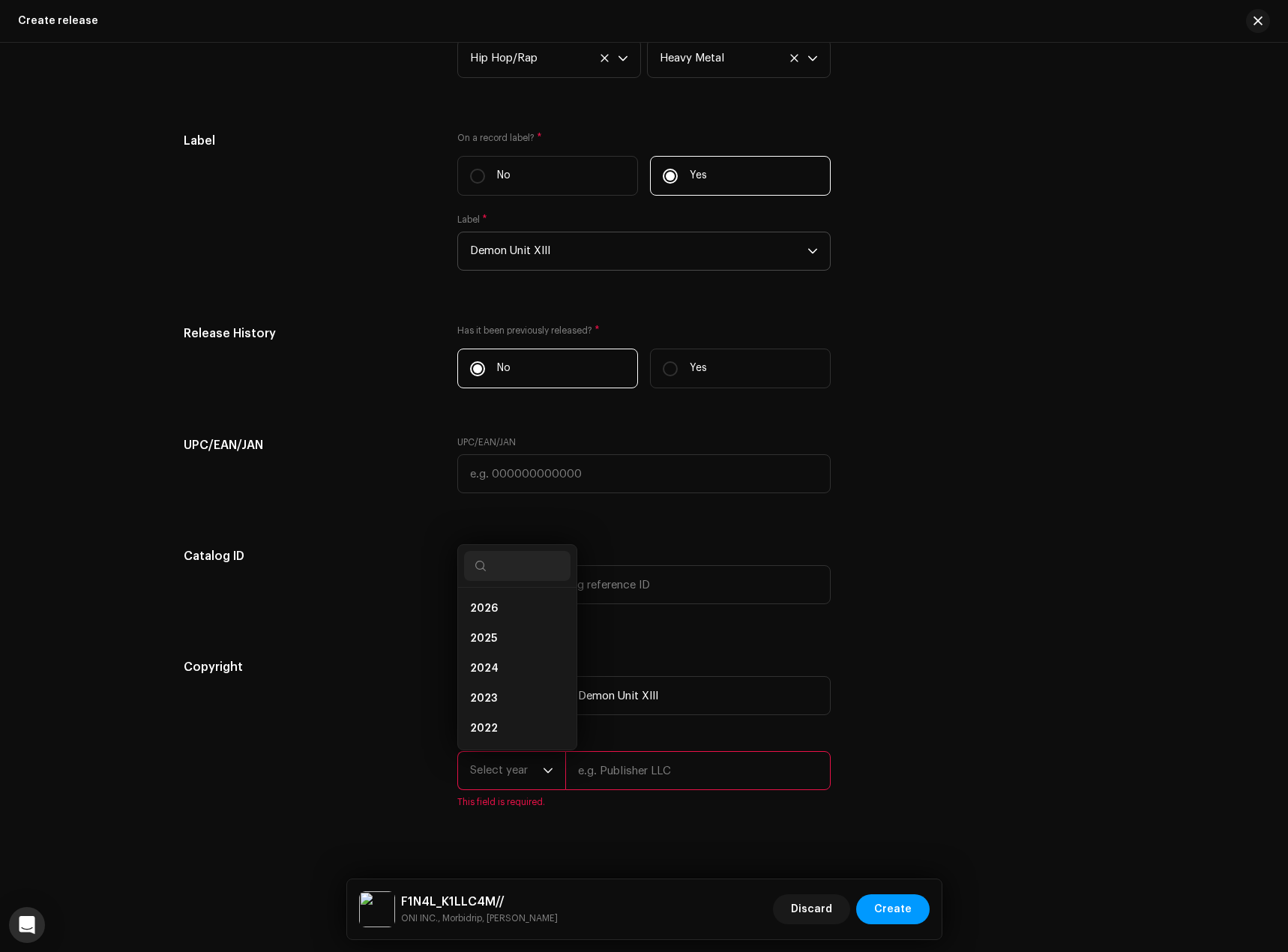
scroll to position [24, 0]
click at [517, 609] on li "2025" at bounding box center [518, 615] width 107 height 30
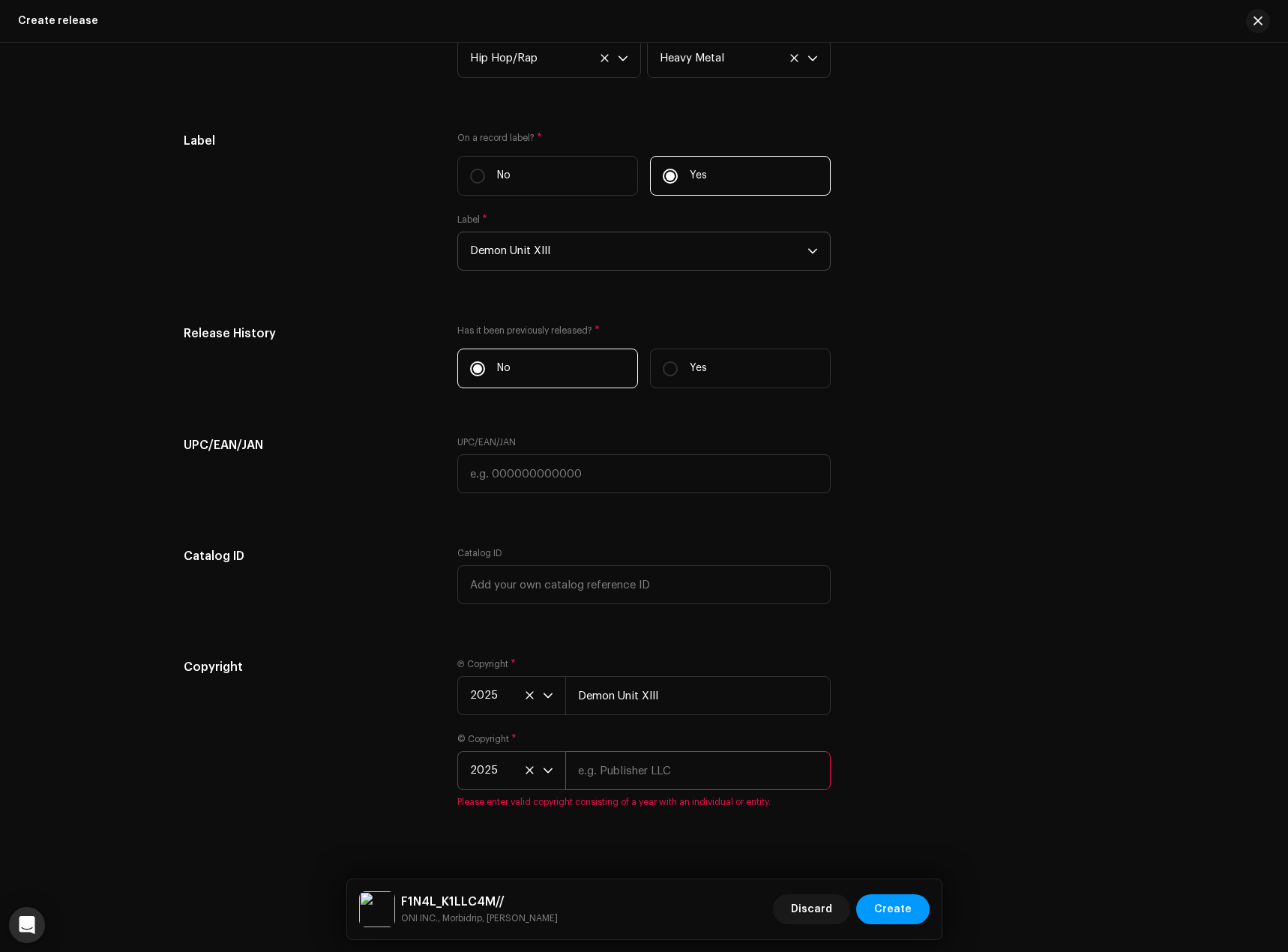
click at [620, 788] on input "text" at bounding box center [697, 771] width 265 height 39
type input "ONI INC."
click at [895, 917] on span "Create" at bounding box center [893, 909] width 38 height 30
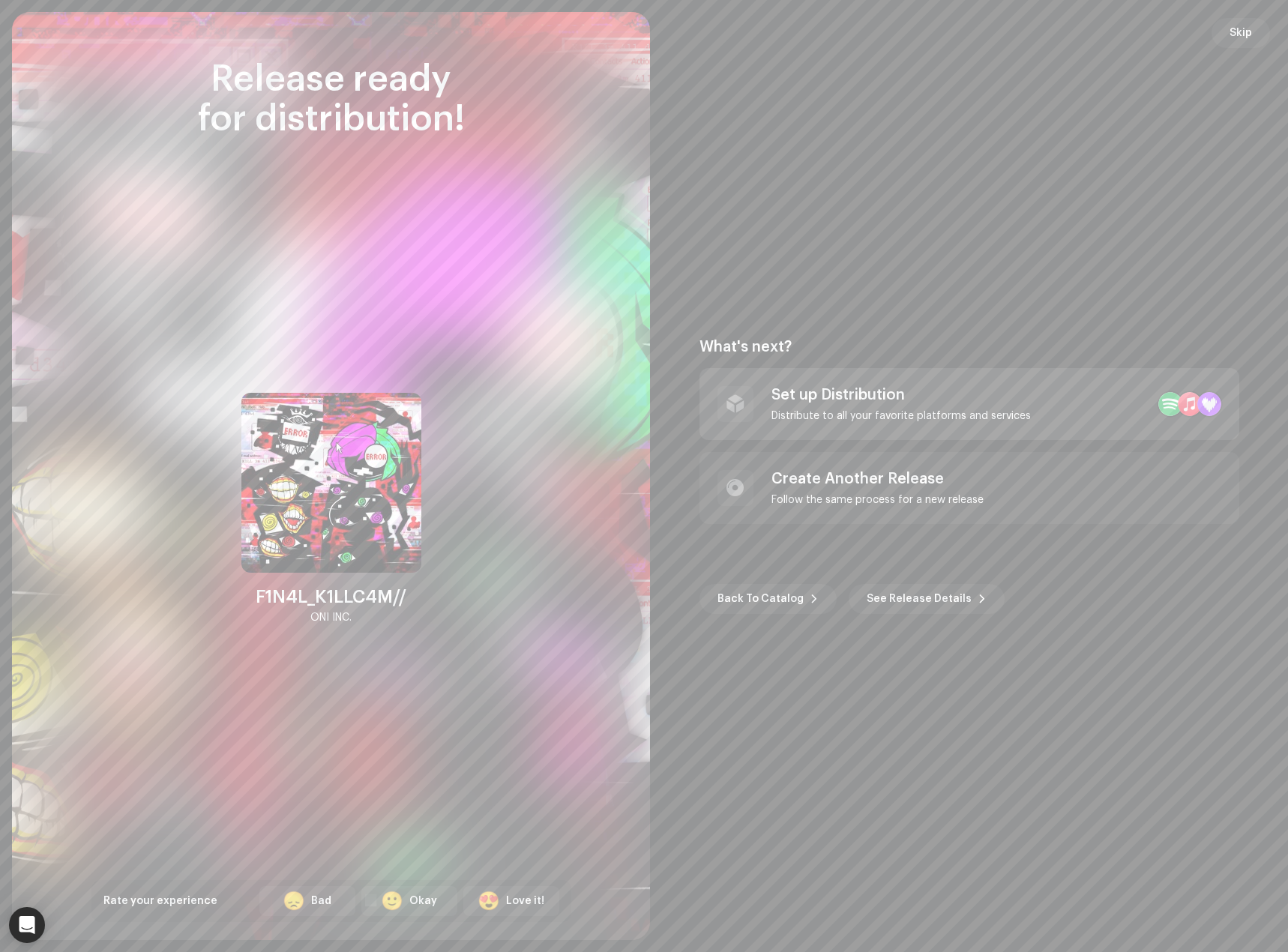
click at [986, 406] on div "Set up Distribution Distribute to all your favorite platforms and services" at bounding box center [901, 404] width 259 height 36
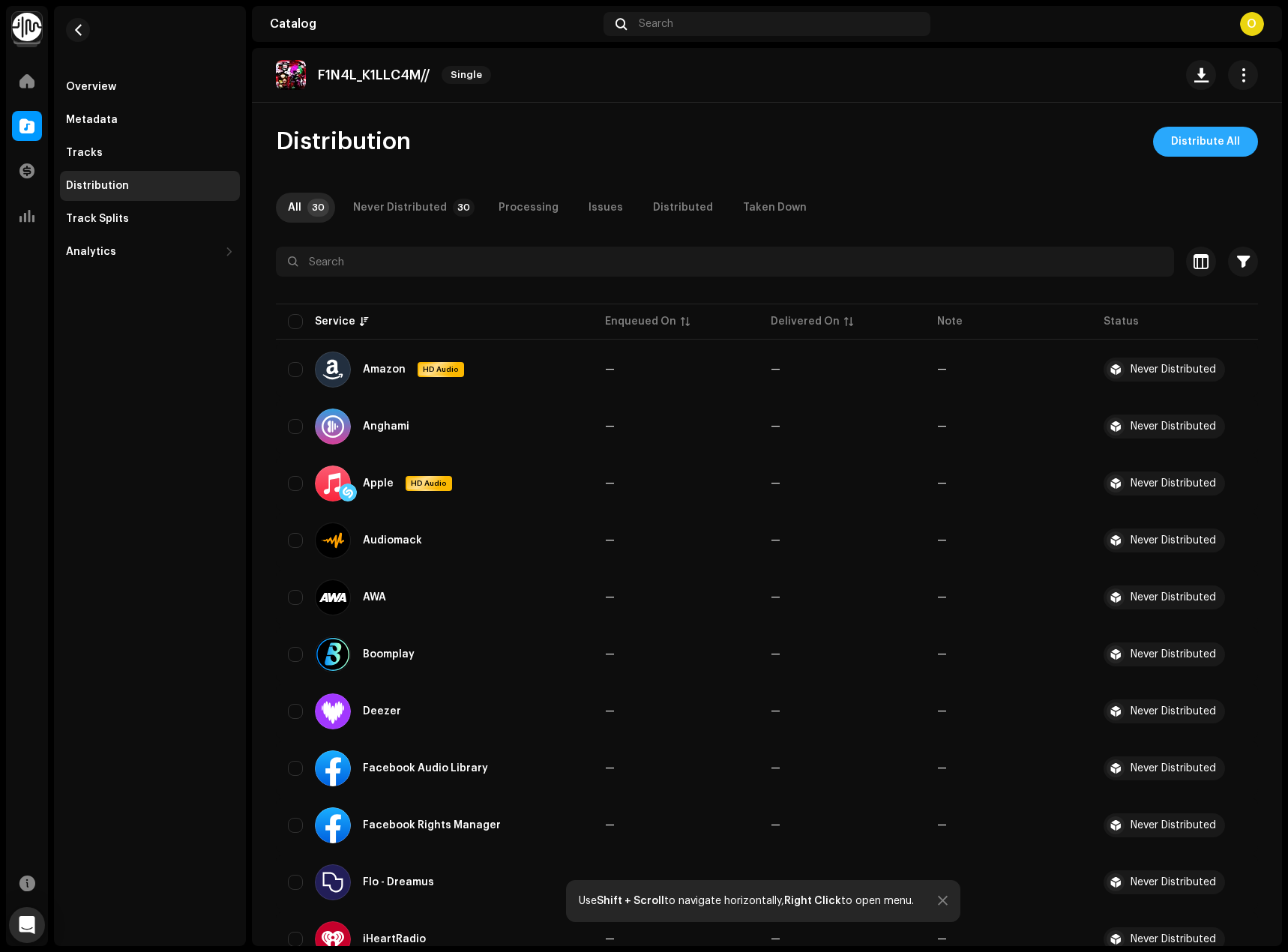
click at [1235, 141] on button "Distribute All" at bounding box center [1206, 142] width 105 height 30
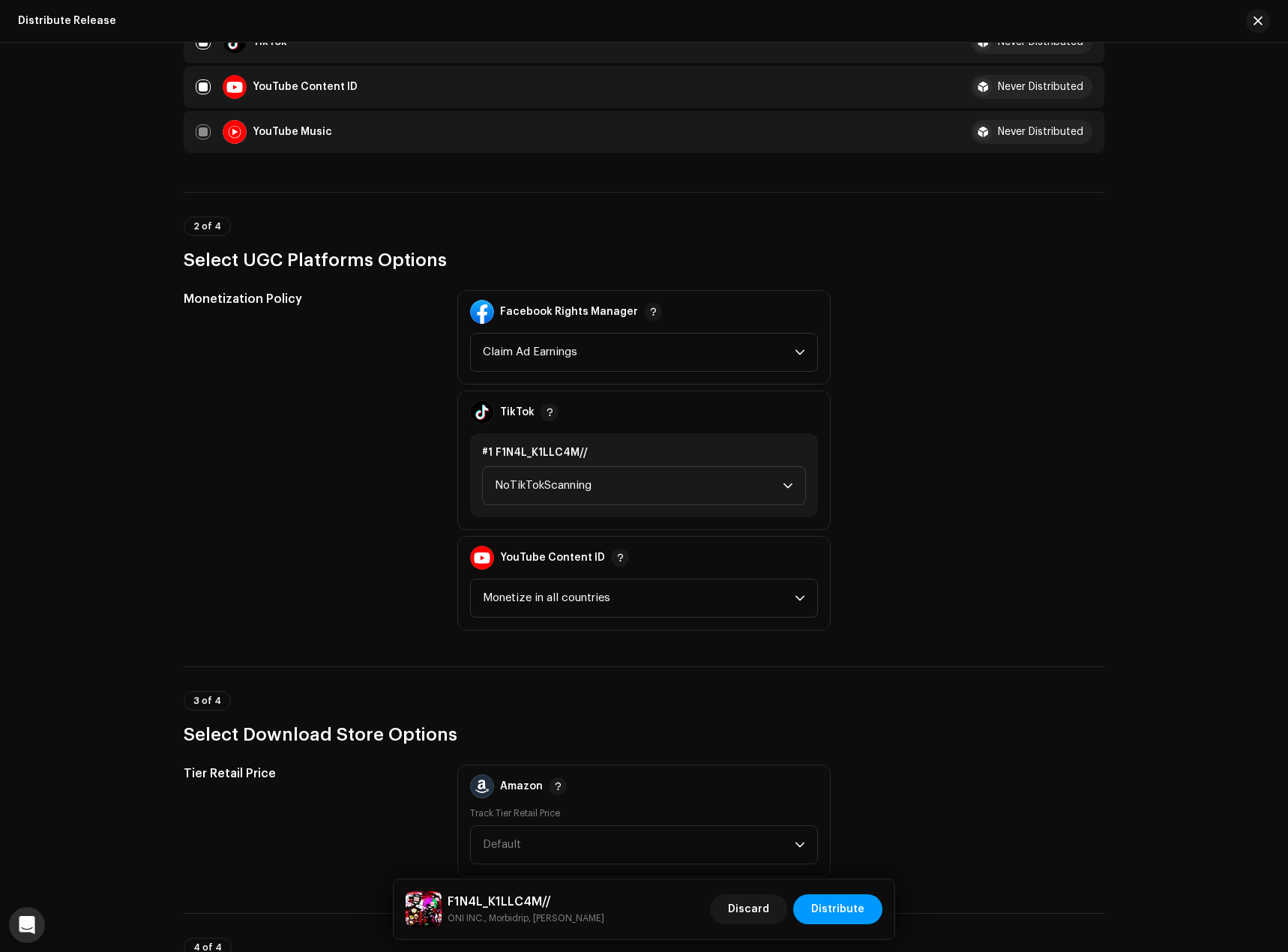
scroll to position [1500, 0]
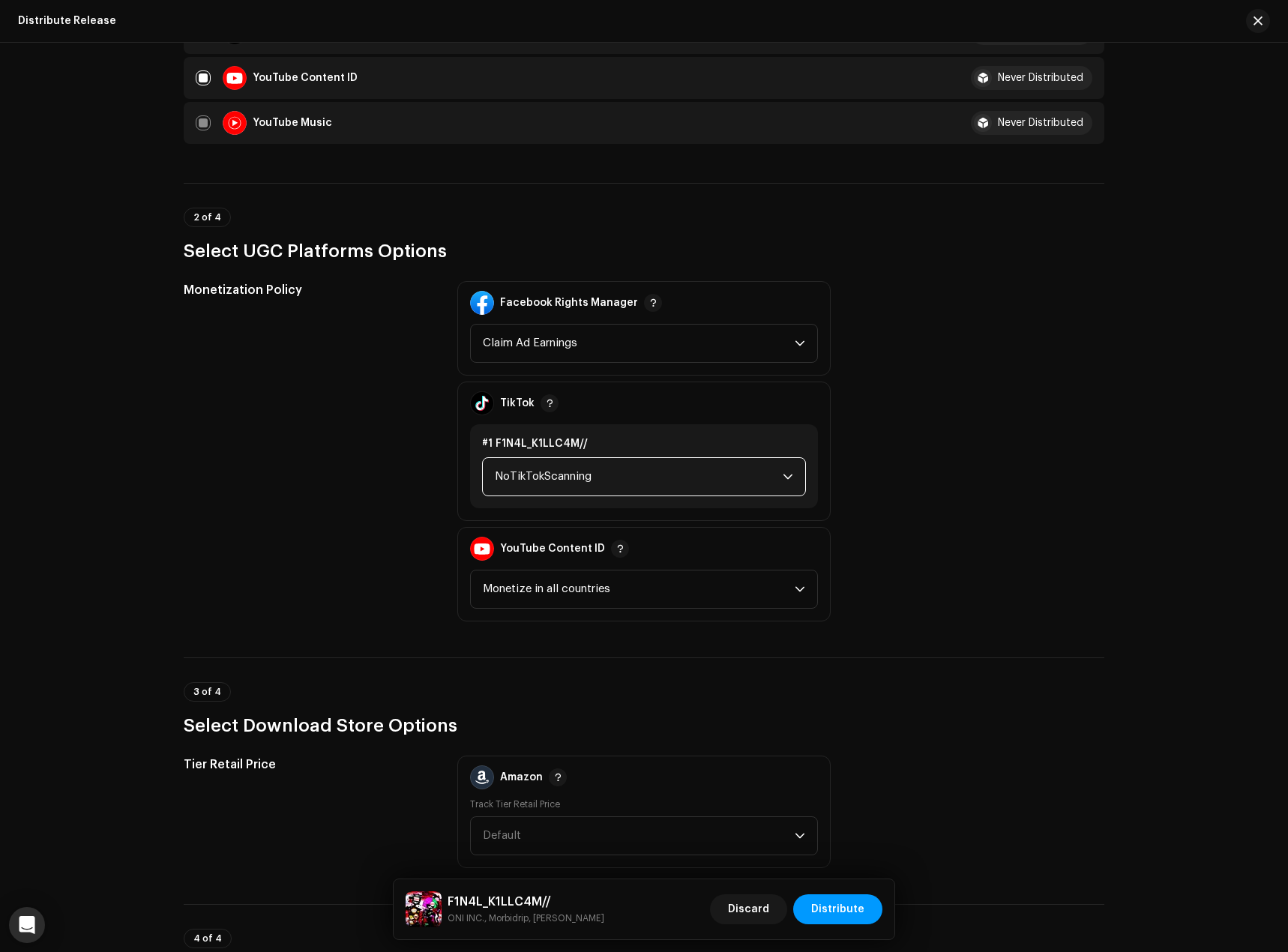
click at [637, 473] on span "NoTikTokScanning" at bounding box center [639, 477] width 288 height 38
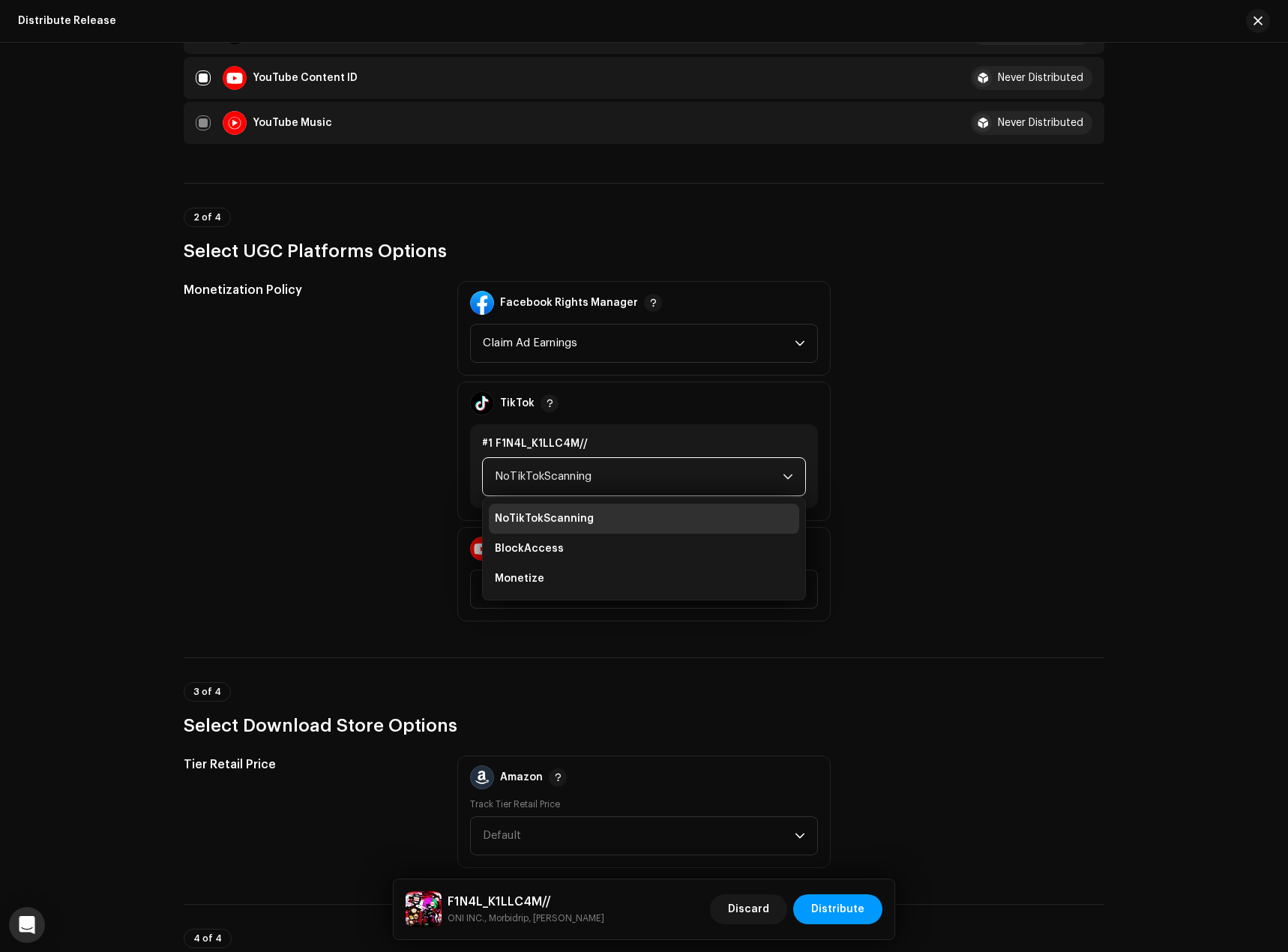
click at [582, 588] on li "Monetize" at bounding box center [644, 579] width 310 height 30
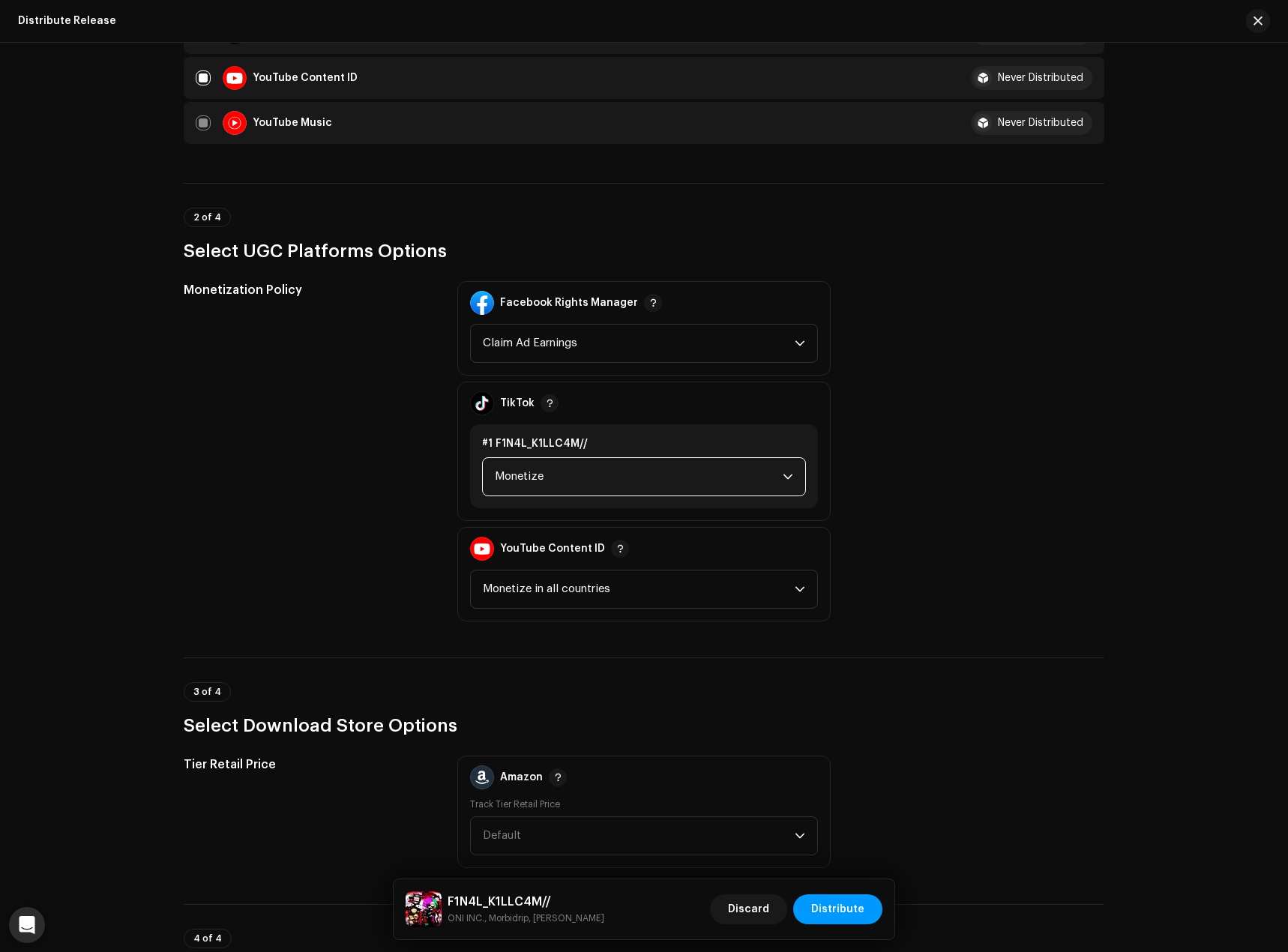
scroll to position [1942, 0]
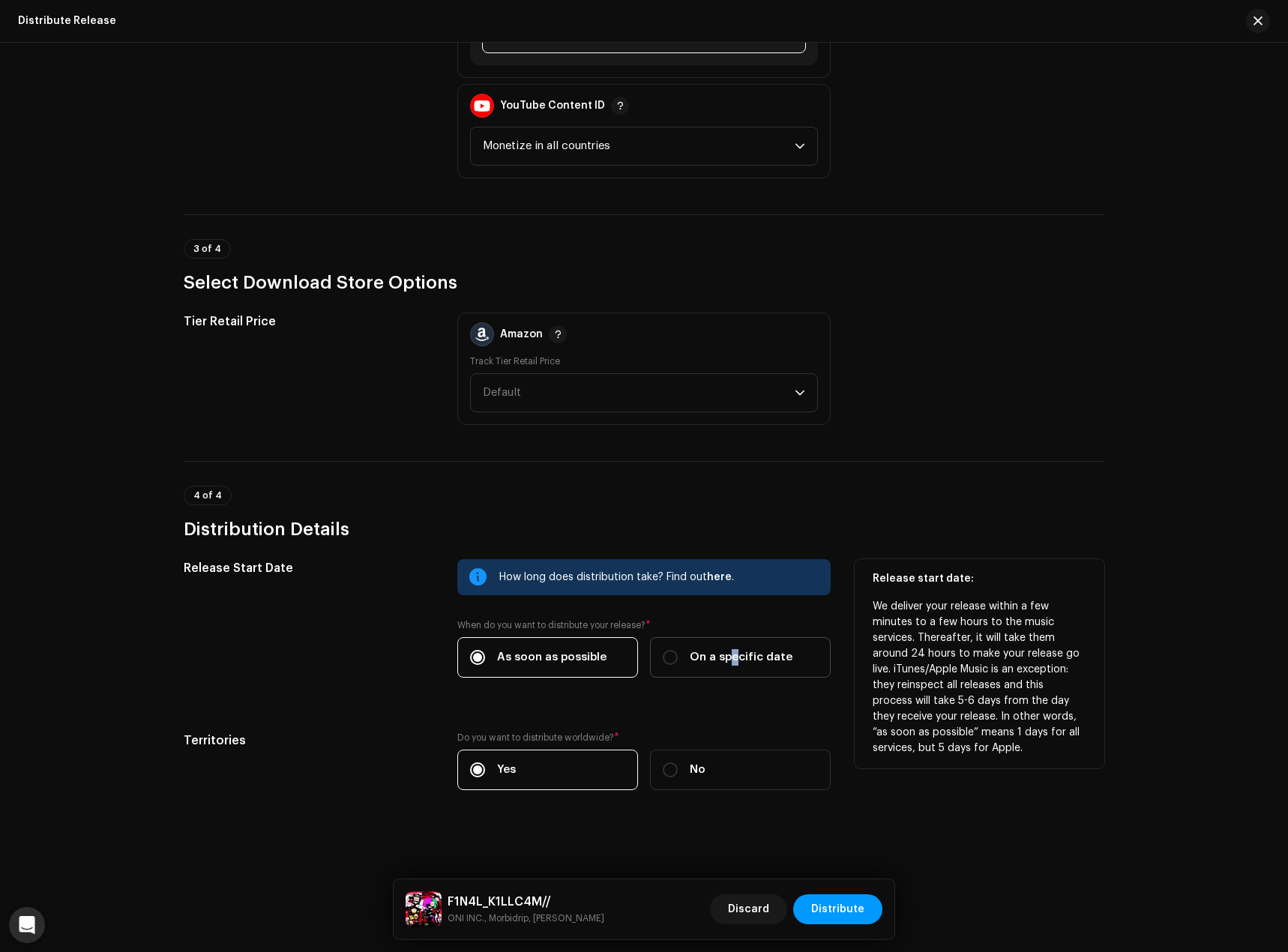
click at [730, 660] on span "On a specific date" at bounding box center [741, 657] width 103 height 17
click at [675, 648] on label "On a specific date" at bounding box center [740, 657] width 180 height 41
click at [675, 650] on input "On a specific date" at bounding box center [670, 657] width 15 height 15
radio input "true"
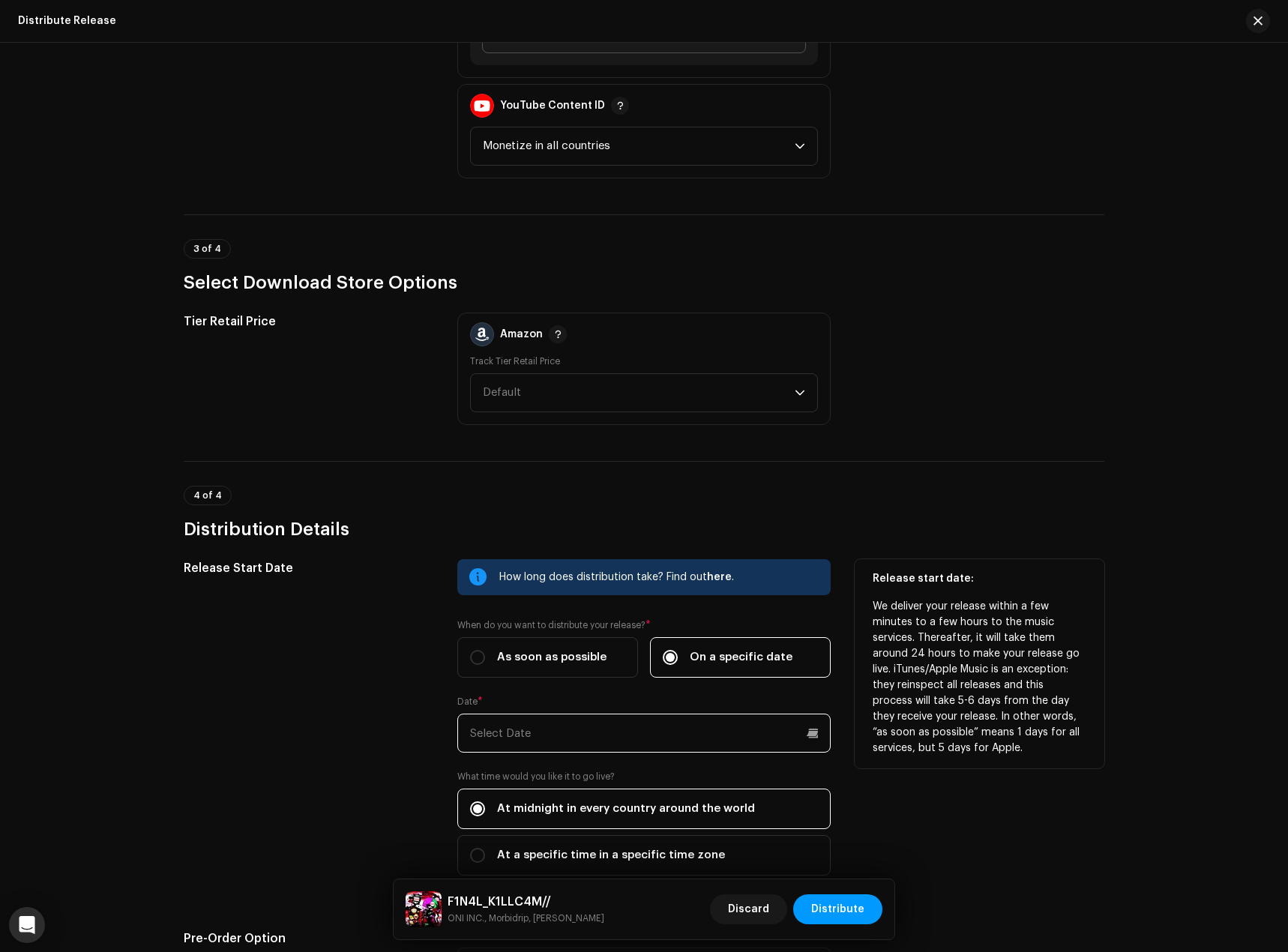
click at [604, 748] on input "text" at bounding box center [644, 733] width 373 height 39
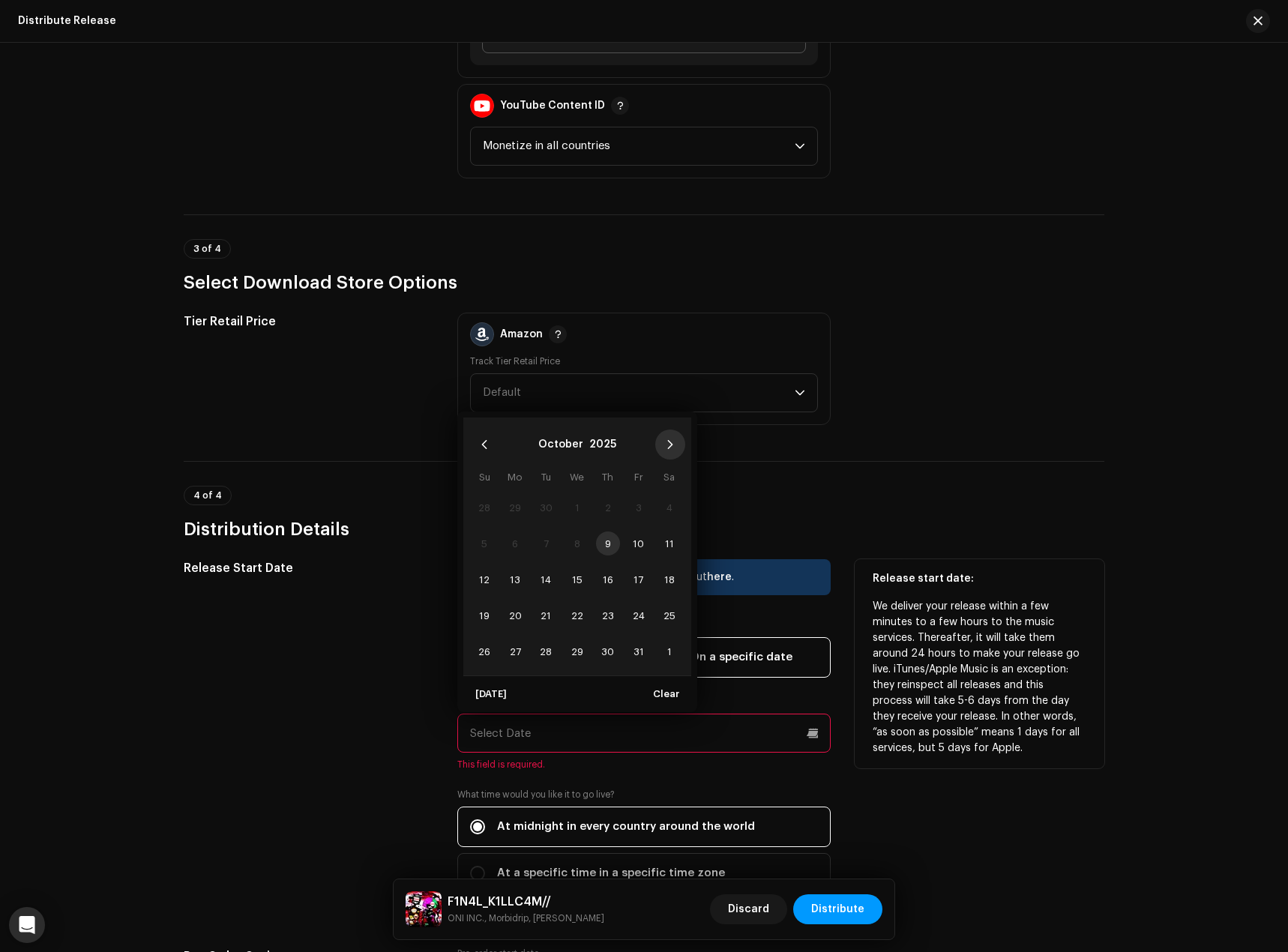
click at [665, 442] on icon "Next Month" at bounding box center [670, 445] width 11 height 11
click at [635, 550] on span "7" at bounding box center [639, 543] width 24 height 24
type input "[DATE]"
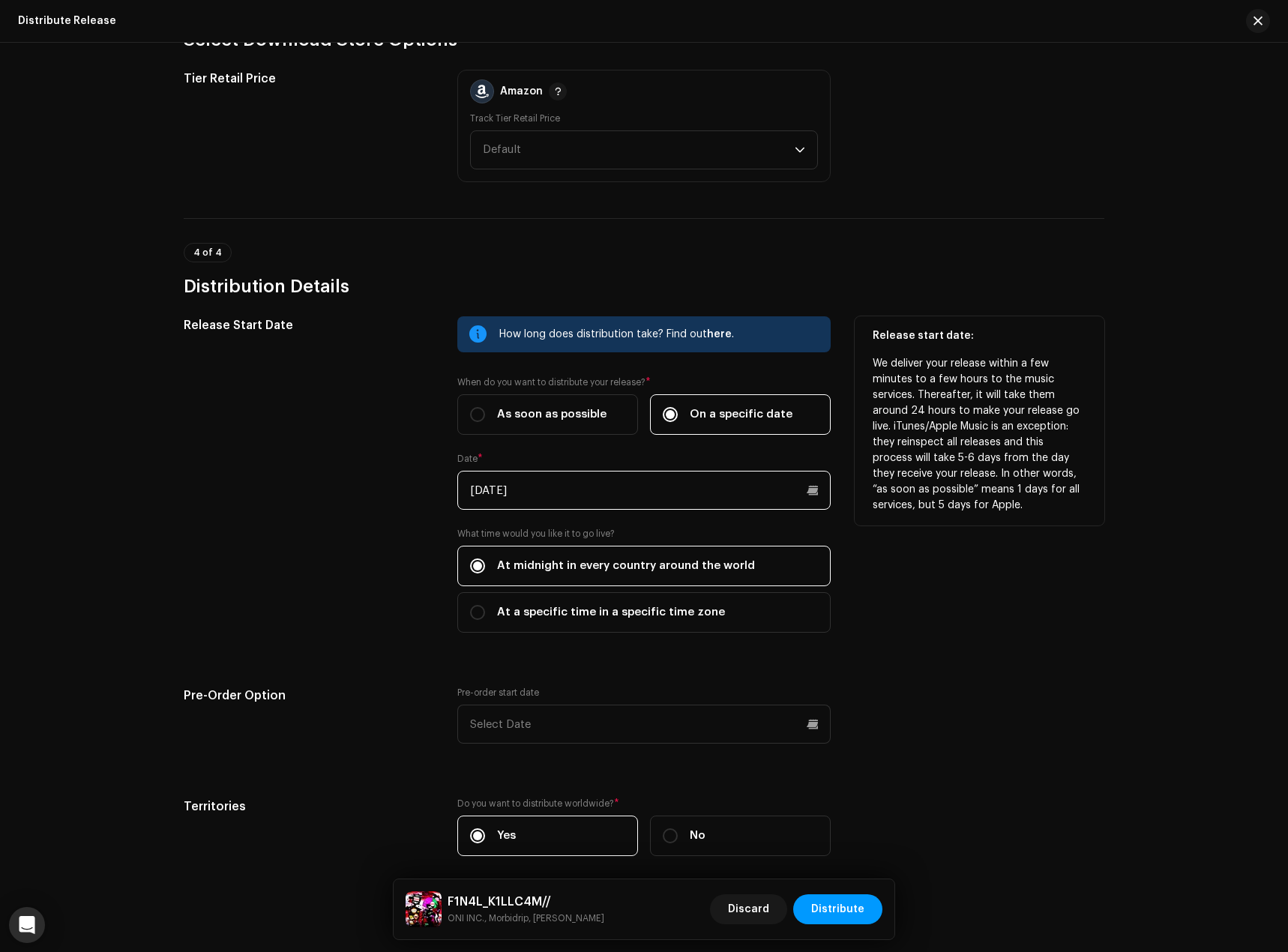
scroll to position [2251, 0]
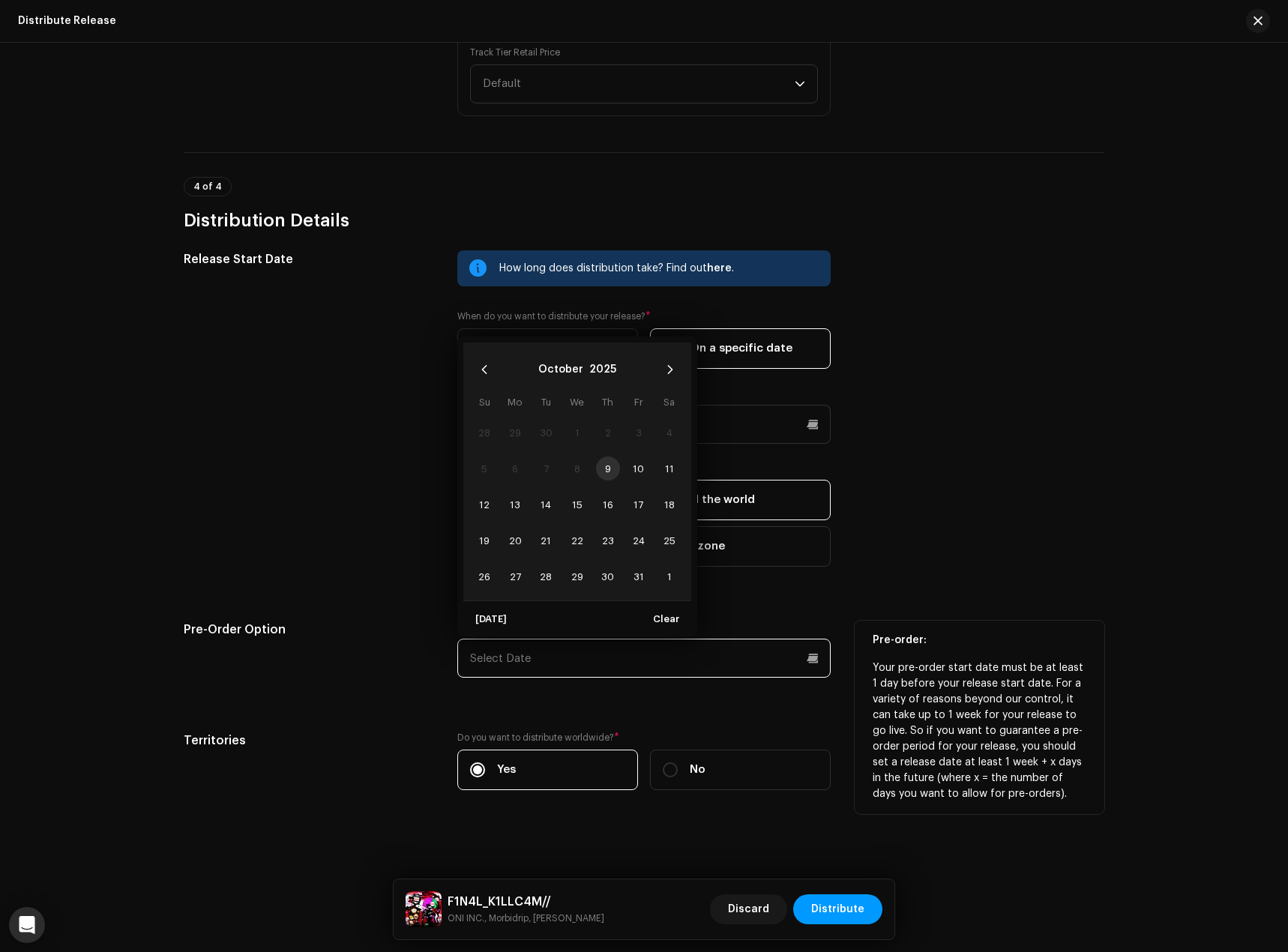
click at [591, 663] on input "text" at bounding box center [644, 658] width 373 height 39
click at [667, 472] on span "11" at bounding box center [670, 469] width 24 height 24
type input "[DATE]"
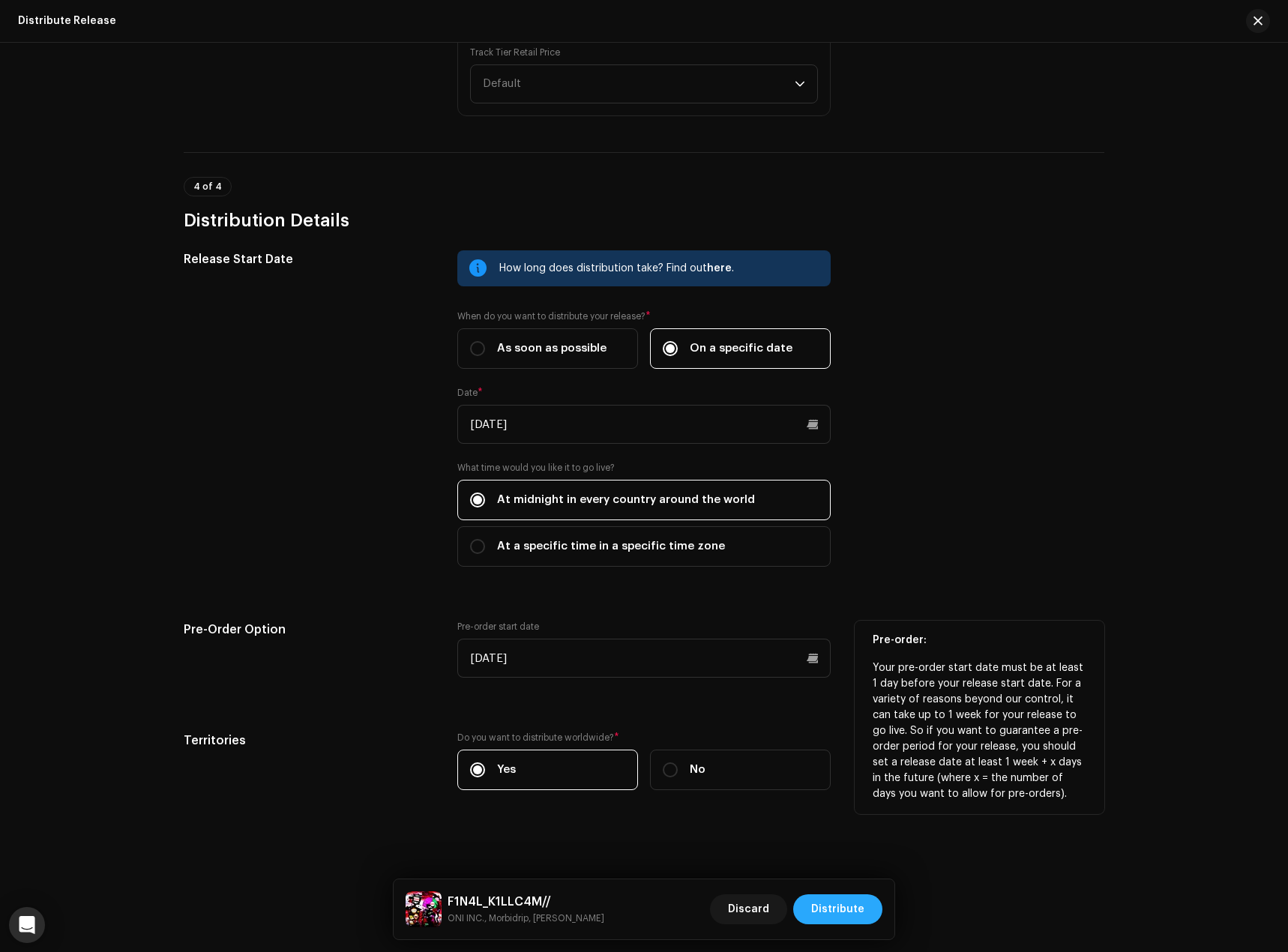
click at [860, 899] on span "Distribute" at bounding box center [838, 909] width 53 height 30
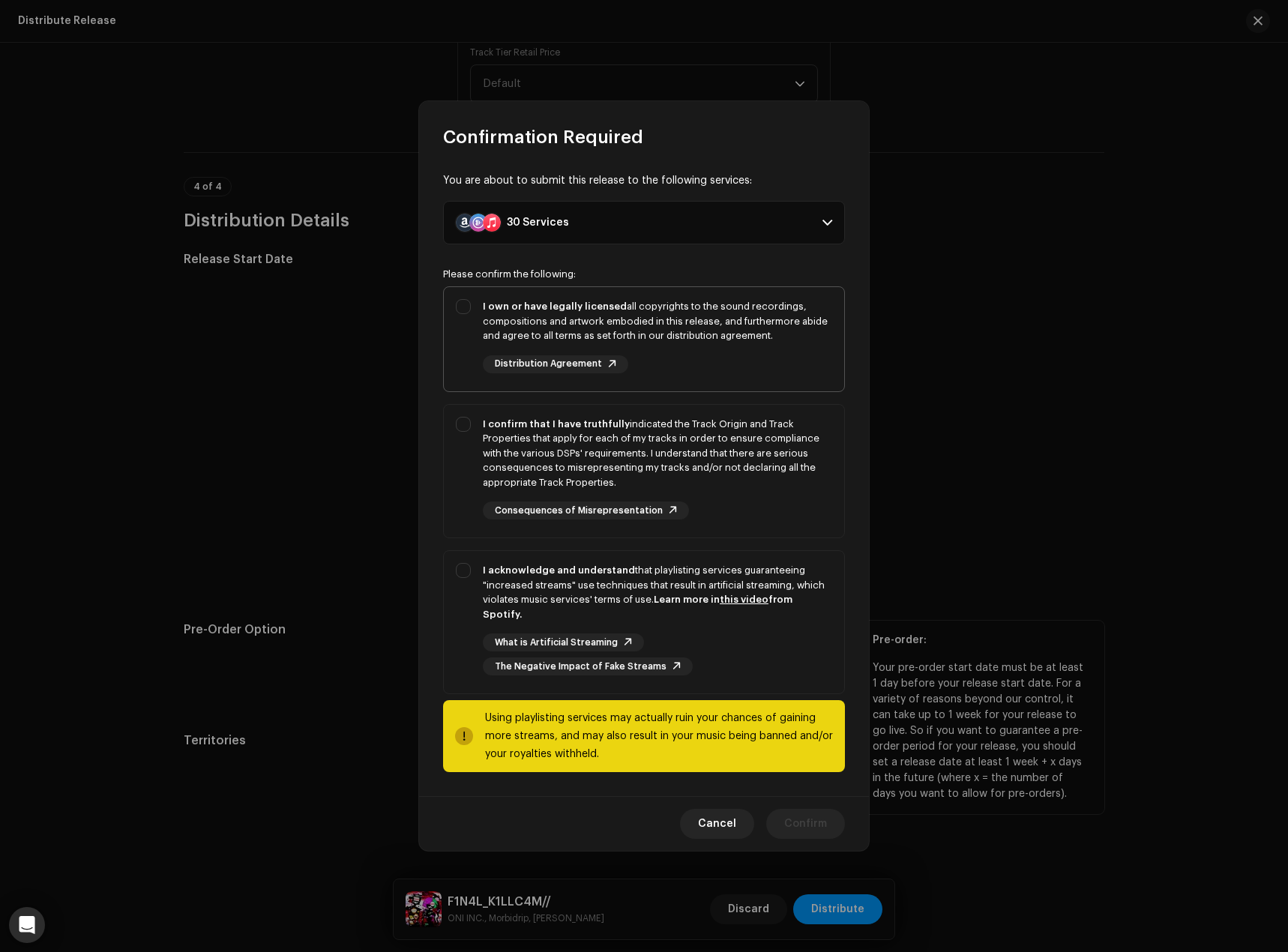
click at [461, 312] on div "I own or have legally licensed all copyrights to the sound recordings, composit…" at bounding box center [644, 336] width 401 height 98
checkbox input "true"
click at [473, 437] on div "I confirm that I have truthfully indicated the Track Origin and Track Propertie…" at bounding box center [644, 469] width 401 height 128
checkbox input "true"
click at [480, 582] on div "I acknowledge and understand that playlisting services guaranteeing "increased …" at bounding box center [644, 619] width 401 height 137
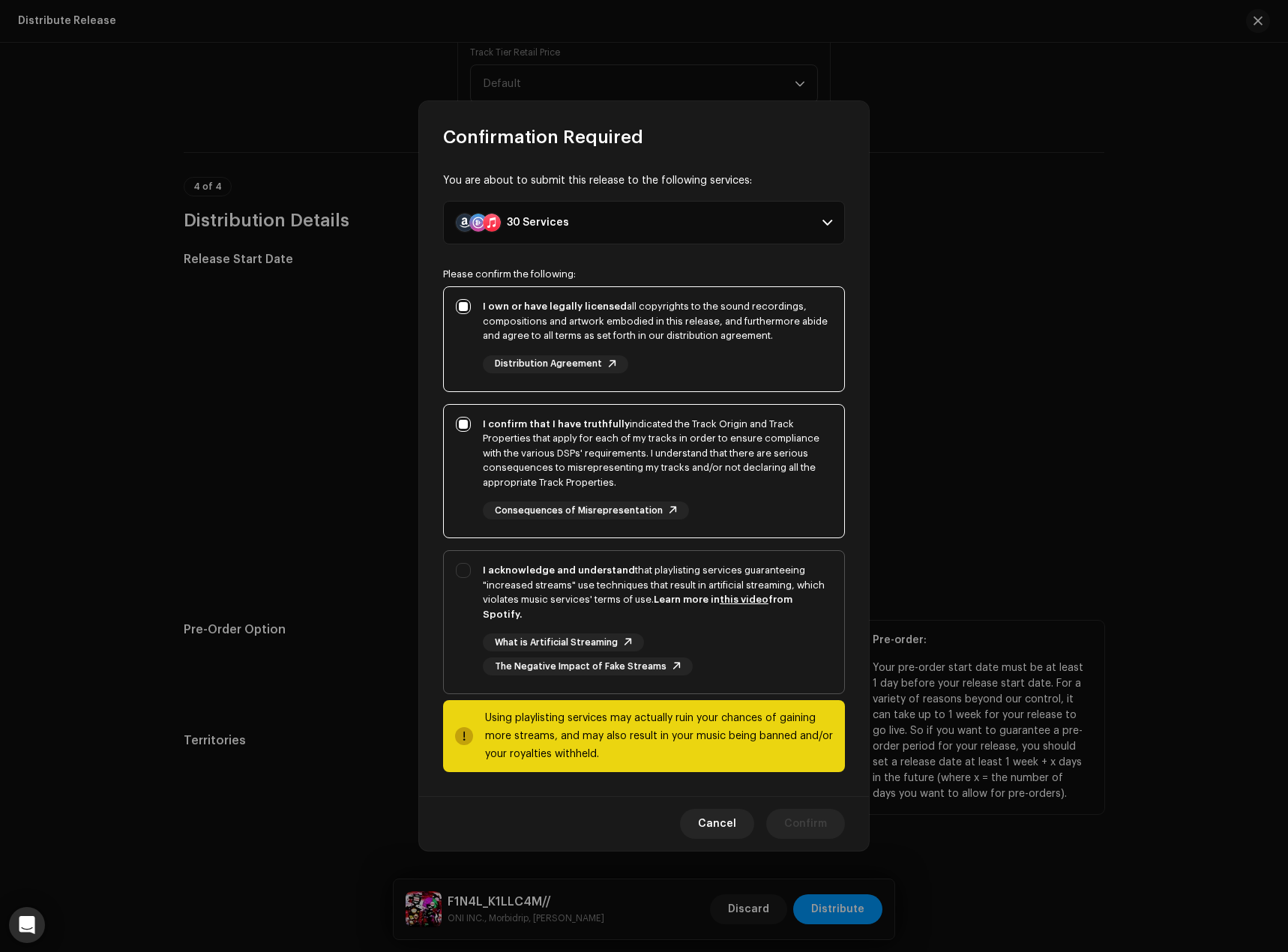
checkbox input "true"
click at [806, 821] on span "Confirm" at bounding box center [806, 824] width 43 height 30
